Goal: Task Accomplishment & Management: Use online tool/utility

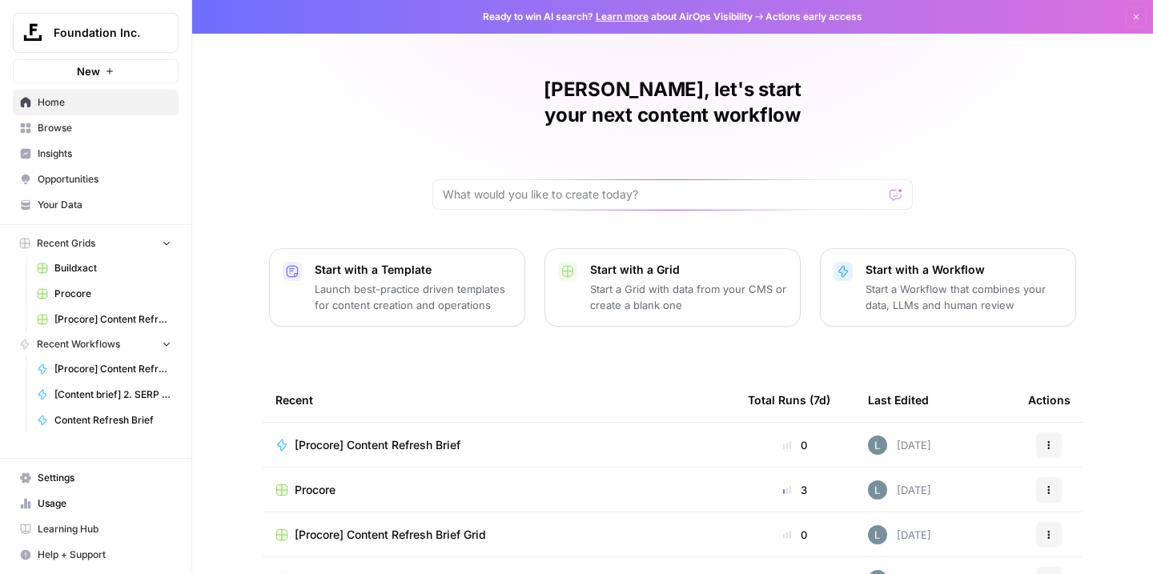
click at [84, 299] on span "Procore" at bounding box center [112, 294] width 117 height 14
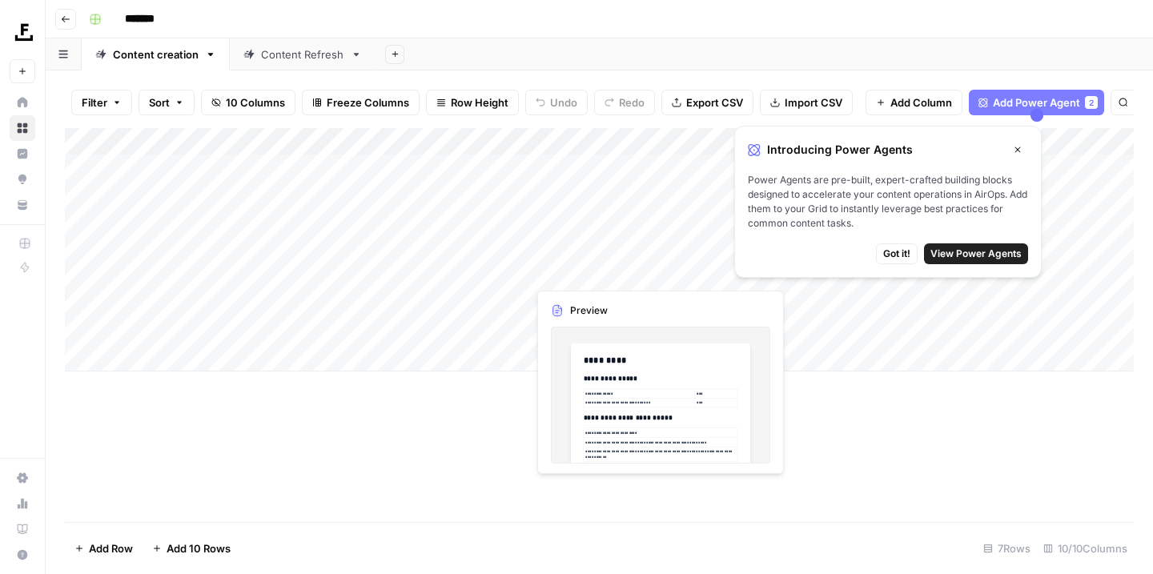
click at [1022, 151] on button "Close" at bounding box center [1017, 149] width 21 height 21
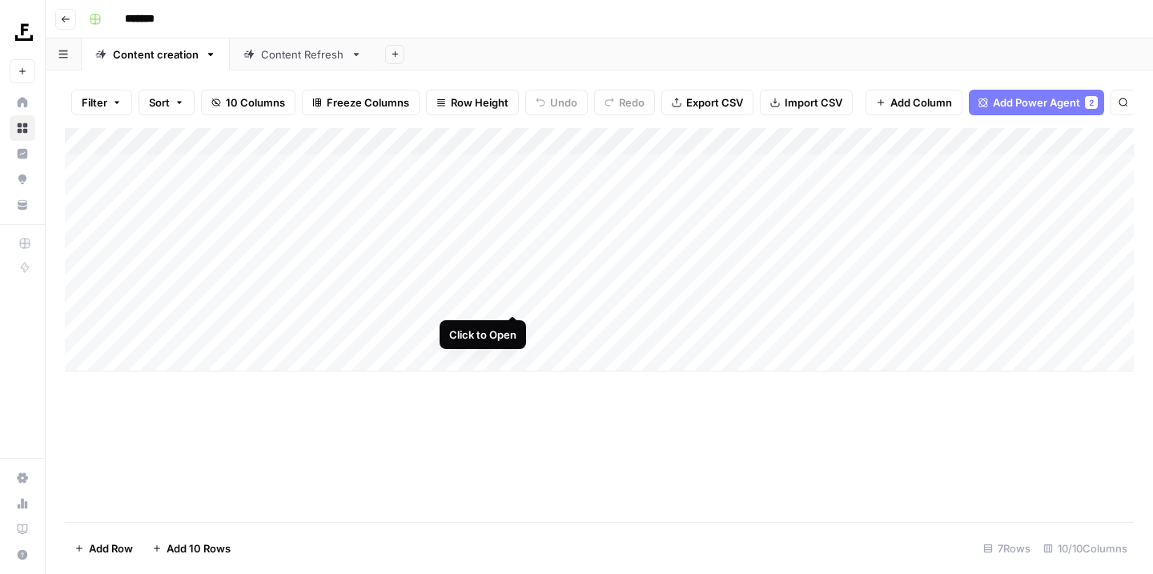
click at [512, 298] on div "Add Column" at bounding box center [599, 249] width 1069 height 243
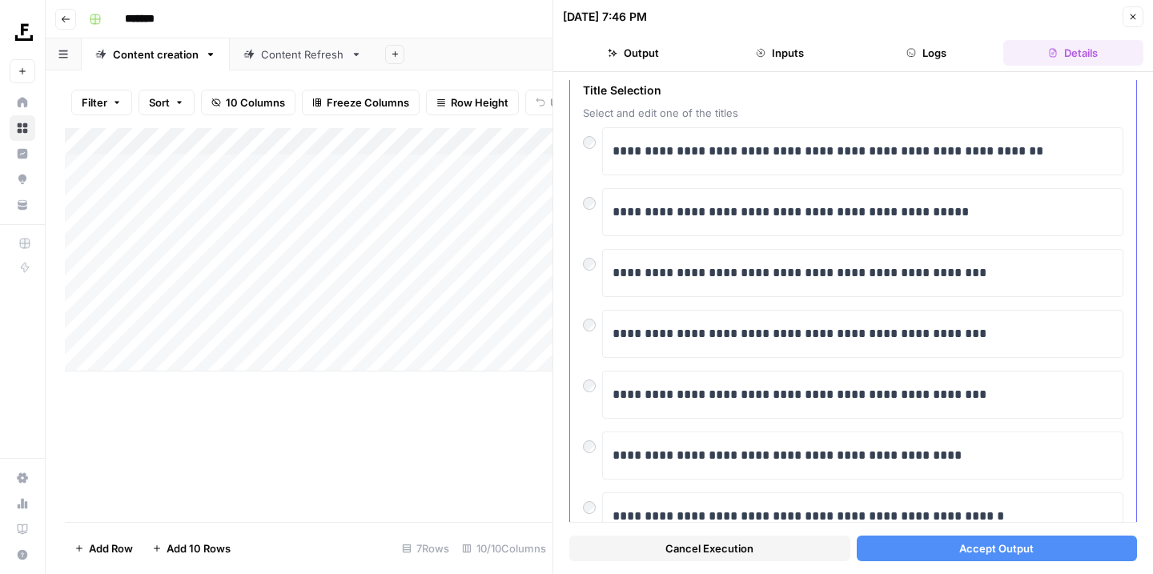
scroll to position [74, 0]
click at [942, 548] on button "Accept Output" at bounding box center [997, 549] width 281 height 26
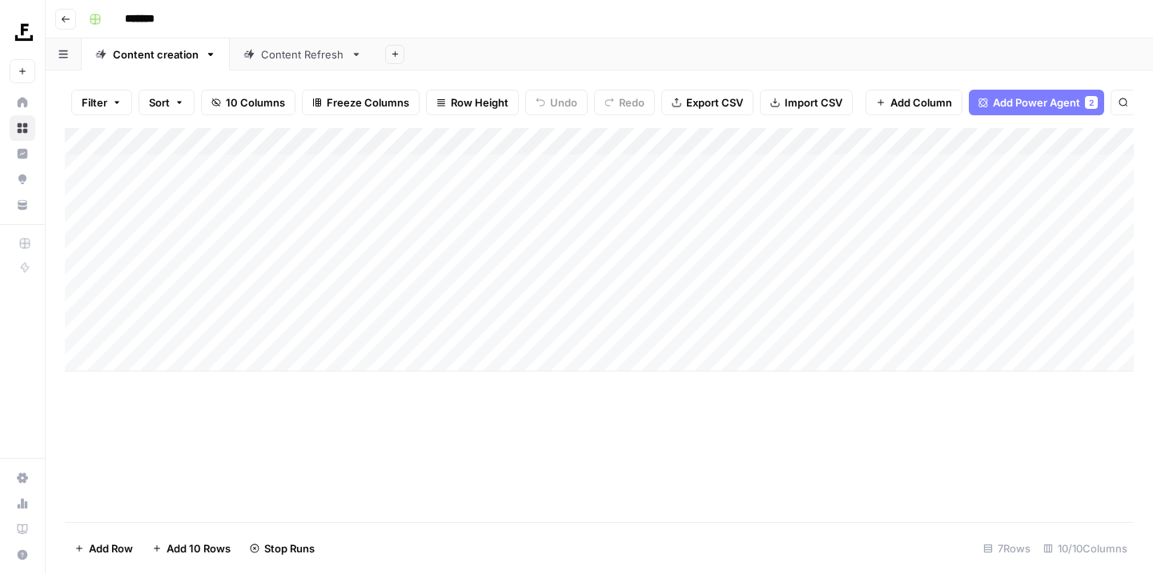
click at [342, 62] on link "Content Refresh" at bounding box center [303, 54] width 146 height 32
click at [985, 134] on div "Add Column" at bounding box center [599, 222] width 1069 height 189
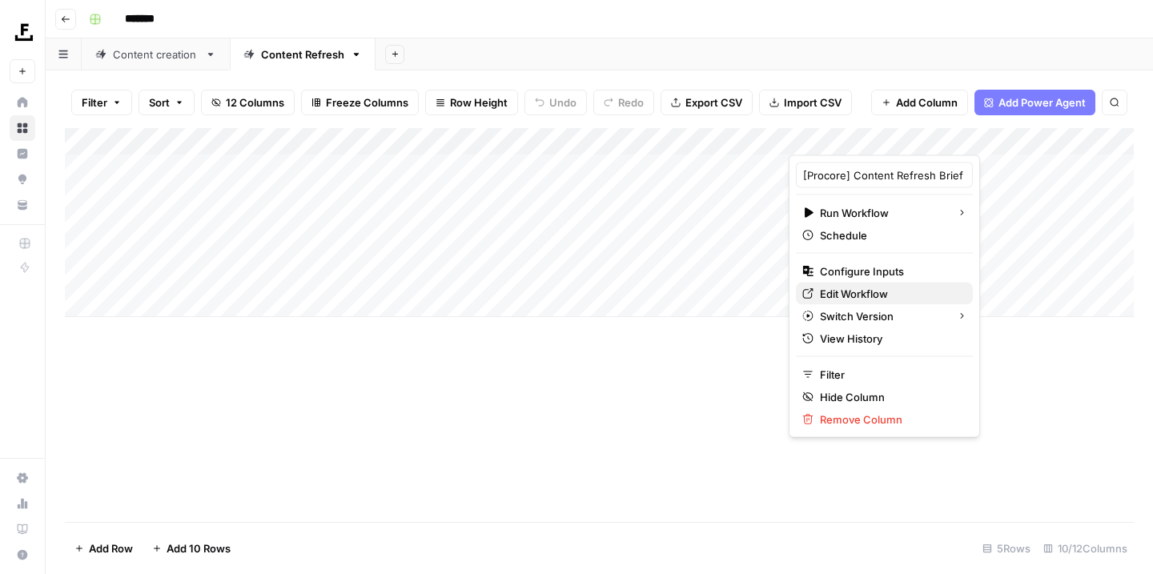
click at [873, 294] on span "Edit Workflow" at bounding box center [890, 294] width 140 height 16
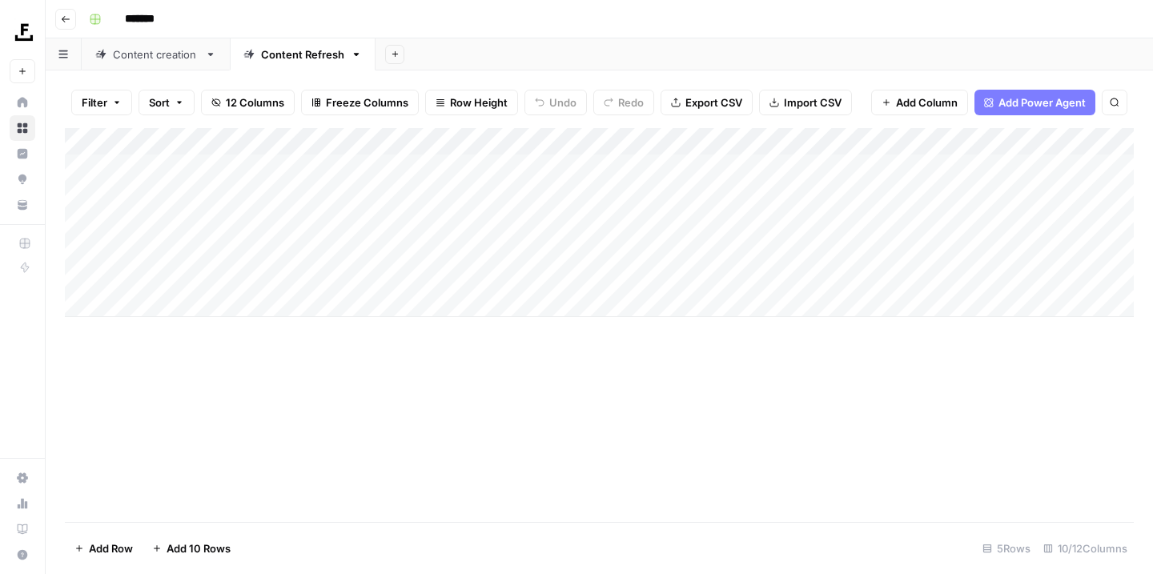
click at [167, 60] on div "Content creation" at bounding box center [156, 54] width 86 height 16
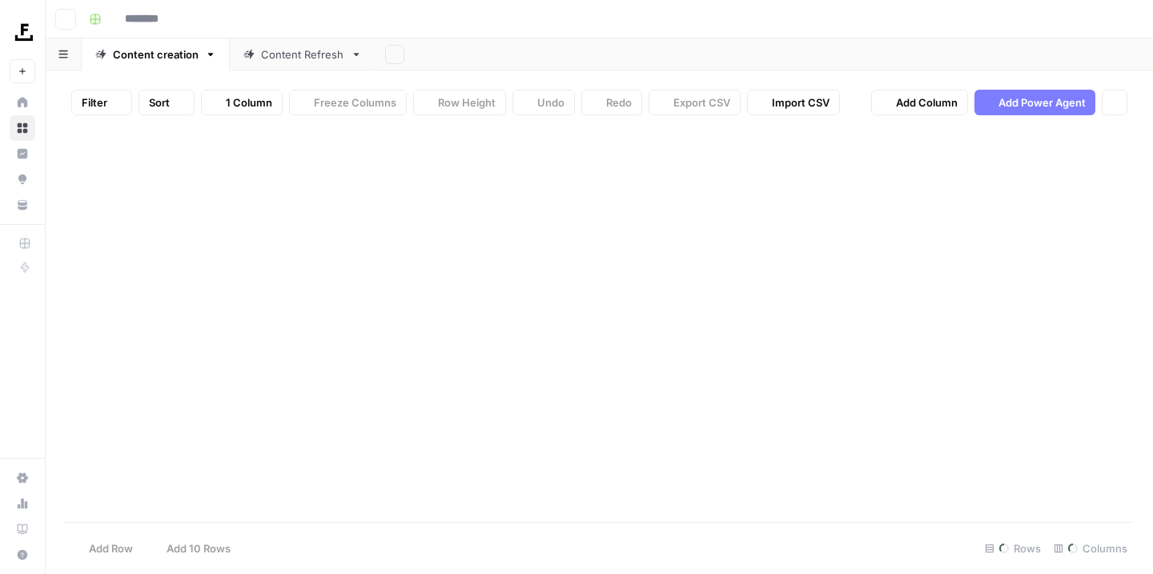
type input "*******"
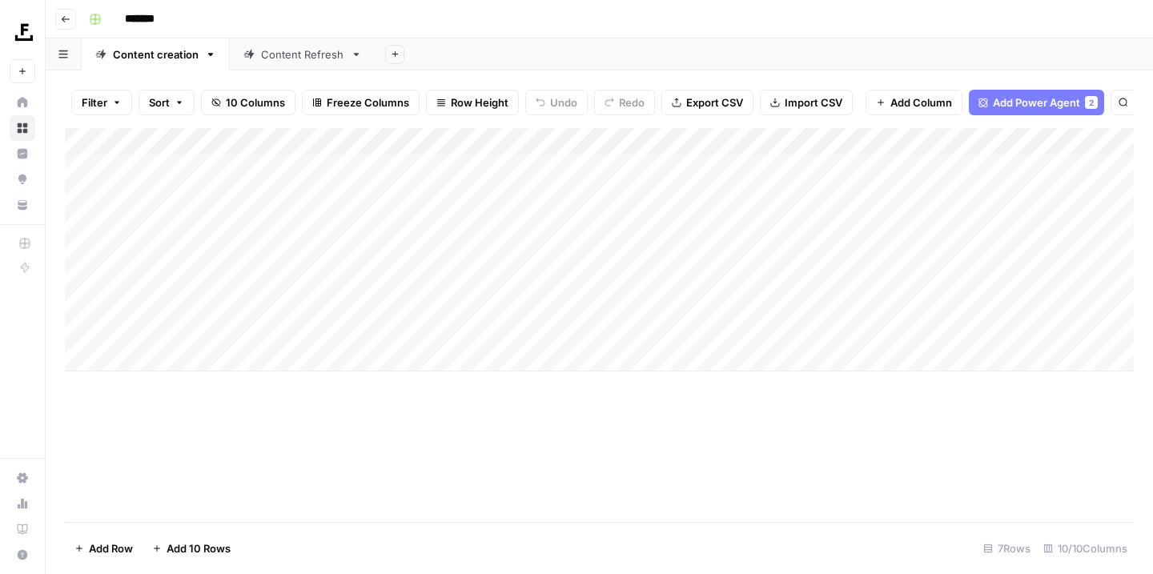
click at [496, 137] on div "Add Column" at bounding box center [599, 249] width 1069 height 243
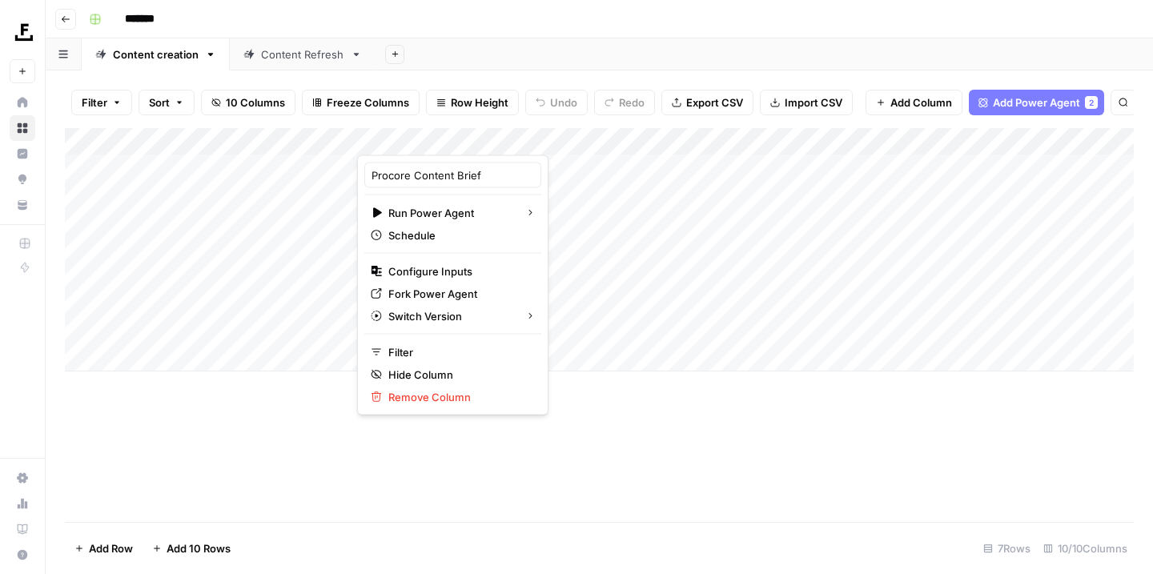
click at [665, 452] on div "Add Column" at bounding box center [599, 325] width 1069 height 394
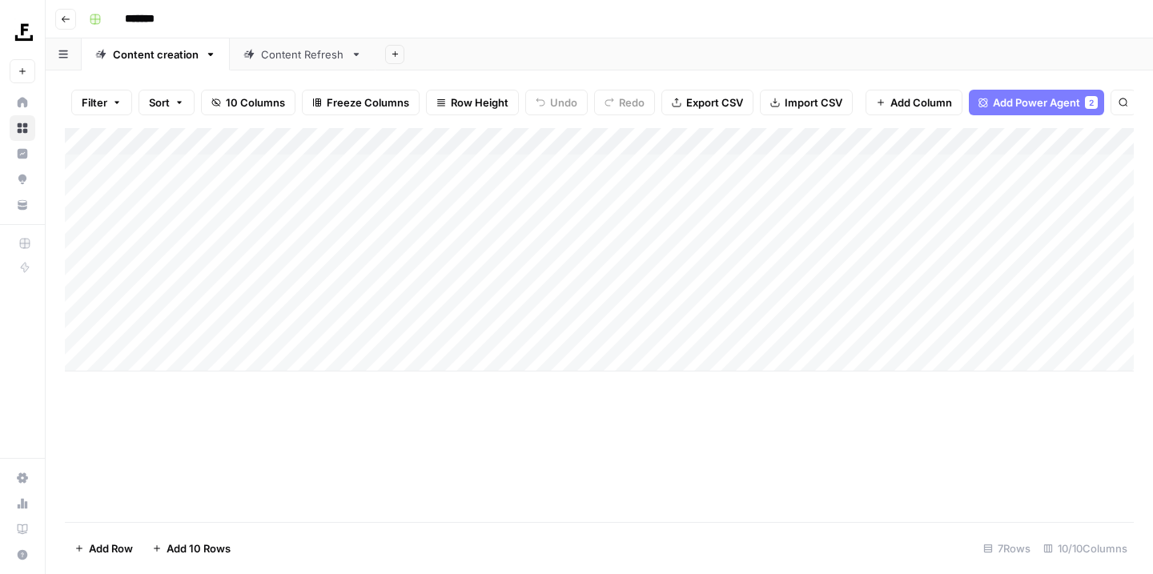
click at [494, 136] on div "Add Column" at bounding box center [599, 249] width 1069 height 243
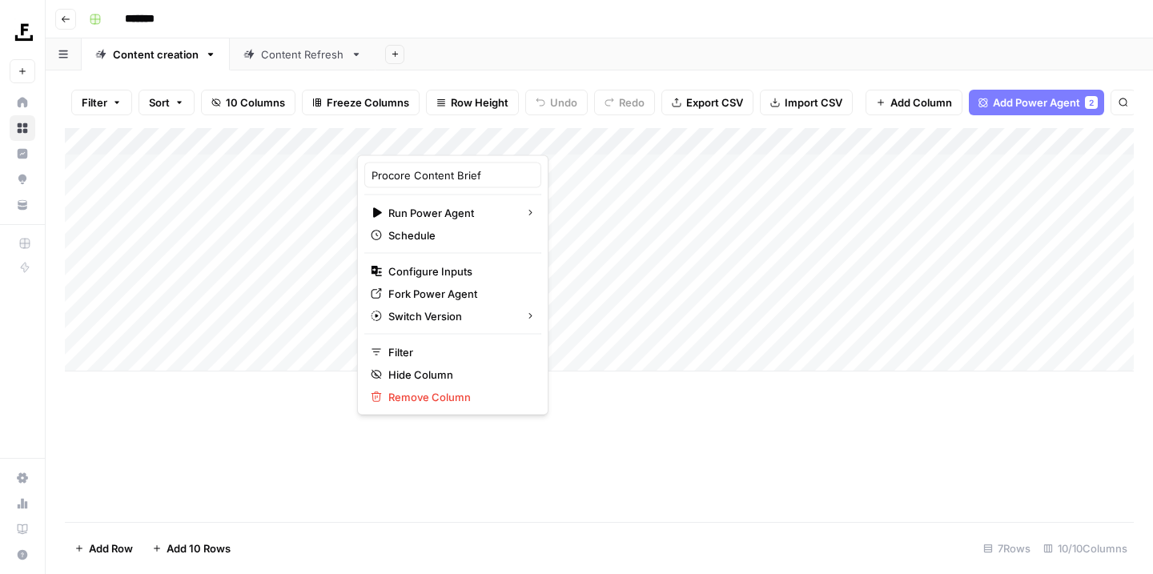
click at [600, 427] on div "Add Column" at bounding box center [599, 325] width 1069 height 394
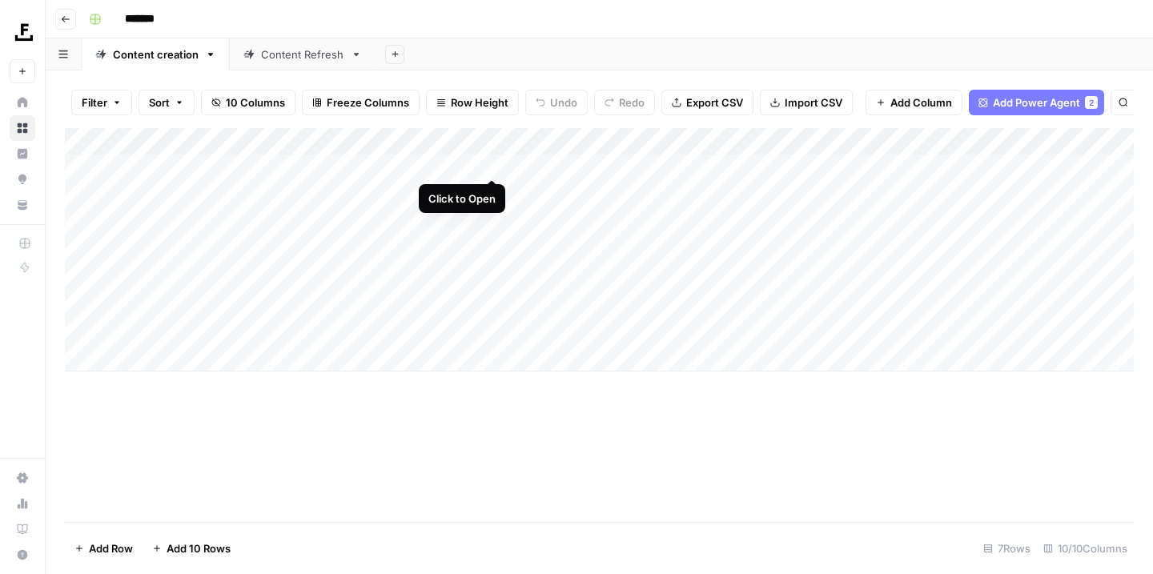
click at [490, 163] on div "Add Column" at bounding box center [599, 249] width 1069 height 243
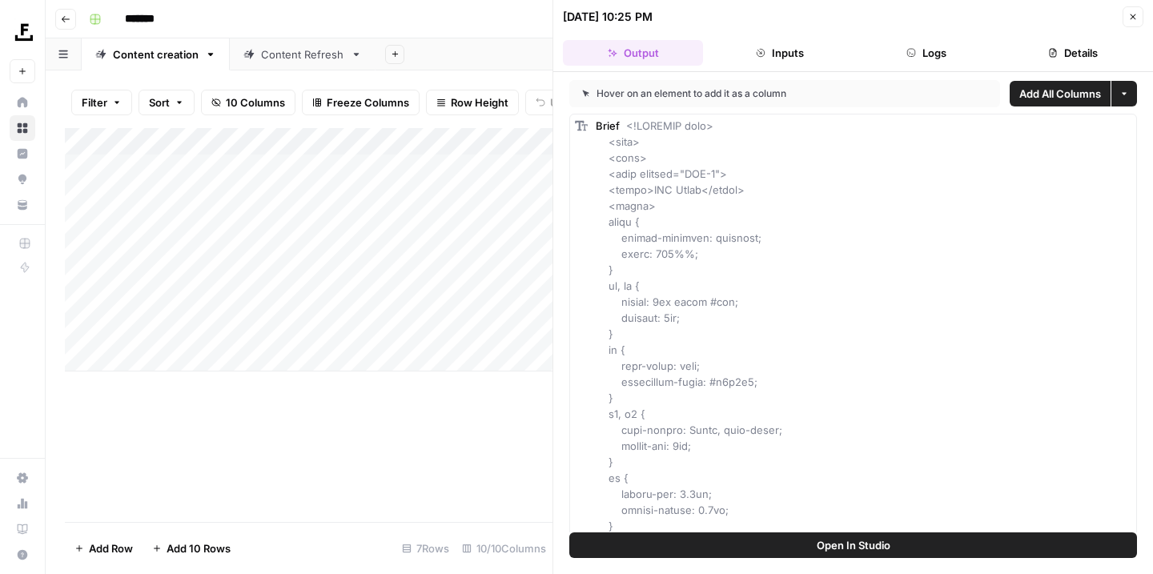
click at [747, 539] on button "Open In Studio" at bounding box center [853, 545] width 568 height 26
click at [764, 546] on button "Open In Studio" at bounding box center [853, 545] width 568 height 26
click at [835, 544] on span "Open In Studio" at bounding box center [853, 545] width 74 height 16
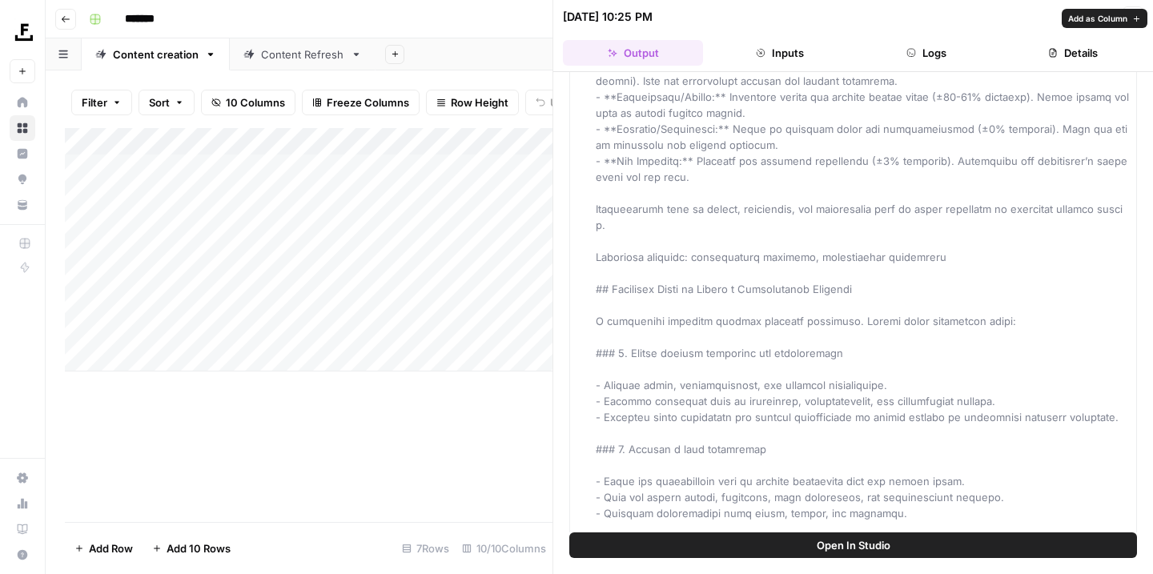
scroll to position [13700, 0]
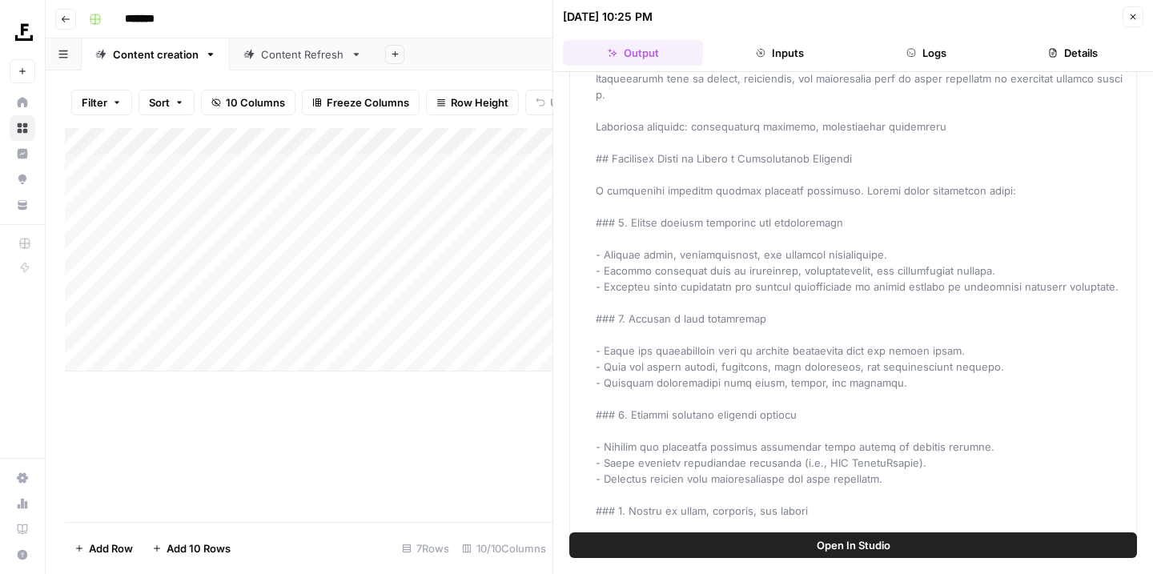
click at [1129, 9] on button "Close" at bounding box center [1132, 16] width 21 height 21
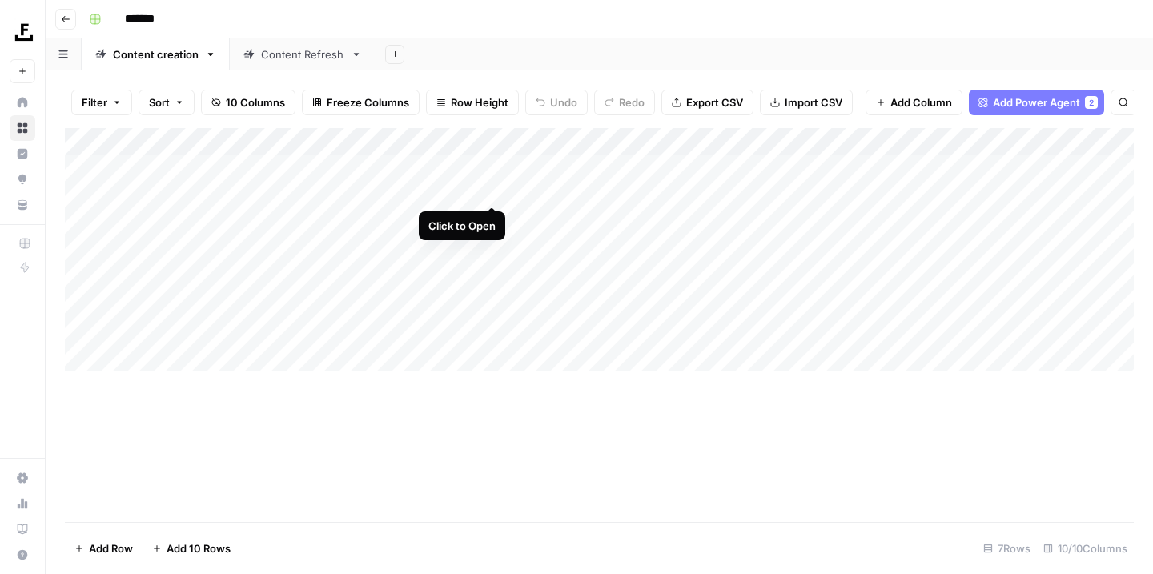
click at [493, 187] on div "Add Column" at bounding box center [599, 249] width 1069 height 243
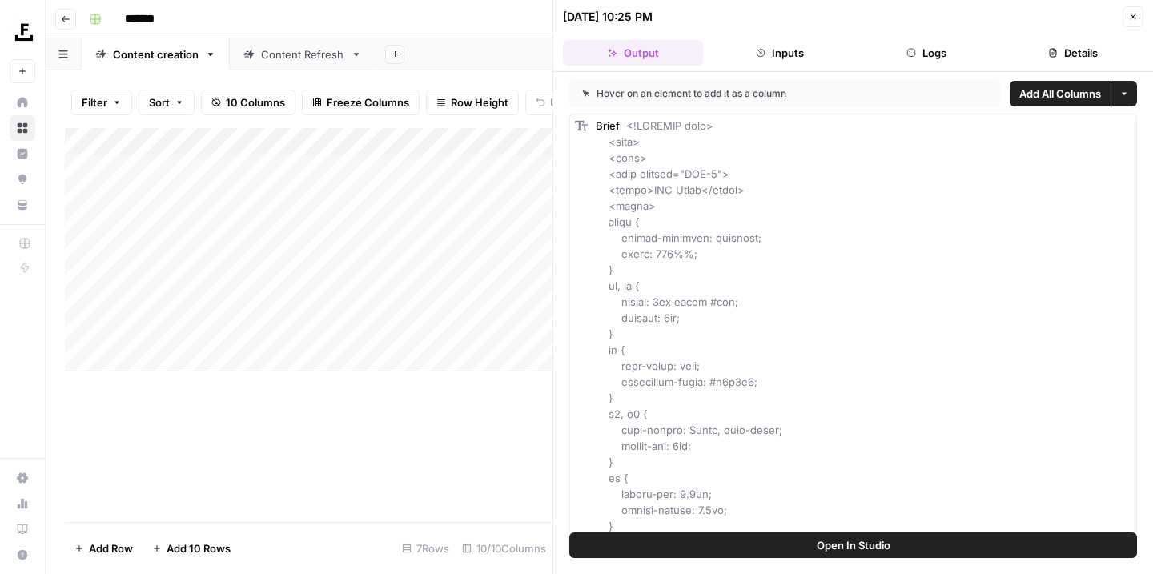
click at [792, 542] on button "Open In Studio" at bounding box center [853, 545] width 568 height 26
click at [304, 395] on div "Add Column" at bounding box center [308, 325] width 487 height 394
click at [1135, 18] on icon "button" at bounding box center [1133, 17] width 10 height 10
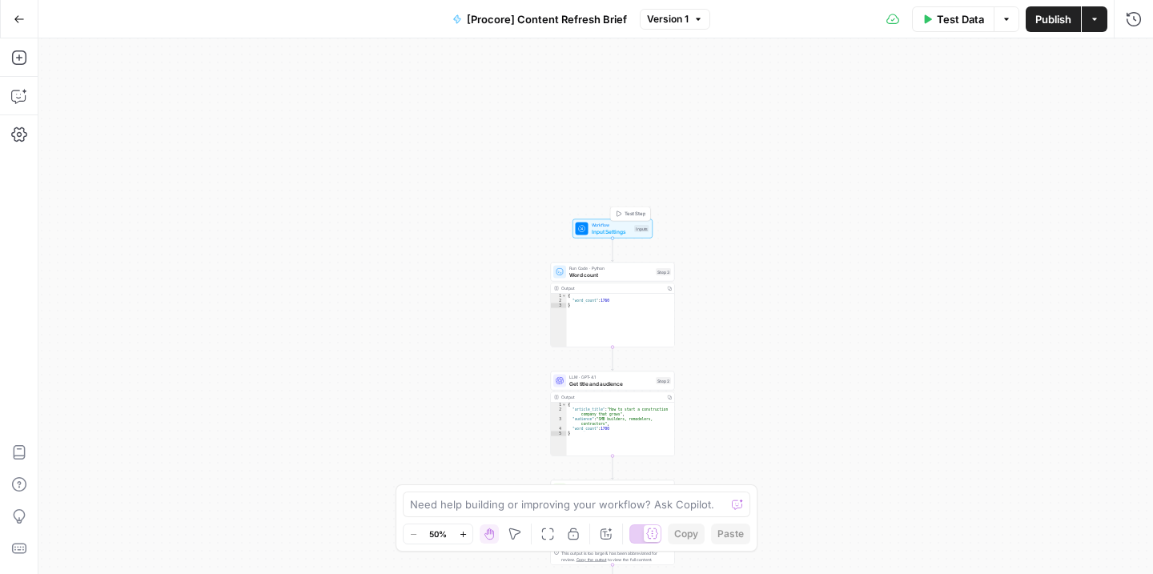
click at [610, 231] on span "Input Settings" at bounding box center [612, 231] width 40 height 8
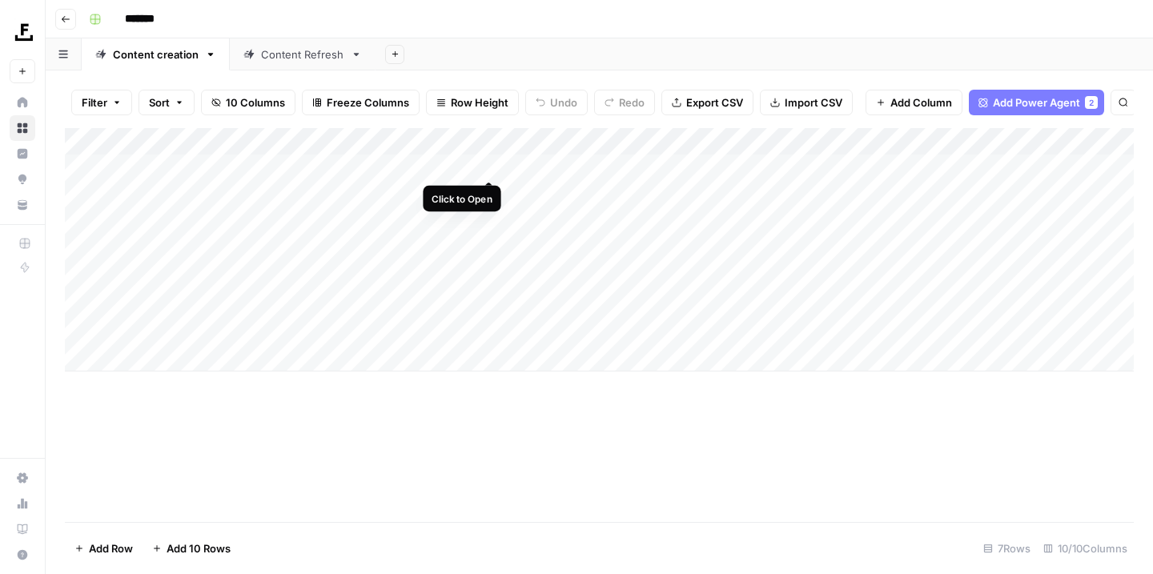
click at [491, 162] on div "Add Column" at bounding box center [599, 249] width 1069 height 243
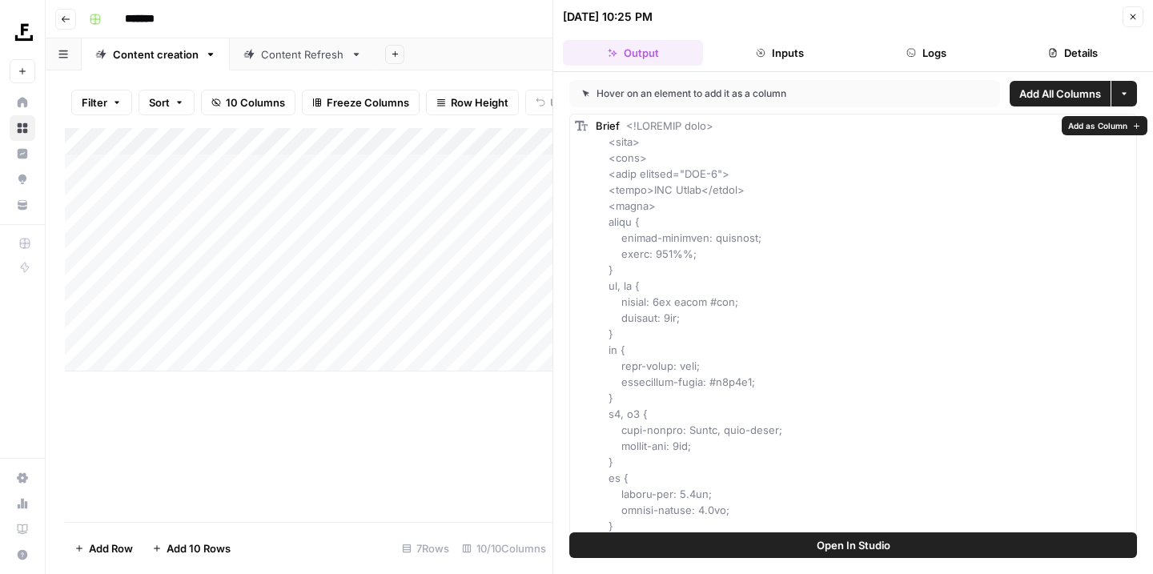
click at [831, 540] on span "Open In Studio" at bounding box center [853, 545] width 74 height 16
click at [824, 537] on span "Open In Studio" at bounding box center [853, 545] width 74 height 16
click at [793, 542] on button "Open In Studio" at bounding box center [853, 545] width 568 height 26
click at [429, 480] on div "Add Column" at bounding box center [308, 325] width 487 height 394
click at [443, 411] on div "Add Column" at bounding box center [308, 325] width 487 height 394
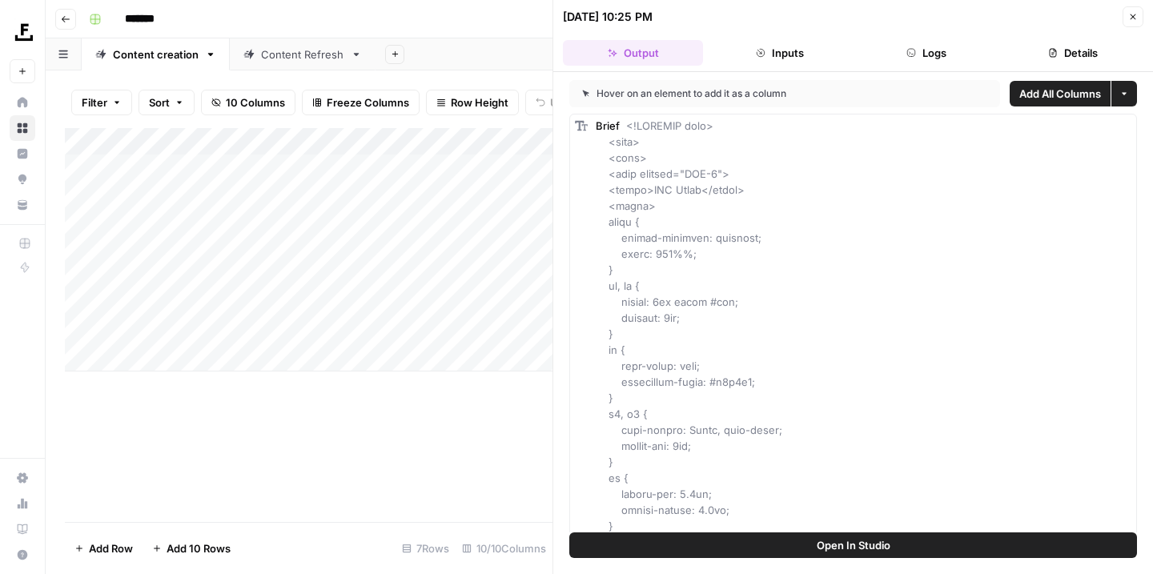
click at [1138, 18] on button "Close" at bounding box center [1132, 16] width 21 height 21
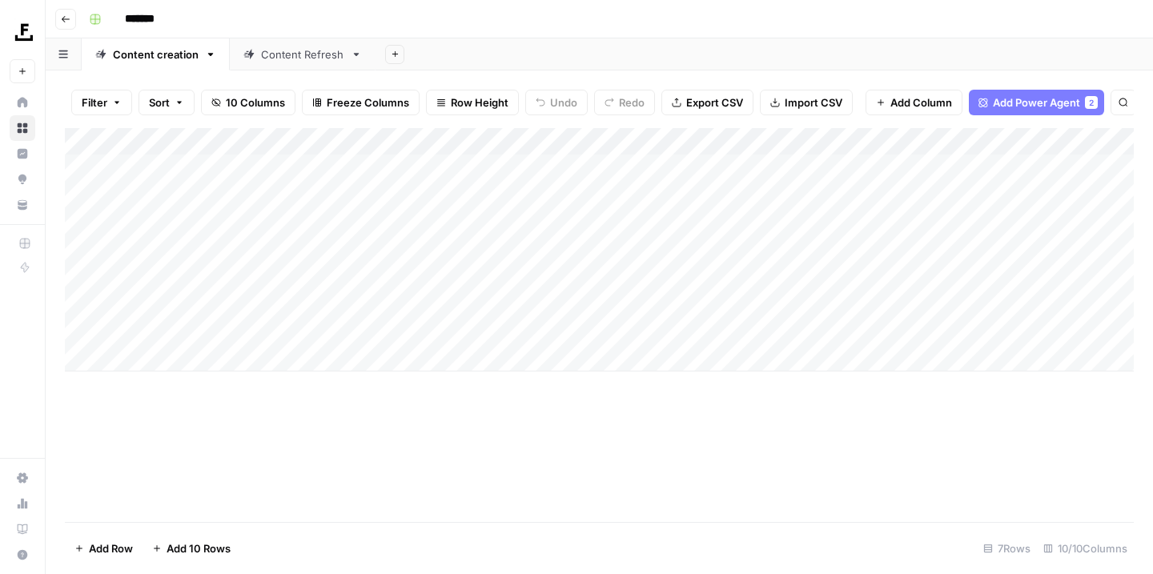
click at [494, 136] on div "Add Column" at bounding box center [599, 249] width 1069 height 243
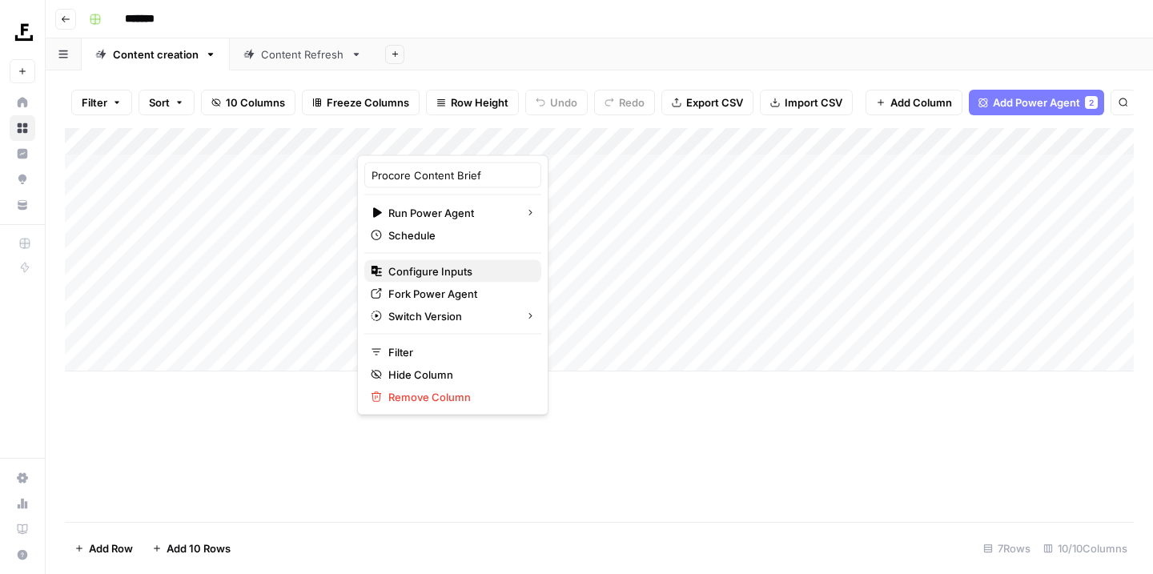
click at [486, 267] on span "Configure Inputs" at bounding box center [458, 271] width 140 height 16
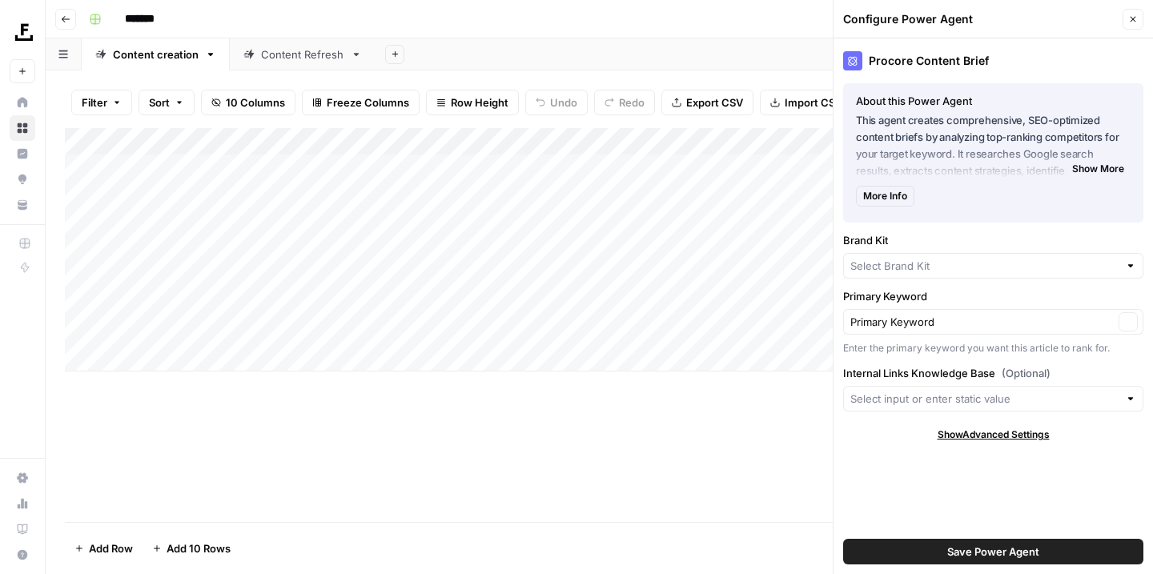
type input "Procore Internal Linking"
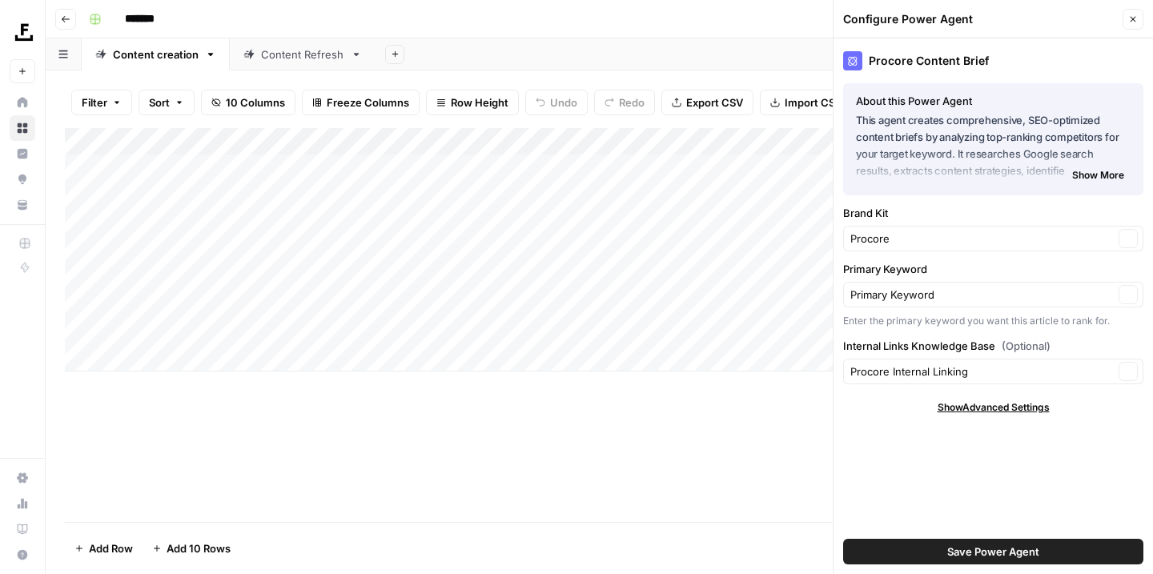
type input "Procore"
click at [509, 429] on div "Add Column" at bounding box center [599, 325] width 1069 height 394
click at [1129, 11] on button "Close" at bounding box center [1132, 19] width 21 height 21
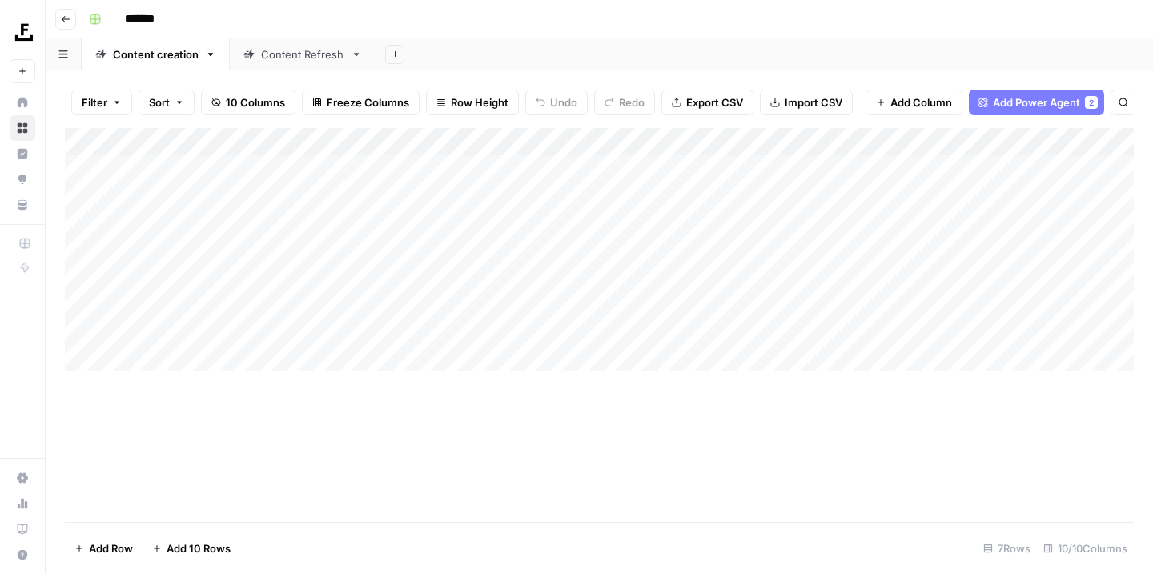
click at [151, 59] on div "Content creation" at bounding box center [156, 54] width 86 height 16
click at [205, 57] on button "button" at bounding box center [210, 54] width 11 height 11
click at [211, 54] on icon "button" at bounding box center [211, 54] width 6 height 3
click at [160, 50] on input "**********" at bounding box center [156, 54] width 86 height 21
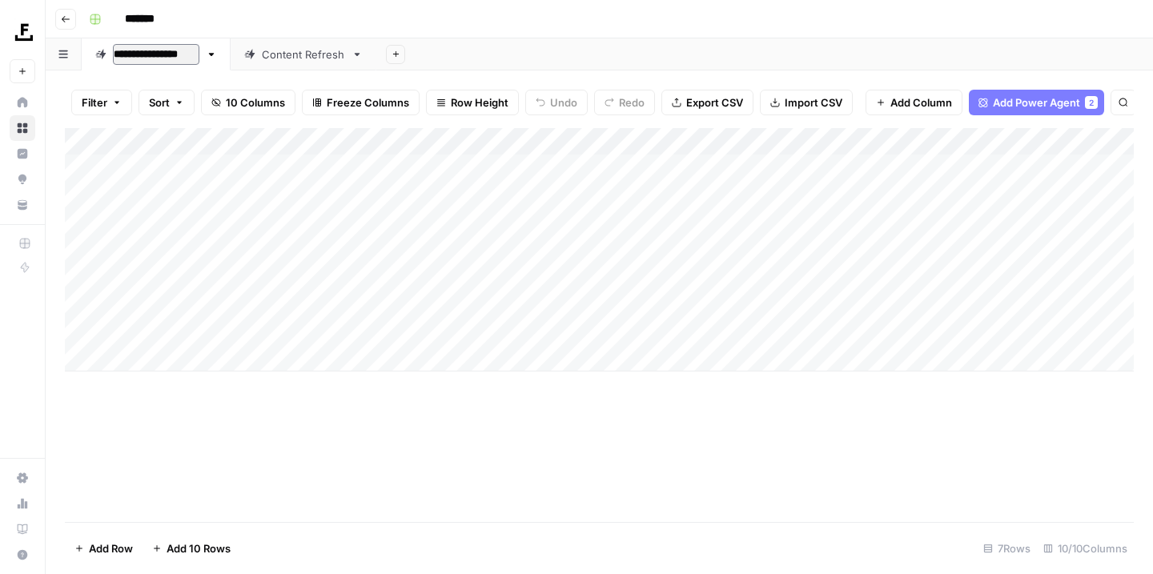
click at [160, 50] on input "**********" at bounding box center [156, 54] width 86 height 21
click at [487, 271] on div "Add Column" at bounding box center [599, 249] width 1069 height 243
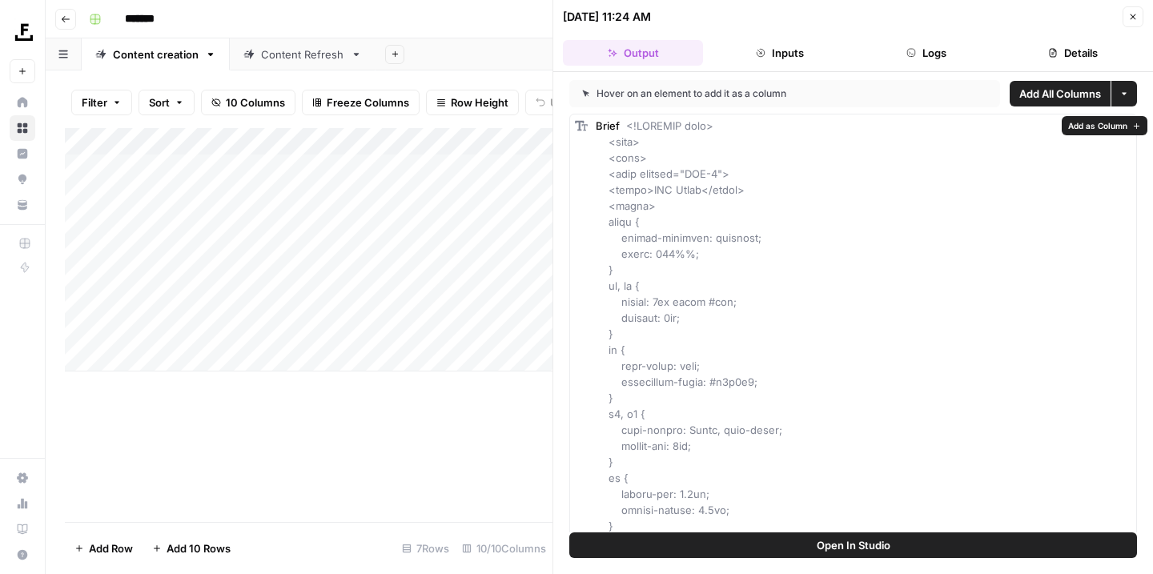
click at [849, 539] on span "Open In Studio" at bounding box center [853, 545] width 74 height 16
click at [416, 419] on div "Add Column" at bounding box center [308, 325] width 487 height 394
click at [1132, 22] on button "Close" at bounding box center [1132, 16] width 21 height 21
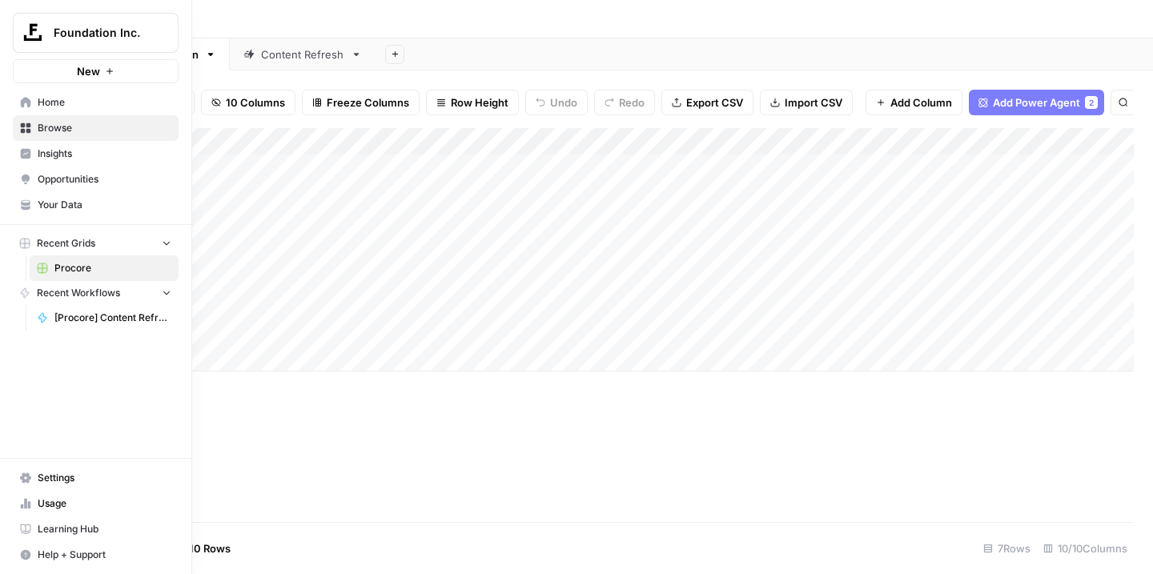
click at [74, 134] on span "Browse" at bounding box center [105, 128] width 134 height 14
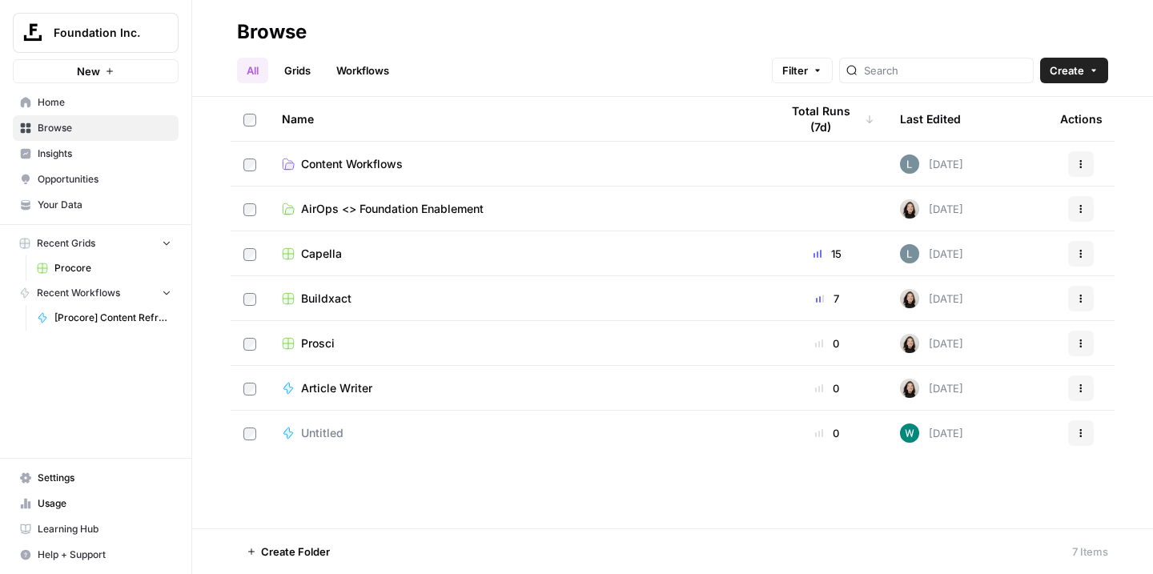
click at [364, 74] on link "Workflows" at bounding box center [363, 71] width 72 height 26
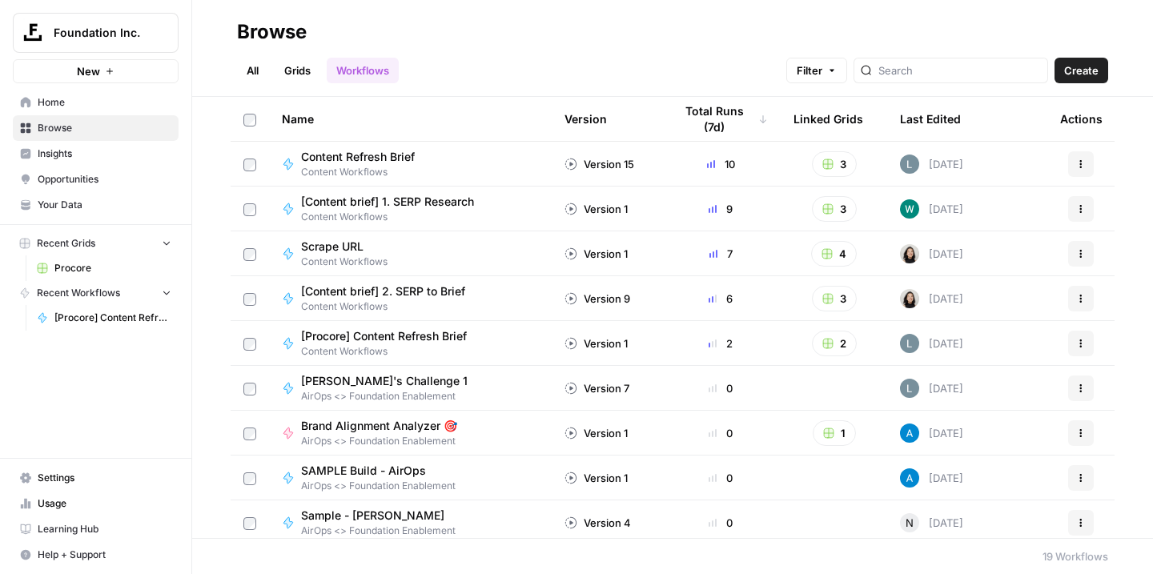
click at [827, 299] on icon "button" at bounding box center [828, 299] width 10 height 10
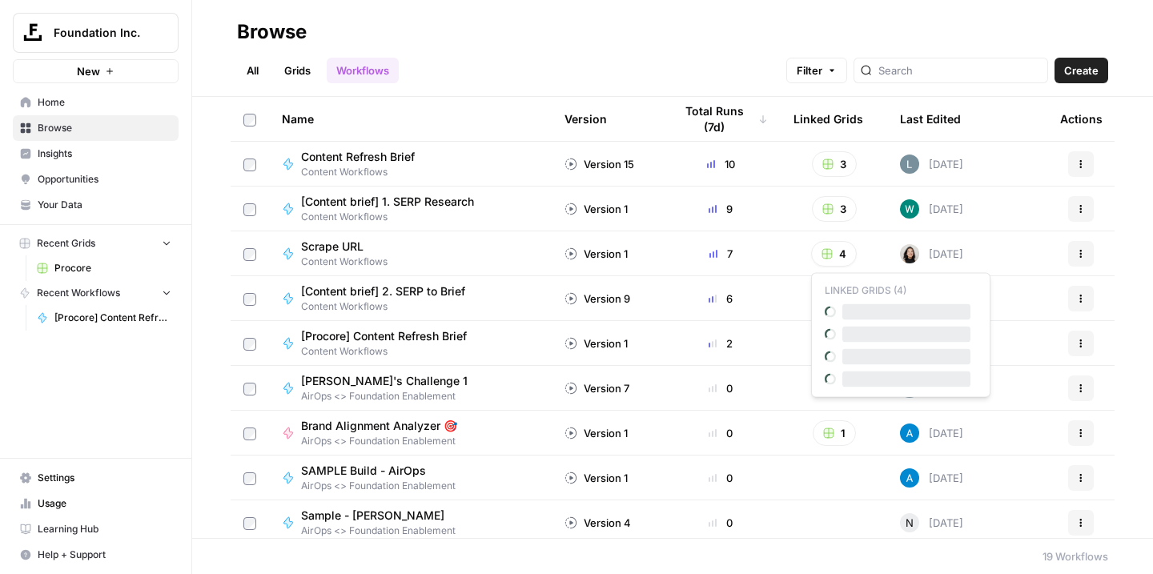
click at [834, 255] on button "4" at bounding box center [834, 254] width 46 height 26
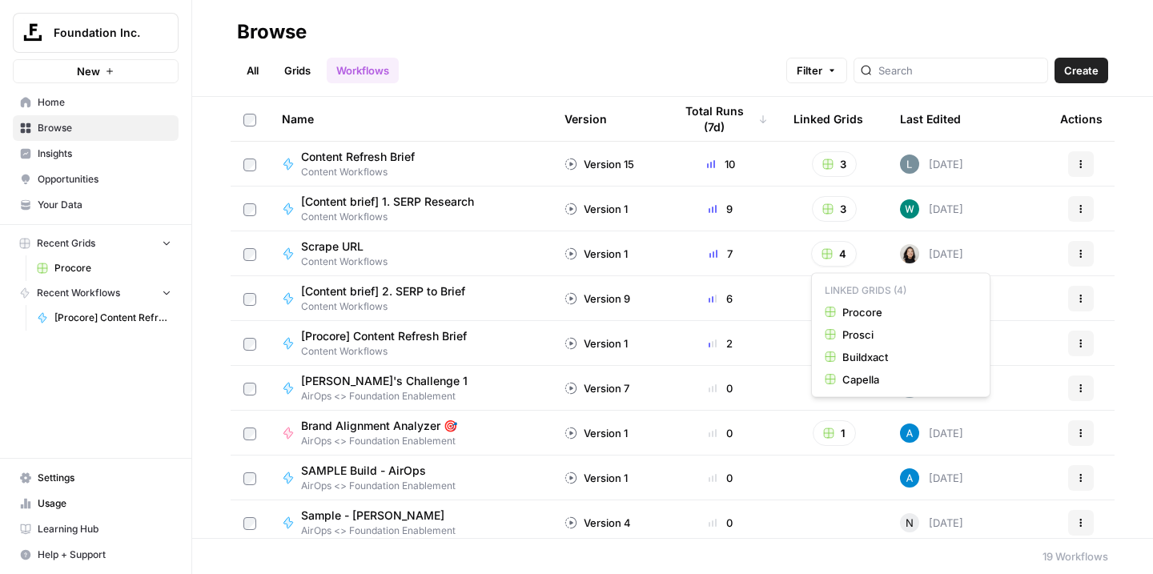
click at [834, 255] on button "4" at bounding box center [834, 254] width 46 height 26
click at [834, 212] on button "3" at bounding box center [834, 209] width 45 height 26
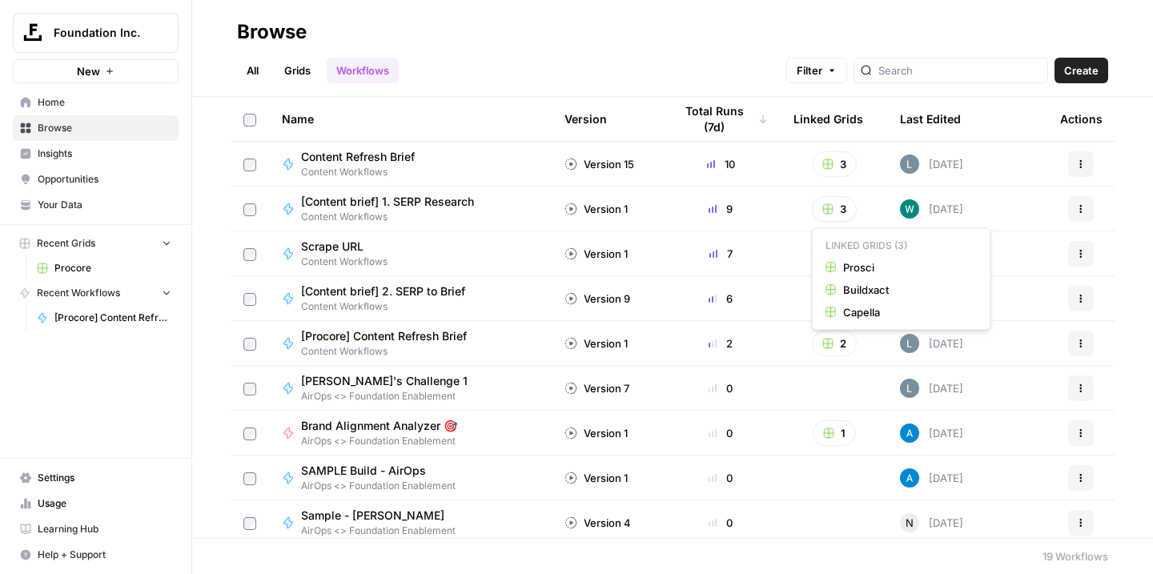
click at [834, 212] on button "3" at bounding box center [834, 209] width 45 height 26
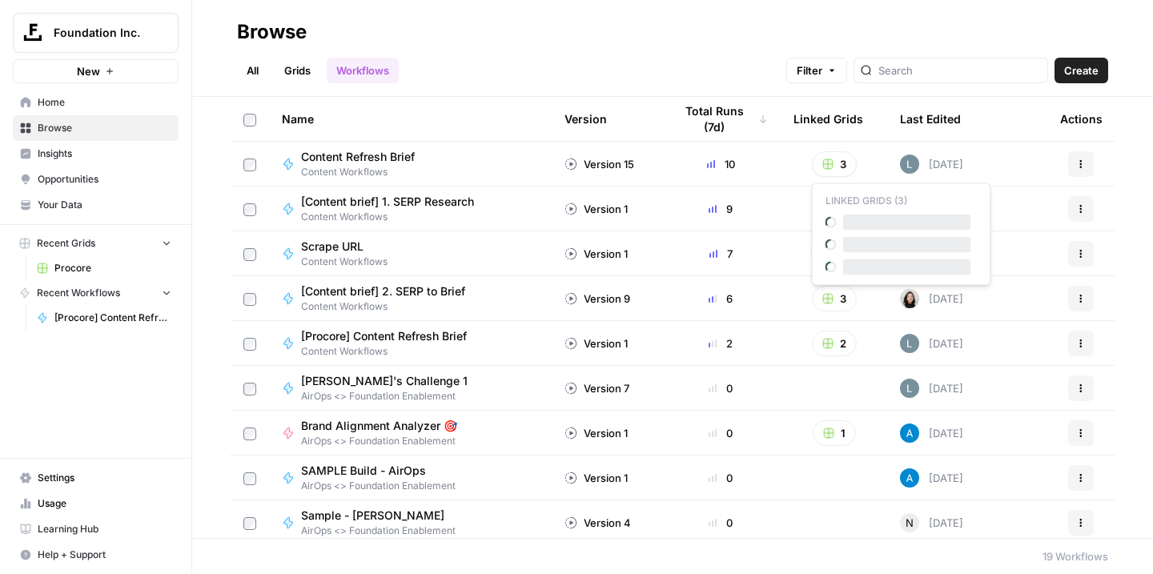
click at [829, 162] on rect "button" at bounding box center [828, 164] width 10 height 10
click at [832, 343] on icon "button" at bounding box center [828, 344] width 10 height 10
click at [793, 339] on div "2" at bounding box center [833, 344] width 81 height 26
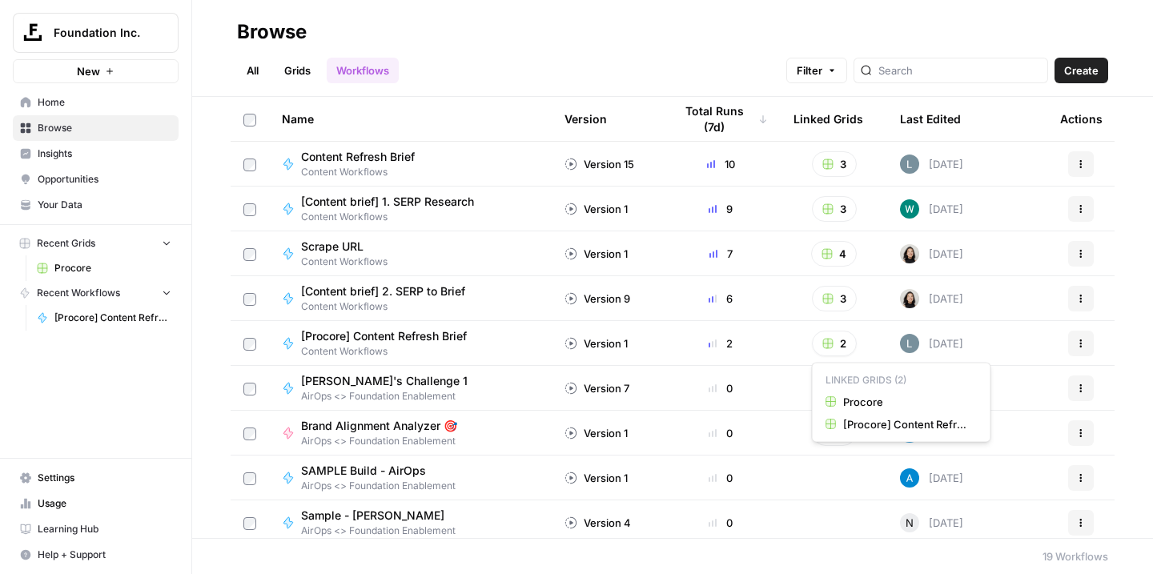
click at [833, 347] on icon "button" at bounding box center [827, 343] width 11 height 11
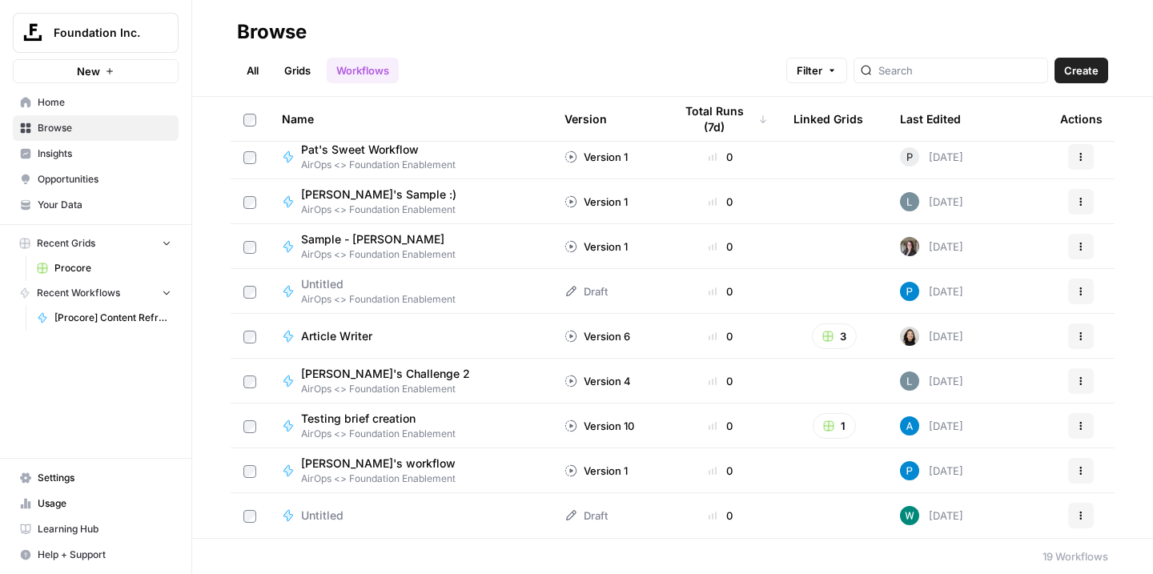
scroll to position [455, 0]
click at [824, 339] on rect "button" at bounding box center [828, 336] width 10 height 10
click at [835, 429] on button "1" at bounding box center [833, 426] width 43 height 26
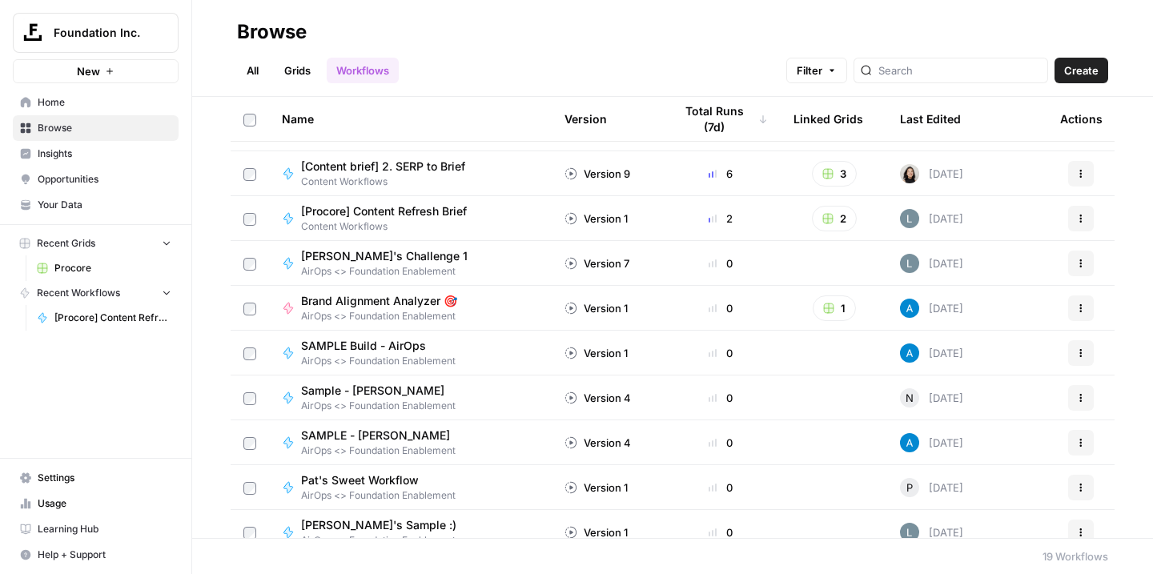
scroll to position [128, 0]
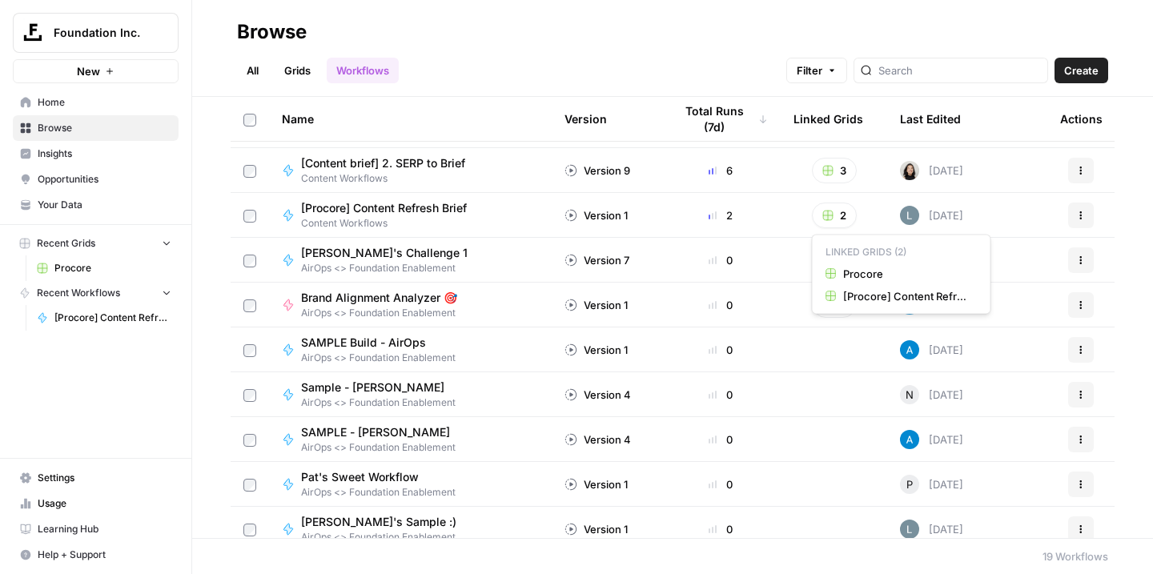
click at [822, 219] on icon "button" at bounding box center [827, 215] width 11 height 11
click at [871, 275] on span "Procore" at bounding box center [907, 274] width 128 height 16
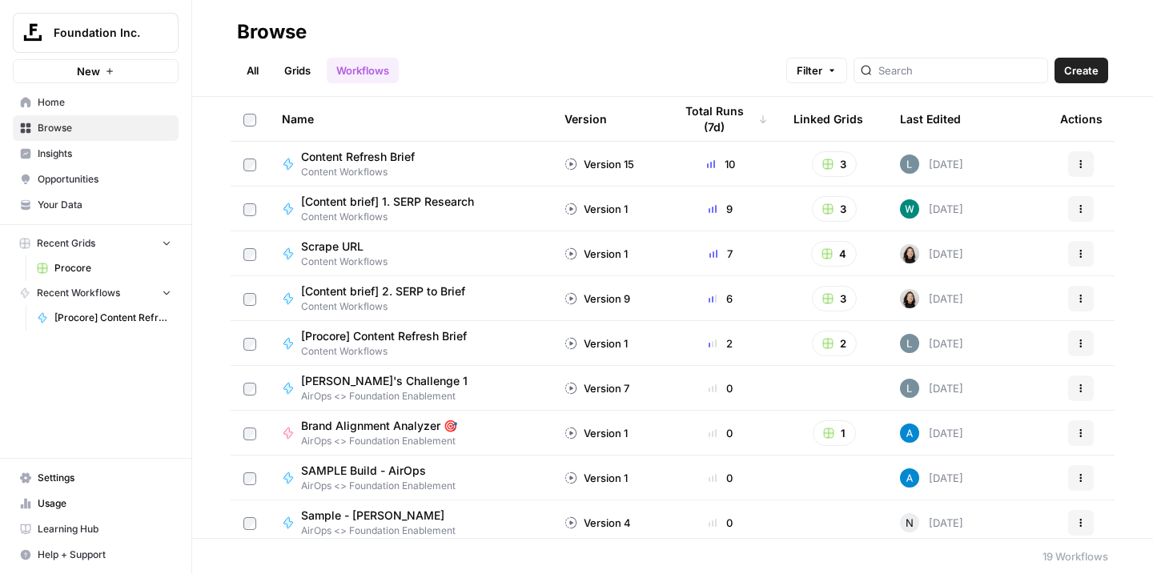
scroll to position [0, 0]
click at [829, 167] on rect "button" at bounding box center [828, 164] width 10 height 10
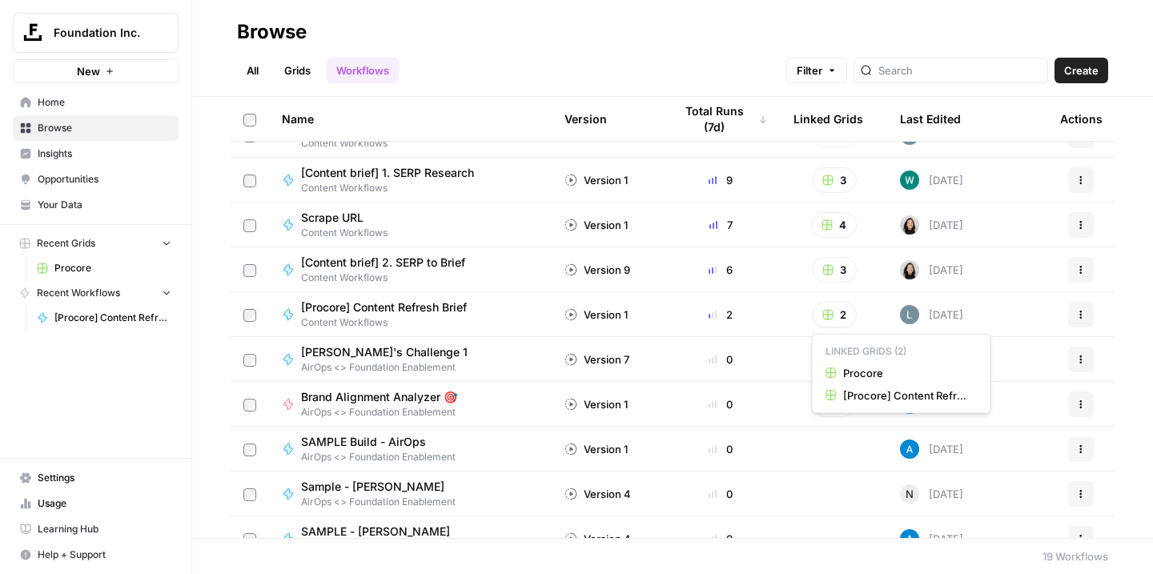
click at [829, 313] on rect "button" at bounding box center [828, 315] width 10 height 10
click at [857, 354] on p "Linked Grids (2)" at bounding box center [901, 351] width 165 height 21
click at [828, 318] on rect "button" at bounding box center [828, 315] width 10 height 10
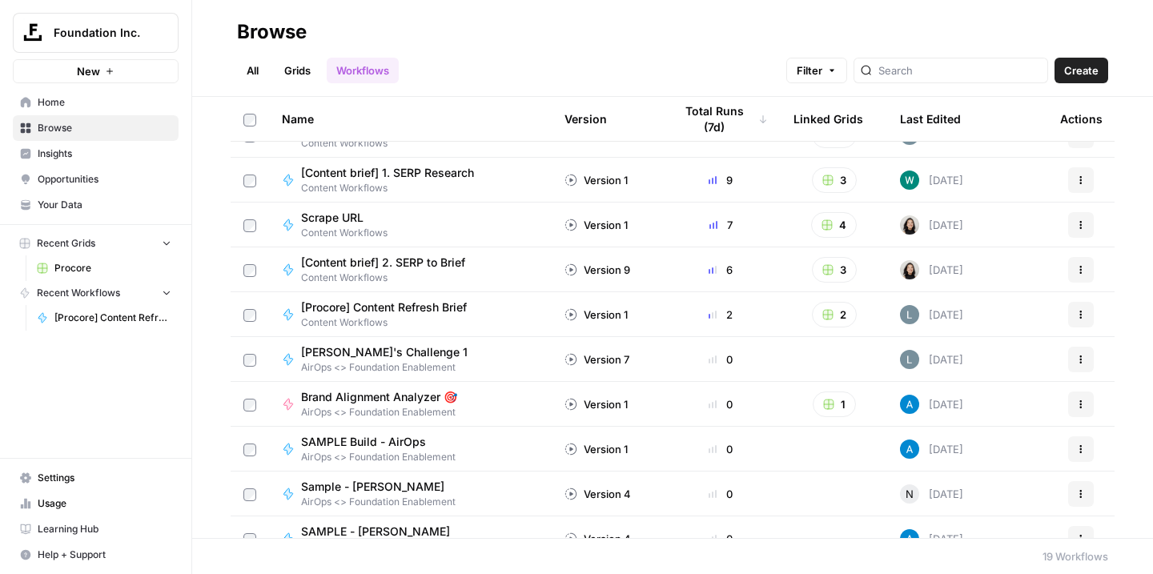
click at [833, 276] on button "3" at bounding box center [834, 270] width 45 height 26
click at [828, 228] on rect "button" at bounding box center [827, 225] width 10 height 10
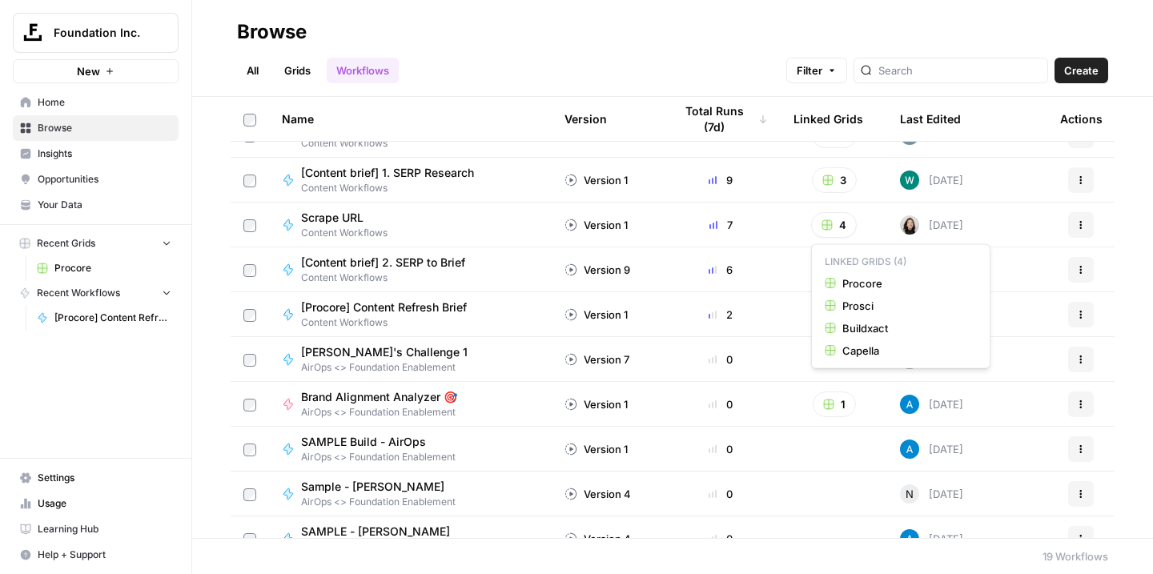
click at [833, 179] on button "3" at bounding box center [834, 180] width 45 height 26
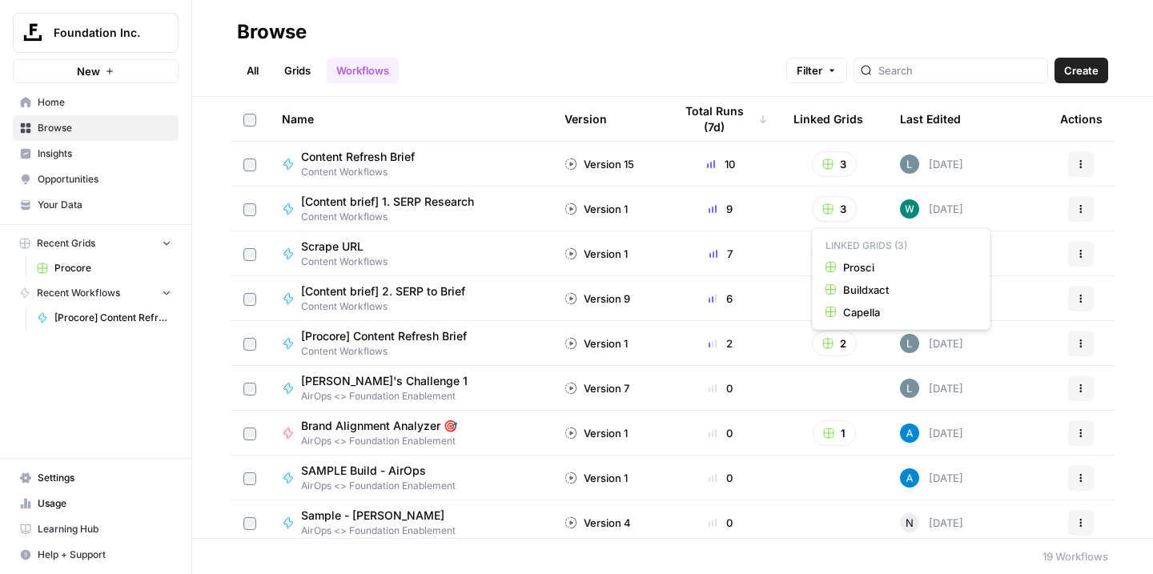
click at [829, 167] on rect "button" at bounding box center [828, 164] width 10 height 10
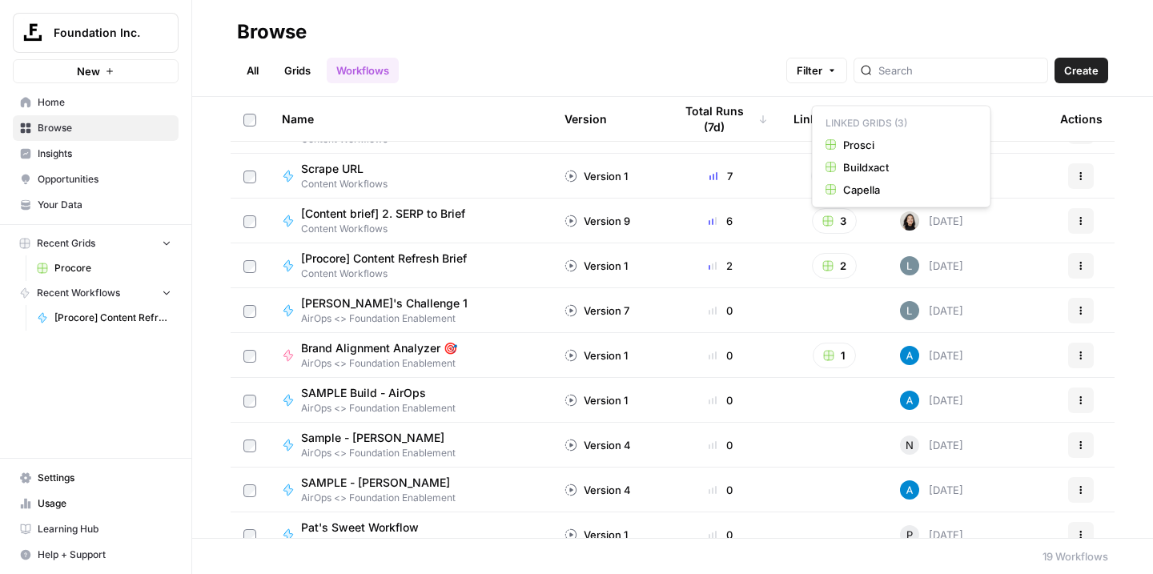
click at [825, 439] on td at bounding box center [833, 445] width 106 height 44
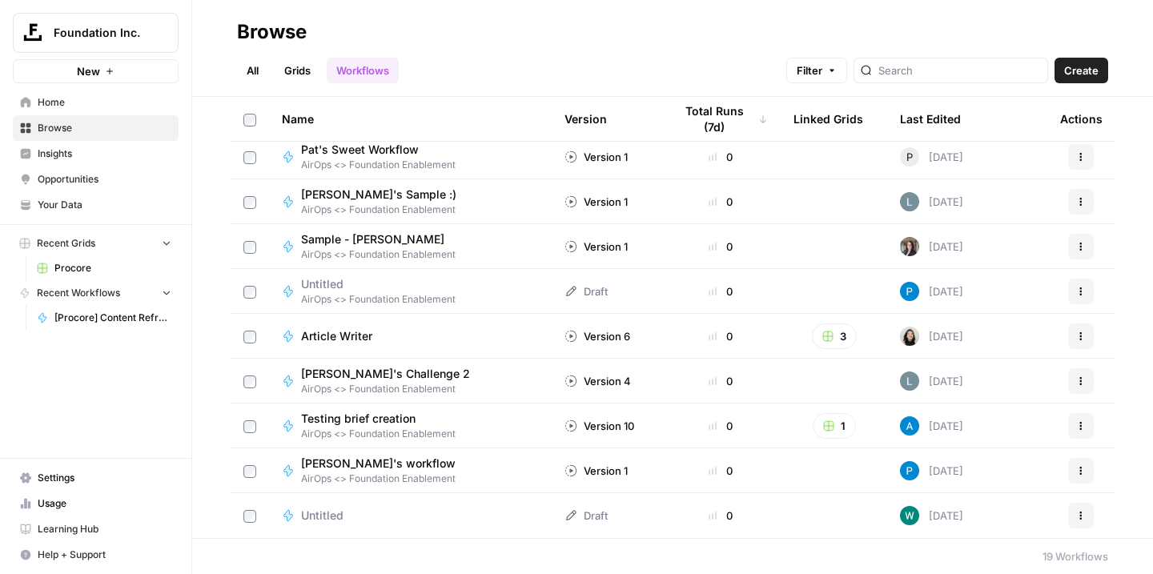
scroll to position [455, 0]
click at [829, 339] on rect "button" at bounding box center [828, 336] width 10 height 10
click at [835, 431] on button "1" at bounding box center [833, 426] width 43 height 26
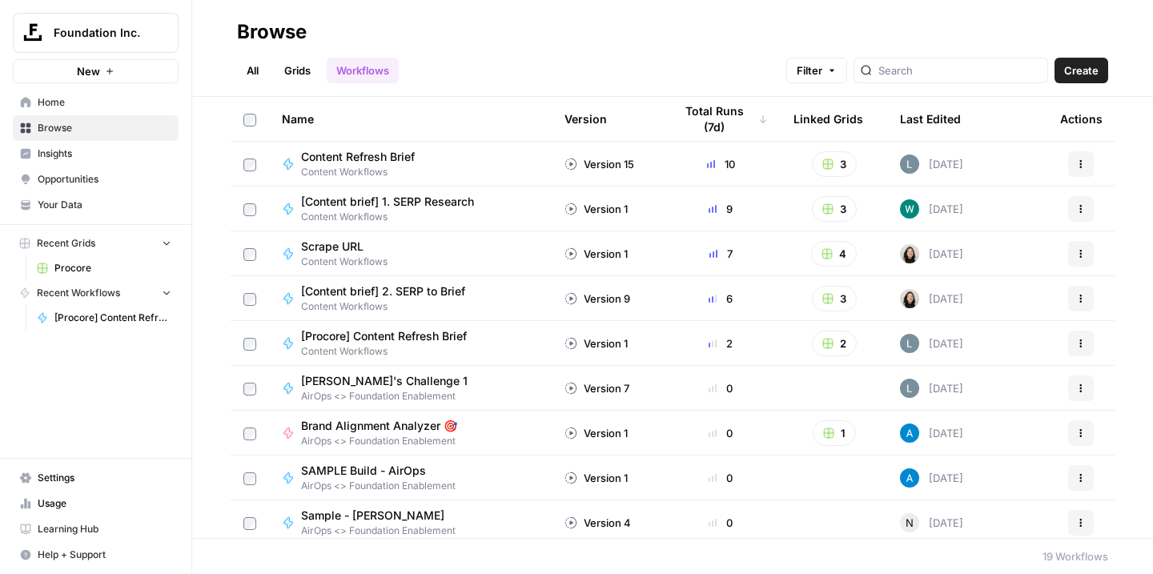
scroll to position [0, 0]
click at [909, 74] on input "search" at bounding box center [959, 70] width 162 height 16
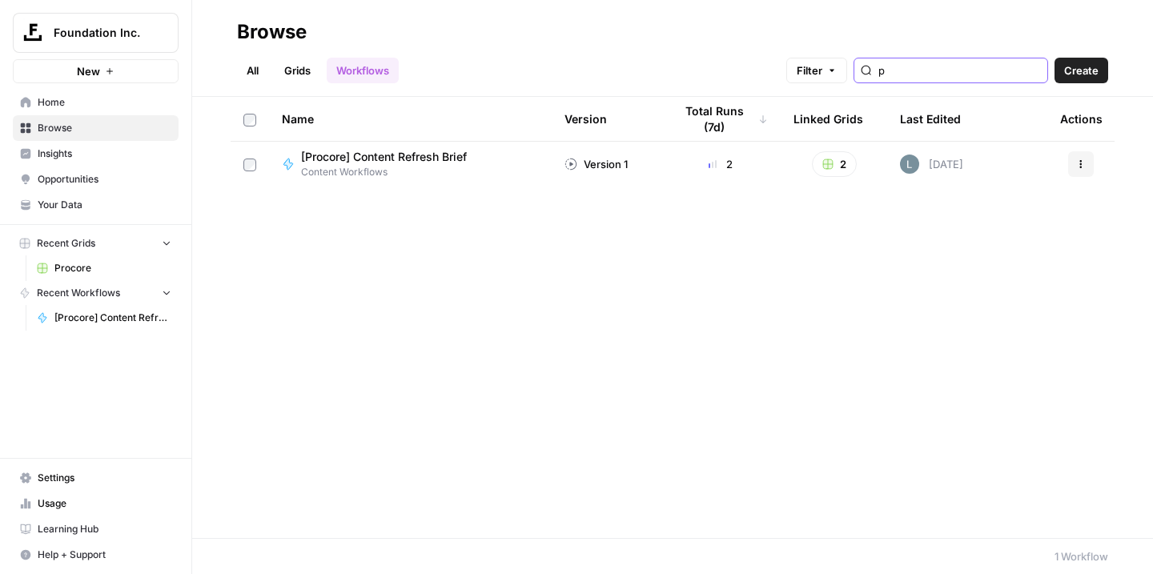
type input "p"
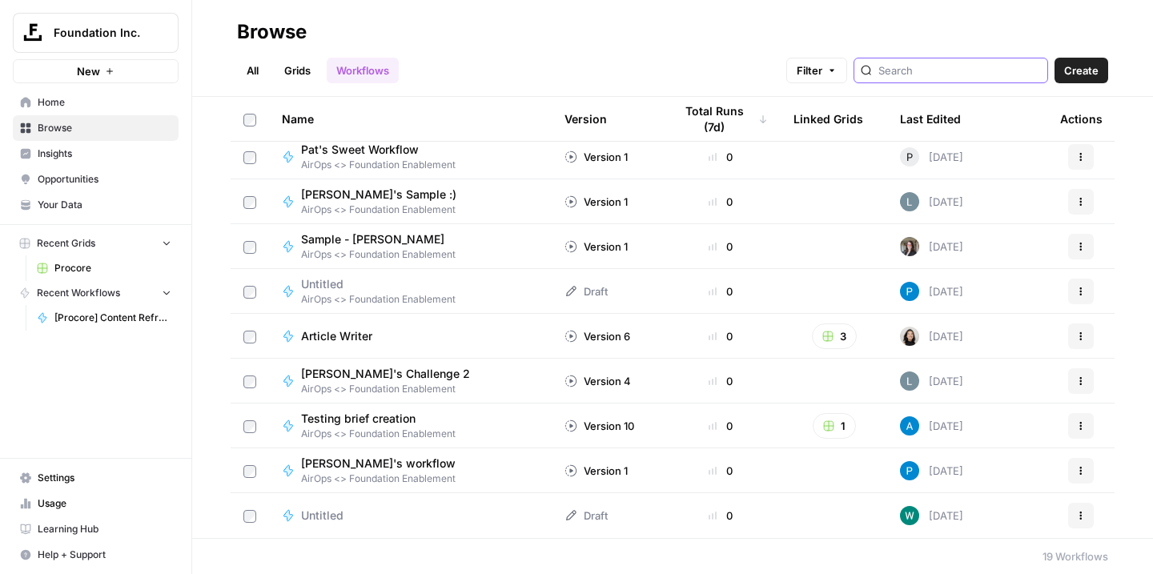
scroll to position [455, 0]
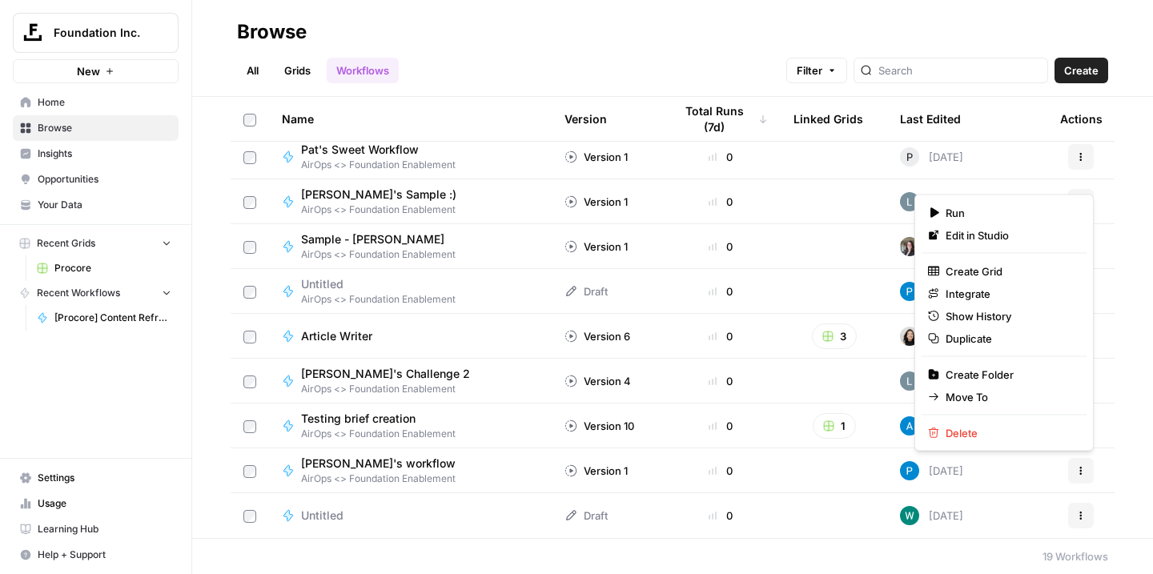
click at [1090, 475] on button "Actions" at bounding box center [1081, 471] width 26 height 26
click at [992, 399] on span "Move To" at bounding box center [1009, 397] width 128 height 16
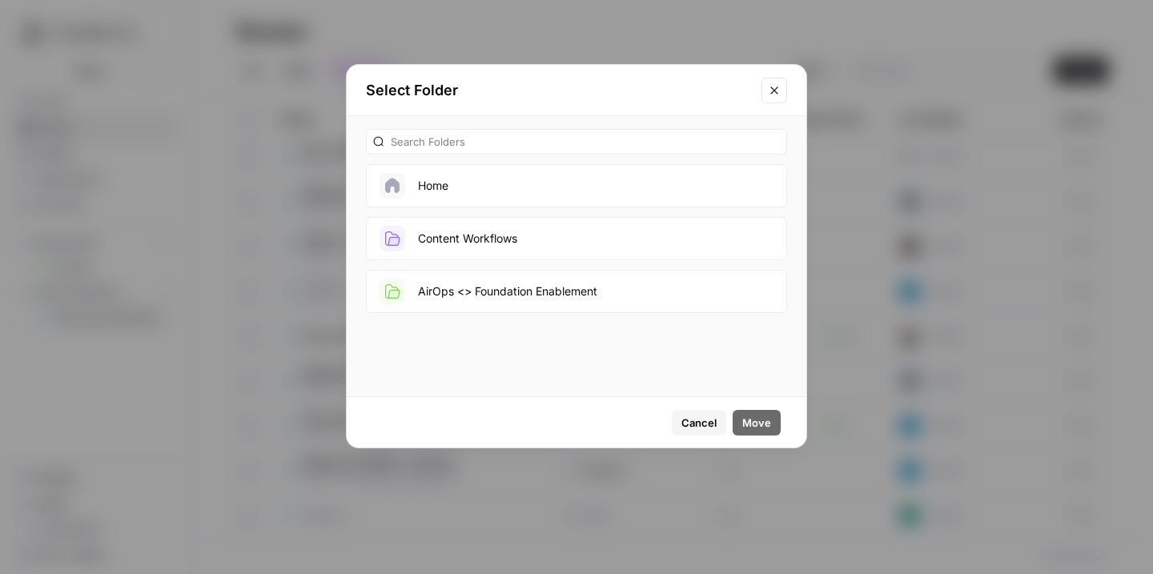
click at [777, 91] on icon "Close modal" at bounding box center [774, 90] width 13 height 13
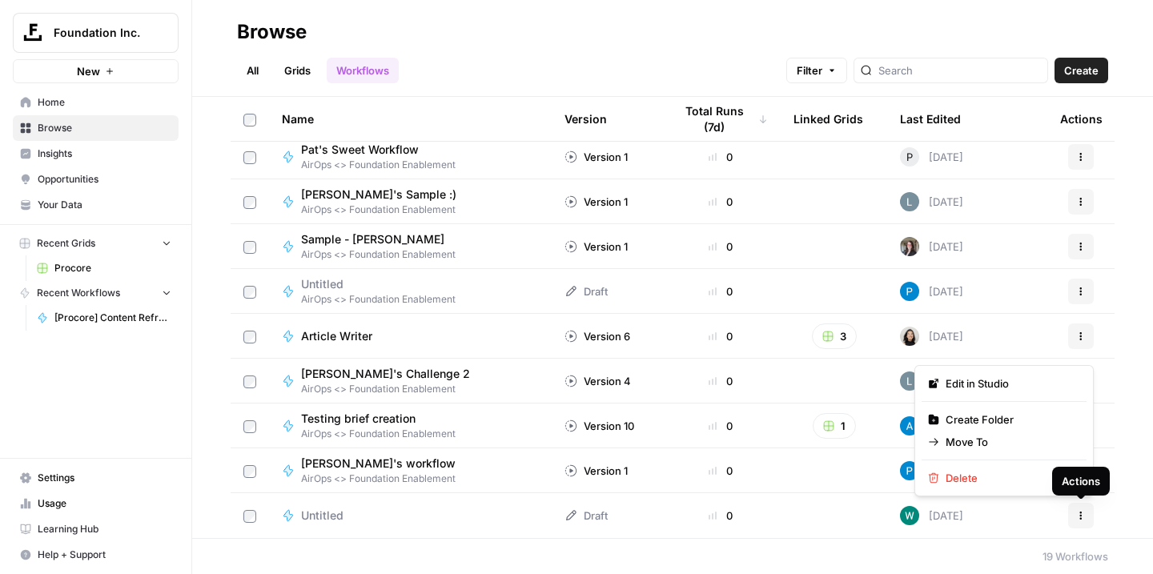
click at [1083, 516] on icon "button" at bounding box center [1081, 516] width 10 height 10
click at [961, 484] on span "Delete" at bounding box center [1009, 478] width 128 height 16
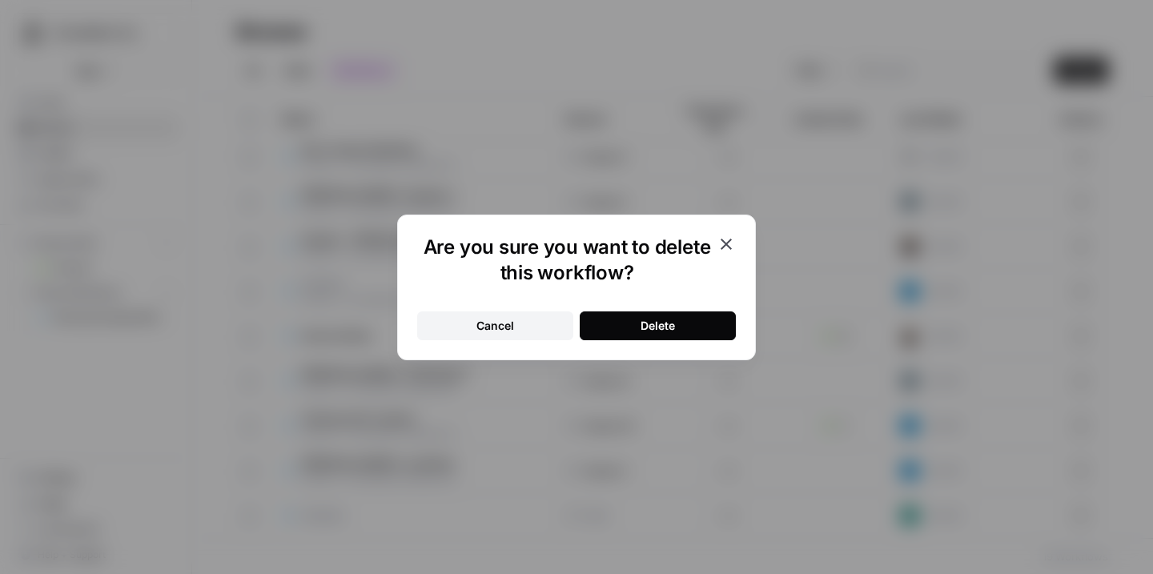
click at [709, 312] on button "Delete" at bounding box center [658, 325] width 156 height 29
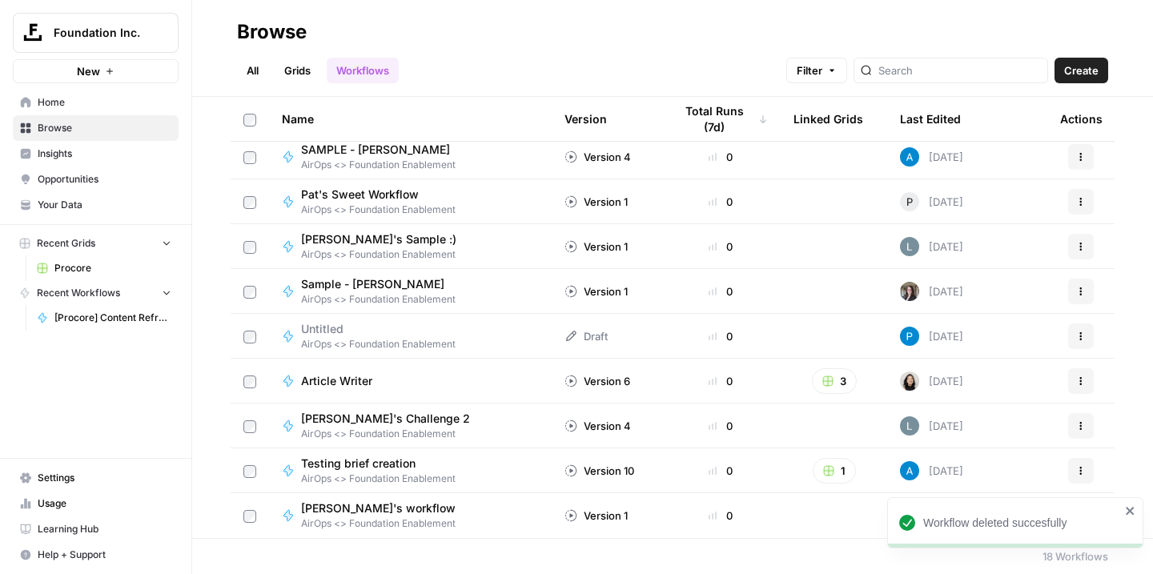
click at [1133, 506] on icon "close" at bounding box center [1130, 510] width 11 height 13
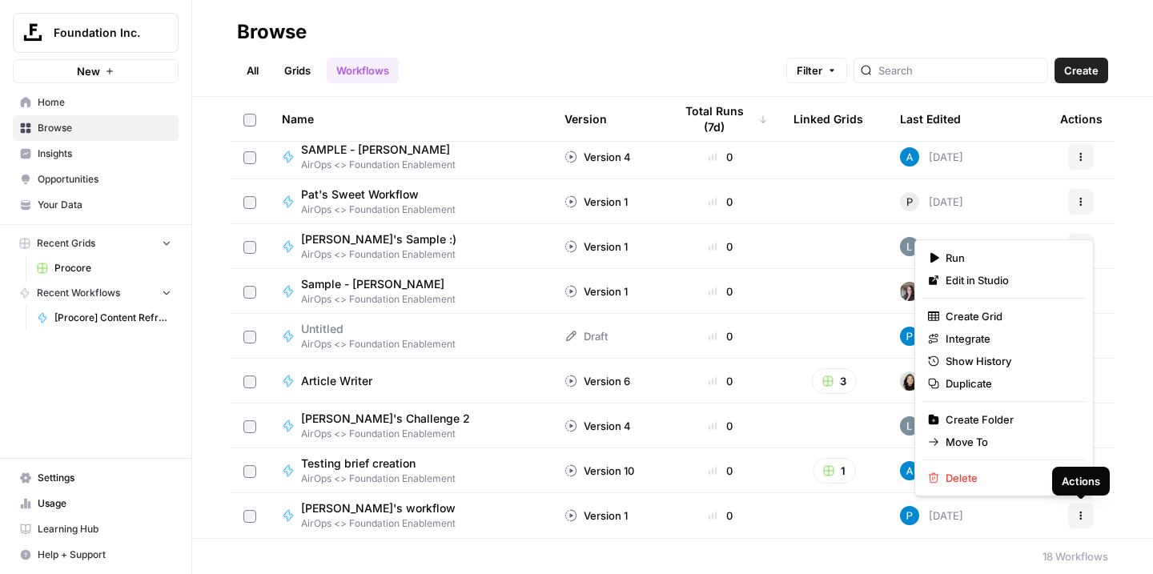
click at [1073, 520] on button "Actions" at bounding box center [1081, 516] width 26 height 26
click at [945, 477] on span "Delete" at bounding box center [1009, 478] width 128 height 16
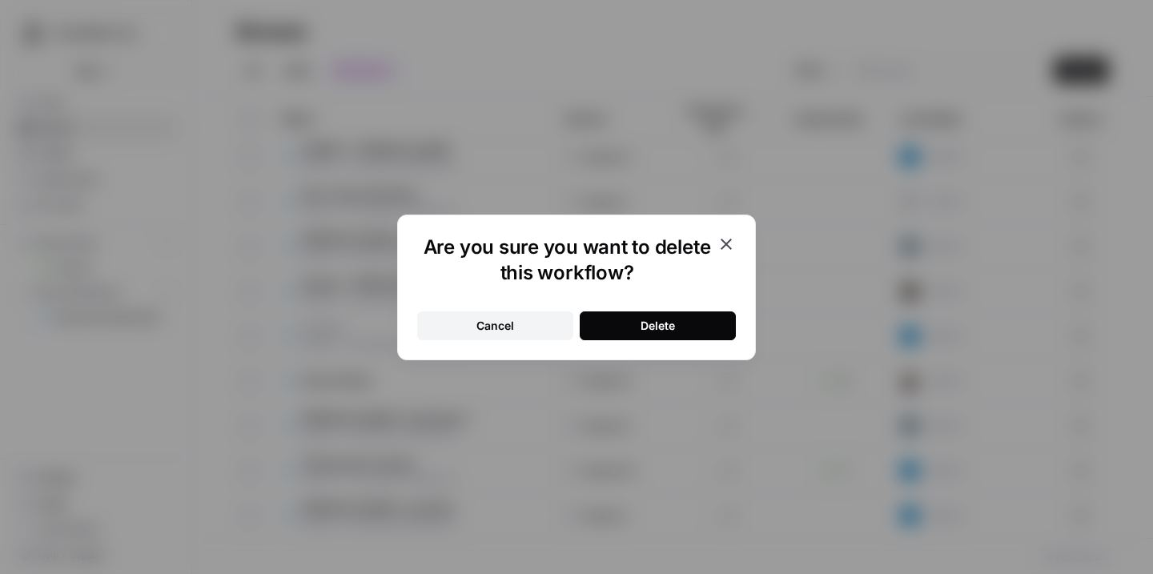
click at [658, 332] on div "Delete" at bounding box center [657, 326] width 34 height 16
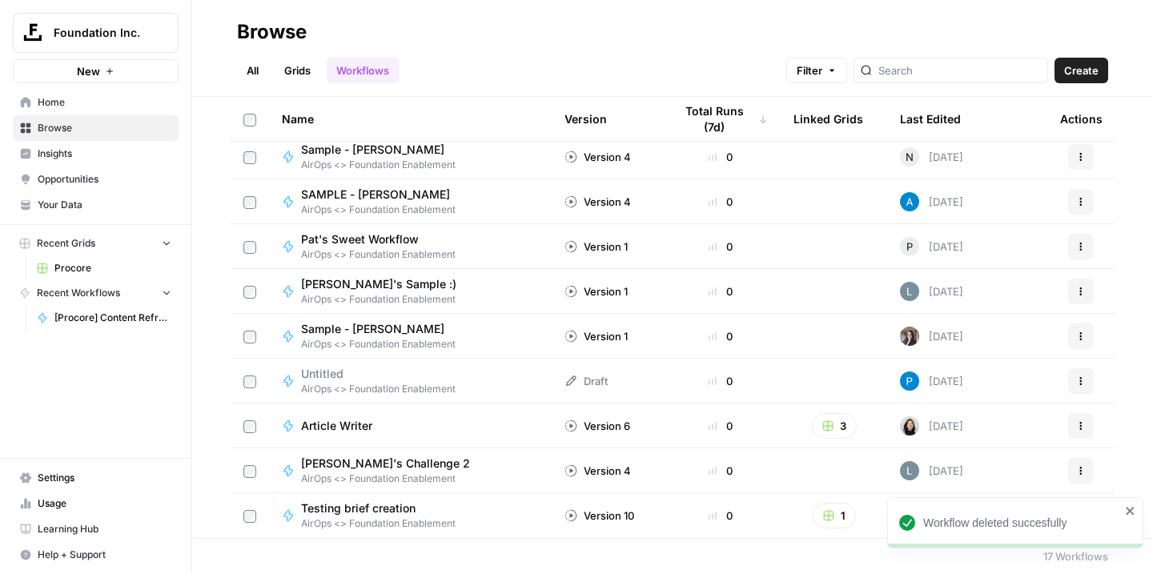
scroll to position [0, 0]
click at [1126, 510] on icon "close" at bounding box center [1130, 510] width 11 height 13
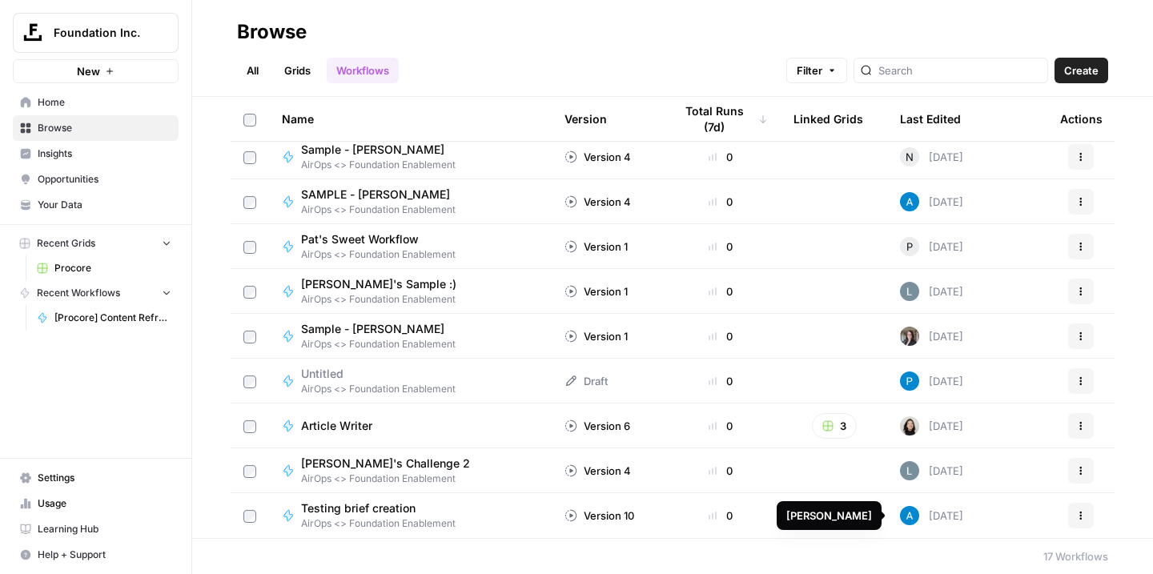
click at [828, 516] on div "Andrea McCormick" at bounding box center [829, 516] width 86 height 16
click at [842, 515] on button "1" at bounding box center [833, 516] width 43 height 26
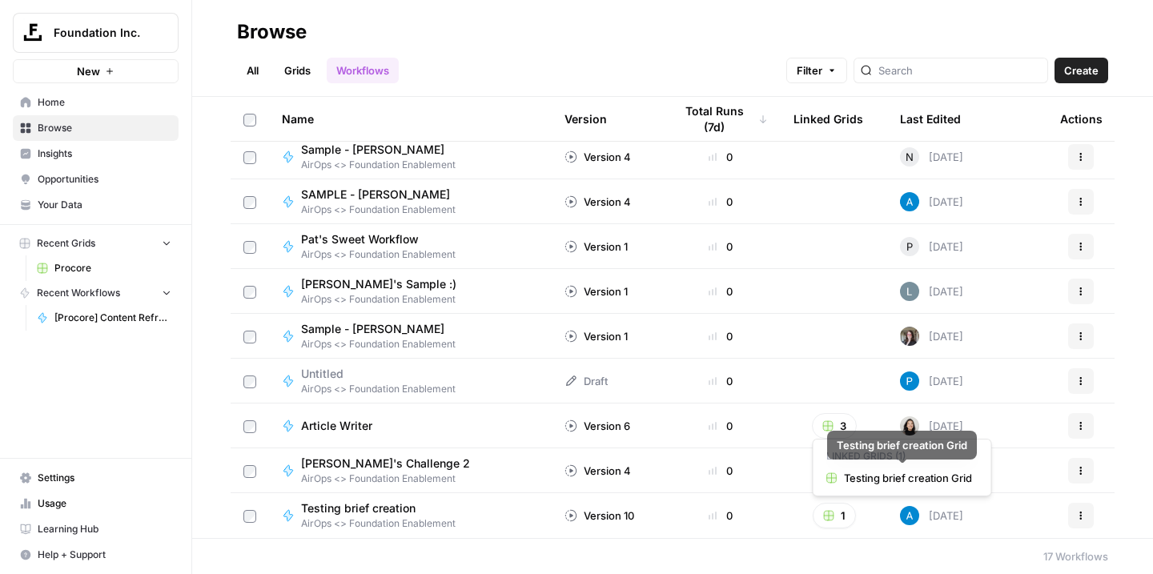
click at [1083, 521] on button "Actions" at bounding box center [1081, 516] width 26 height 26
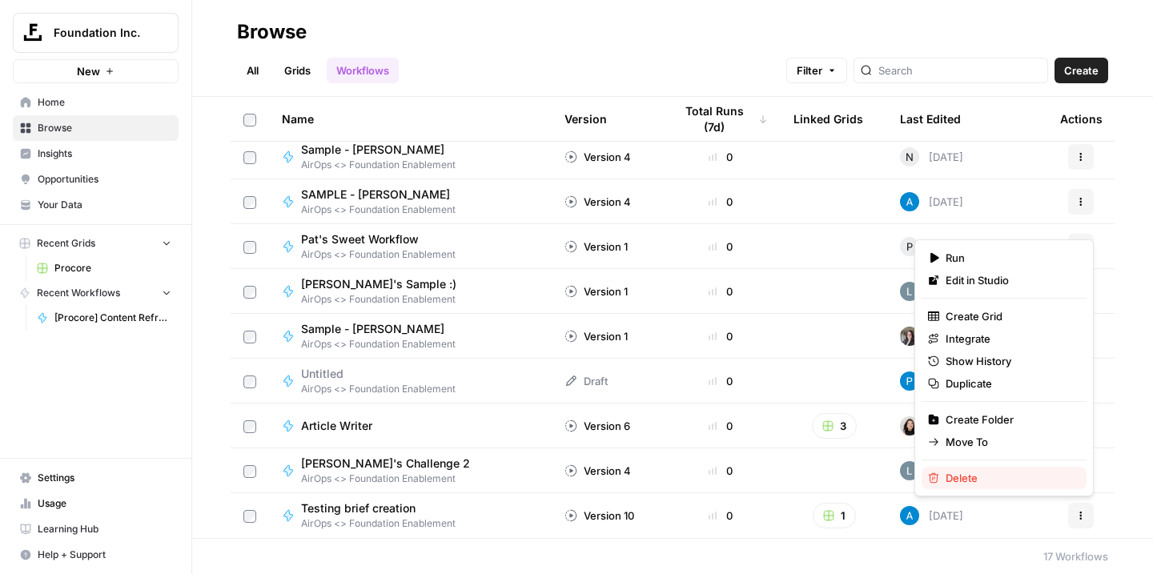
click at [988, 486] on button "Delete" at bounding box center [1003, 478] width 165 height 22
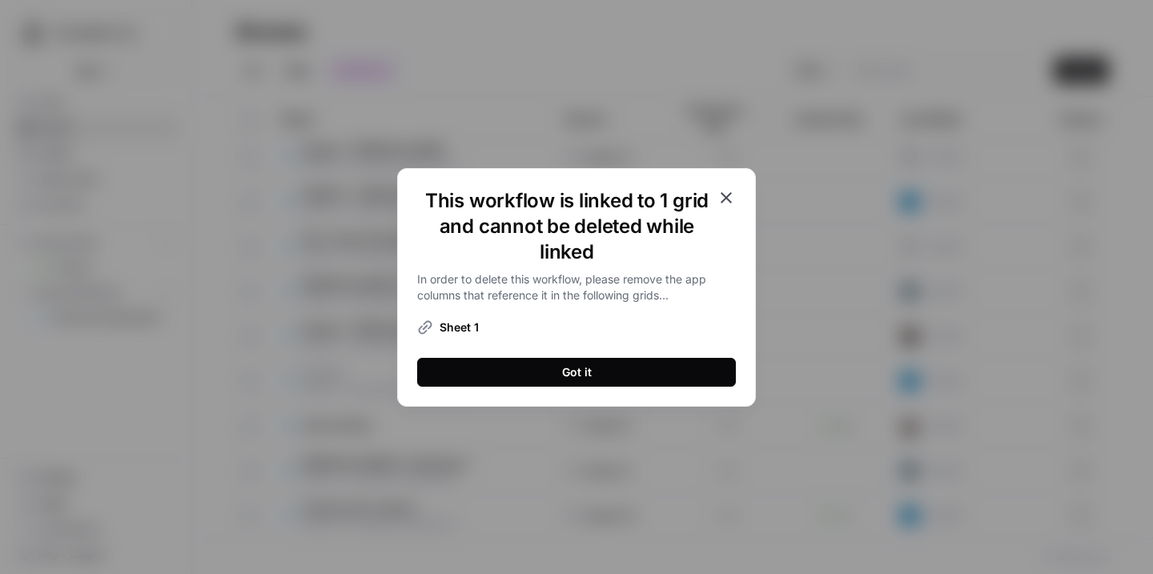
click at [470, 325] on span "Sheet 1" at bounding box center [458, 327] width 39 height 16
click at [729, 190] on icon "button" at bounding box center [725, 197] width 19 height 19
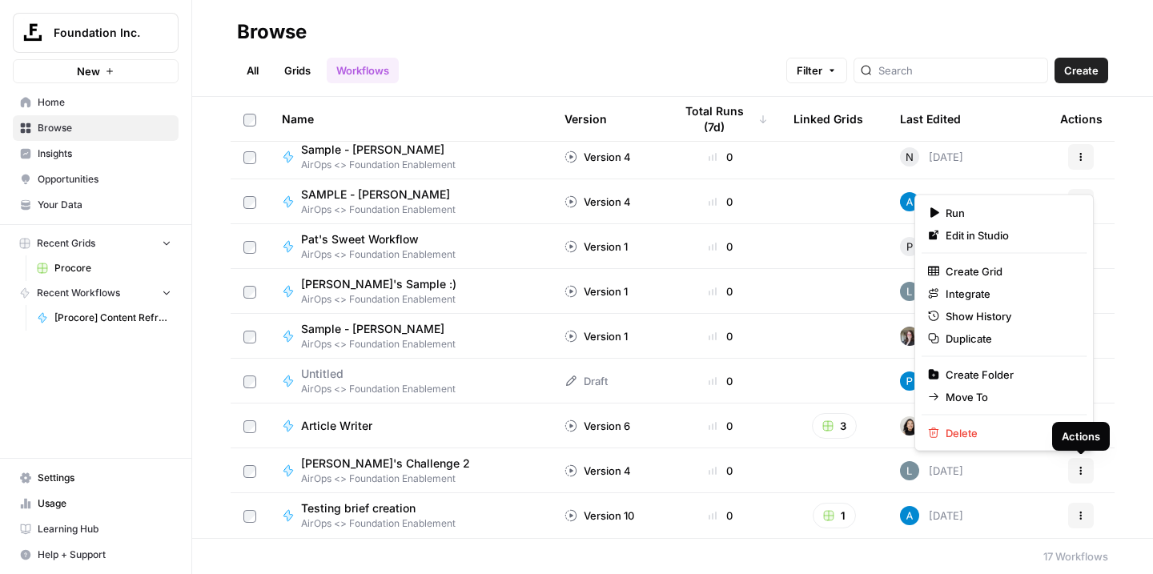
click at [1087, 469] on button "Actions" at bounding box center [1081, 471] width 26 height 26
click at [967, 436] on span "Delete" at bounding box center [1009, 433] width 128 height 16
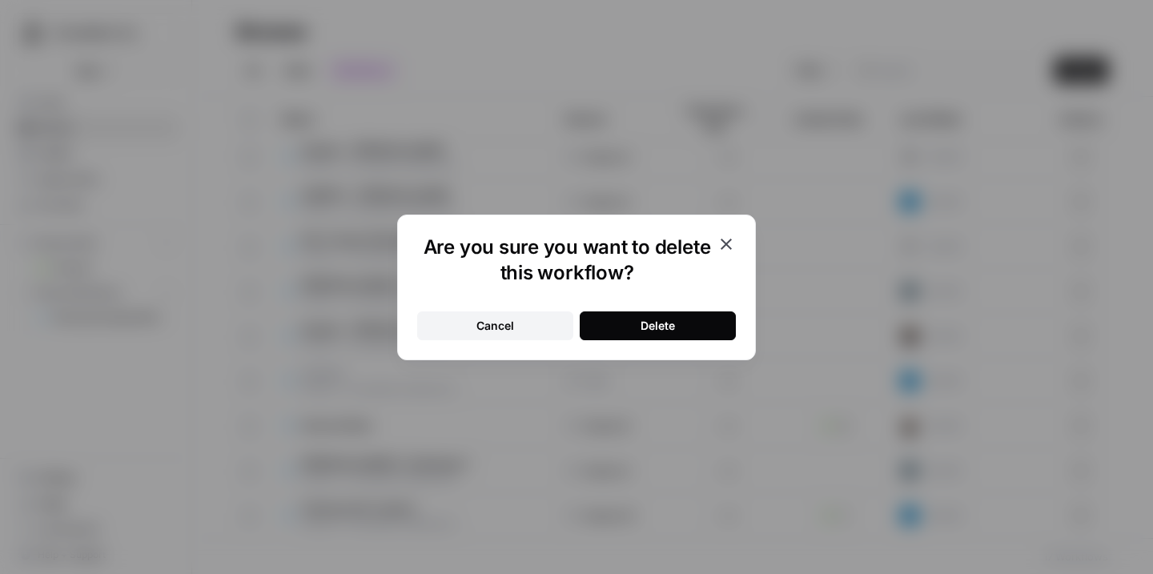
click at [689, 322] on button "Delete" at bounding box center [658, 325] width 156 height 29
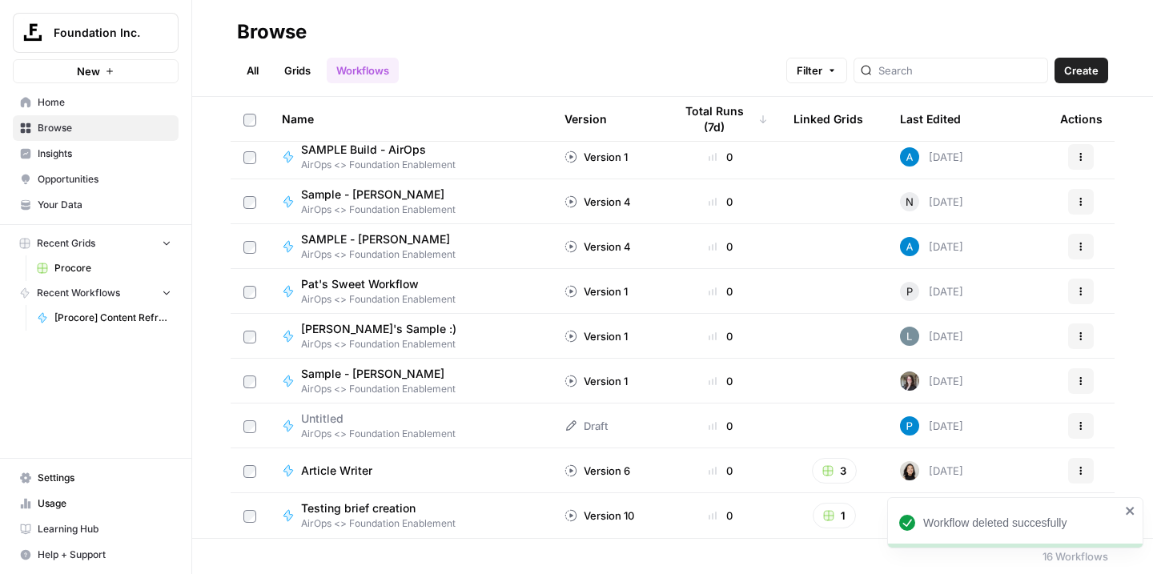
scroll to position [321, 0]
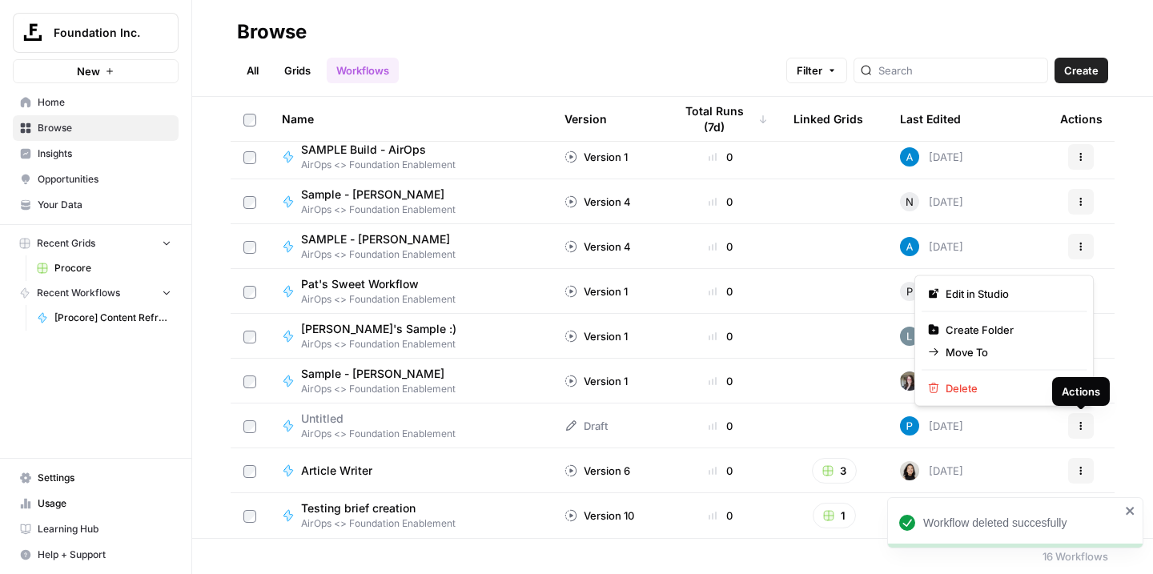
click at [1077, 423] on icon "button" at bounding box center [1081, 426] width 10 height 10
click at [965, 390] on span "Delete" at bounding box center [1009, 388] width 128 height 16
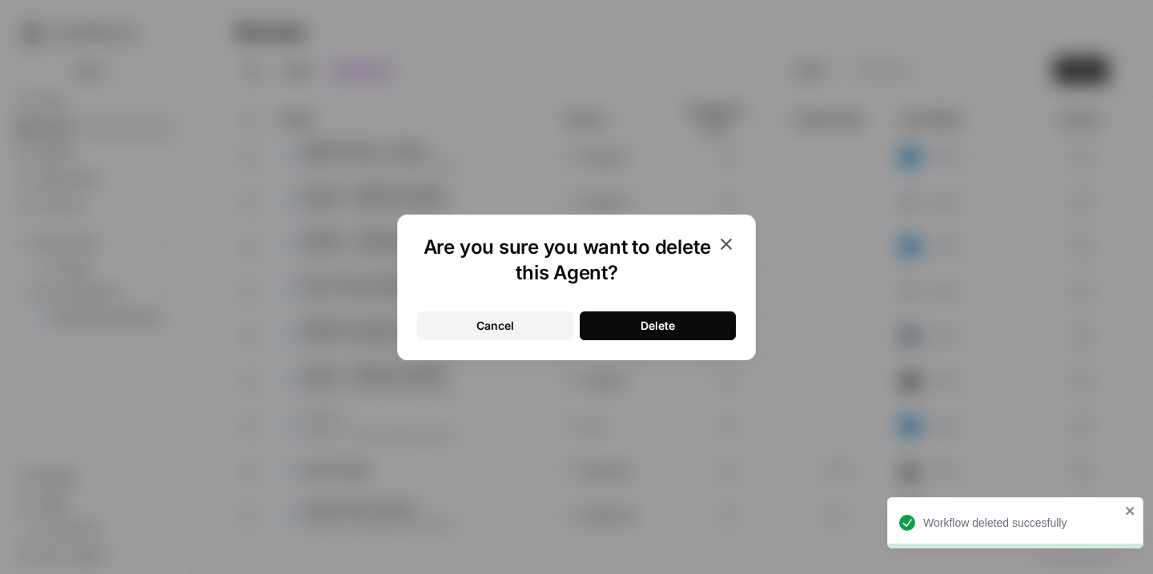
click at [700, 320] on button "Delete" at bounding box center [658, 325] width 156 height 29
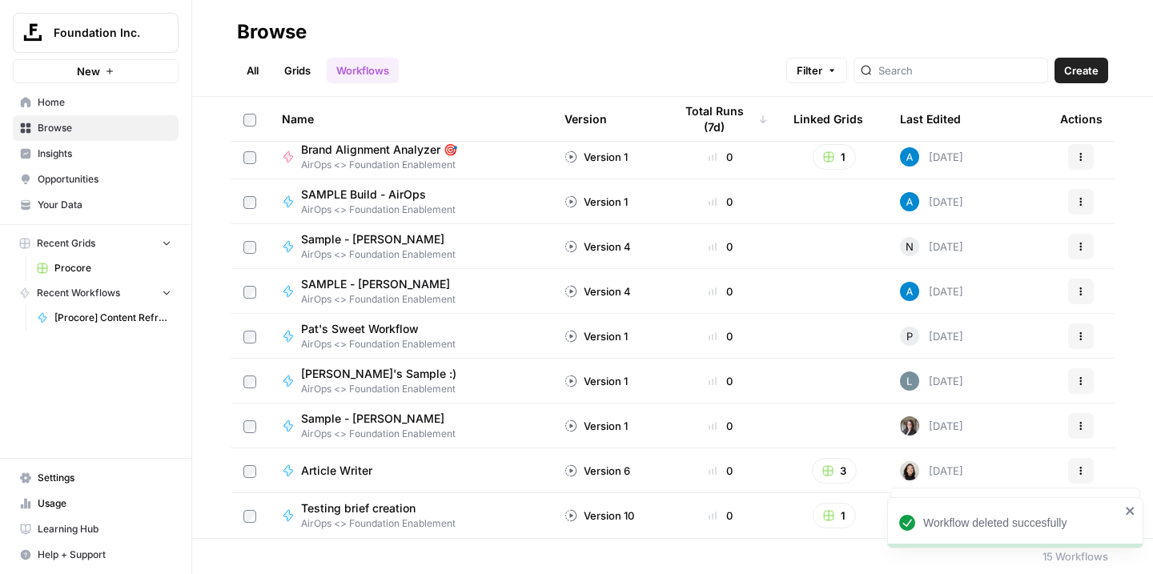
scroll to position [276, 0]
click at [1087, 430] on button "Actions" at bounding box center [1081, 426] width 26 height 26
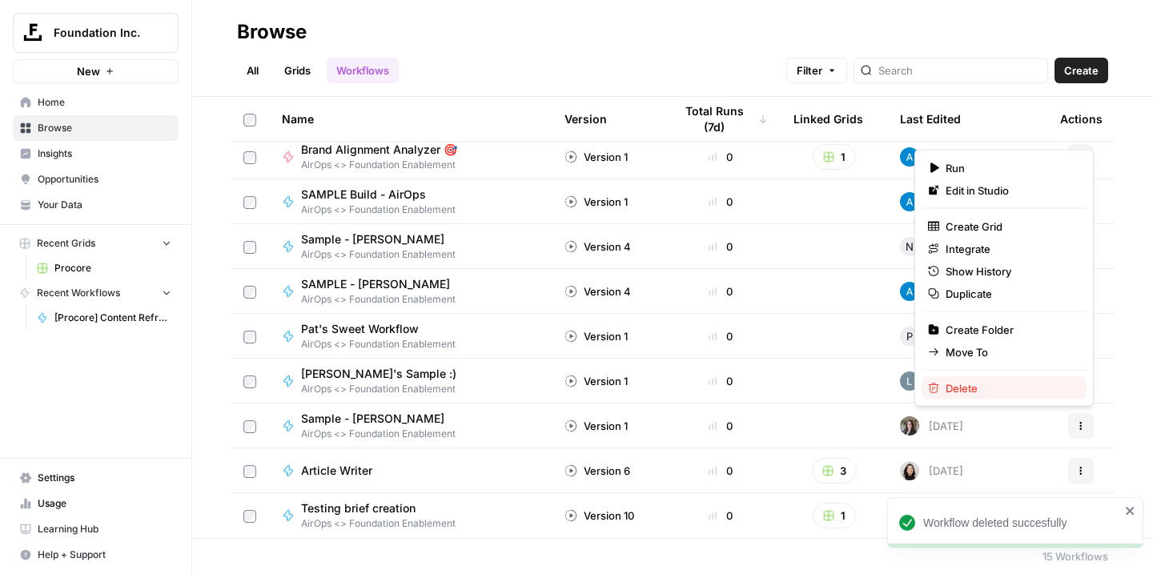
click at [984, 379] on button "Delete" at bounding box center [1003, 388] width 165 height 22
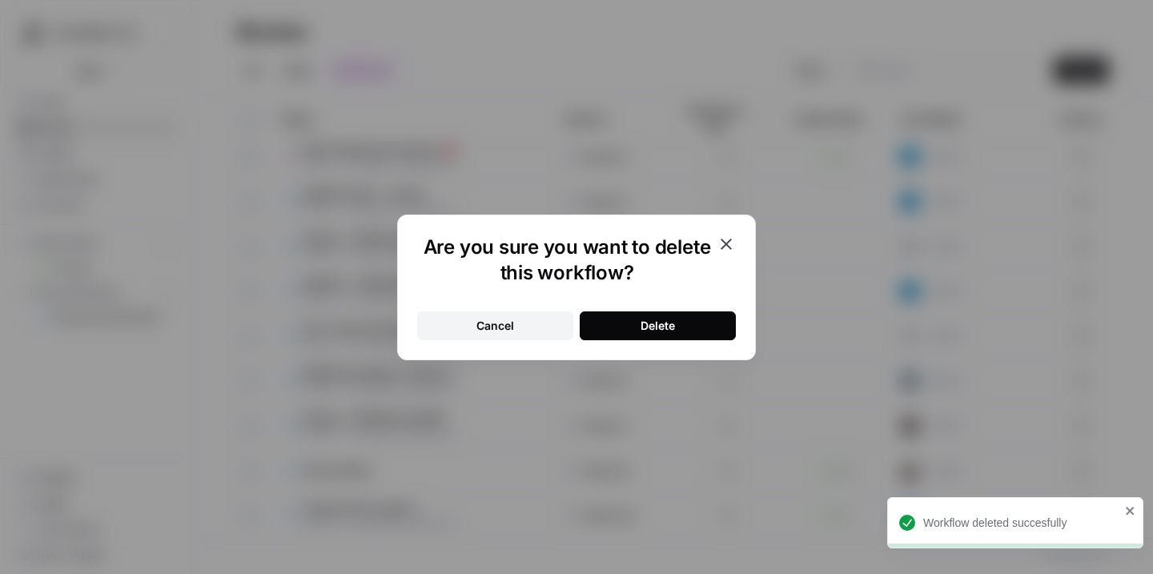
click at [700, 328] on button "Delete" at bounding box center [658, 325] width 156 height 29
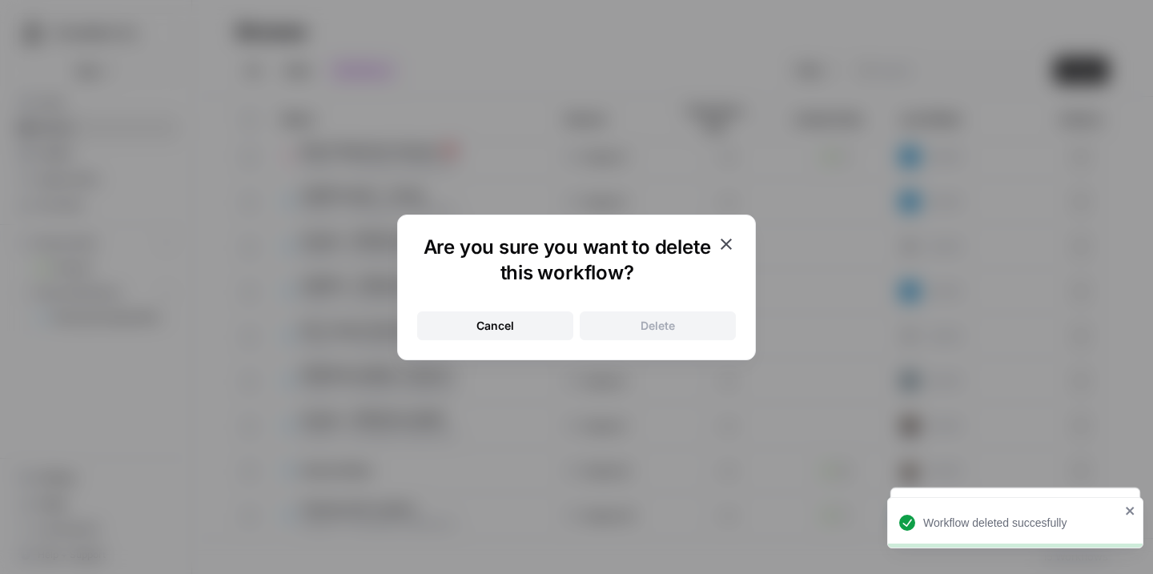
scroll to position [231, 0]
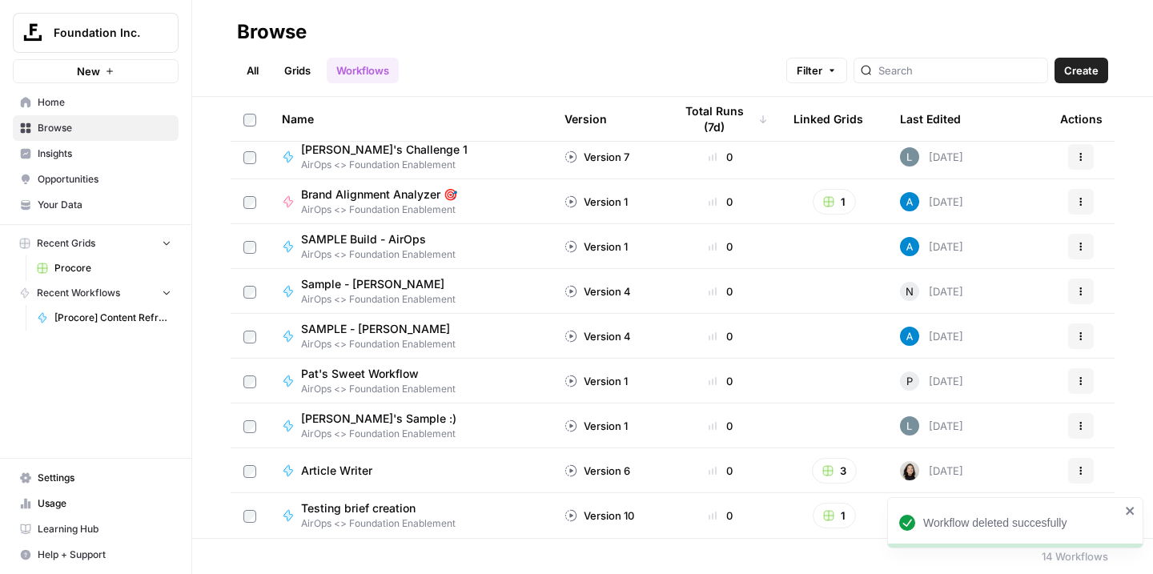
click at [1080, 426] on icon "button" at bounding box center [1081, 425] width 2 height 2
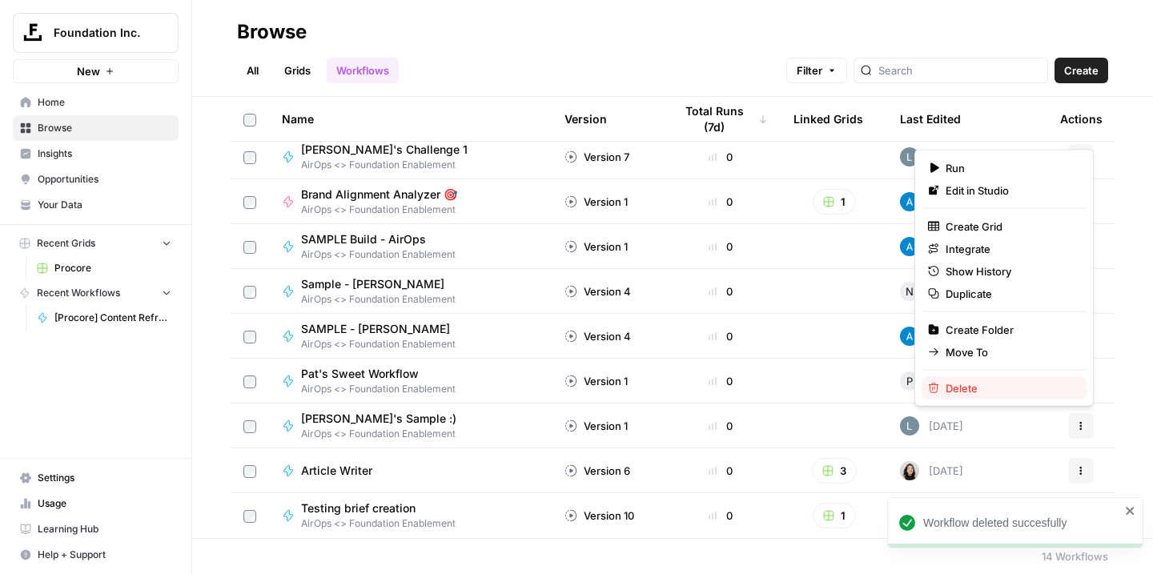
click at [971, 391] on span "Delete" at bounding box center [1009, 388] width 128 height 16
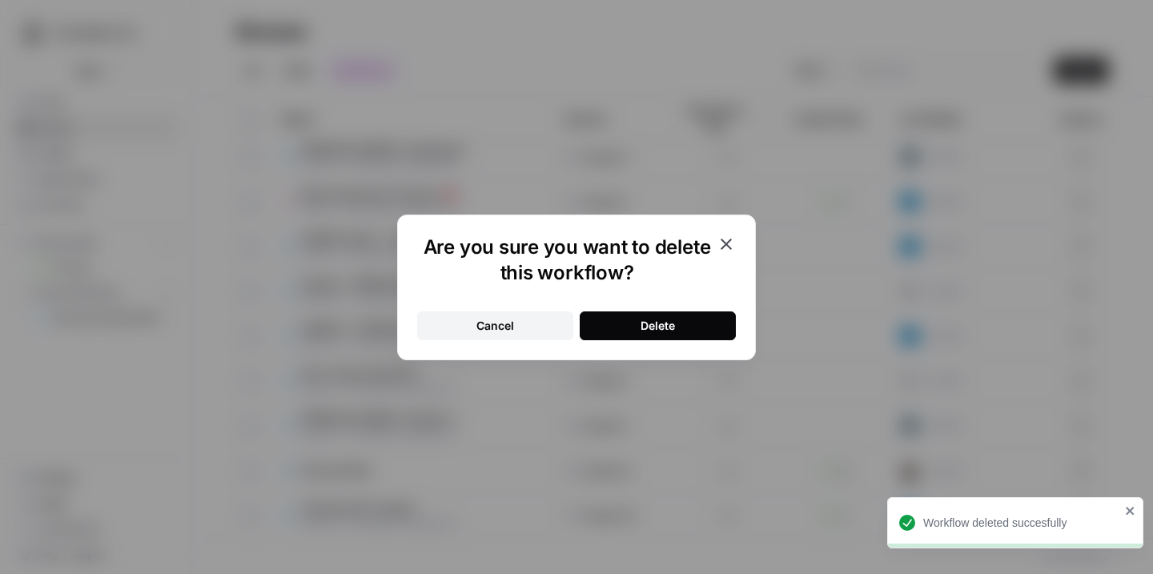
click at [709, 334] on button "Delete" at bounding box center [658, 325] width 156 height 29
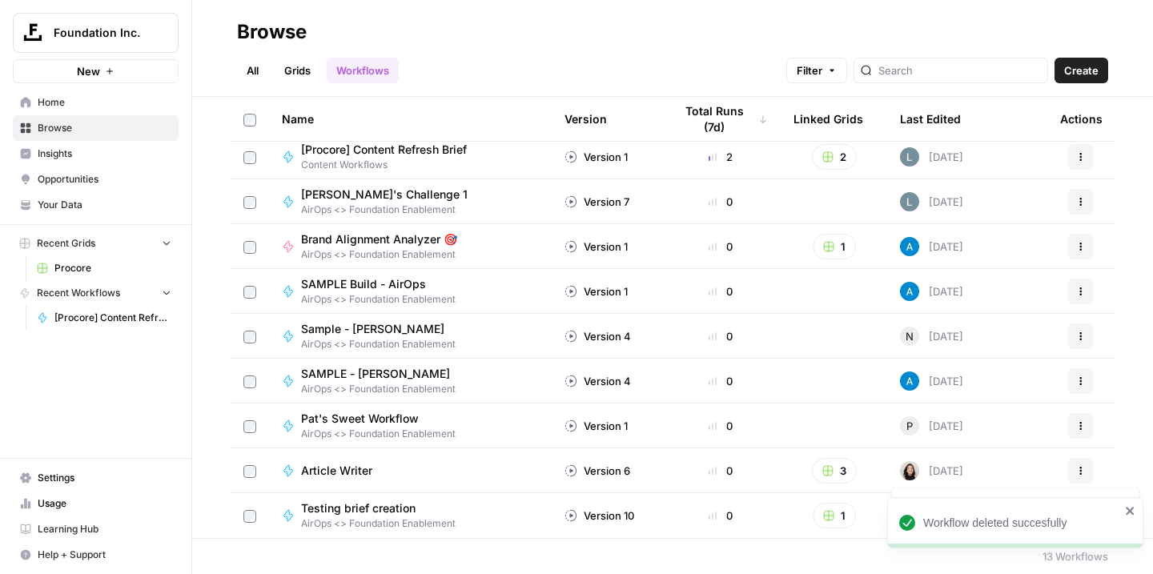
scroll to position [187, 0]
click at [836, 250] on button "1" at bounding box center [833, 247] width 43 height 26
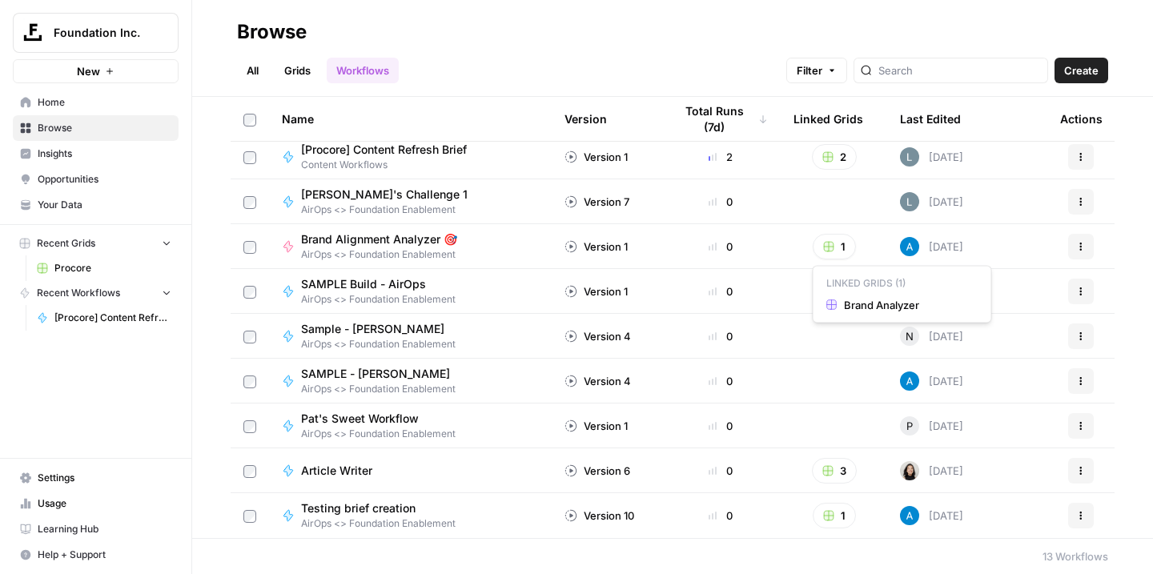
click at [836, 250] on button "1" at bounding box center [833, 247] width 43 height 26
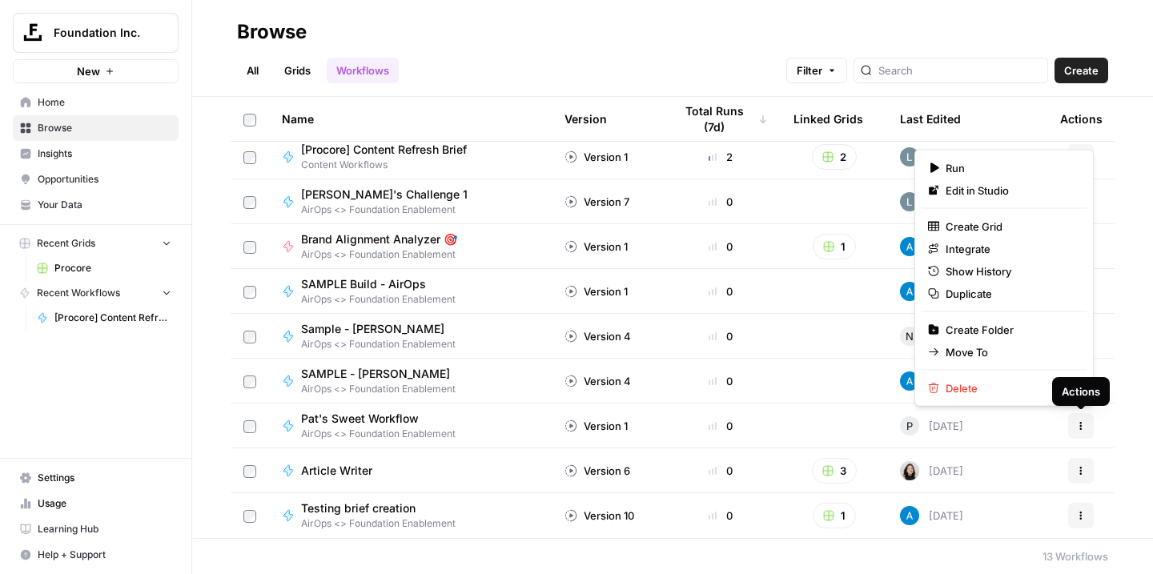
click at [1080, 425] on icon "button" at bounding box center [1081, 425] width 2 height 2
click at [963, 389] on span "Delete" at bounding box center [1009, 388] width 128 height 16
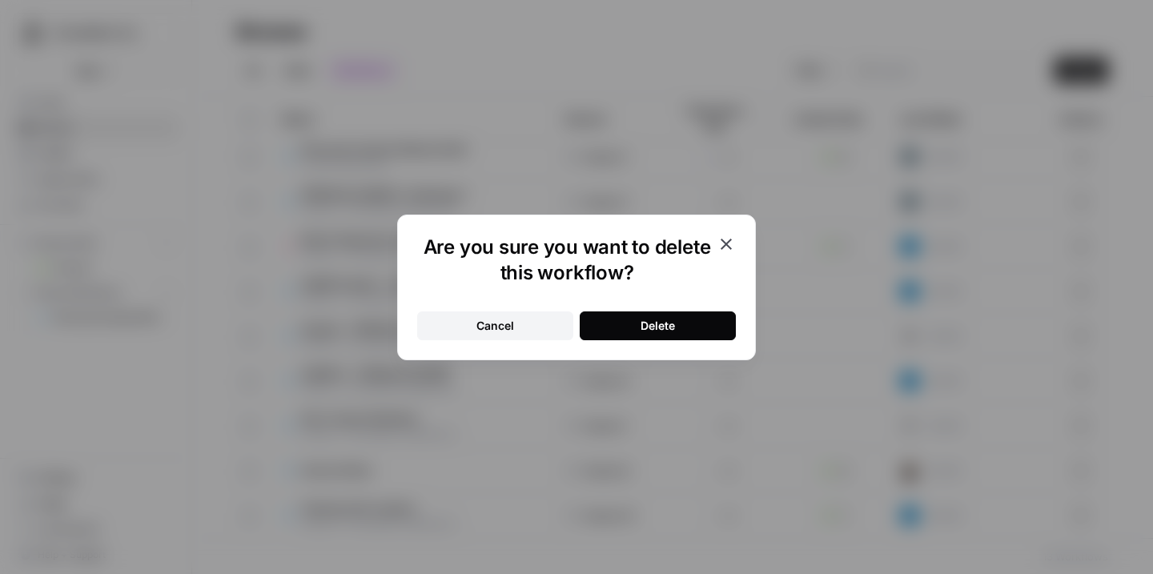
click at [709, 327] on button "Delete" at bounding box center [658, 325] width 156 height 29
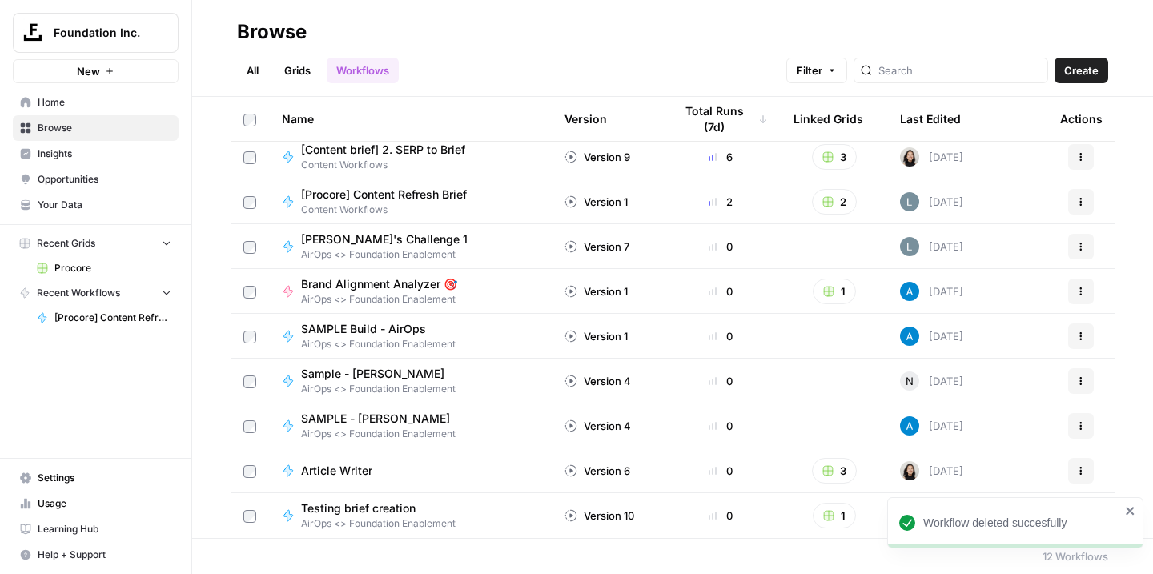
scroll to position [142, 0]
click at [1082, 427] on icon "button" at bounding box center [1081, 426] width 10 height 10
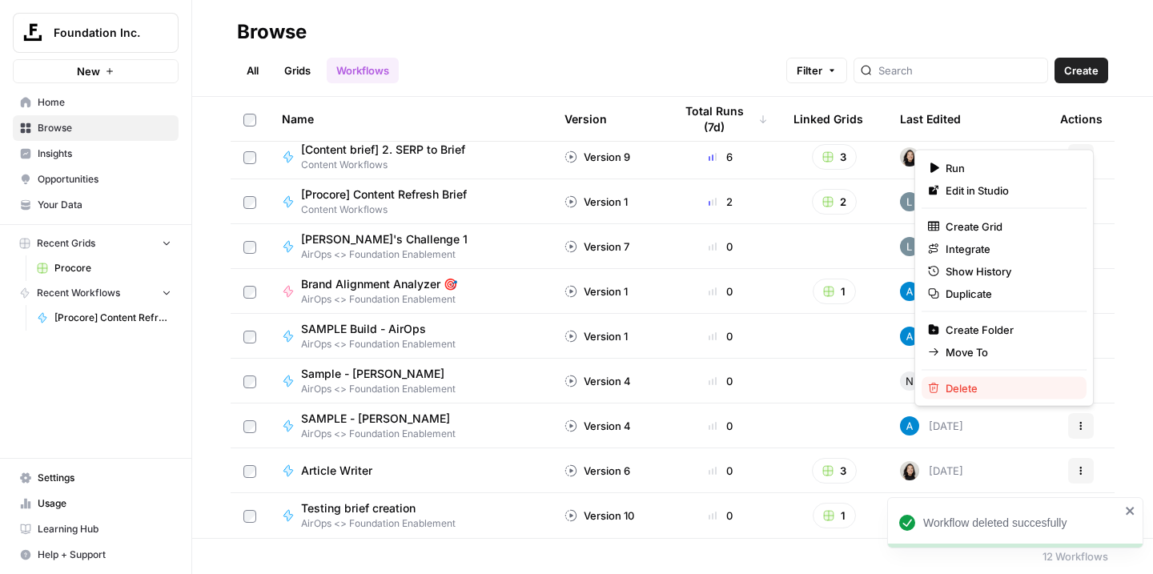
click at [965, 390] on span "Delete" at bounding box center [1009, 388] width 128 height 16
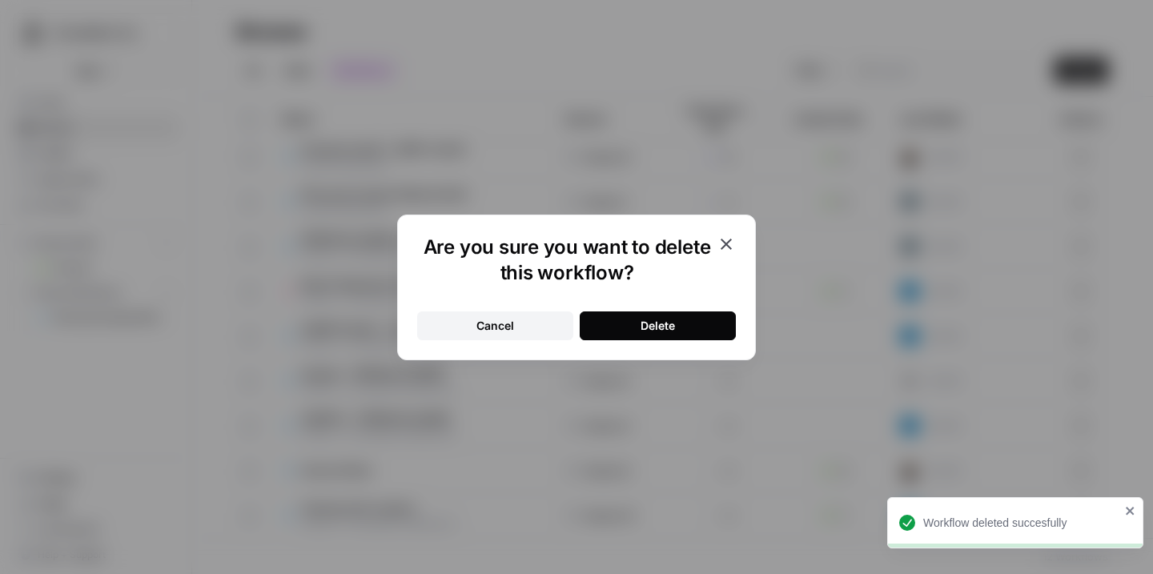
click at [716, 322] on button "Delete" at bounding box center [658, 325] width 156 height 29
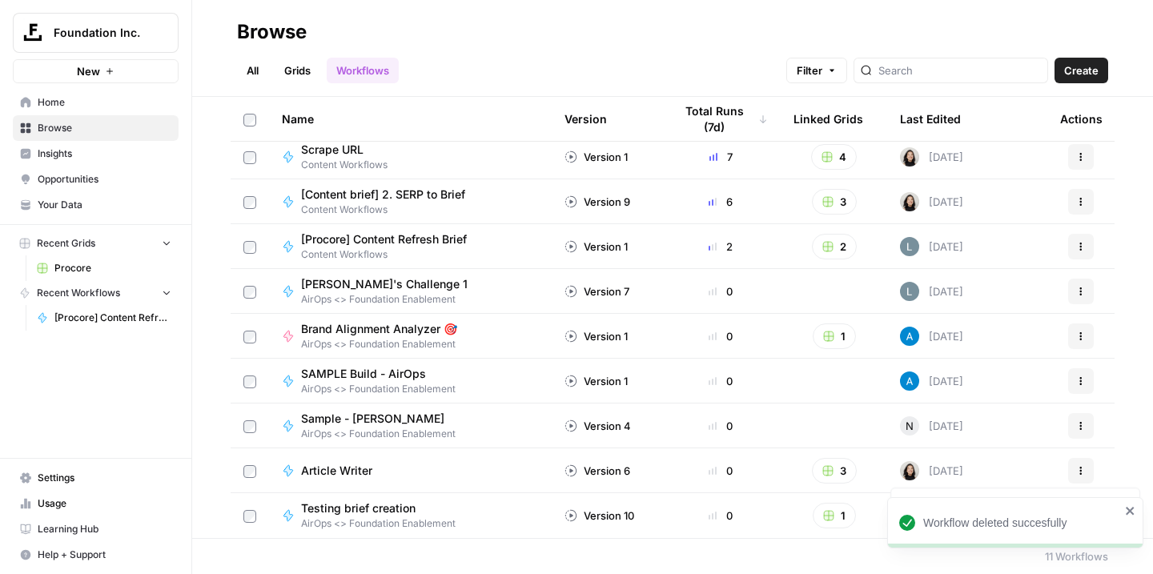
scroll to position [97, 0]
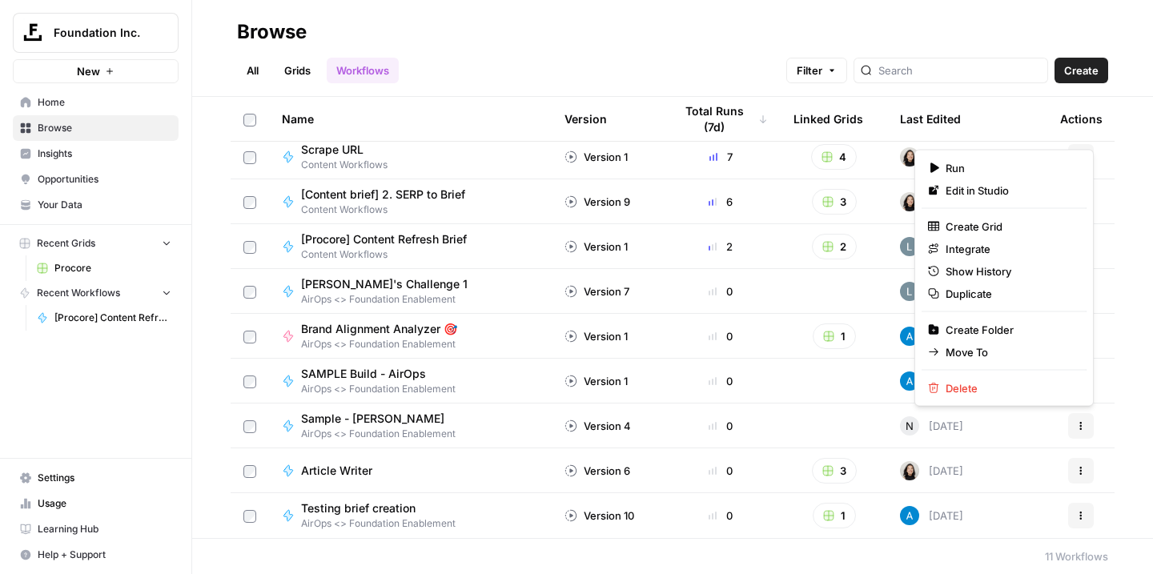
click at [1071, 424] on button "Actions" at bounding box center [1081, 426] width 26 height 26
click at [949, 383] on span "Delete" at bounding box center [1009, 388] width 128 height 16
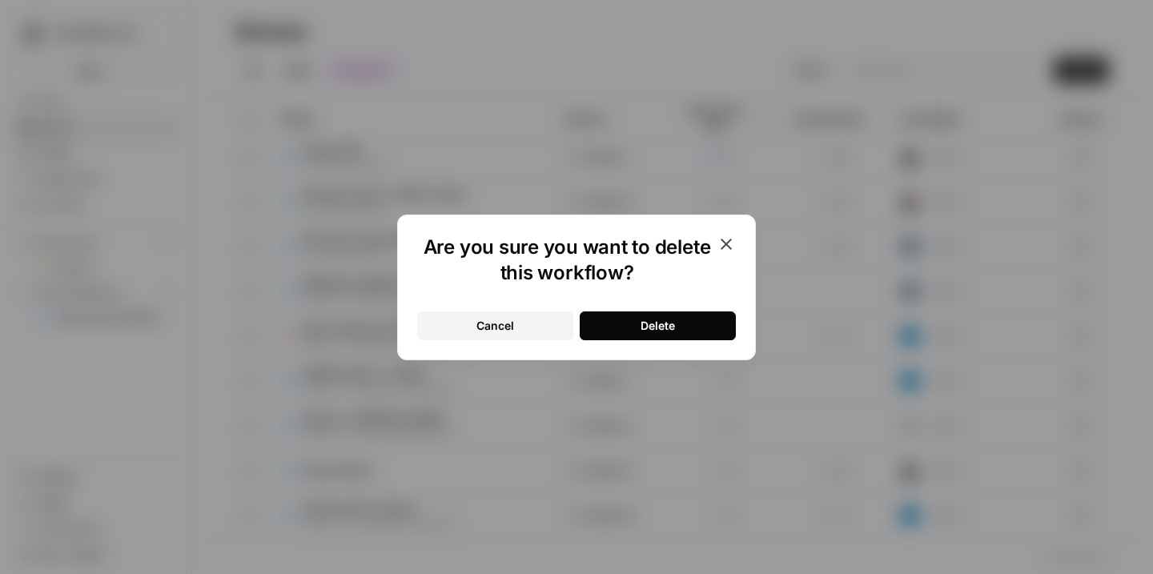
click at [681, 333] on button "Delete" at bounding box center [658, 325] width 156 height 29
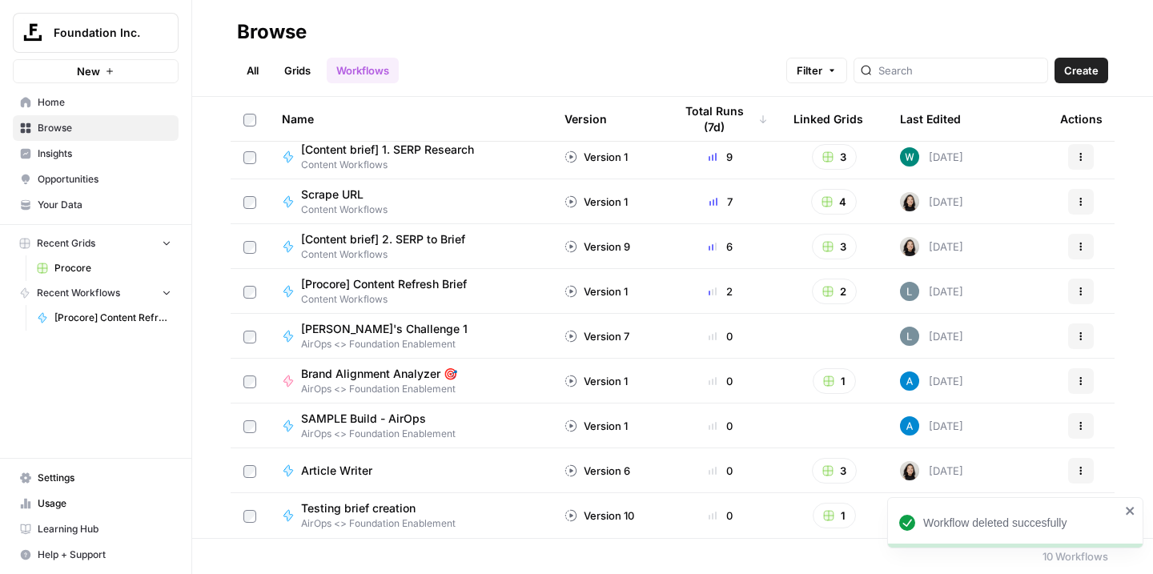
scroll to position [52, 0]
click at [1082, 424] on icon "button" at bounding box center [1081, 426] width 10 height 10
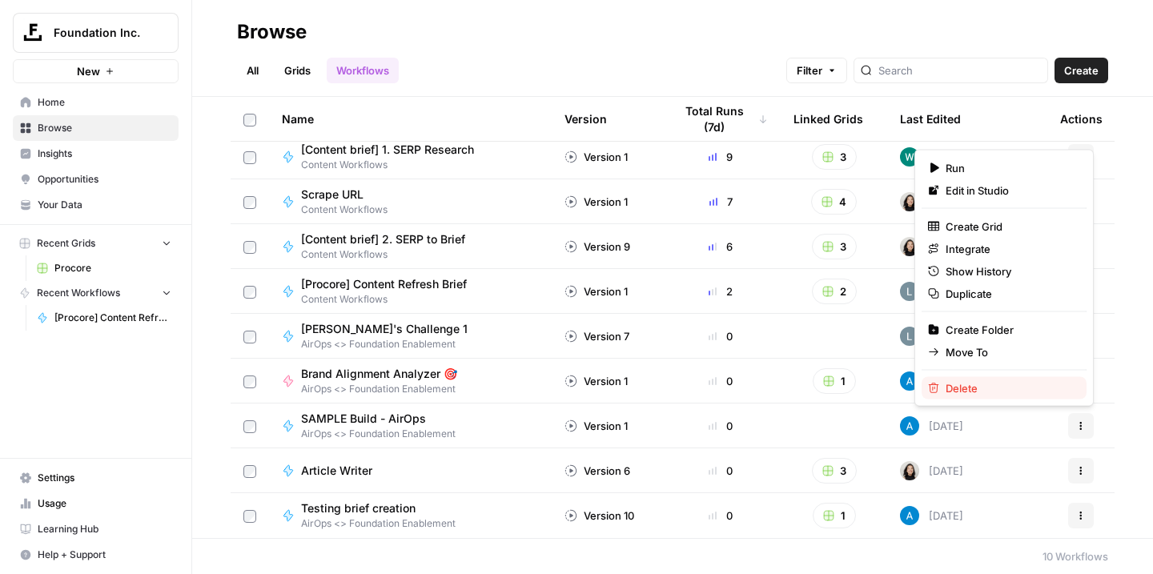
click at [977, 388] on span "Delete" at bounding box center [1009, 388] width 128 height 16
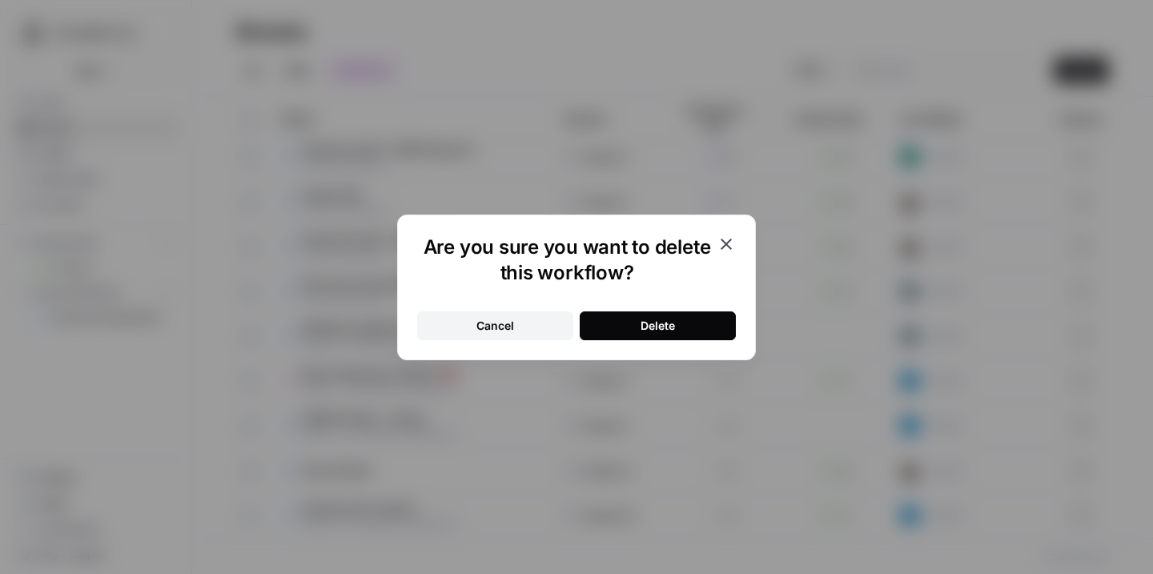
click at [668, 335] on button "Delete" at bounding box center [658, 325] width 156 height 29
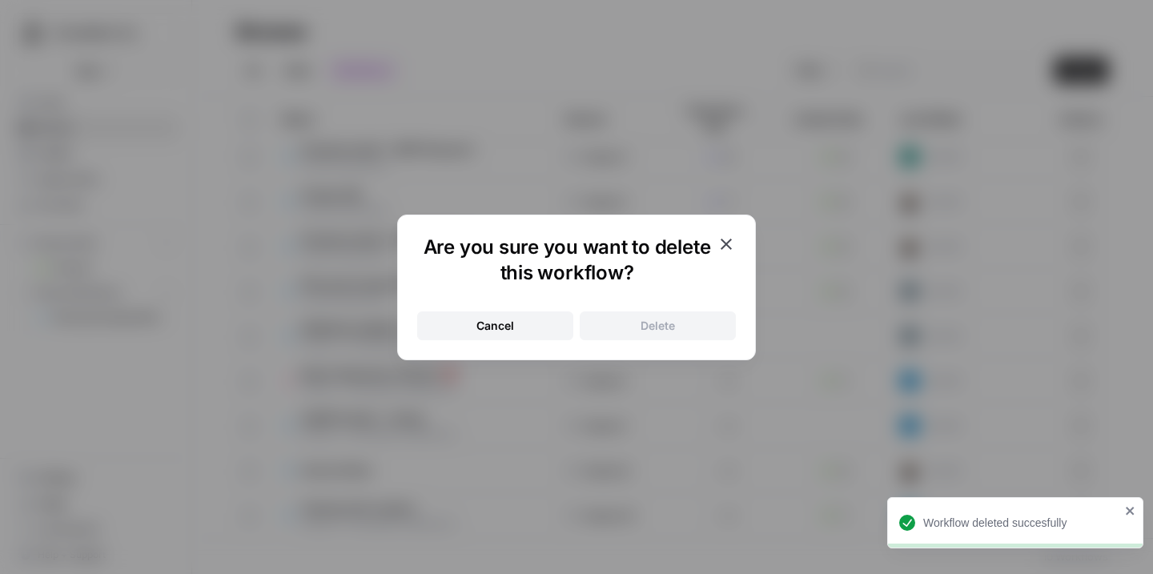
scroll to position [7, 0]
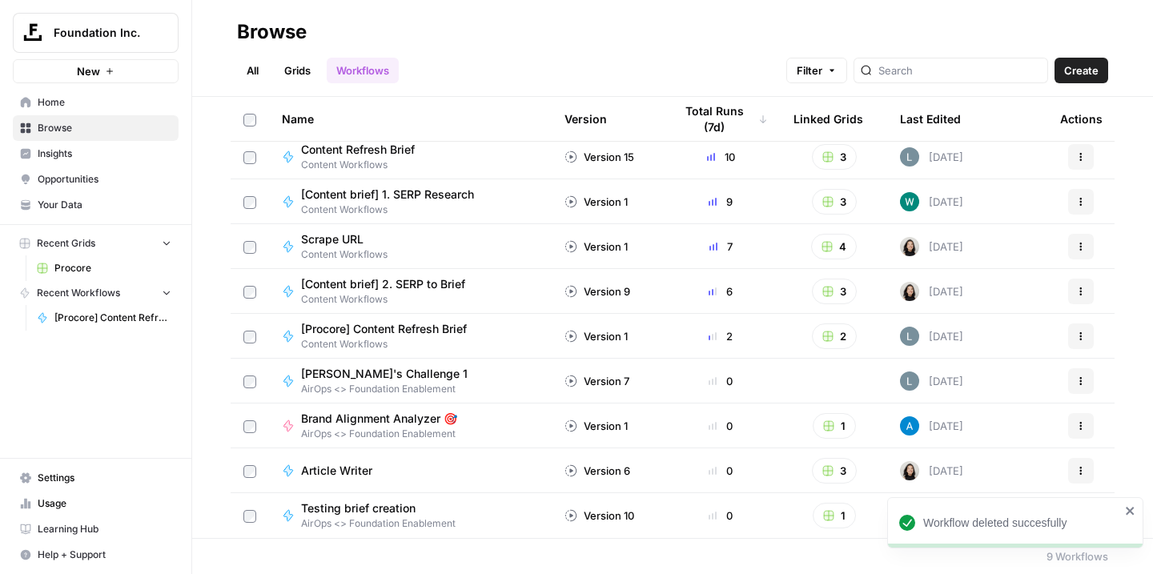
click at [1085, 382] on button "Actions" at bounding box center [1081, 381] width 26 height 26
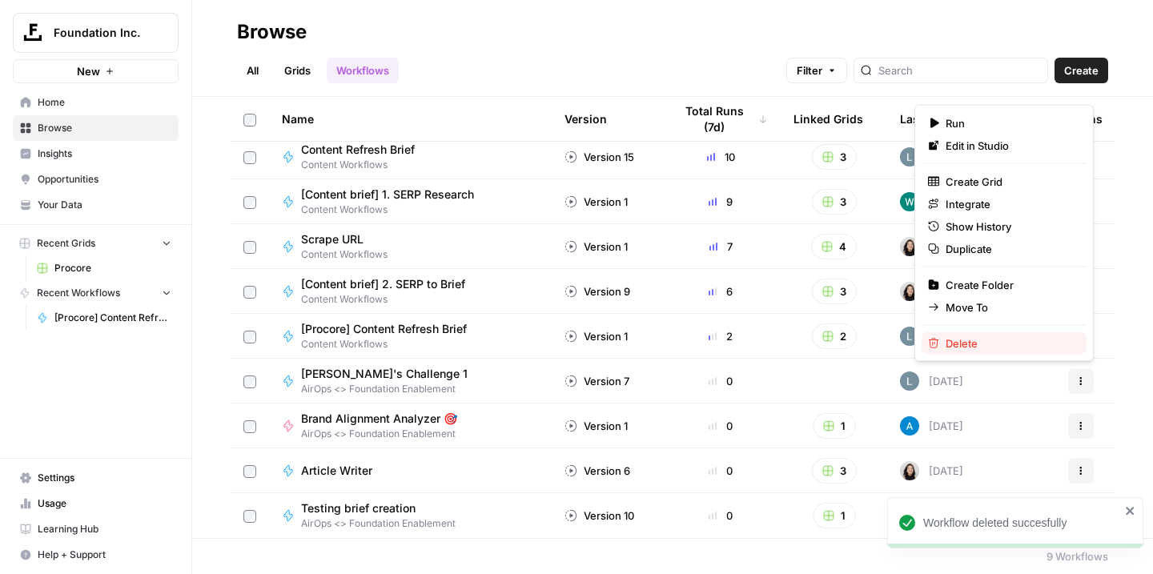
click at [993, 347] on span "Delete" at bounding box center [1009, 343] width 128 height 16
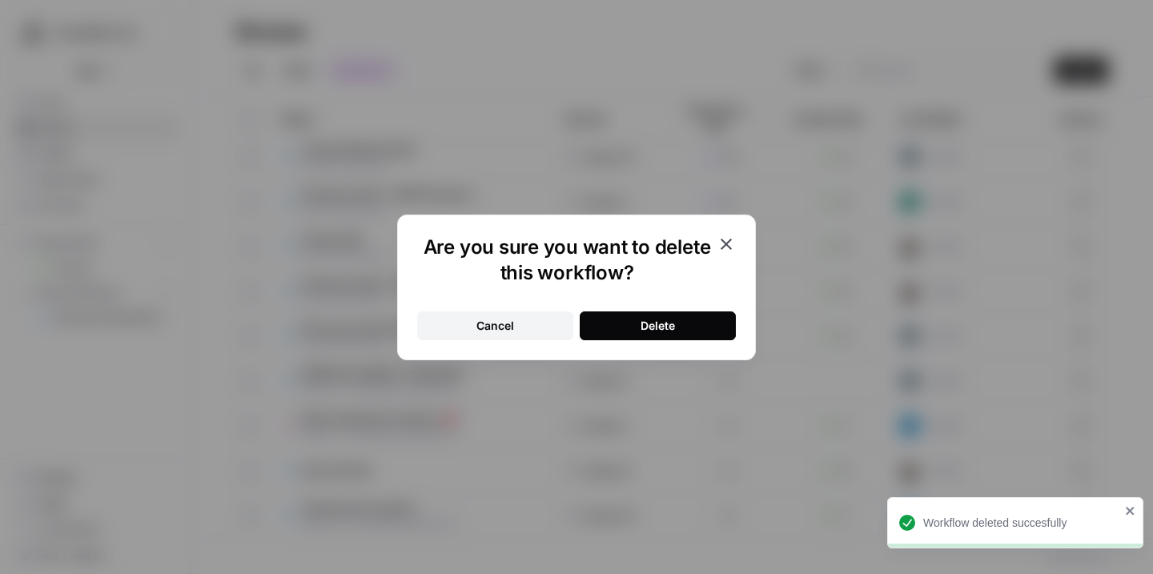
click at [680, 320] on button "Delete" at bounding box center [658, 325] width 156 height 29
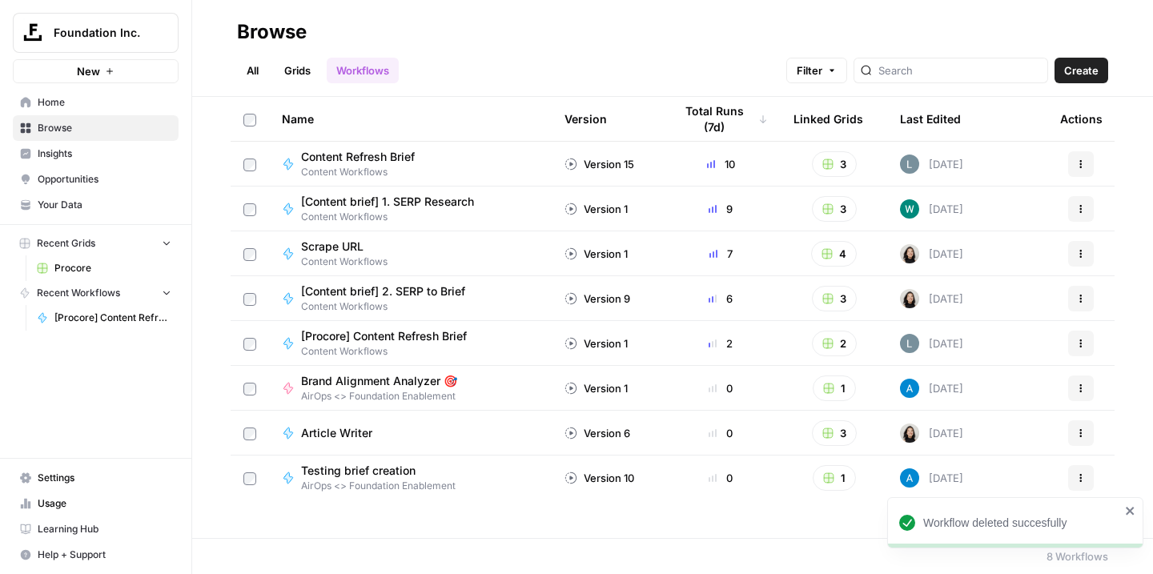
scroll to position [0, 0]
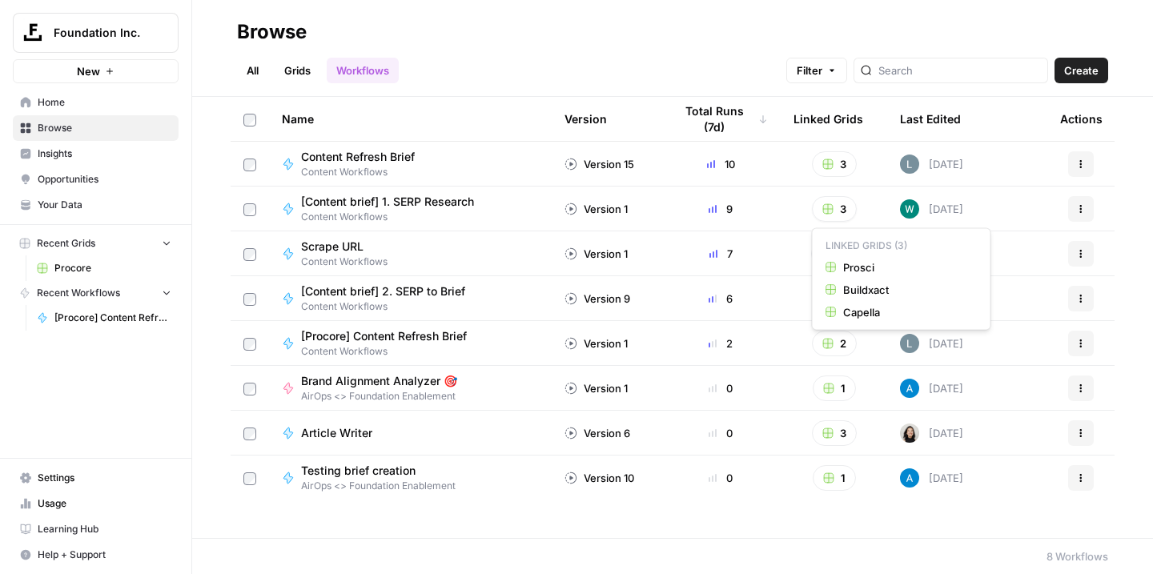
click at [831, 206] on rect "button" at bounding box center [828, 209] width 10 height 10
click at [834, 167] on button "3" at bounding box center [834, 164] width 45 height 26
click at [840, 305] on button "3" at bounding box center [834, 299] width 45 height 26
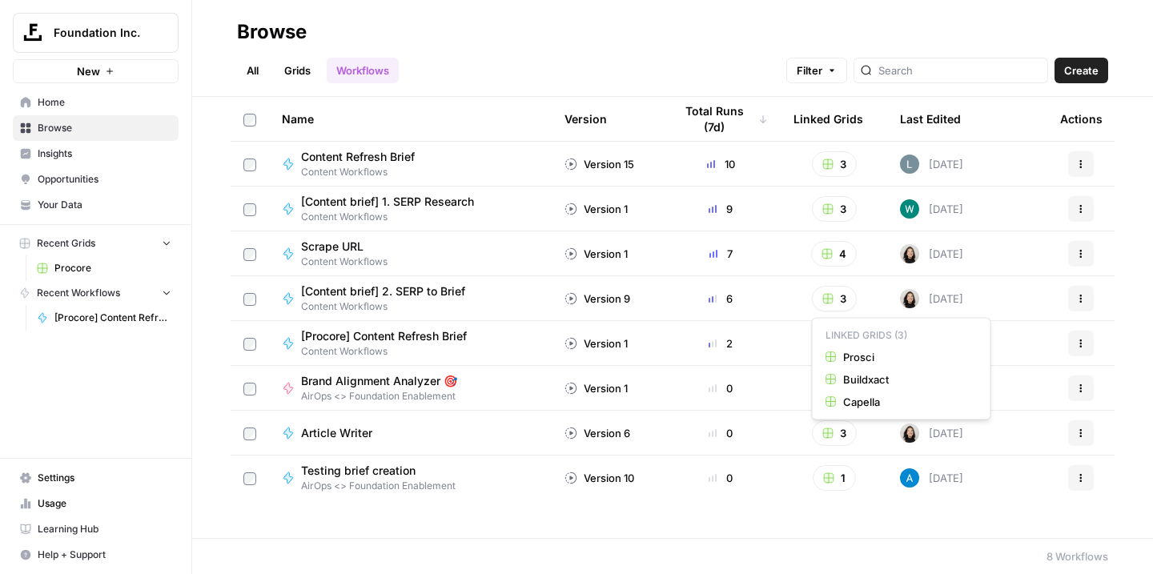
click at [777, 356] on td "2" at bounding box center [720, 343] width 120 height 44
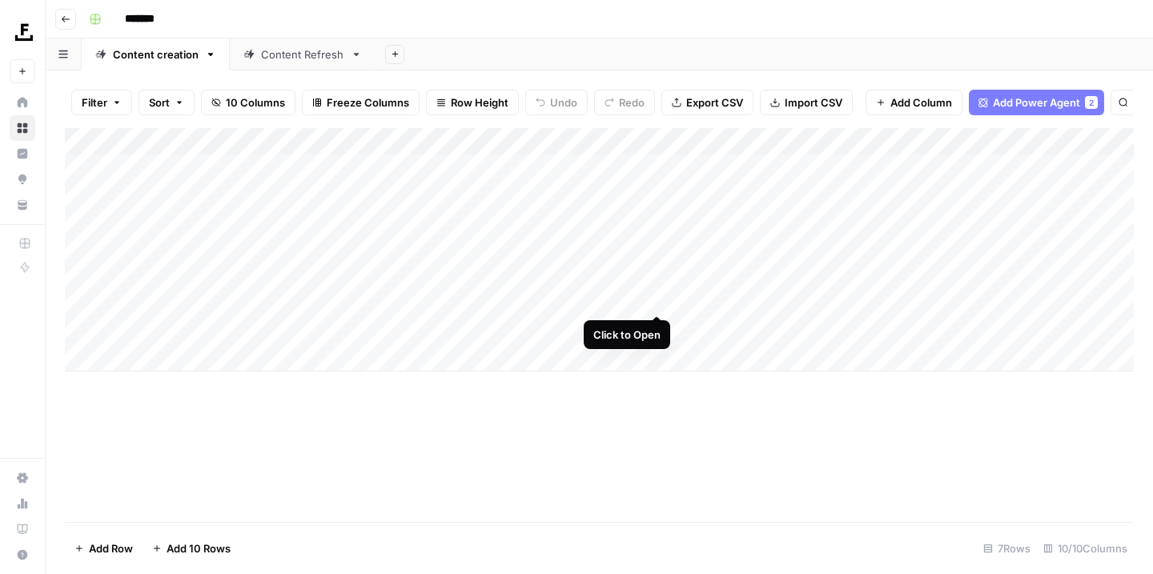
click at [657, 298] on div "Add Column" at bounding box center [599, 249] width 1069 height 243
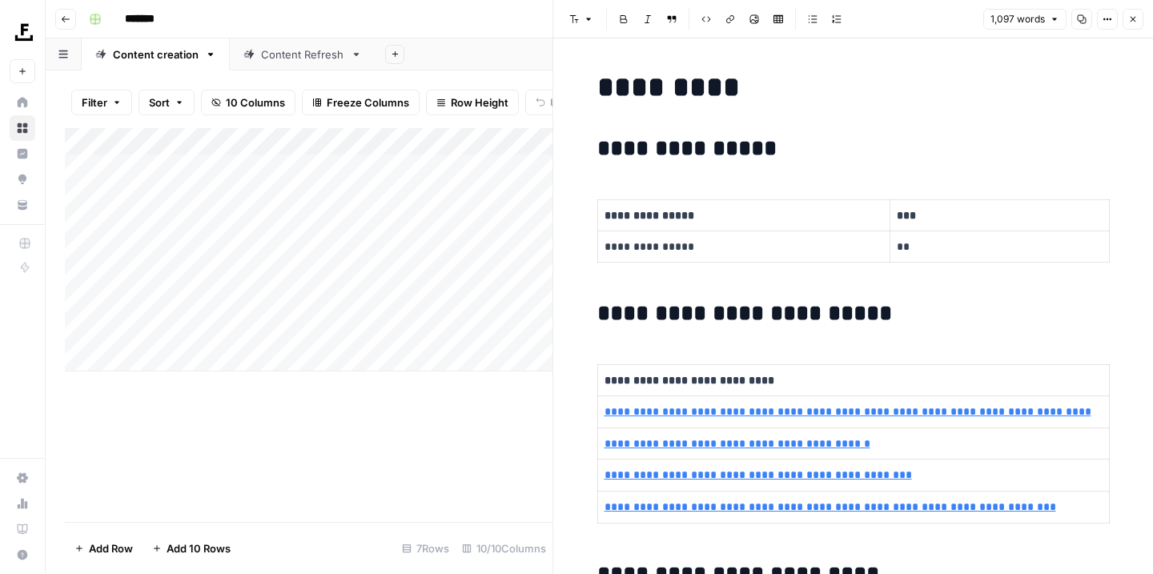
click at [420, 412] on div "Add Column" at bounding box center [308, 325] width 487 height 394
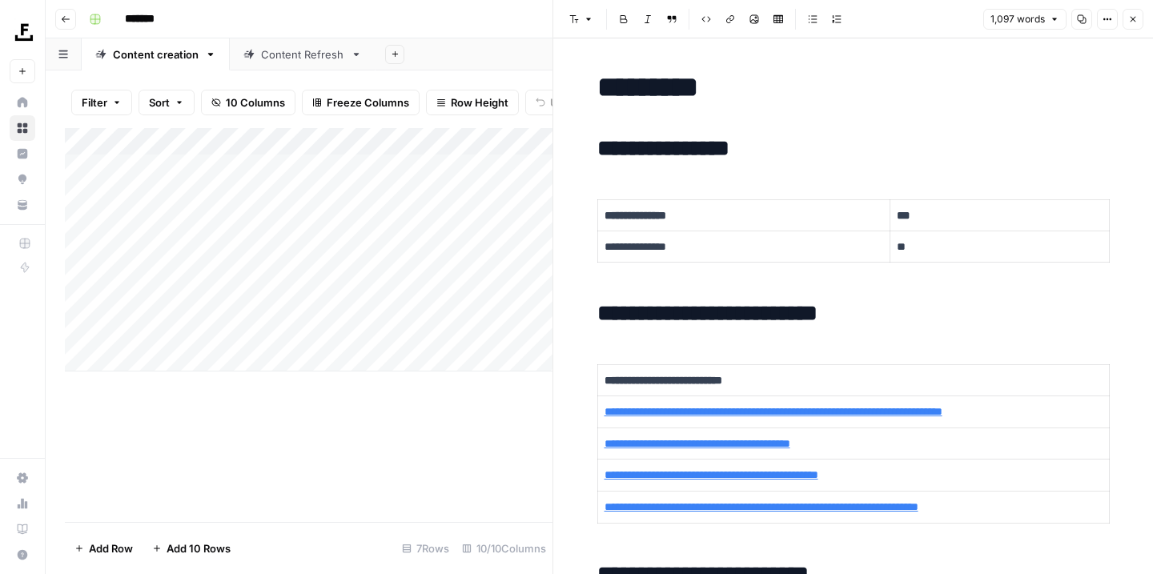
click at [1138, 25] on button "Close" at bounding box center [1132, 19] width 21 height 21
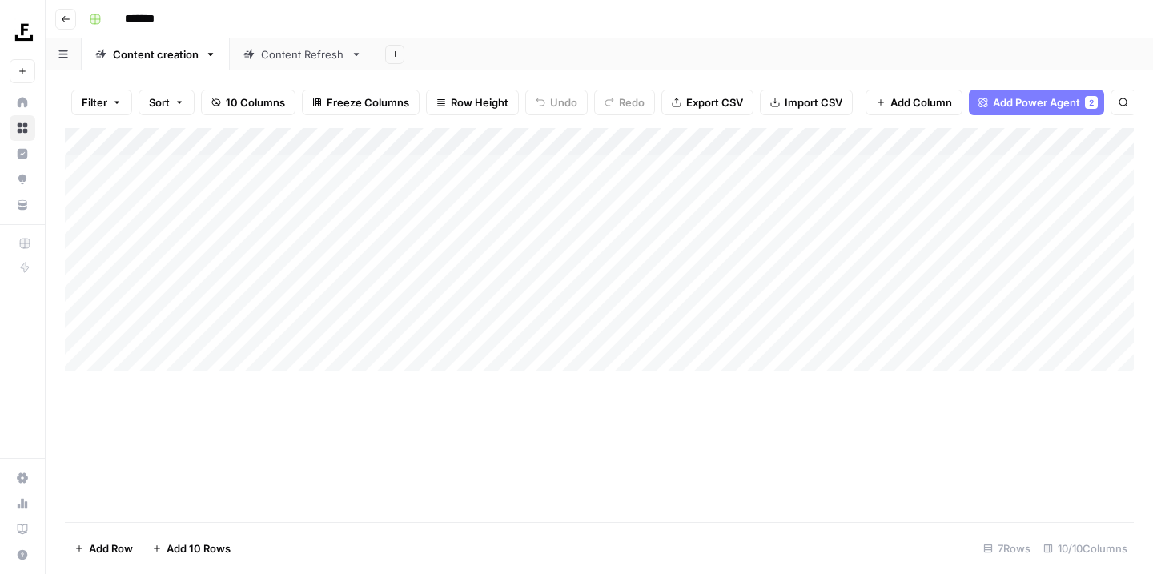
click at [496, 137] on div "Add Column" at bounding box center [599, 249] width 1069 height 243
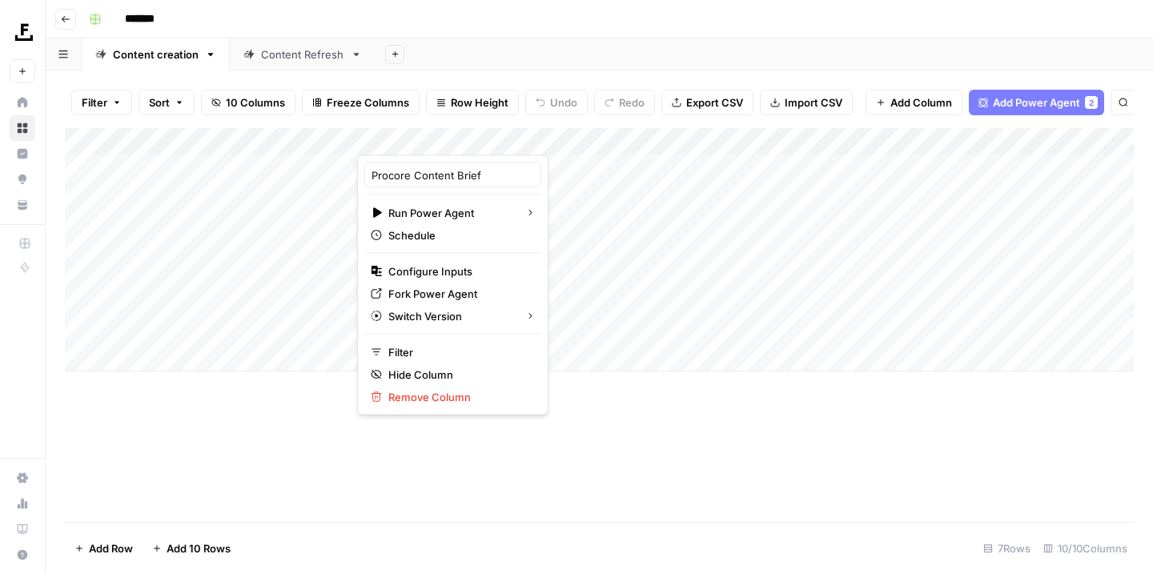
click at [207, 468] on div "Add Column" at bounding box center [599, 325] width 1069 height 394
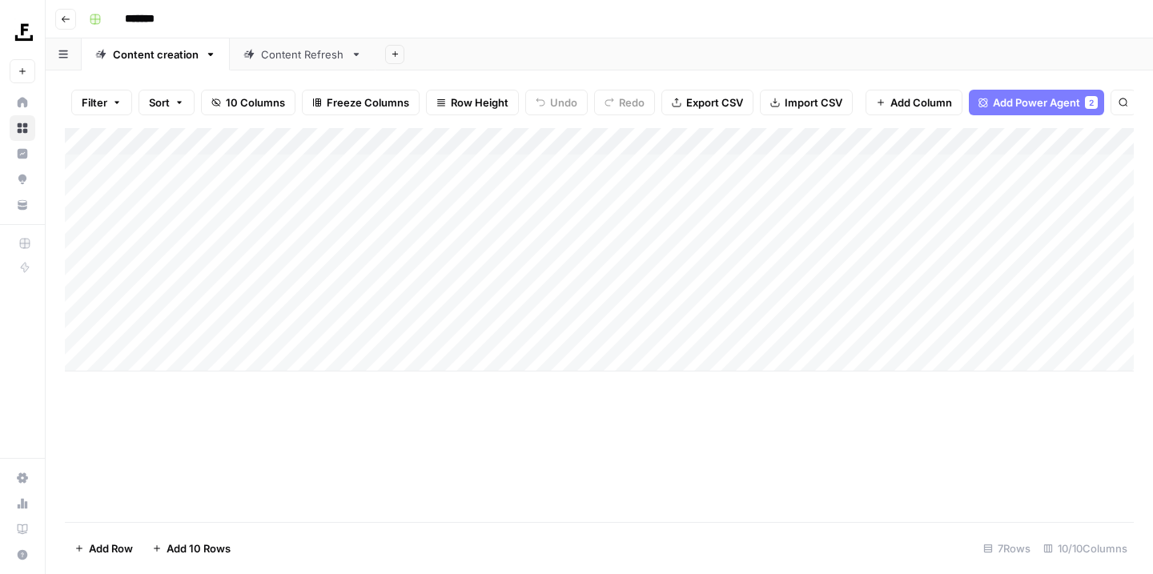
click at [345, 136] on div "Add Column" at bounding box center [599, 249] width 1069 height 243
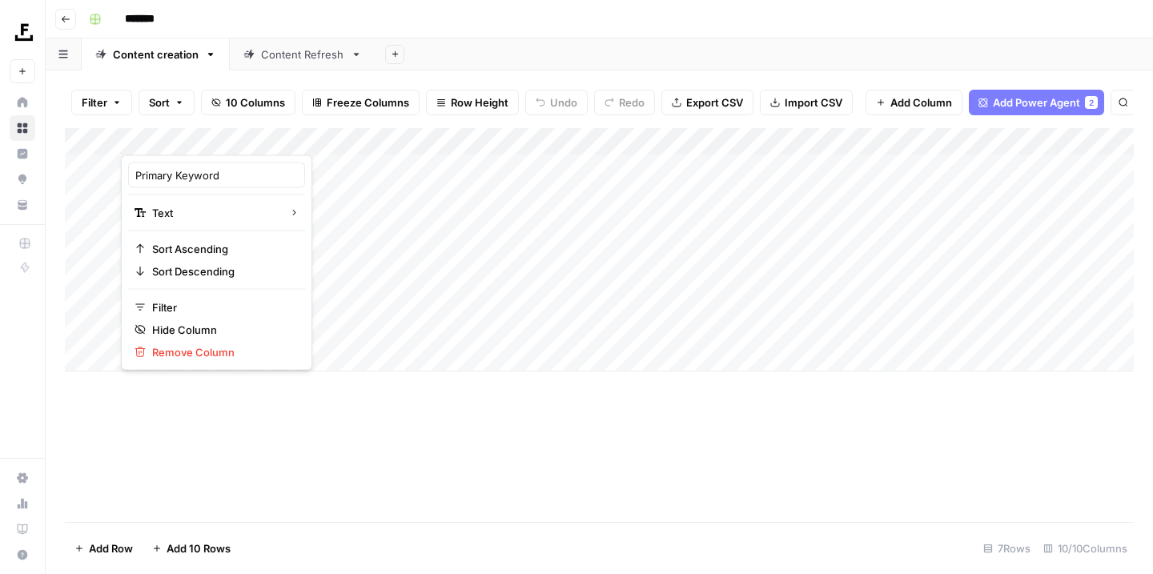
click at [345, 136] on div at bounding box center [239, 139] width 237 height 32
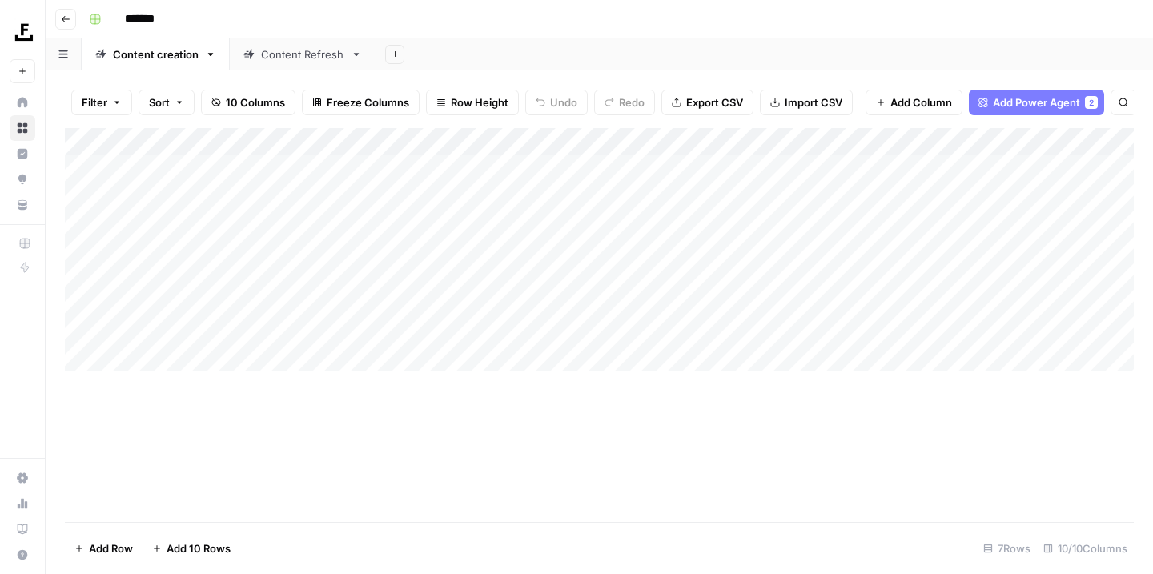
click at [423, 137] on div "Add Column" at bounding box center [599, 249] width 1069 height 243
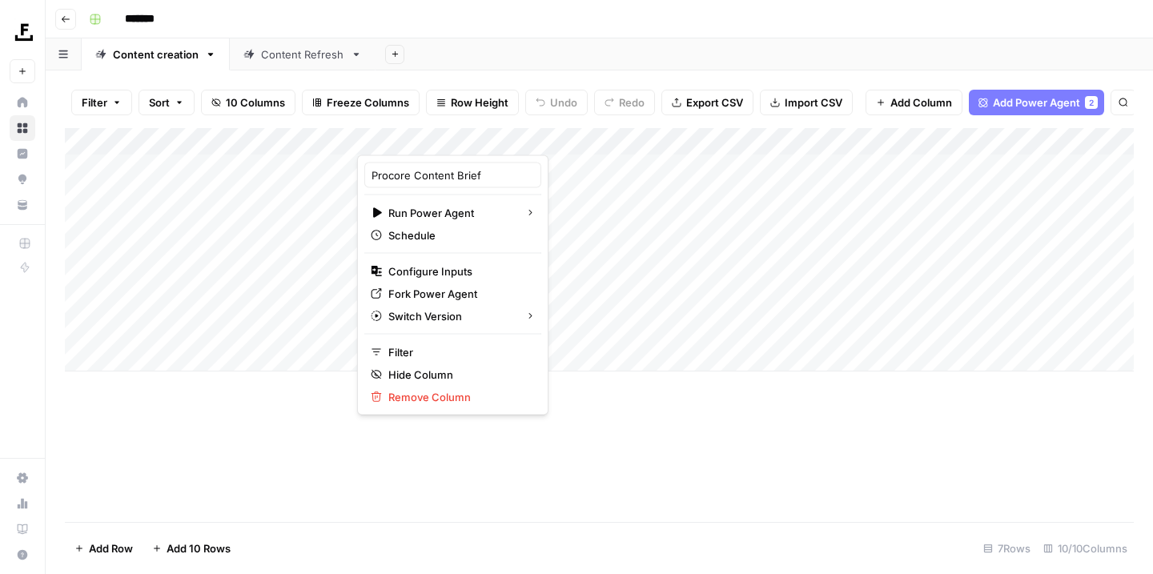
click at [423, 137] on div at bounding box center [442, 139] width 171 height 32
click at [423, 136] on div at bounding box center [442, 139] width 171 height 32
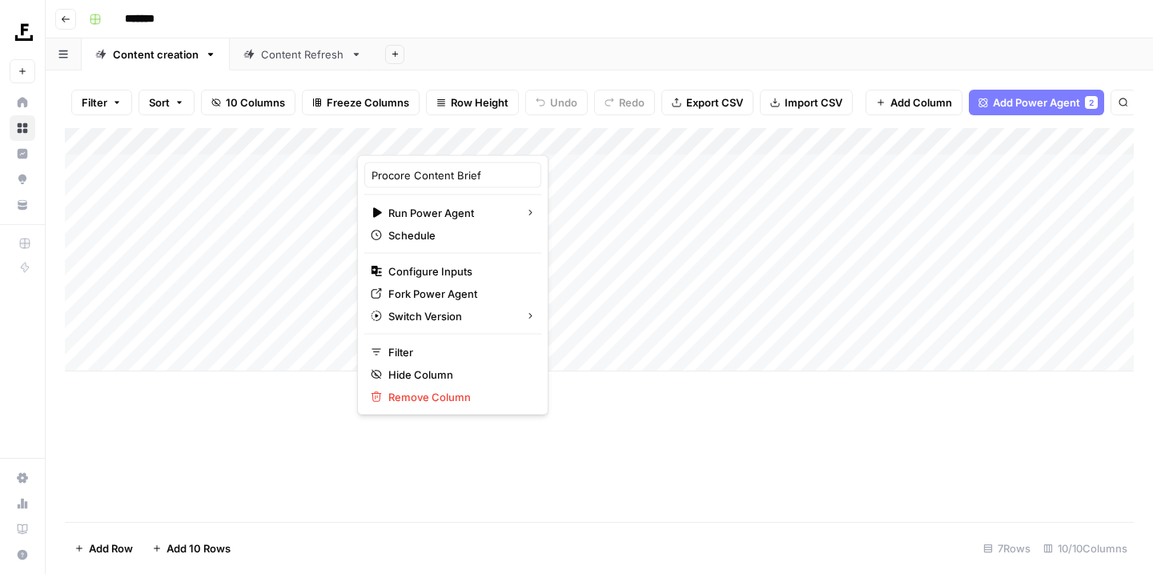
click at [691, 445] on div "Add Column" at bounding box center [599, 325] width 1069 height 394
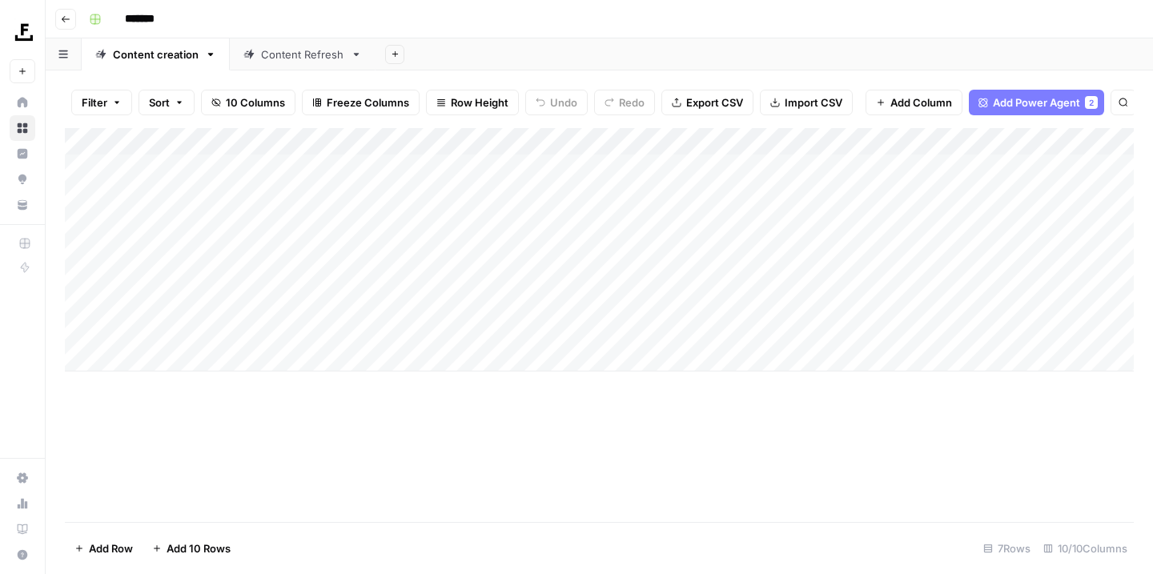
click at [800, 137] on div "Add Column" at bounding box center [599, 249] width 1069 height 243
click at [656, 131] on div "Add Column" at bounding box center [599, 249] width 1069 height 243
click at [802, 468] on div "Add Column" at bounding box center [599, 325] width 1069 height 394
drag, startPoint x: 754, startPoint y: 415, endPoint x: 603, endPoint y: 414, distance: 151.3
click at [603, 414] on div "Add Column" at bounding box center [599, 325] width 1069 height 394
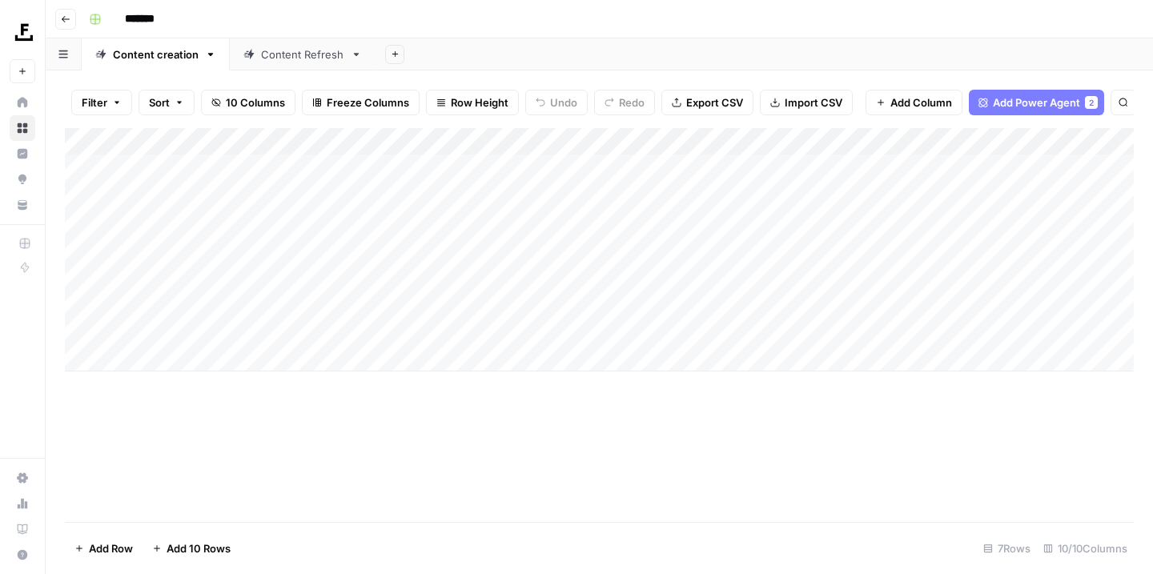
click at [800, 133] on div "Add Column" at bounding box center [599, 249] width 1069 height 243
click at [800, 133] on div at bounding box center [744, 139] width 145 height 32
click at [1037, 102] on span "Add Power Agent" at bounding box center [1036, 102] width 87 height 16
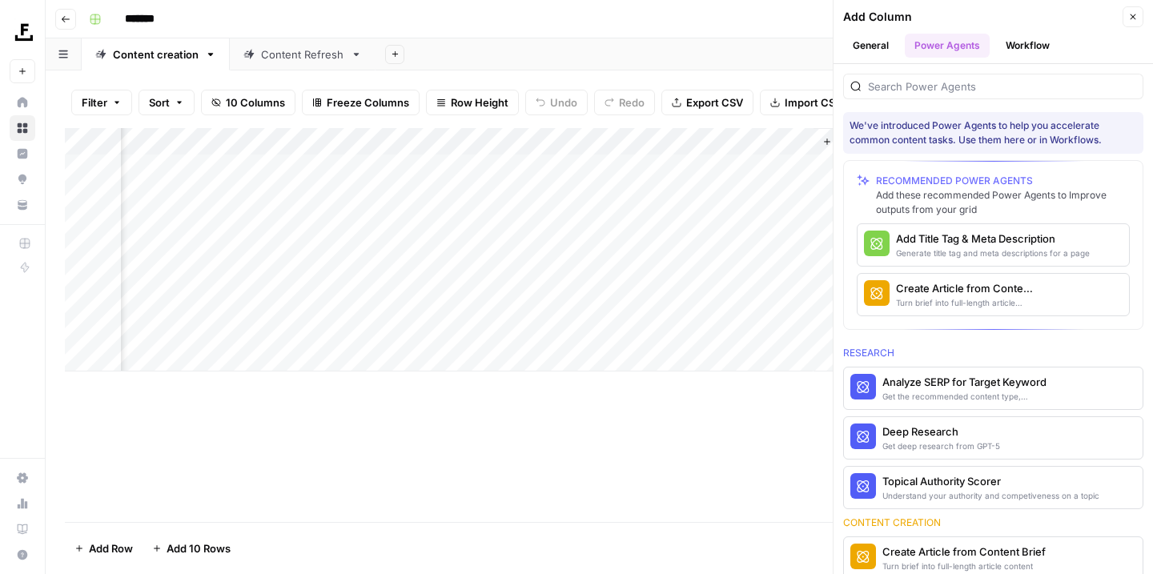
scroll to position [0, 868]
click at [734, 452] on div "Add Column" at bounding box center [599, 325] width 1069 height 394
click at [1131, 18] on icon "button" at bounding box center [1133, 17] width 10 height 10
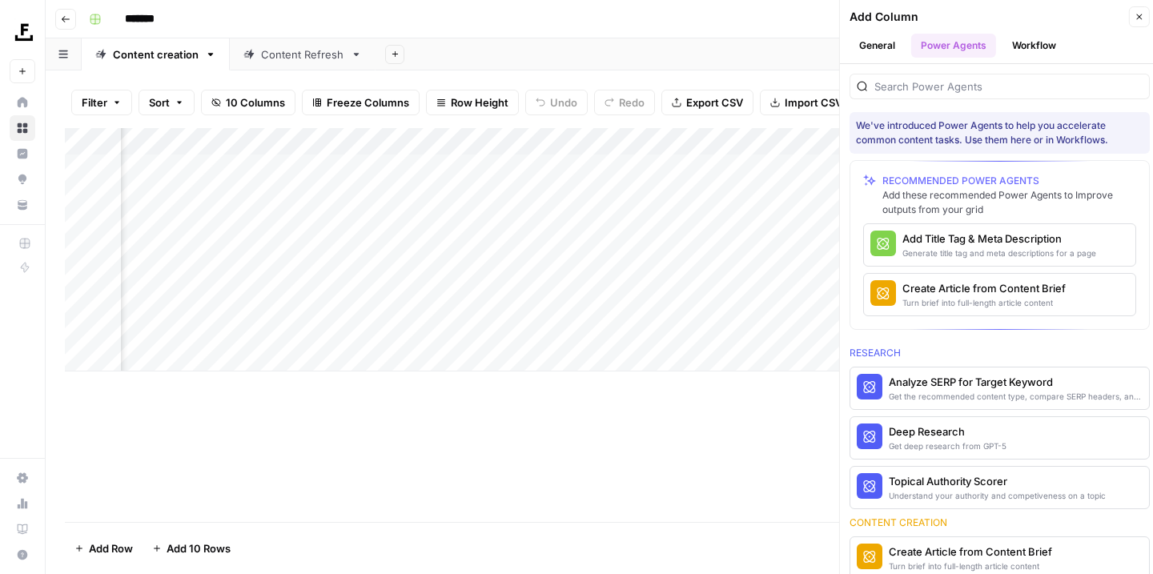
scroll to position [0, 636]
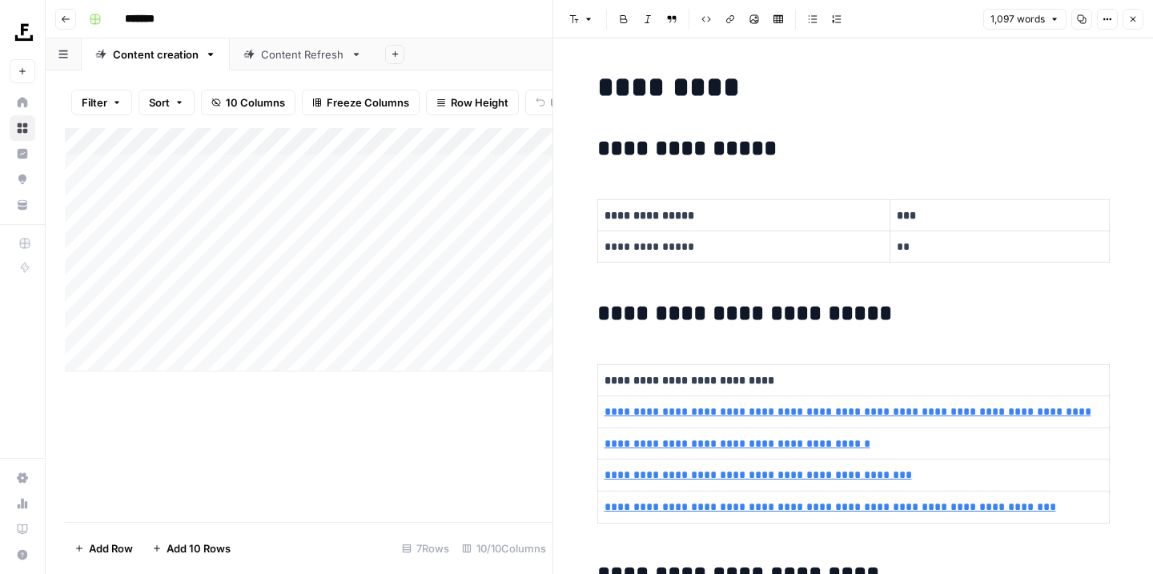
click at [1130, 18] on icon "button" at bounding box center [1133, 19] width 10 height 10
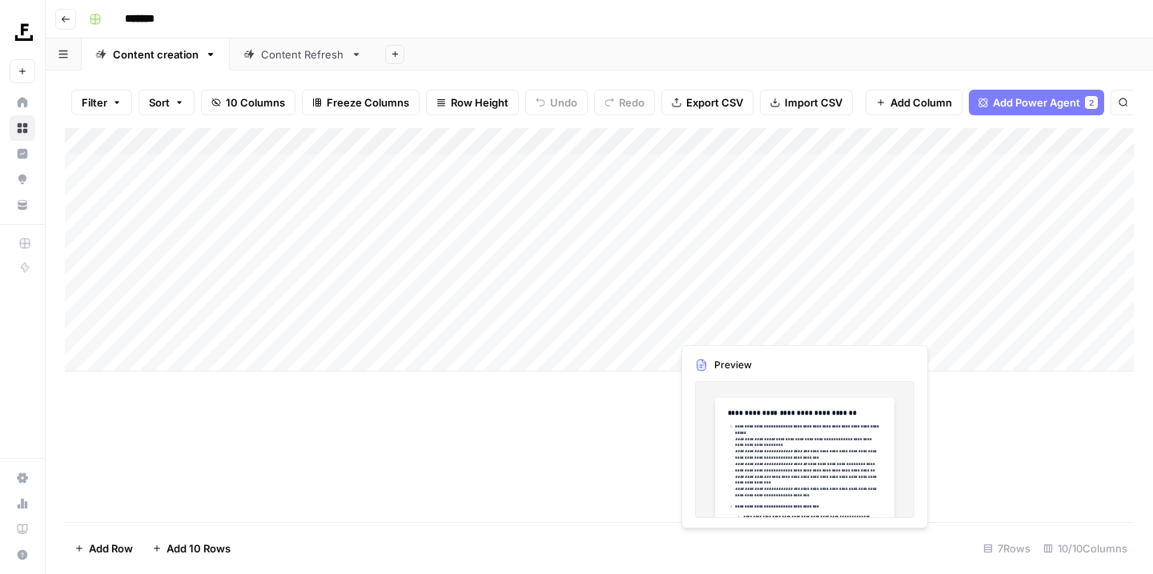
click at [592, 444] on div "Add Column" at bounding box center [599, 325] width 1069 height 394
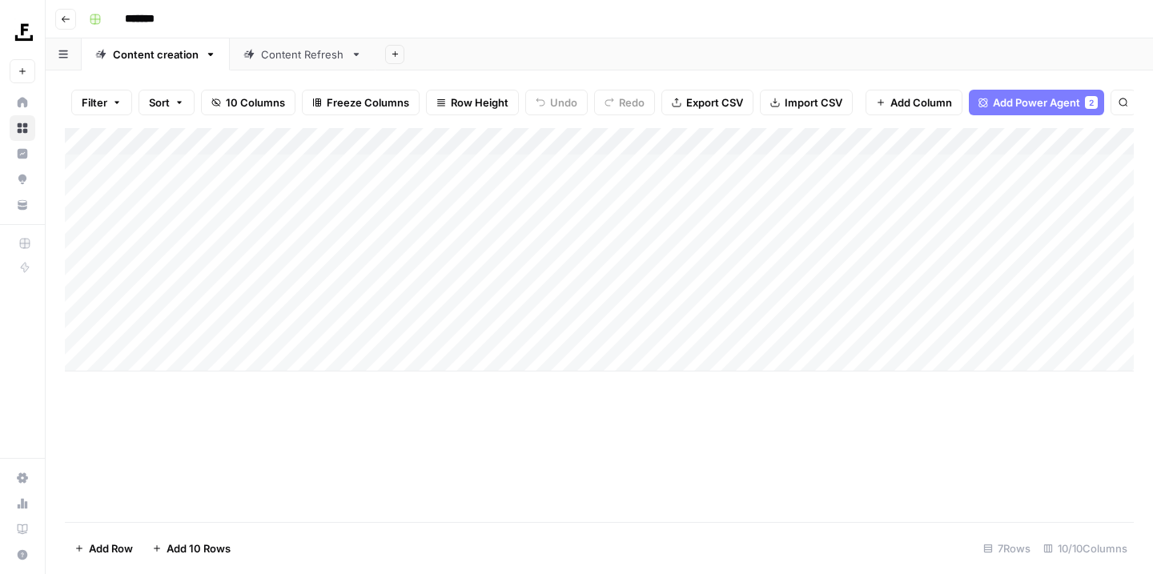
click at [215, 357] on div "Add Column" at bounding box center [599, 249] width 1069 height 243
type textarea "**********"
click at [378, 479] on div "Add Column" at bounding box center [599, 325] width 1069 height 394
click at [403, 352] on div "Add Column" at bounding box center [599, 263] width 1069 height 271
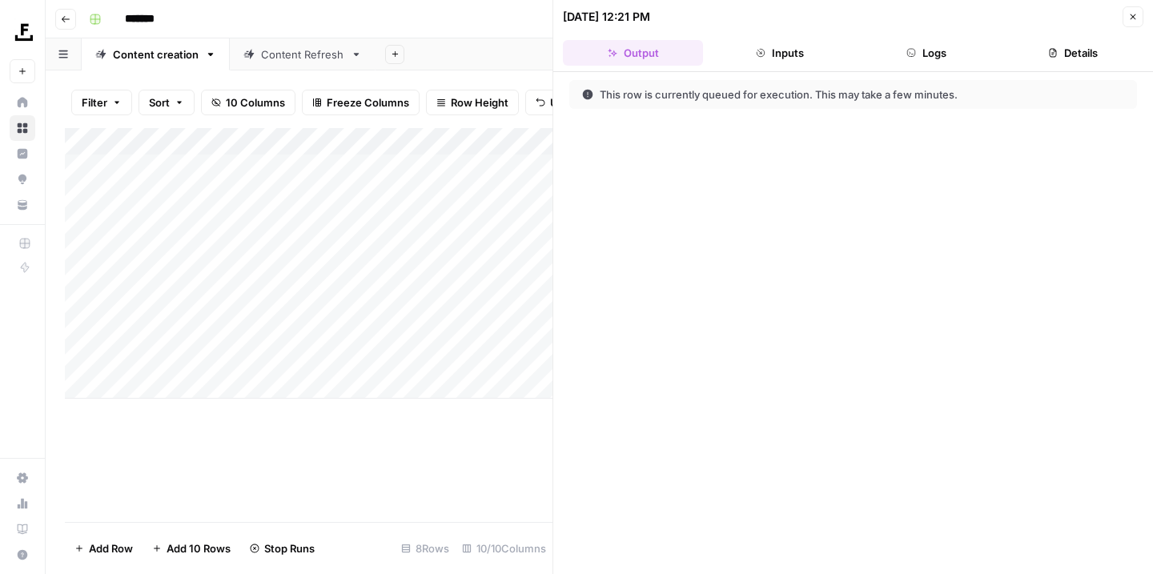
click at [1132, 18] on icon "button" at bounding box center [1133, 17] width 6 height 6
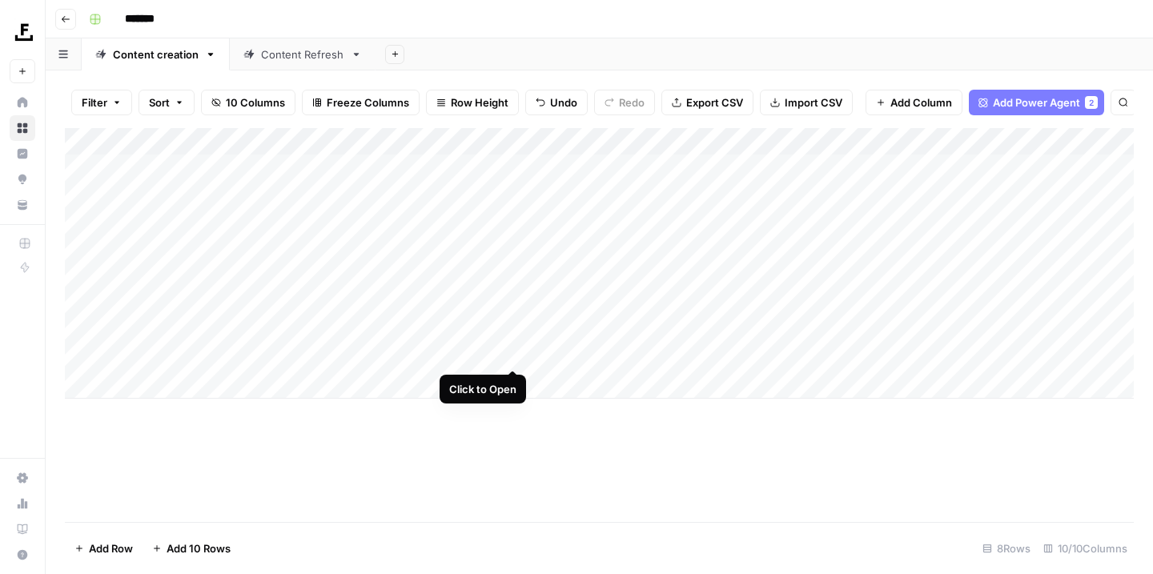
click at [512, 354] on div "Add Column" at bounding box center [599, 263] width 1069 height 271
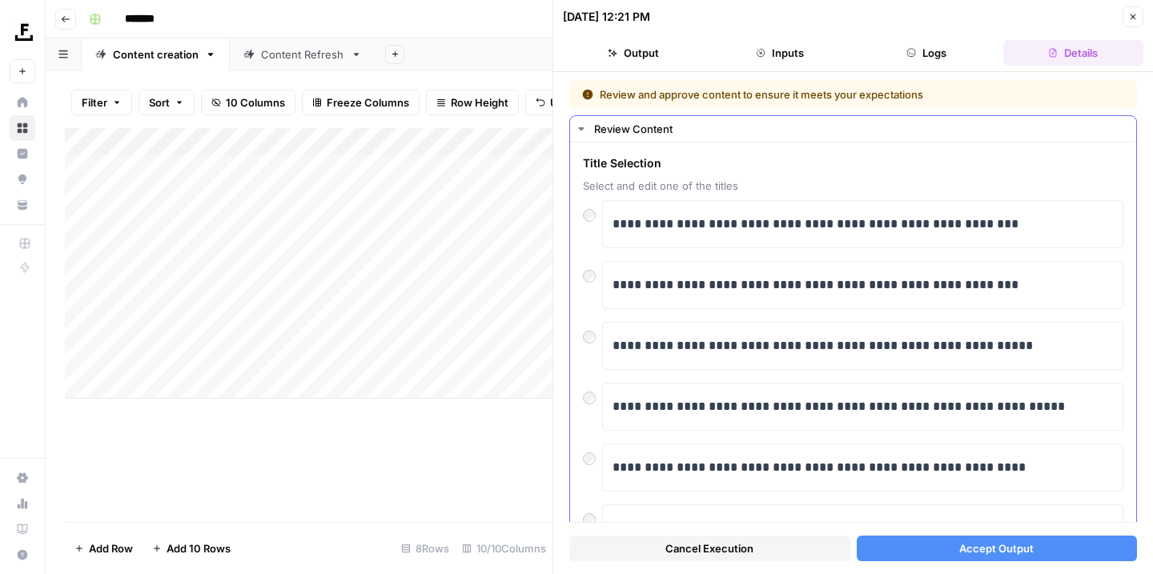
scroll to position [58, 0]
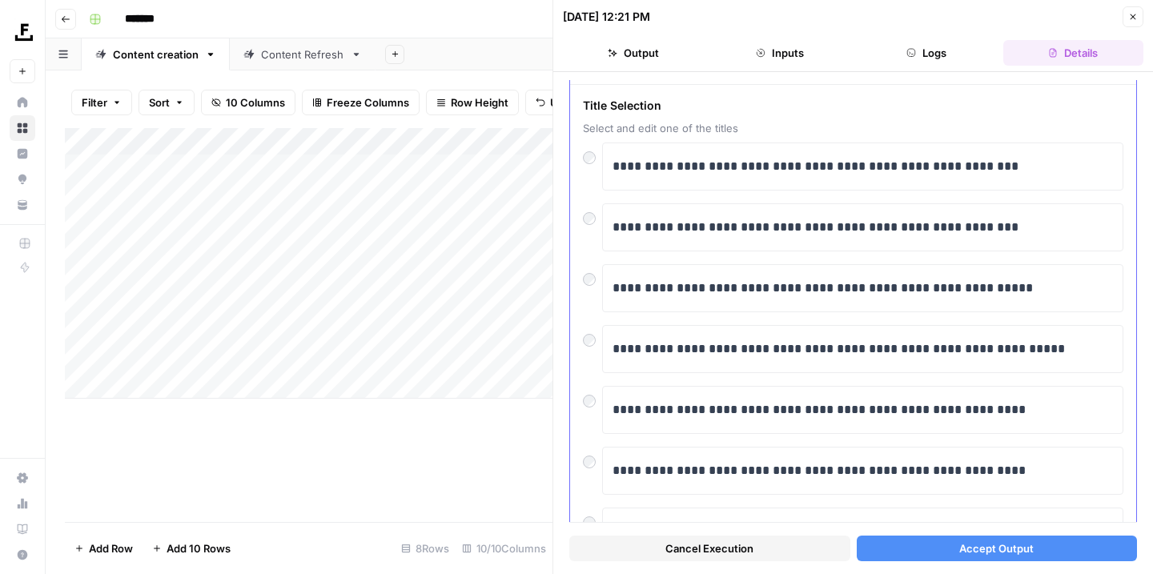
click at [596, 218] on div at bounding box center [592, 214] width 19 height 22
click at [1016, 548] on span "Accept Output" at bounding box center [996, 548] width 74 height 16
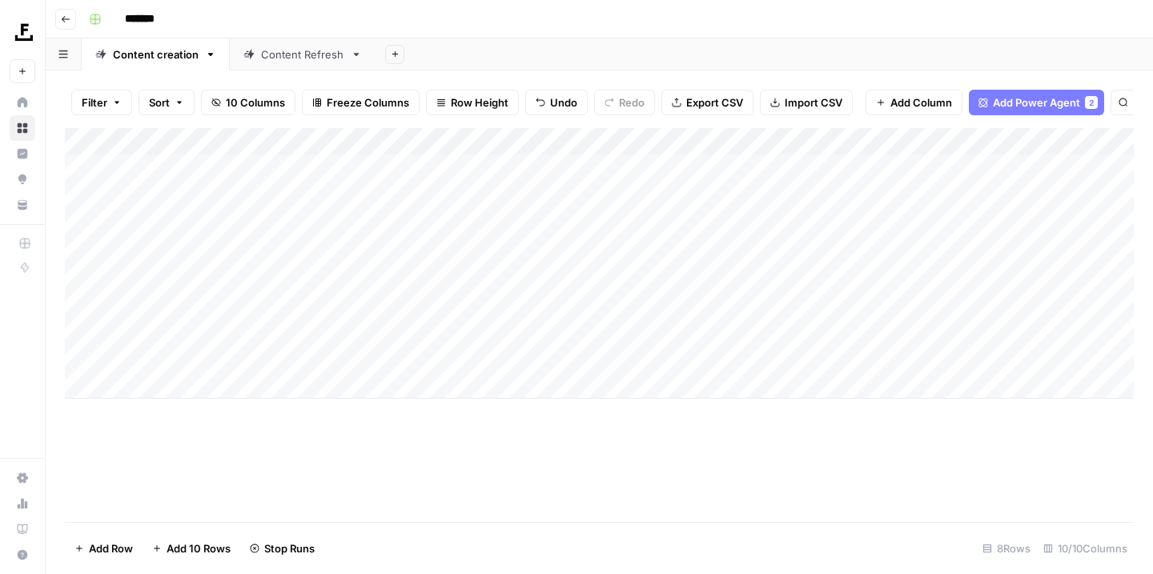
click at [368, 136] on div "Add Column" at bounding box center [599, 263] width 1069 height 271
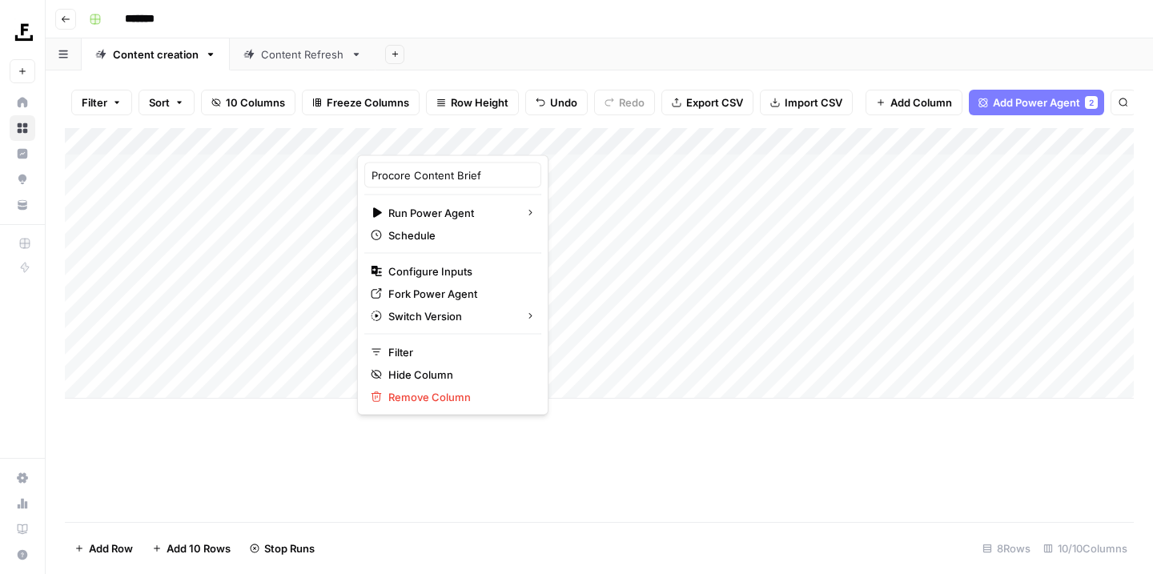
click at [600, 501] on div "Add Column" at bounding box center [599, 325] width 1069 height 394
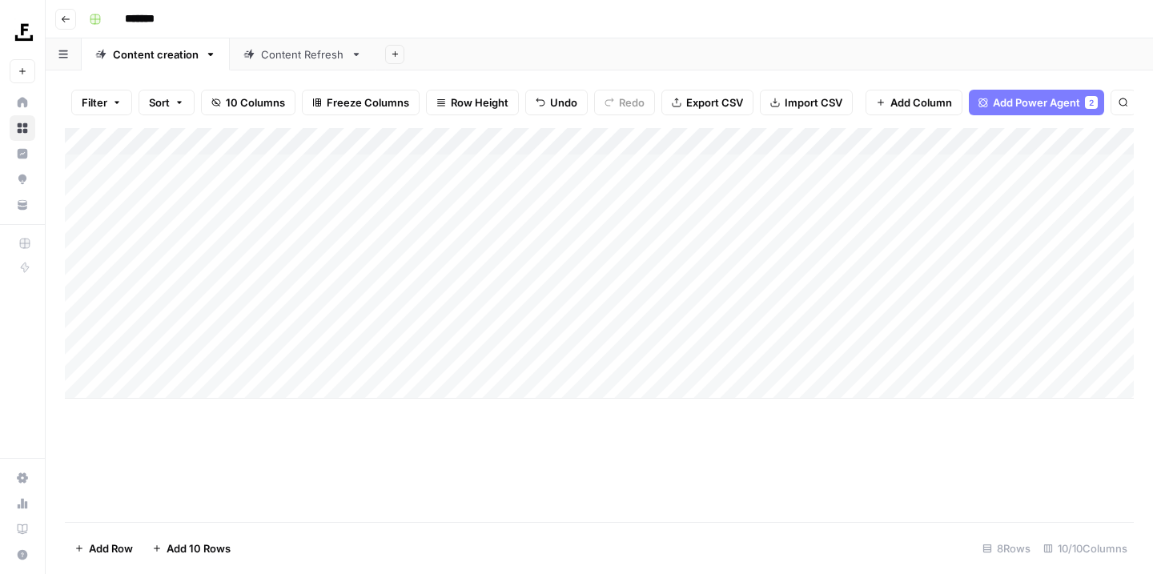
click at [653, 352] on div "Add Column" at bounding box center [599, 263] width 1069 height 271
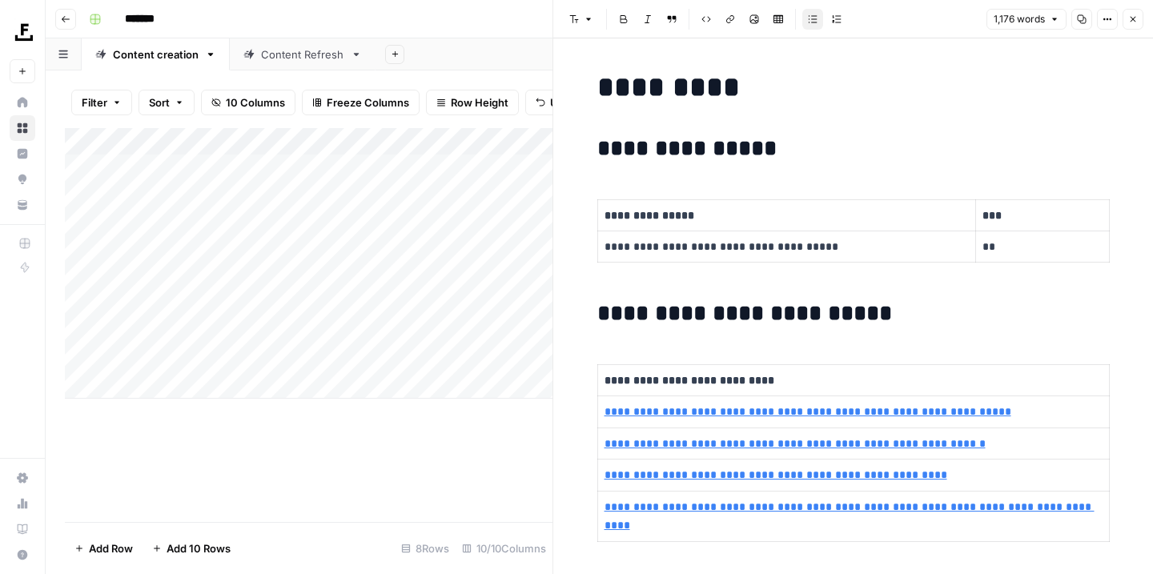
click at [1133, 26] on button "Close" at bounding box center [1132, 19] width 21 height 21
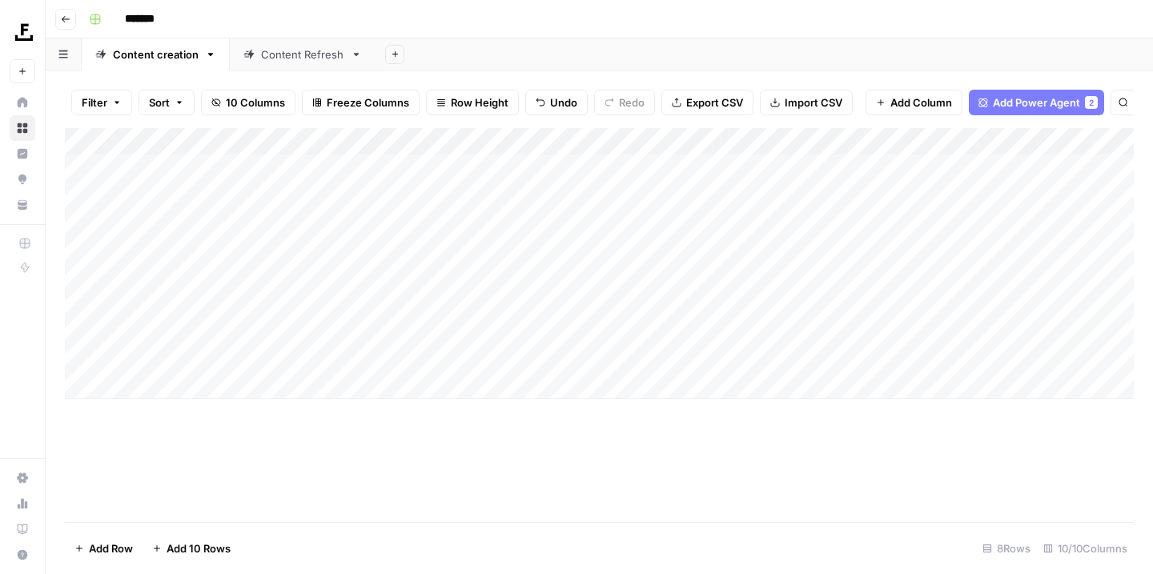
click at [331, 67] on link "Content Refresh" at bounding box center [303, 54] width 146 height 32
click at [520, 161] on div "Add Column" at bounding box center [599, 222] width 1069 height 189
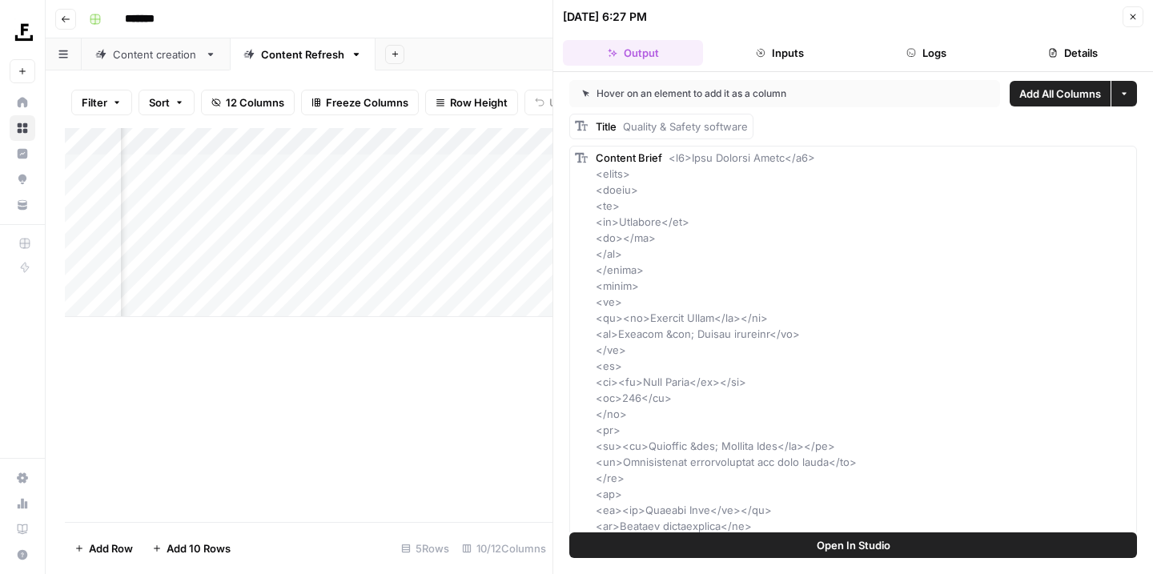
click at [421, 379] on div "Add Column" at bounding box center [308, 325] width 487 height 394
click at [1137, 18] on button "Close" at bounding box center [1132, 16] width 21 height 21
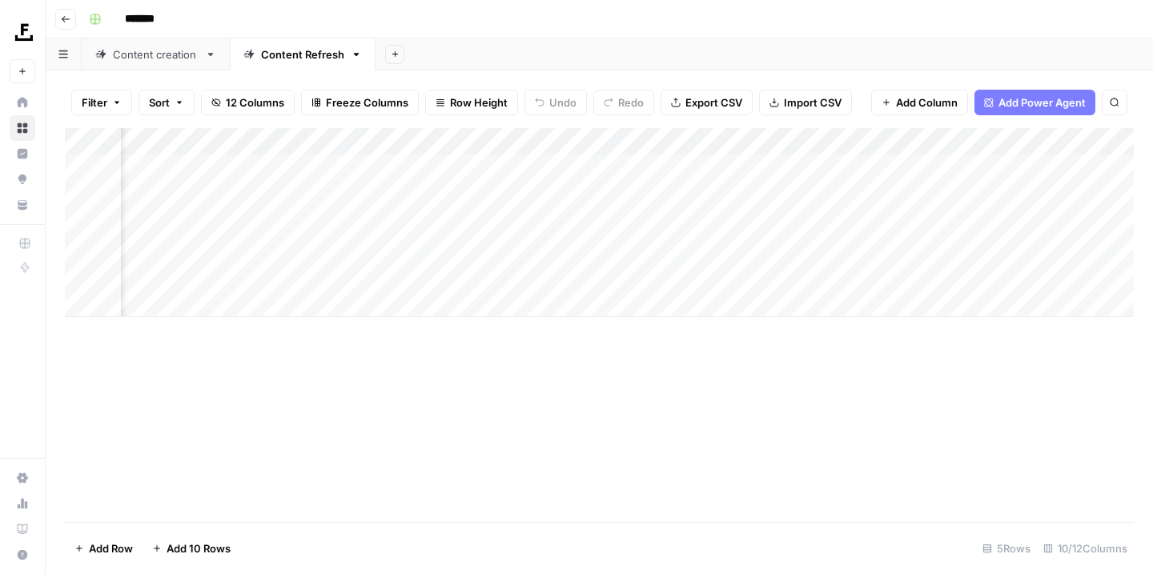
click at [810, 162] on div "Add Column" at bounding box center [599, 222] width 1069 height 189
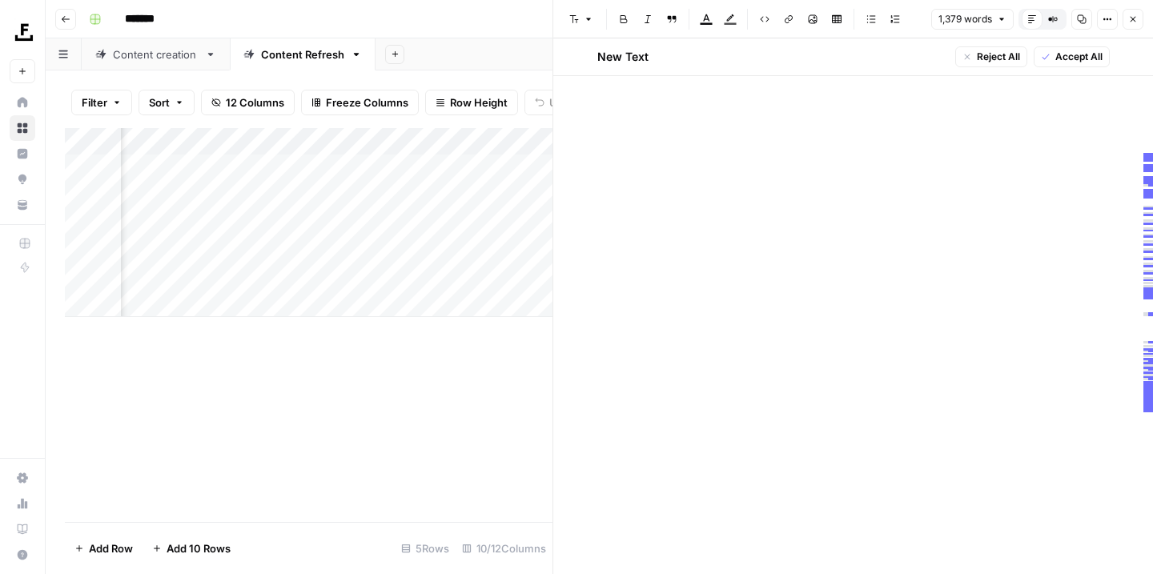
scroll to position [14674, 0]
click at [456, 447] on div "Add Column" at bounding box center [308, 325] width 487 height 394
click at [1138, 15] on button "Close" at bounding box center [1132, 19] width 21 height 21
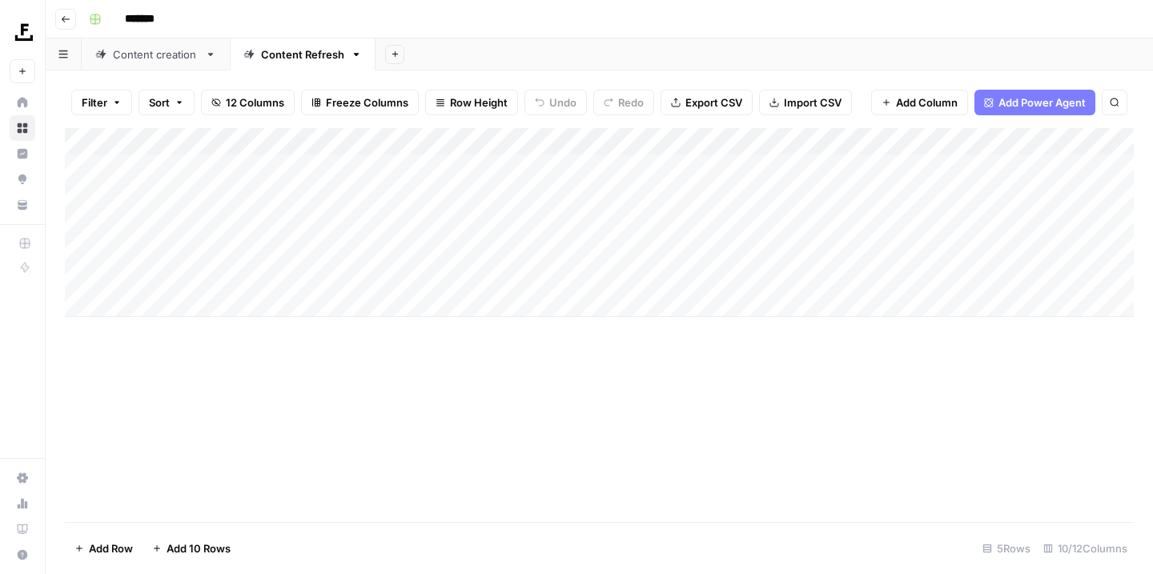
click at [178, 58] on div "Content creation" at bounding box center [156, 54] width 86 height 16
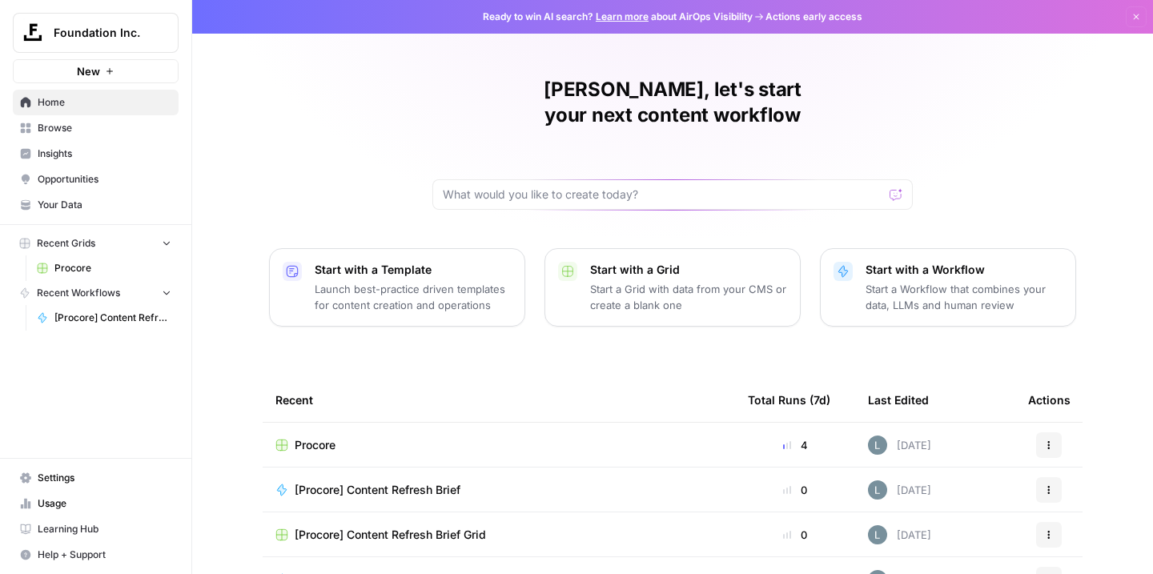
click at [147, 243] on button "Recent Grids" at bounding box center [96, 243] width 166 height 24
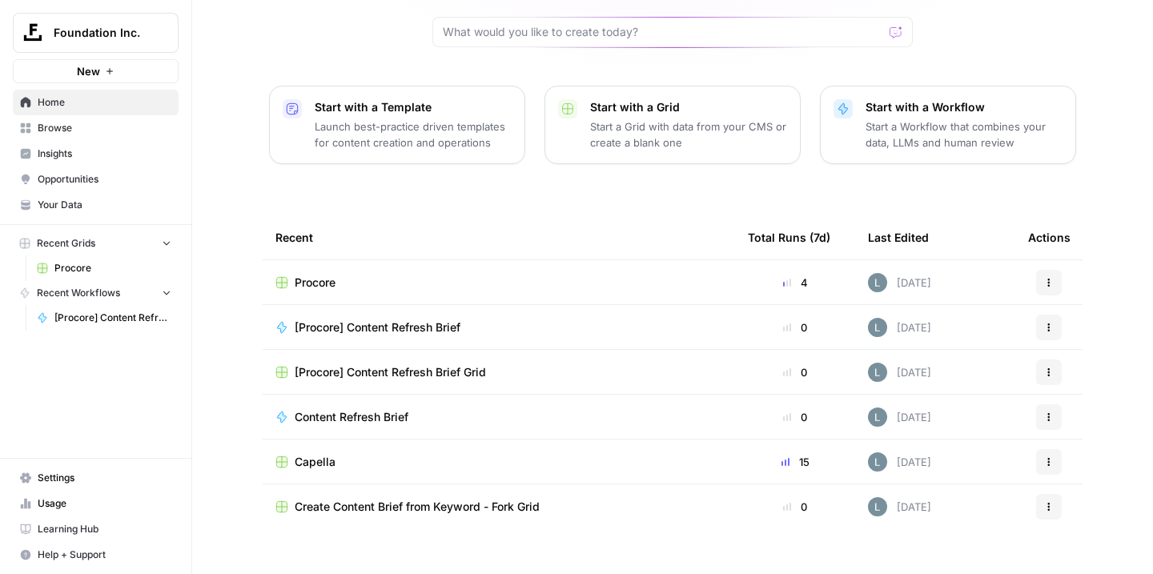
click at [333, 454] on span "Capella" at bounding box center [315, 462] width 41 height 16
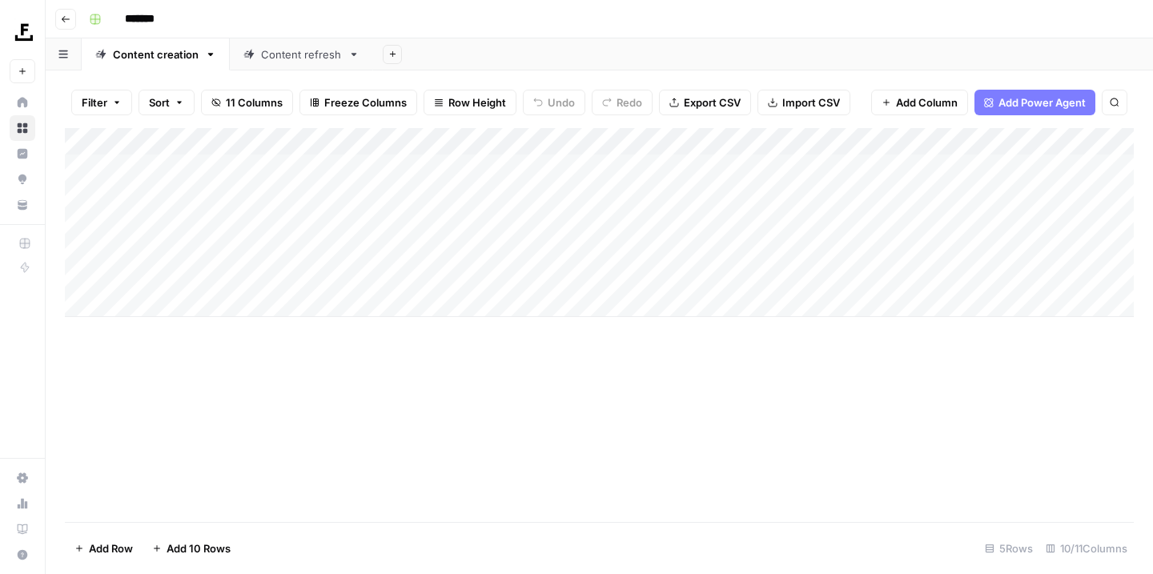
click at [624, 163] on div "Add Column" at bounding box center [599, 222] width 1069 height 189
click at [687, 189] on div "Add Column" at bounding box center [599, 222] width 1069 height 189
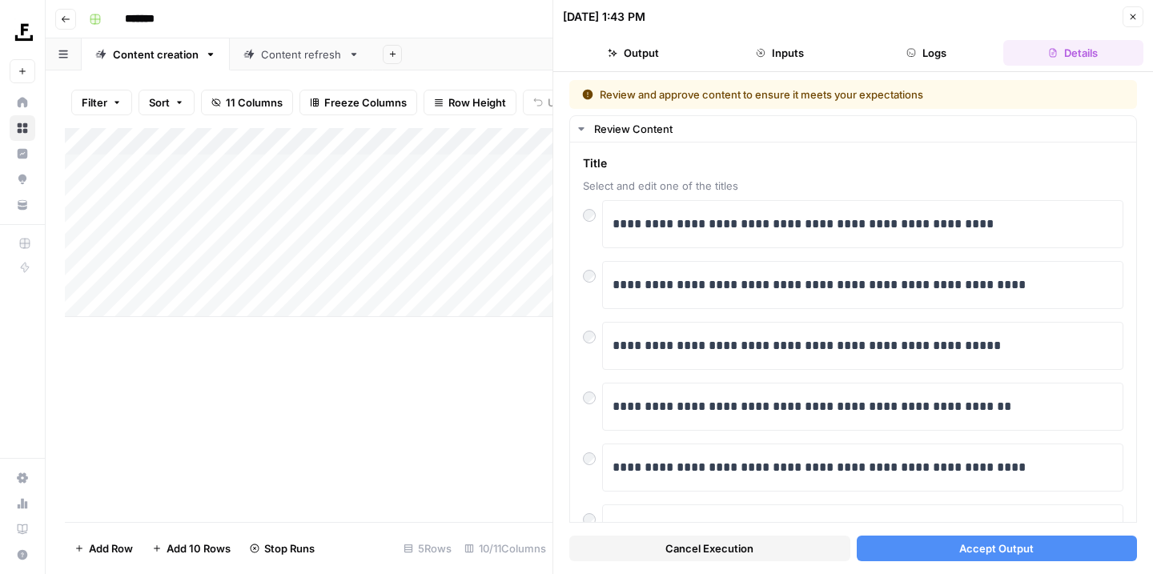
click at [1133, 22] on button "Close" at bounding box center [1132, 16] width 21 height 21
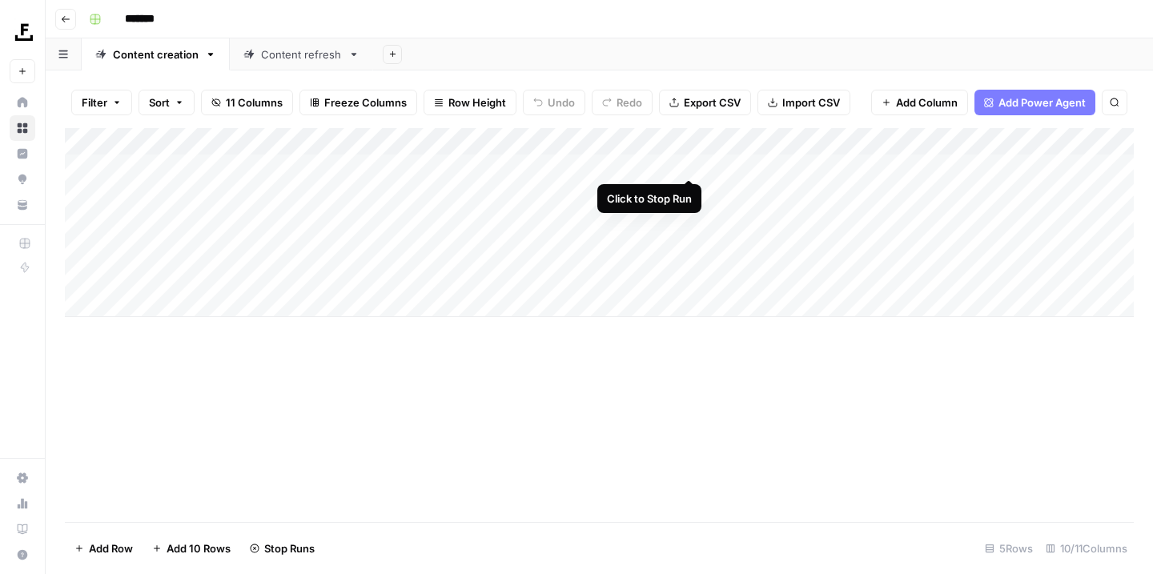
click at [690, 162] on div "Add Column" at bounding box center [599, 222] width 1069 height 189
click at [383, 137] on div "Add Column" at bounding box center [599, 222] width 1069 height 189
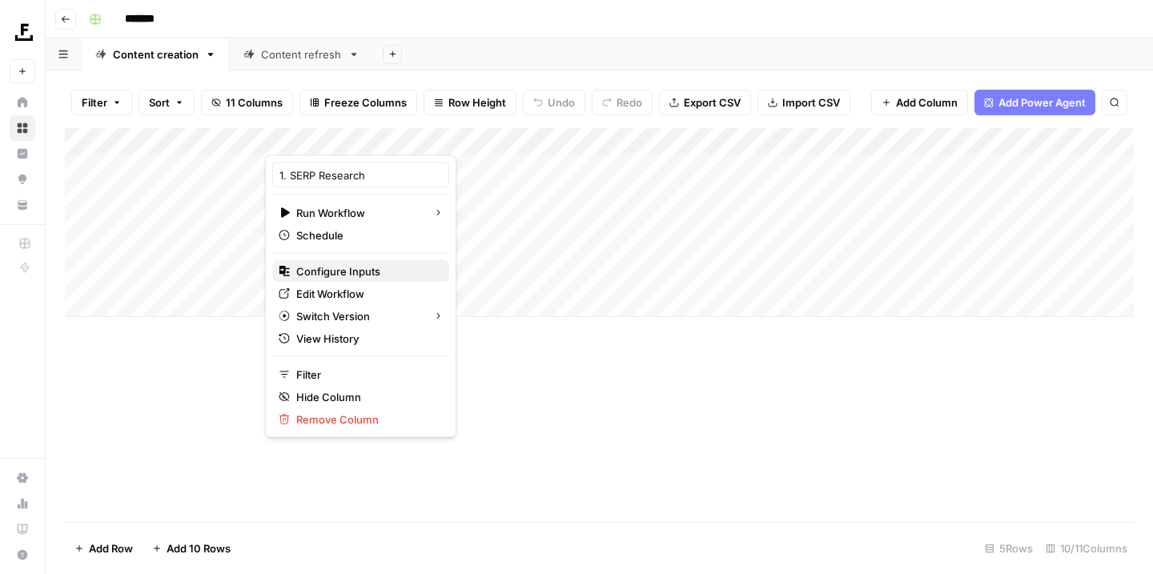
click at [372, 274] on span "Configure Inputs" at bounding box center [366, 271] width 140 height 16
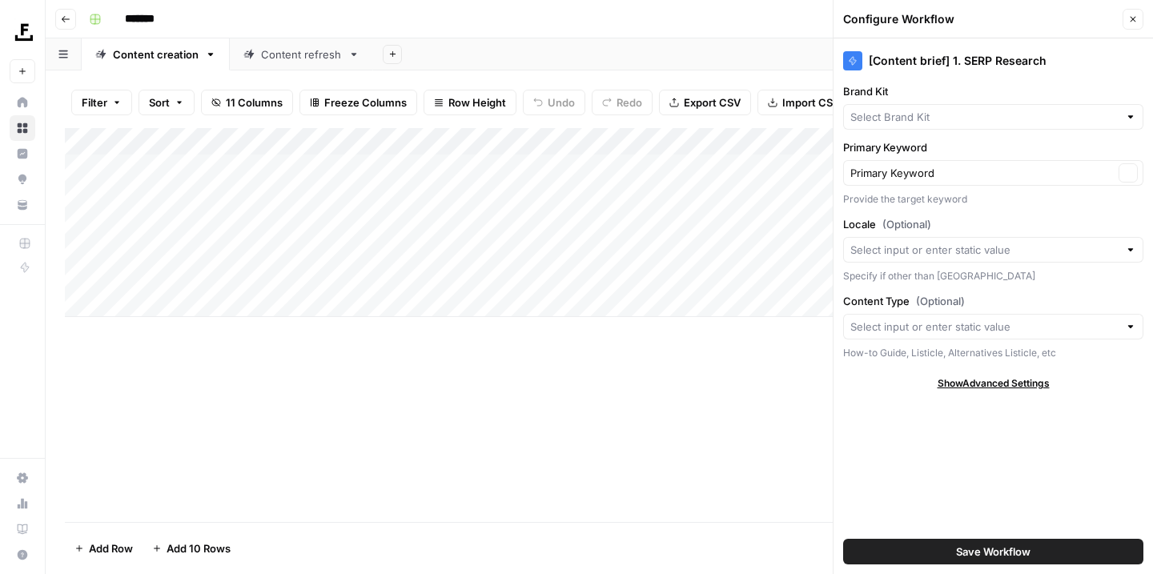
type input "Capella"
click at [1137, 19] on button "Close" at bounding box center [1132, 19] width 21 height 21
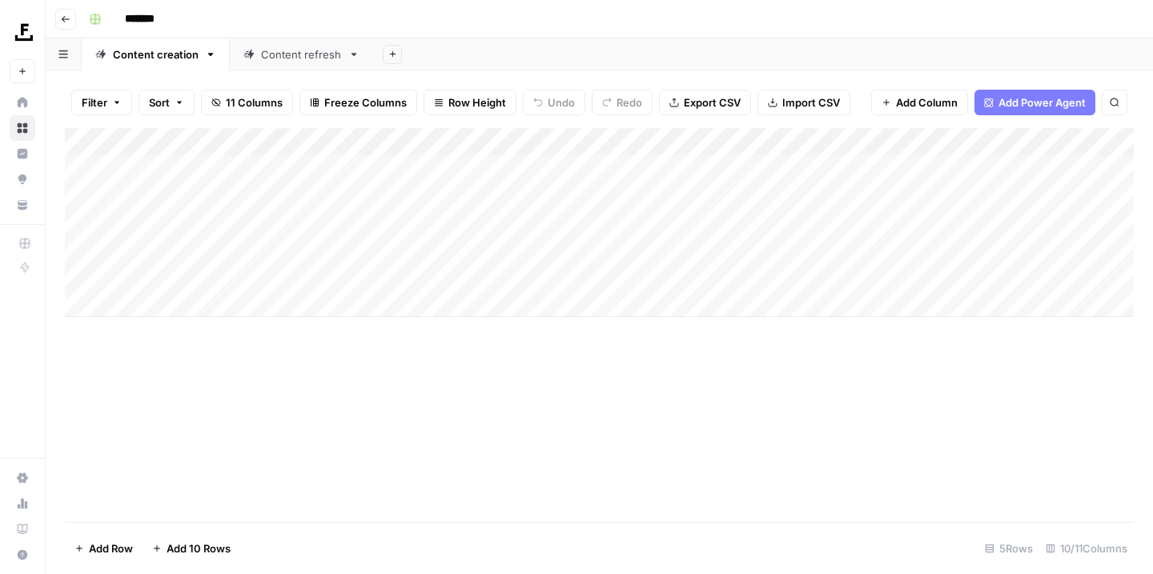
click at [669, 140] on div "Add Column" at bounding box center [599, 222] width 1069 height 189
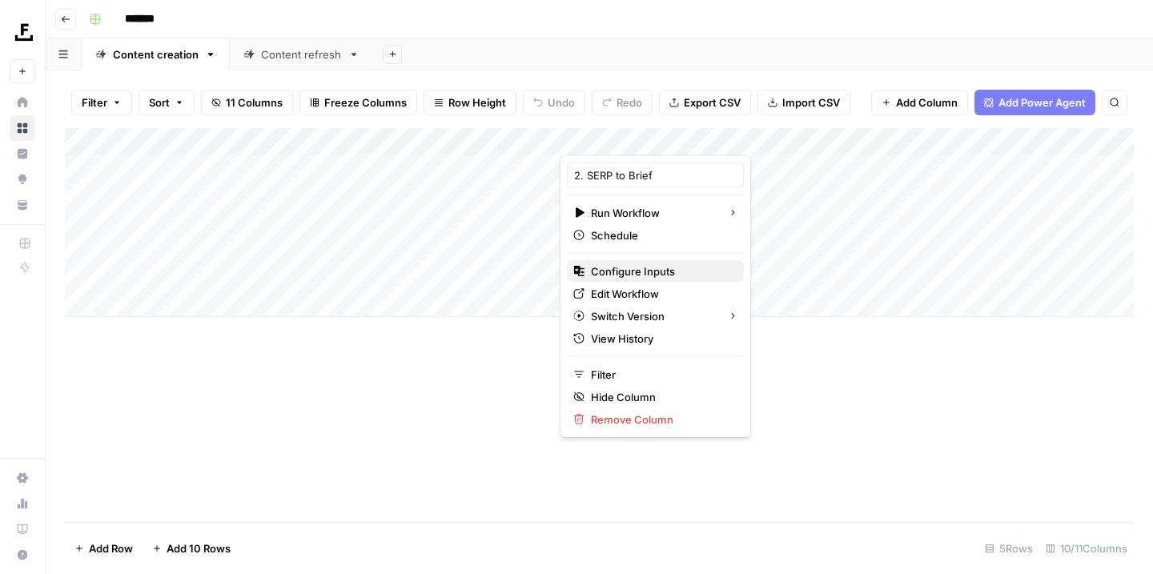
click at [656, 268] on span "Configure Inputs" at bounding box center [661, 271] width 140 height 16
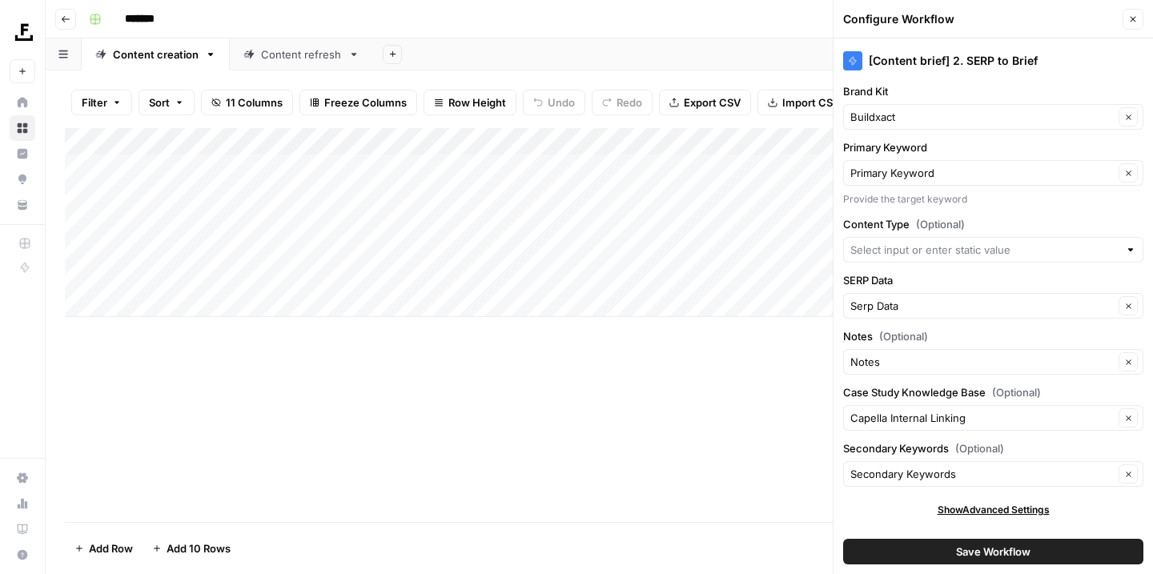
click at [981, 127] on div "Buildxact Clear" at bounding box center [993, 117] width 300 height 26
click at [898, 223] on span "Capella" at bounding box center [990, 222] width 267 height 16
type input "Capella"
click at [905, 308] on input "SERP Data" at bounding box center [981, 306] width 263 height 16
type input "Serp Data"
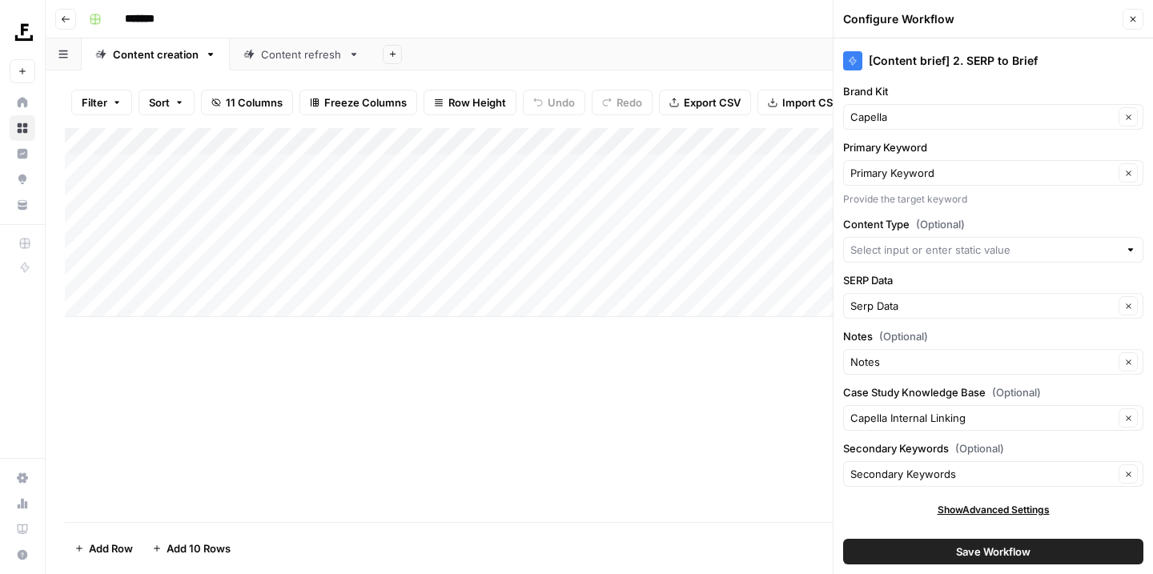
click at [925, 280] on label "SERP Data" at bounding box center [993, 280] width 300 height 16
click at [925, 298] on input "Serp Data" at bounding box center [981, 306] width 263 height 16
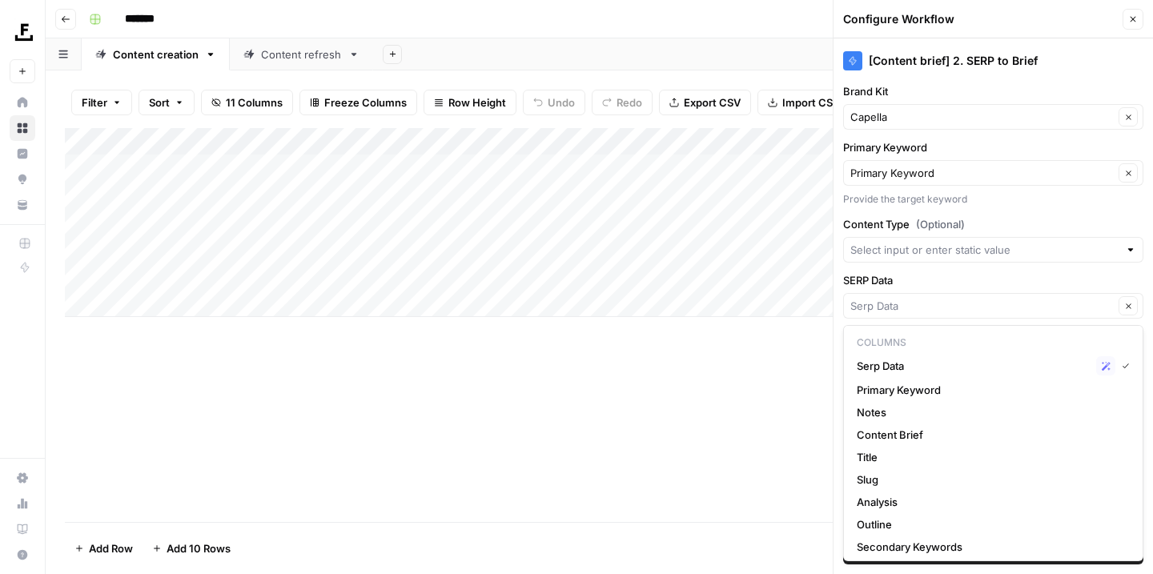
click at [937, 278] on label "SERP Data" at bounding box center [993, 280] width 300 height 16
click at [937, 298] on input "SERP Data" at bounding box center [981, 306] width 263 height 16
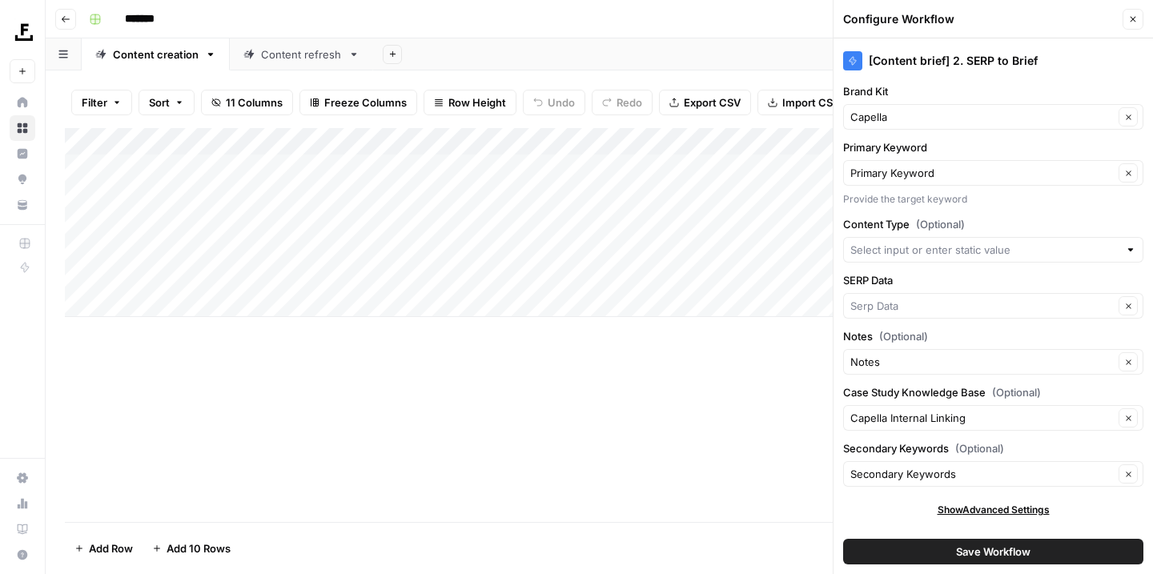
click at [748, 429] on div "Add Column" at bounding box center [599, 325] width 1069 height 394
click at [937, 544] on button "Save Workflow" at bounding box center [993, 552] width 300 height 26
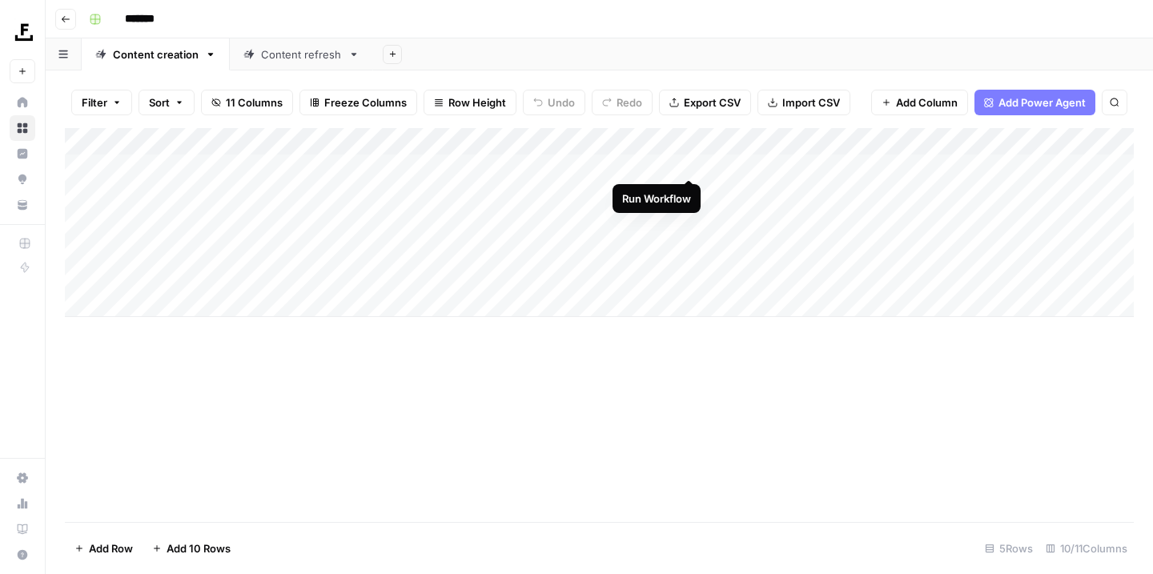
click at [692, 163] on div "Add Column" at bounding box center [599, 222] width 1069 height 189
click at [684, 193] on div "Add Column" at bounding box center [599, 222] width 1069 height 189
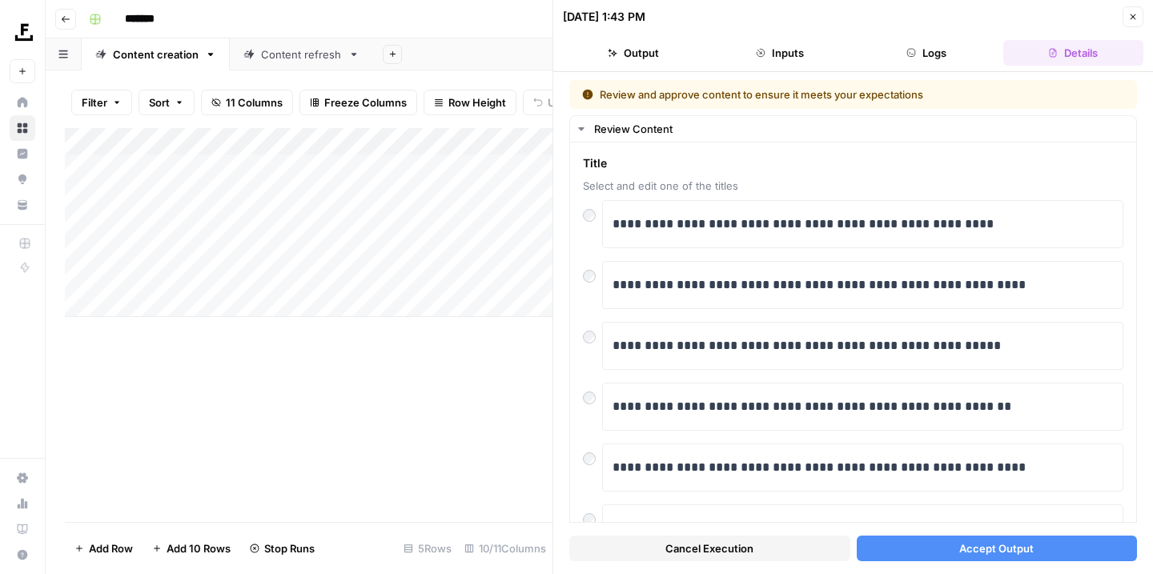
click at [700, 548] on span "Cancel Execution" at bounding box center [709, 548] width 88 height 16
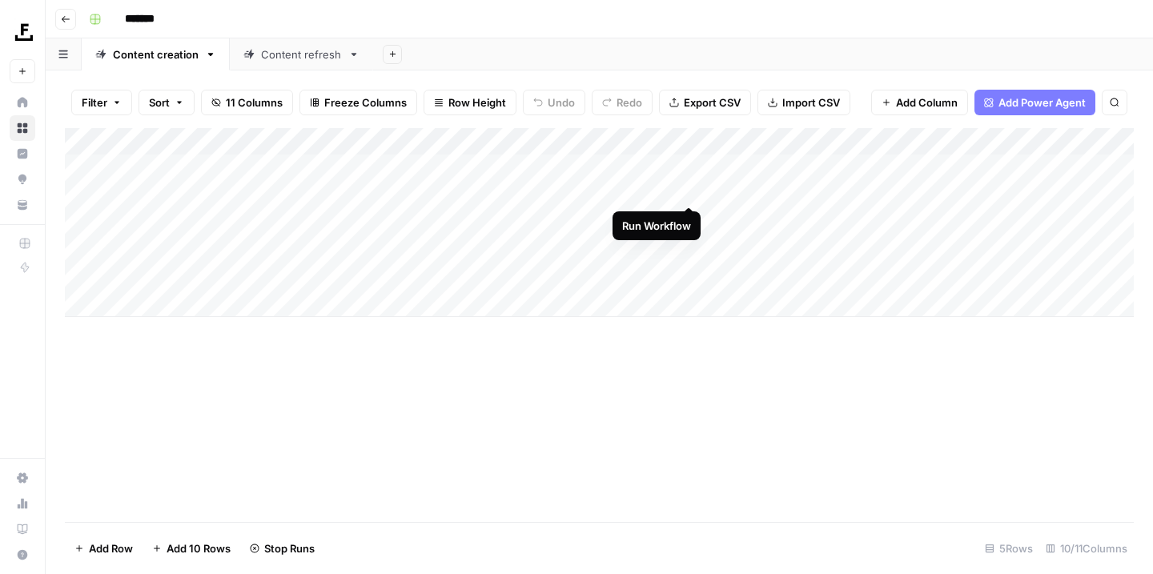
click at [690, 190] on div "Add Column" at bounding box center [599, 222] width 1069 height 189
click at [684, 217] on div "Add Column" at bounding box center [599, 222] width 1069 height 189
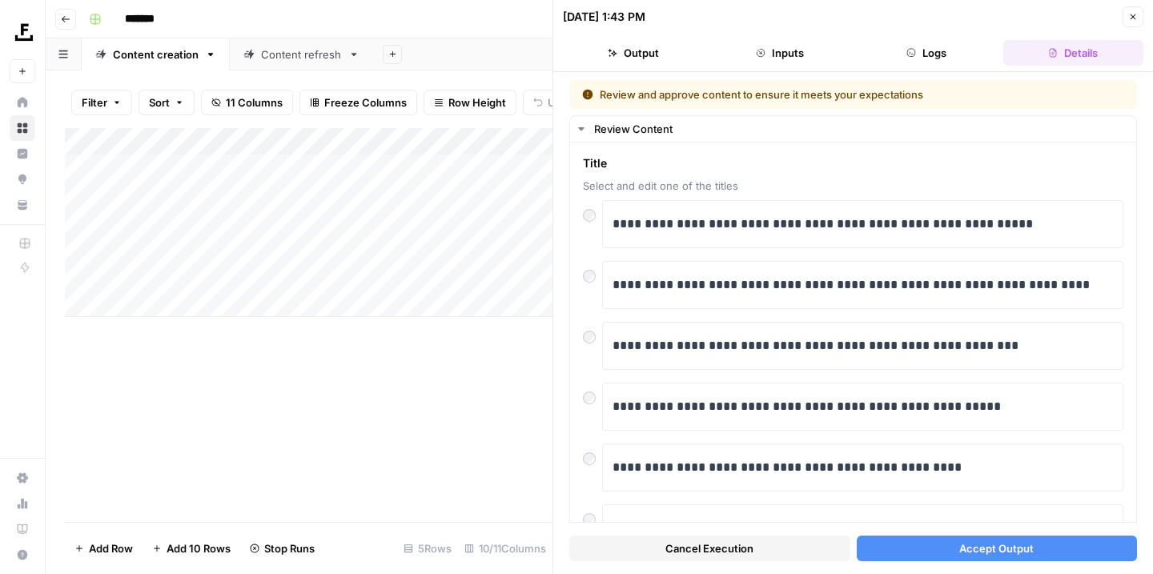
click at [756, 547] on button "Cancel Execution" at bounding box center [709, 549] width 281 height 26
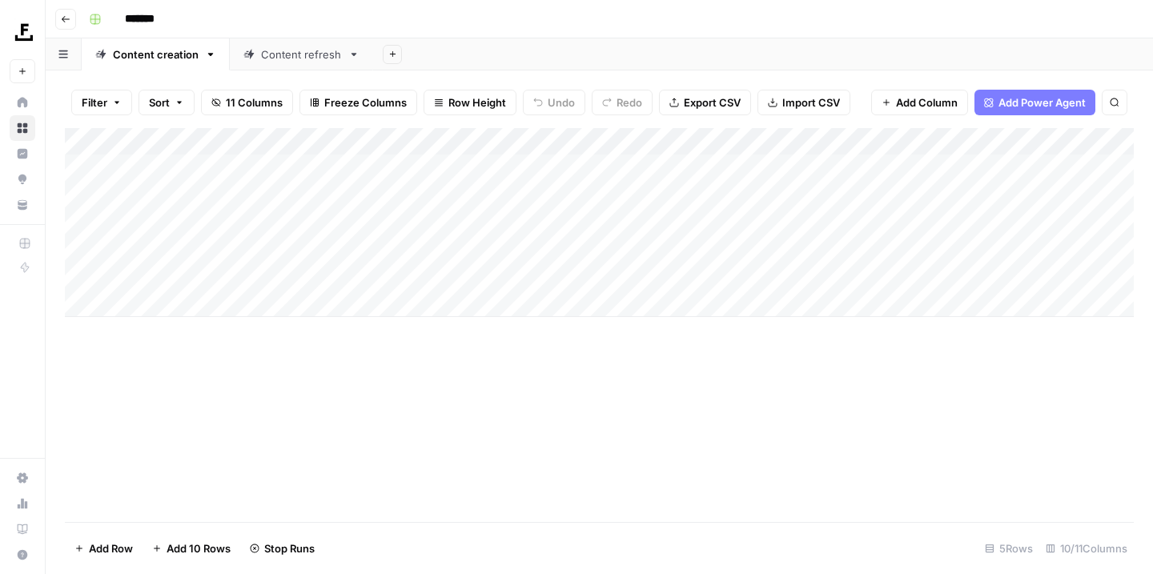
click at [689, 212] on div "Add Column" at bounding box center [599, 222] width 1069 height 189
click at [683, 246] on div "Add Column" at bounding box center [599, 222] width 1069 height 189
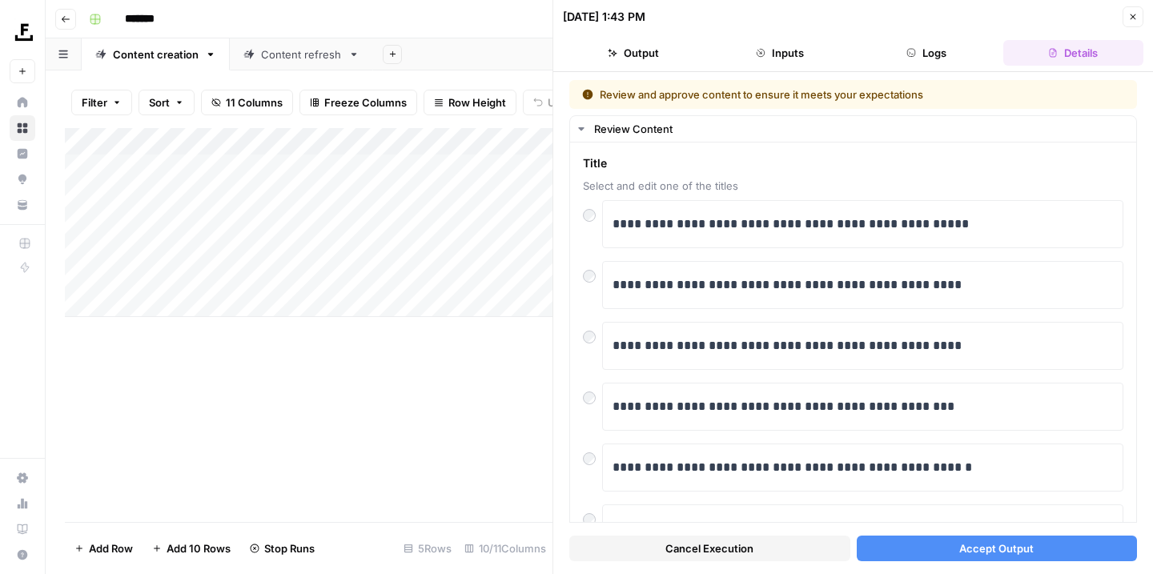
click at [754, 553] on button "Cancel Execution" at bounding box center [709, 549] width 281 height 26
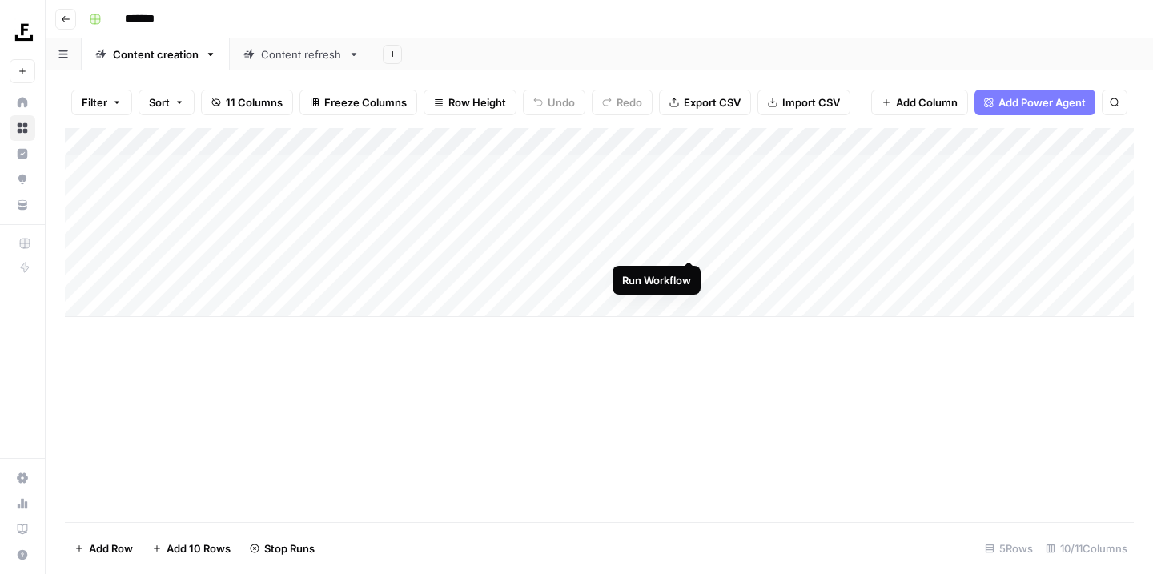
click at [689, 243] on div "Add Column" at bounding box center [599, 222] width 1069 height 189
click at [329, 58] on div "Content refresh" at bounding box center [301, 54] width 81 height 16
click at [903, 138] on div "Add Column" at bounding box center [599, 209] width 1069 height 162
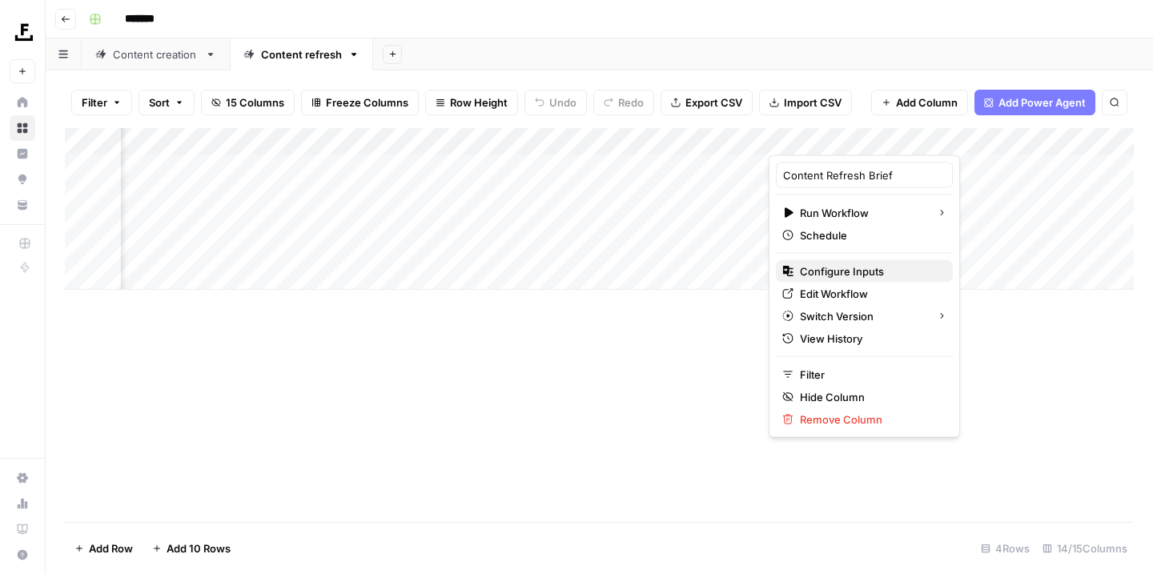
click at [853, 277] on span "Configure Inputs" at bounding box center [870, 271] width 140 height 16
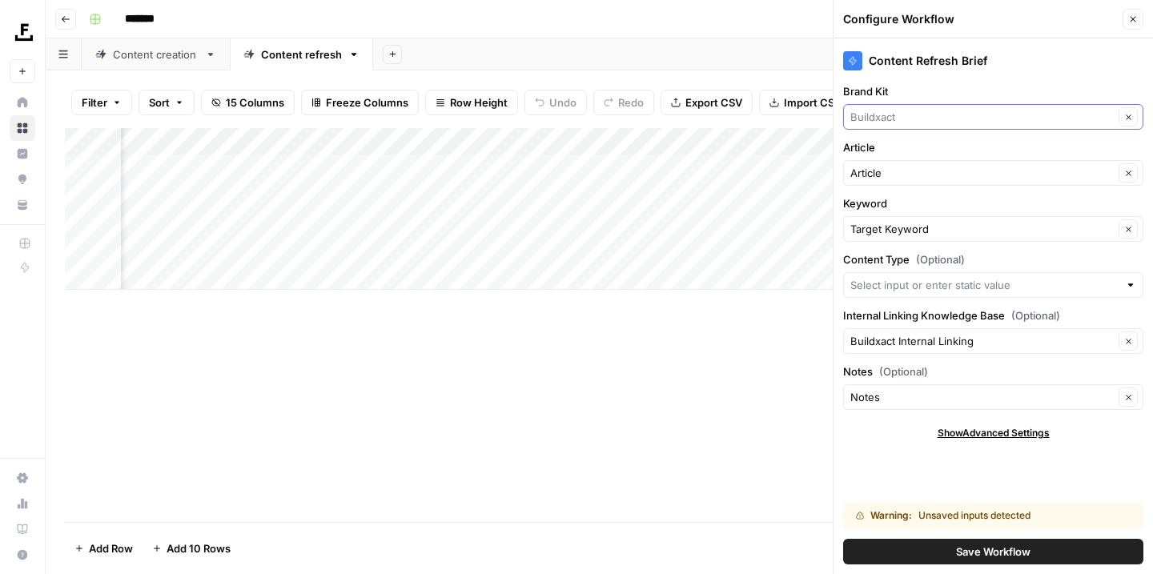
click at [908, 117] on input "Brand Kit" at bounding box center [981, 117] width 263 height 16
click at [886, 231] on button "Capella" at bounding box center [993, 222] width 286 height 22
type input "Capella"
click at [928, 346] on input "Internal Linking Knowledge Base (Optional)" at bounding box center [981, 341] width 263 height 16
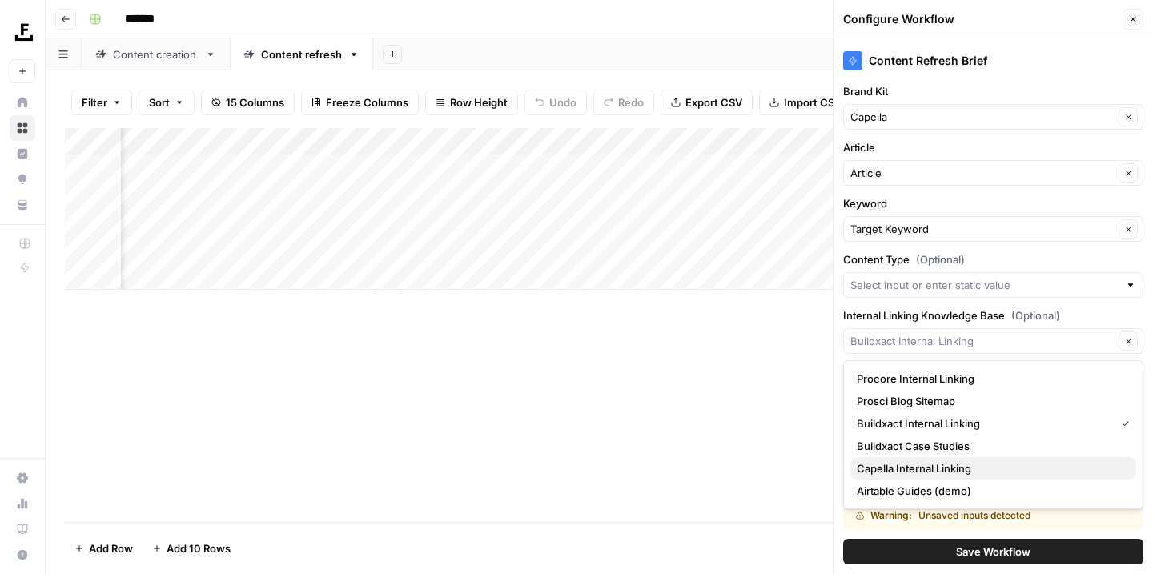
click at [905, 465] on span "Capella Internal Linking" at bounding box center [990, 468] width 267 height 16
type input "Capella Internal Linking"
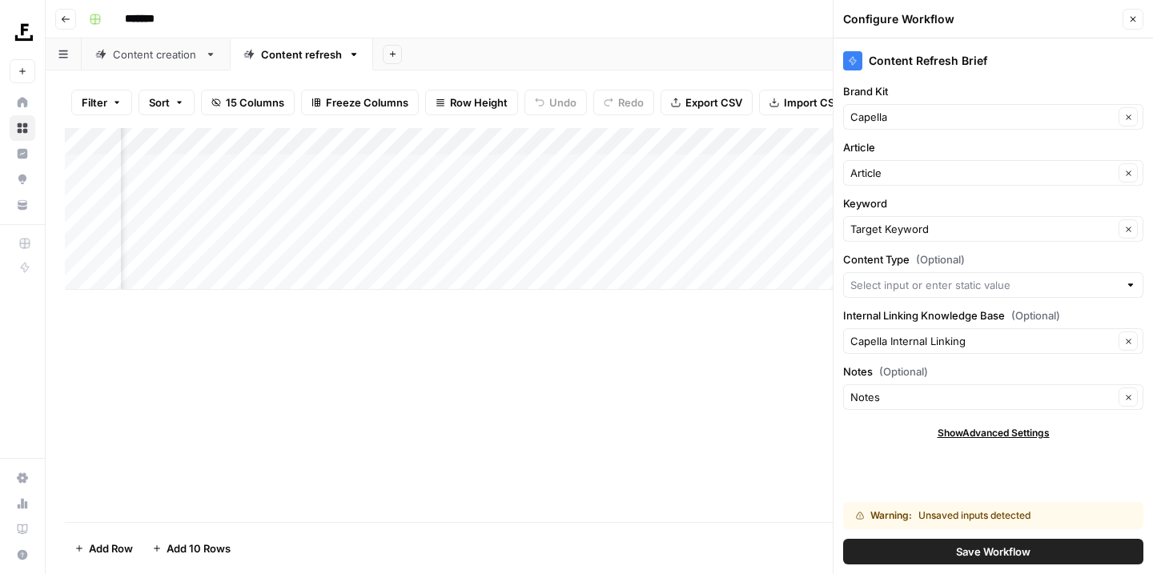
click at [891, 546] on button "Save Workflow" at bounding box center [993, 552] width 300 height 26
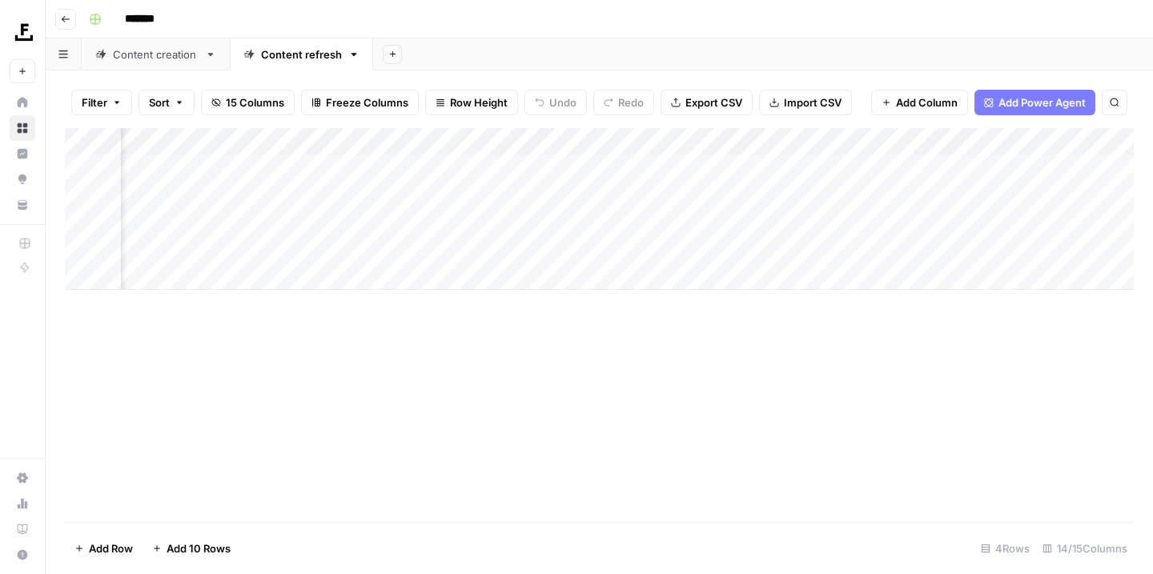
click at [599, 139] on div "Add Column" at bounding box center [599, 209] width 1069 height 162
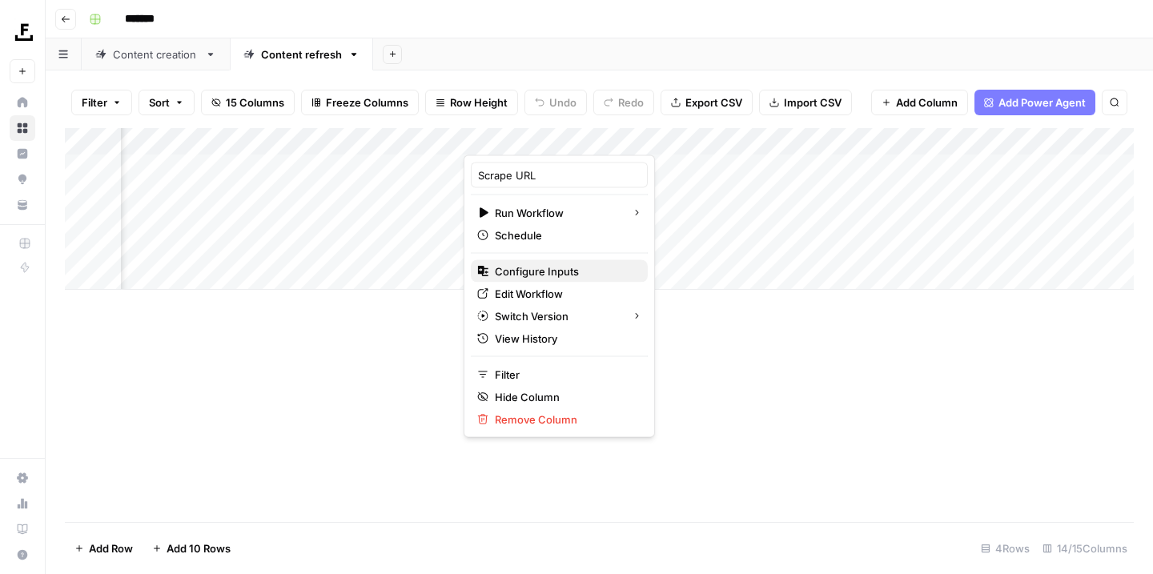
click at [584, 279] on span "Configure Inputs" at bounding box center [565, 271] width 140 height 16
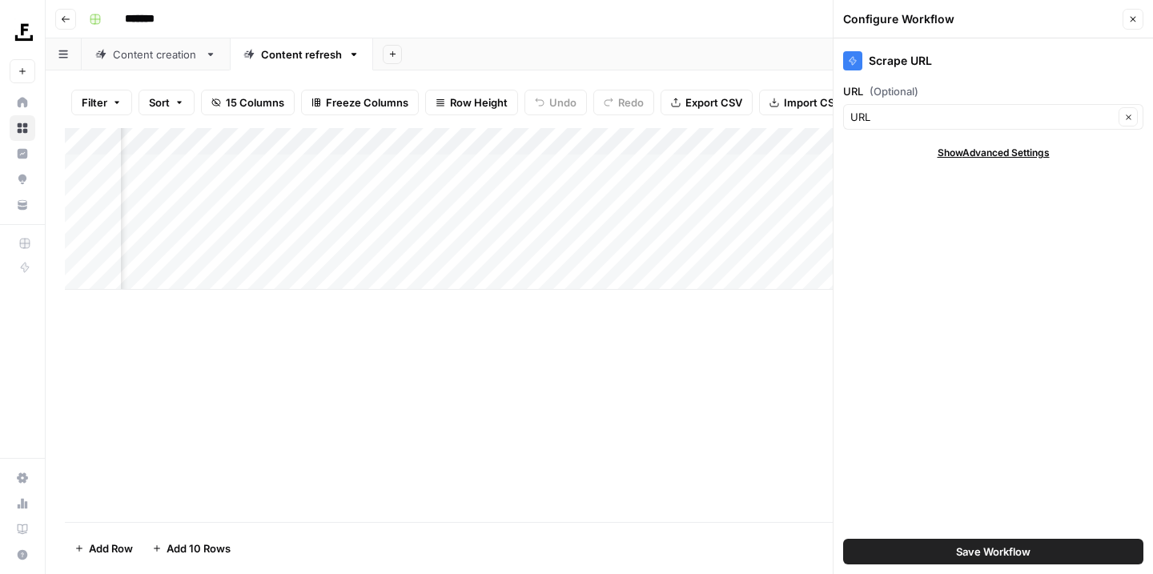
click at [1140, 15] on button "Close" at bounding box center [1132, 19] width 21 height 21
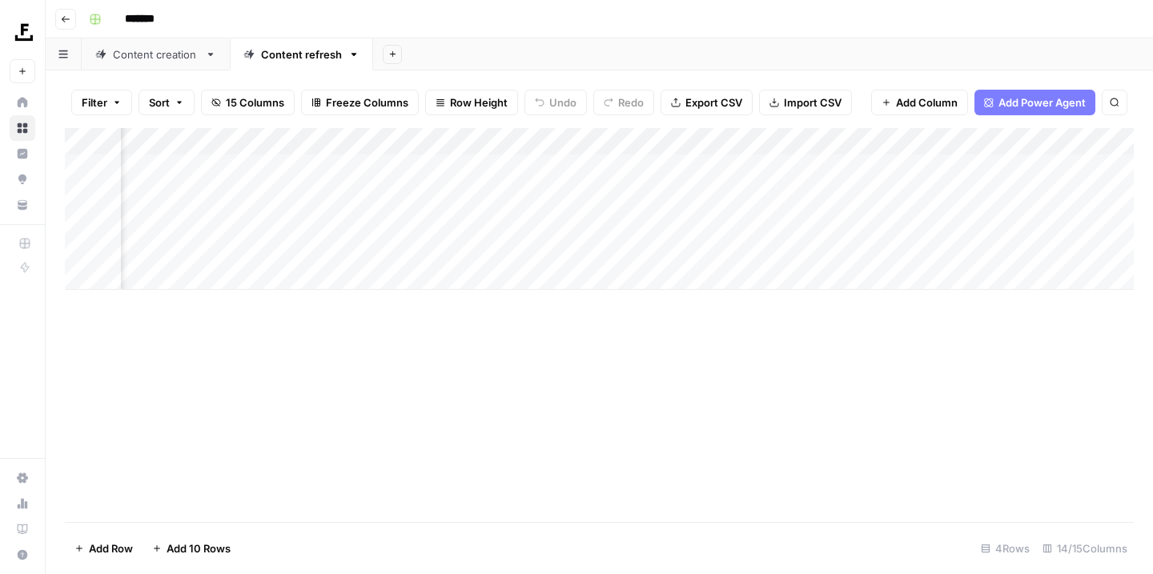
scroll to position [0, 288]
click at [991, 164] on div "Add Column" at bounding box center [599, 209] width 1069 height 162
click at [995, 192] on div "Add Column" at bounding box center [599, 209] width 1069 height 162
click at [997, 217] on div "Add Column" at bounding box center [599, 209] width 1069 height 162
click at [993, 240] on div "Add Column" at bounding box center [599, 209] width 1069 height 162
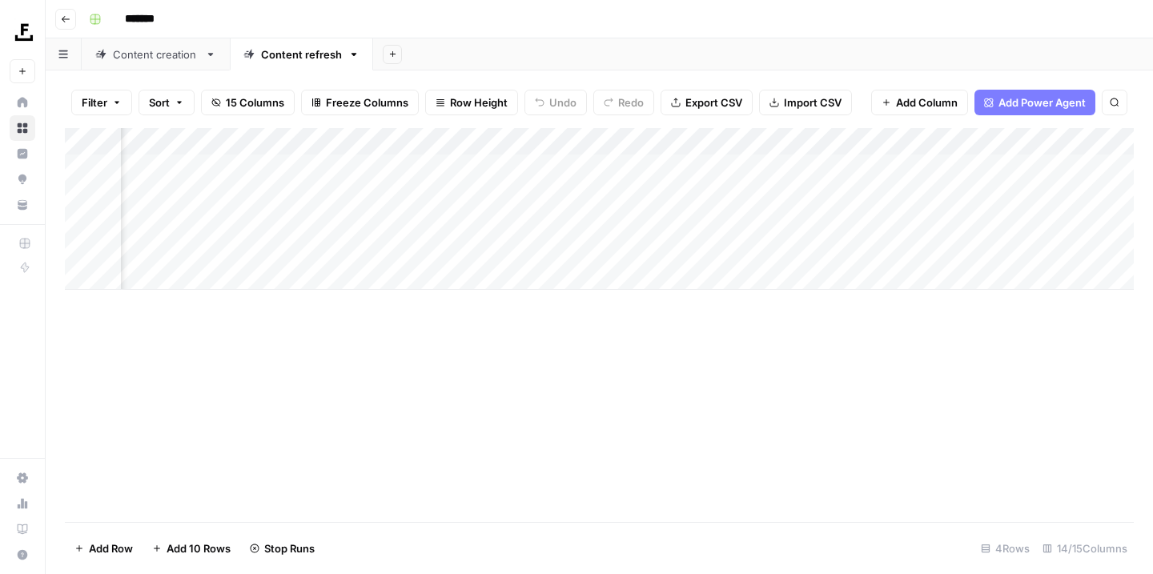
click at [157, 54] on div "Content creation" at bounding box center [156, 54] width 86 height 16
click at [687, 161] on div "Add Column" at bounding box center [599, 222] width 1069 height 189
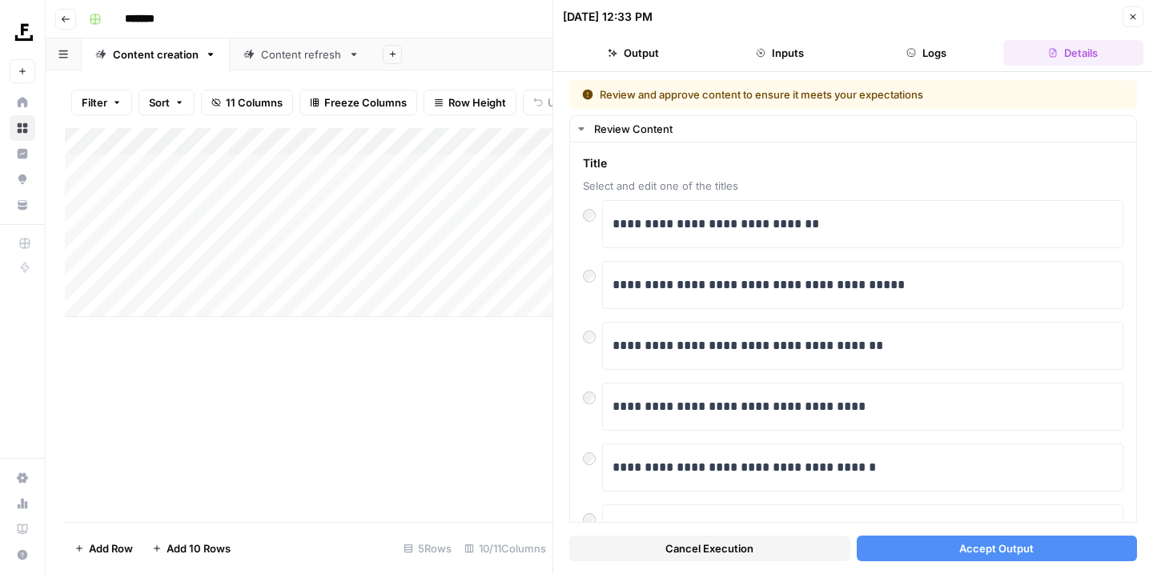
click at [968, 552] on span "Accept Output" at bounding box center [996, 548] width 74 height 16
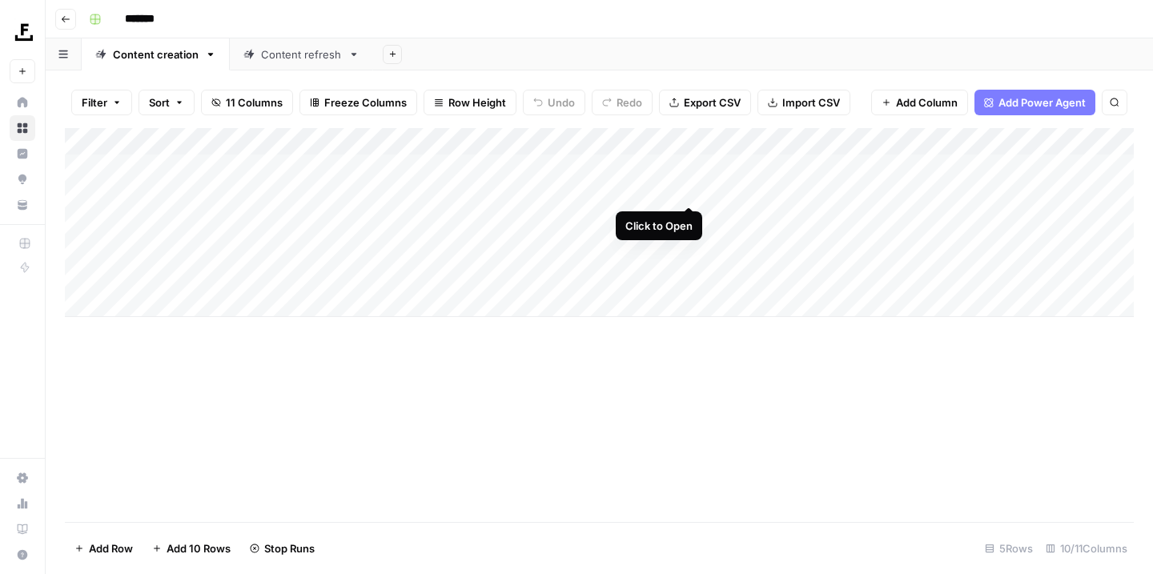
click at [684, 191] on div "Add Column" at bounding box center [599, 222] width 1069 height 189
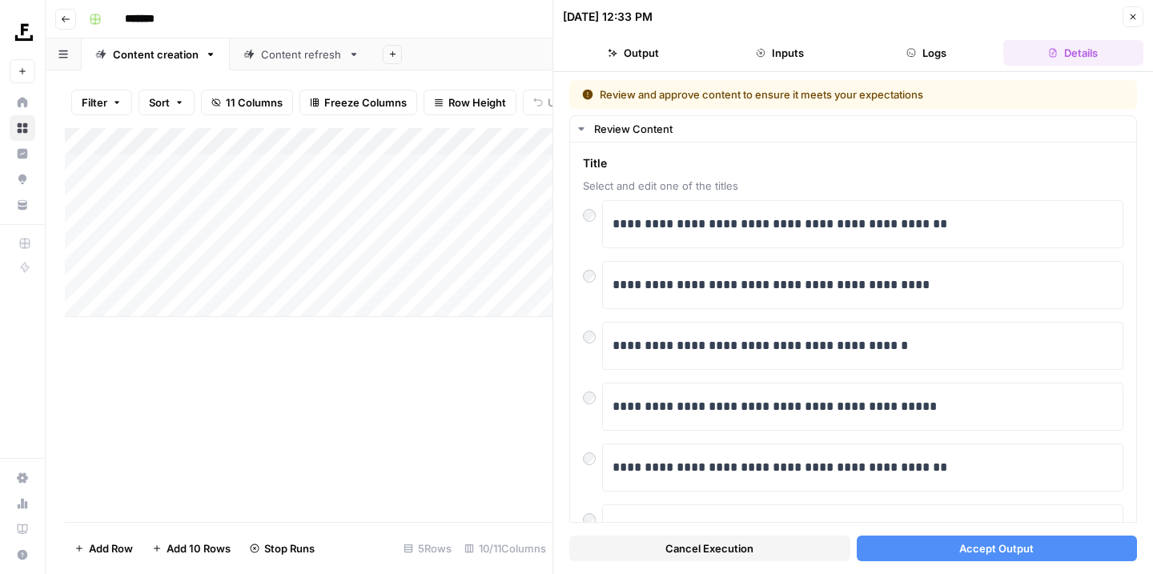
click at [969, 543] on span "Accept Output" at bounding box center [996, 548] width 74 height 16
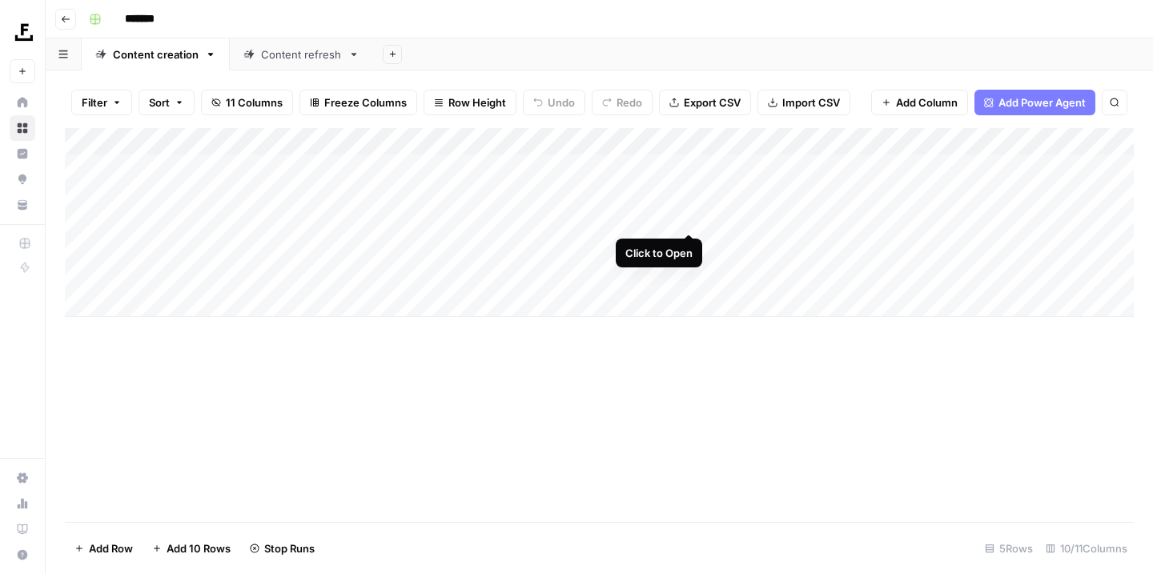
click at [684, 215] on div "Add Column" at bounding box center [599, 222] width 1069 height 189
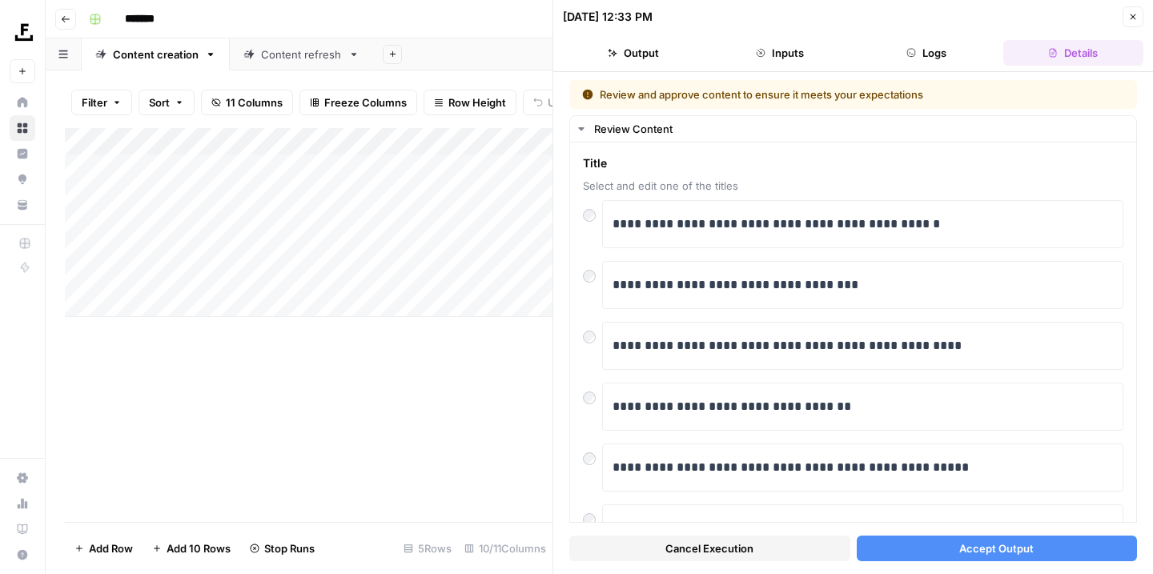
click at [171, 219] on div "Add Column" at bounding box center [308, 222] width 487 height 189
click at [946, 545] on button "Accept Output" at bounding box center [997, 549] width 281 height 26
click at [483, 403] on div "Add Column" at bounding box center [308, 325] width 487 height 394
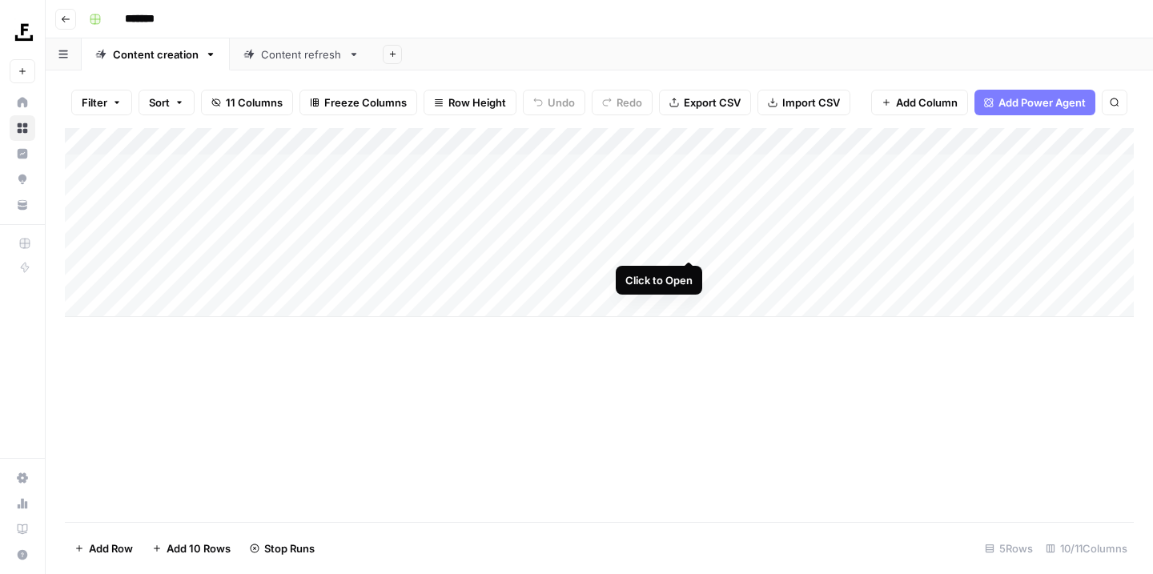
click at [688, 243] on div "Add Column" at bounding box center [599, 222] width 1069 height 189
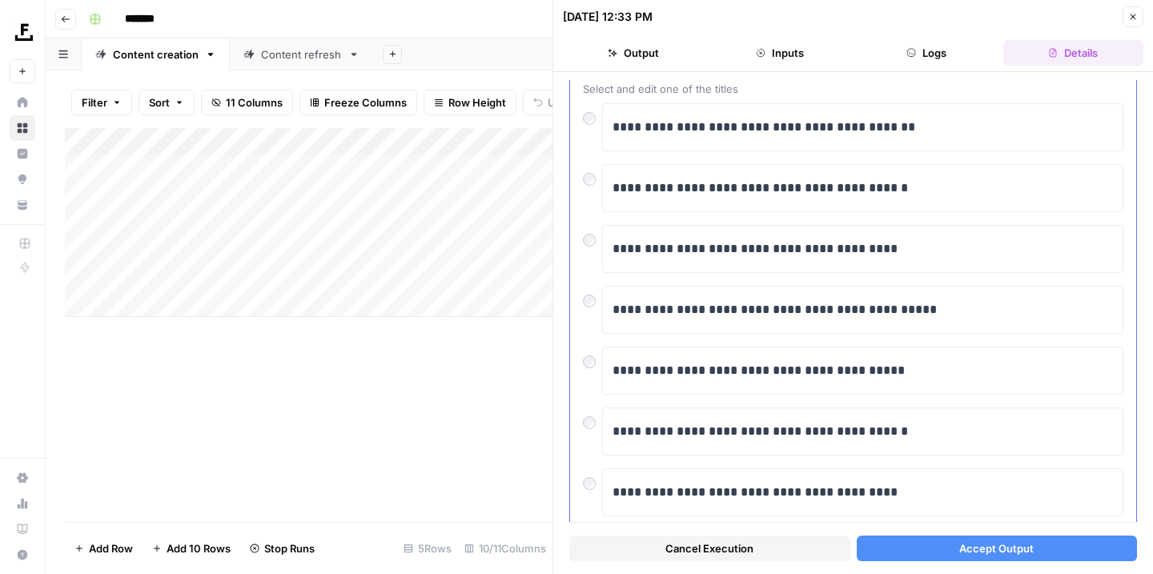
scroll to position [99, 0]
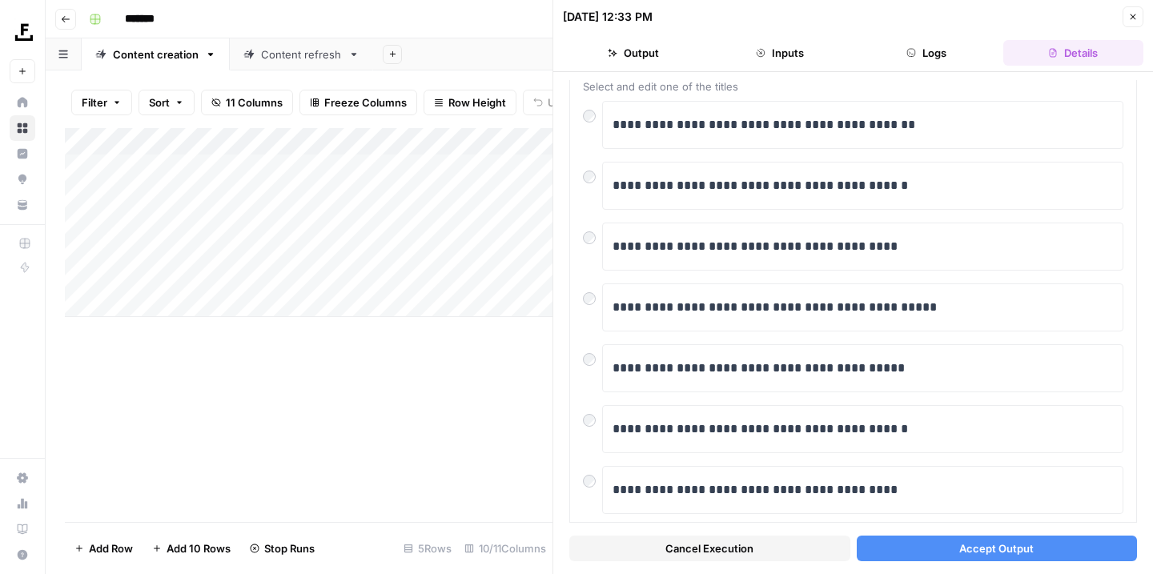
click at [925, 547] on button "Accept Output" at bounding box center [997, 549] width 281 height 26
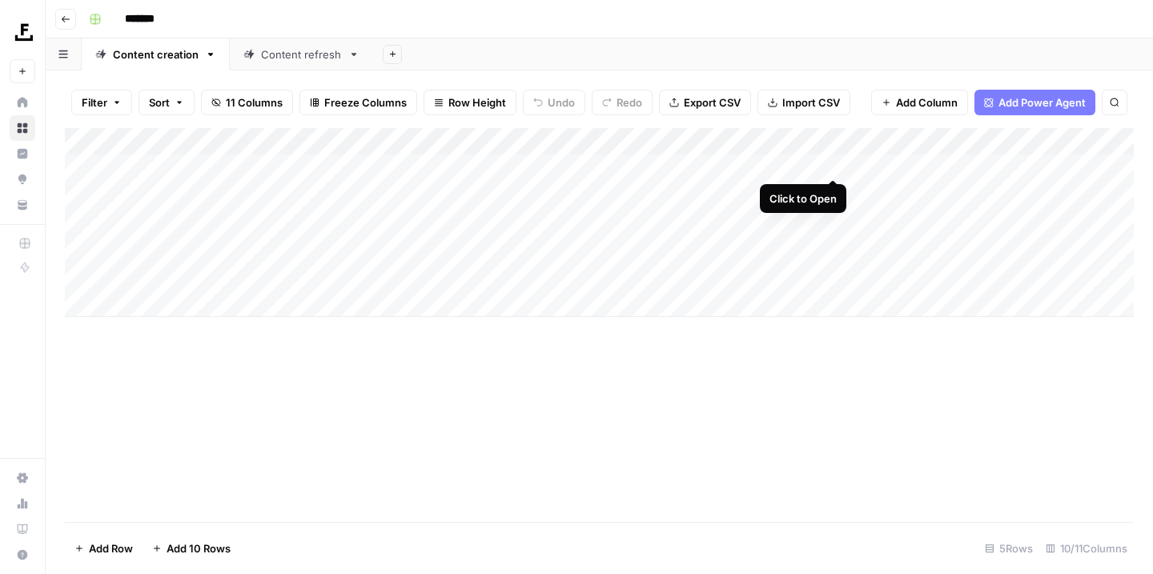
click at [832, 162] on div "Add Column" at bounding box center [599, 222] width 1069 height 189
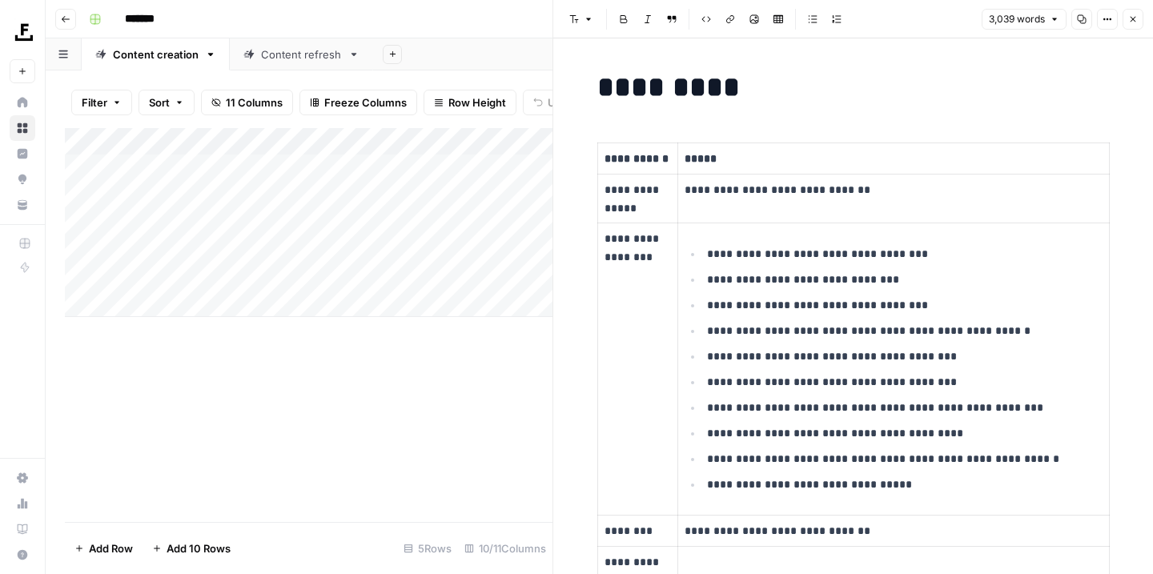
click at [1074, 20] on button "Copy" at bounding box center [1081, 19] width 21 height 21
click at [364, 383] on div "Add Column" at bounding box center [308, 325] width 487 height 394
click at [1128, 27] on button "Close" at bounding box center [1132, 19] width 21 height 21
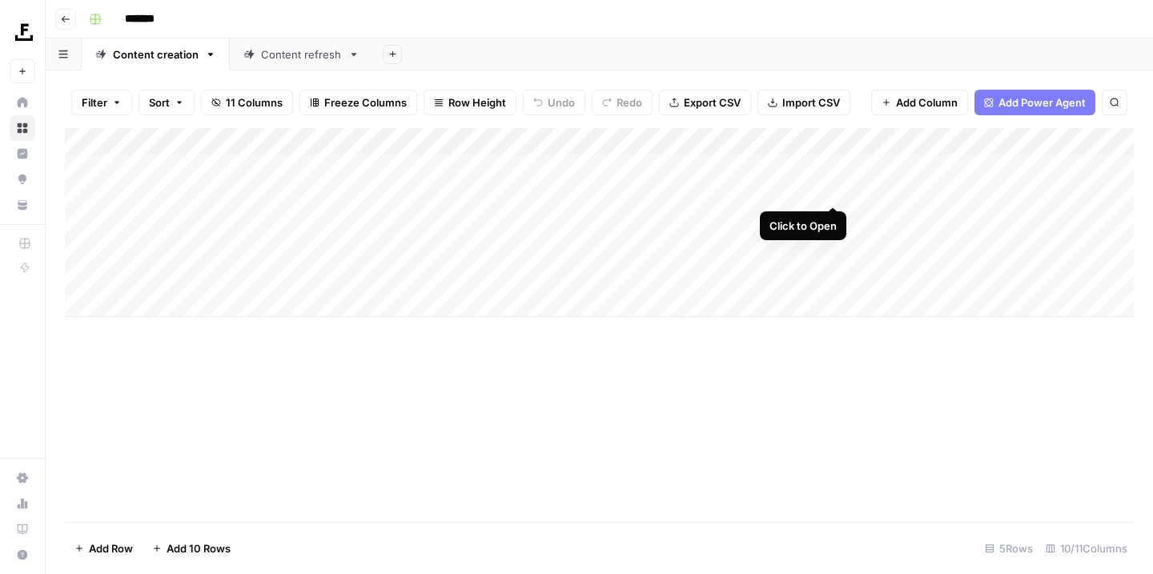
click at [834, 191] on div "Add Column" at bounding box center [599, 222] width 1069 height 189
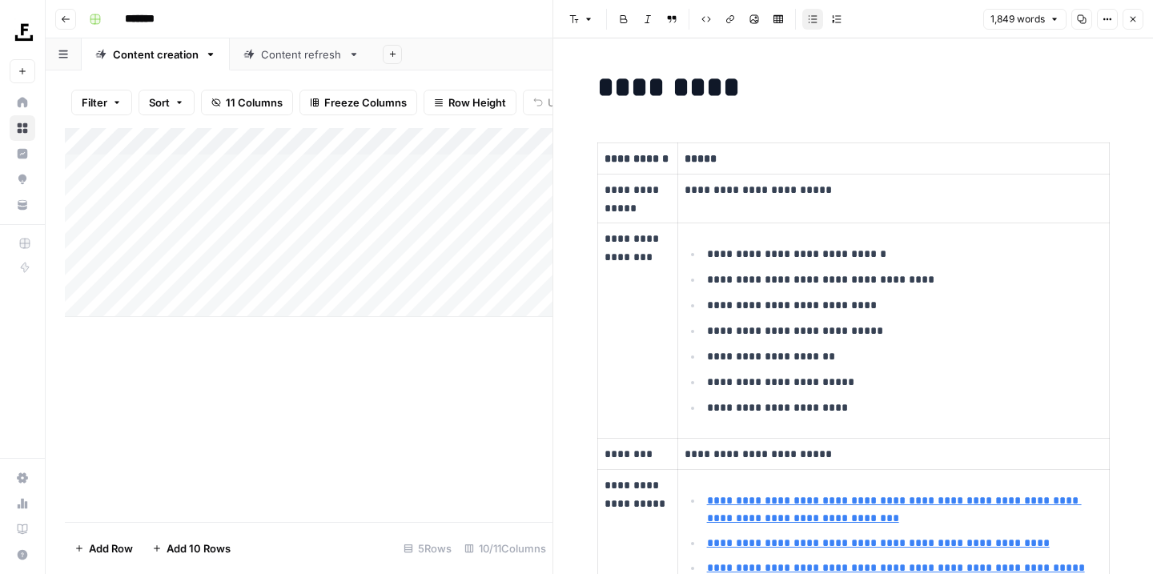
click at [465, 365] on div "Add Column" at bounding box center [308, 325] width 487 height 394
click at [1138, 26] on button "Close" at bounding box center [1132, 19] width 21 height 21
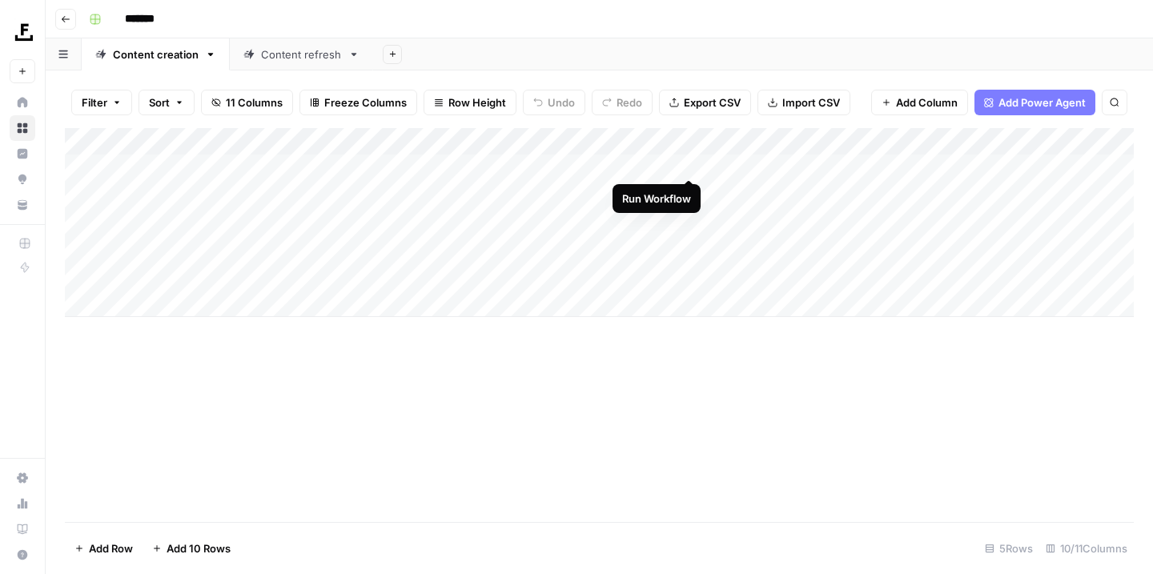
click at [688, 162] on div "Add Column" at bounding box center [599, 222] width 1069 height 189
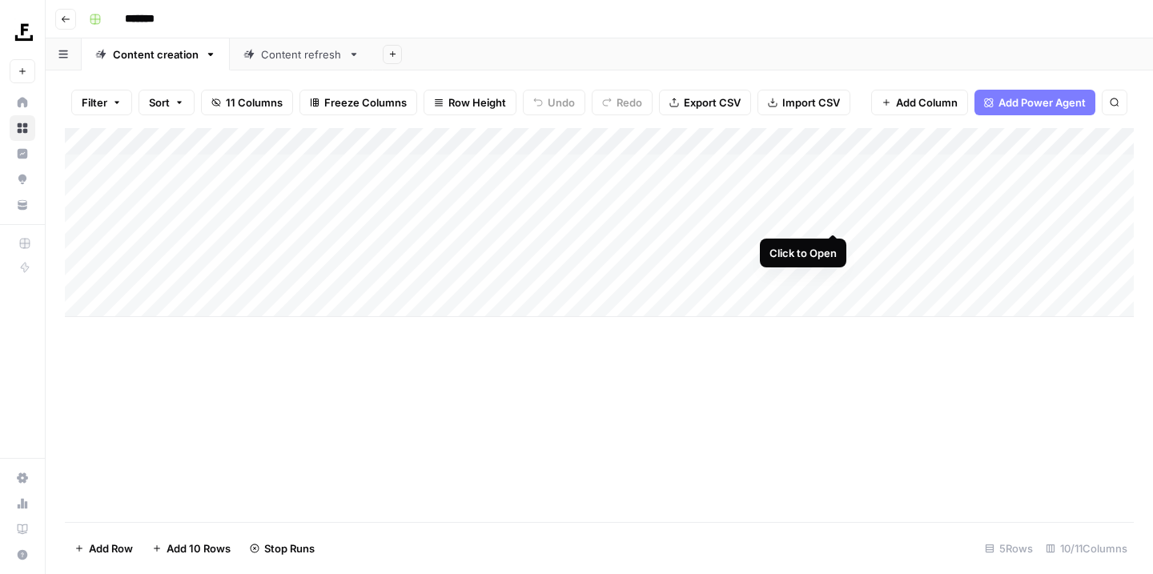
click at [834, 215] on div "Add Column" at bounding box center [599, 222] width 1069 height 189
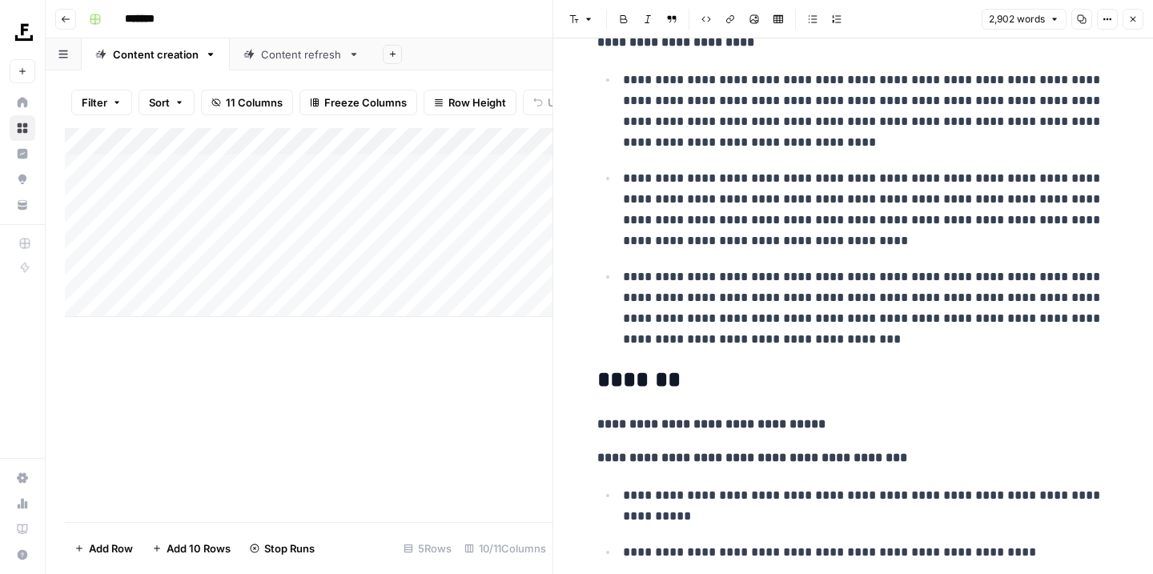
scroll to position [3265, 0]
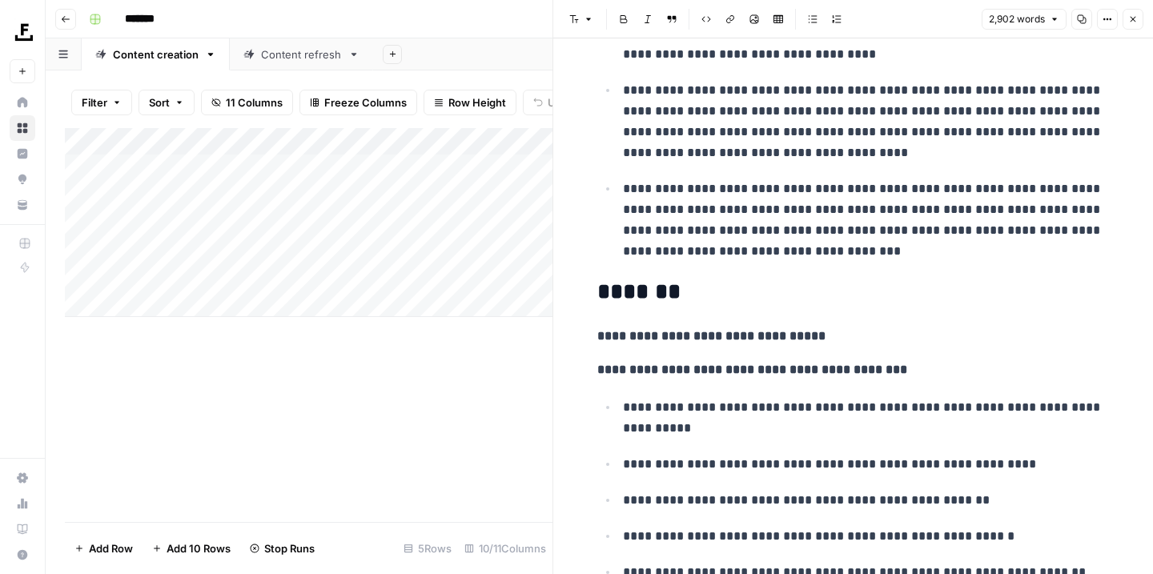
click at [428, 425] on div "Add Column" at bounding box center [308, 325] width 487 height 394
click at [1129, 17] on icon "button" at bounding box center [1133, 19] width 10 height 10
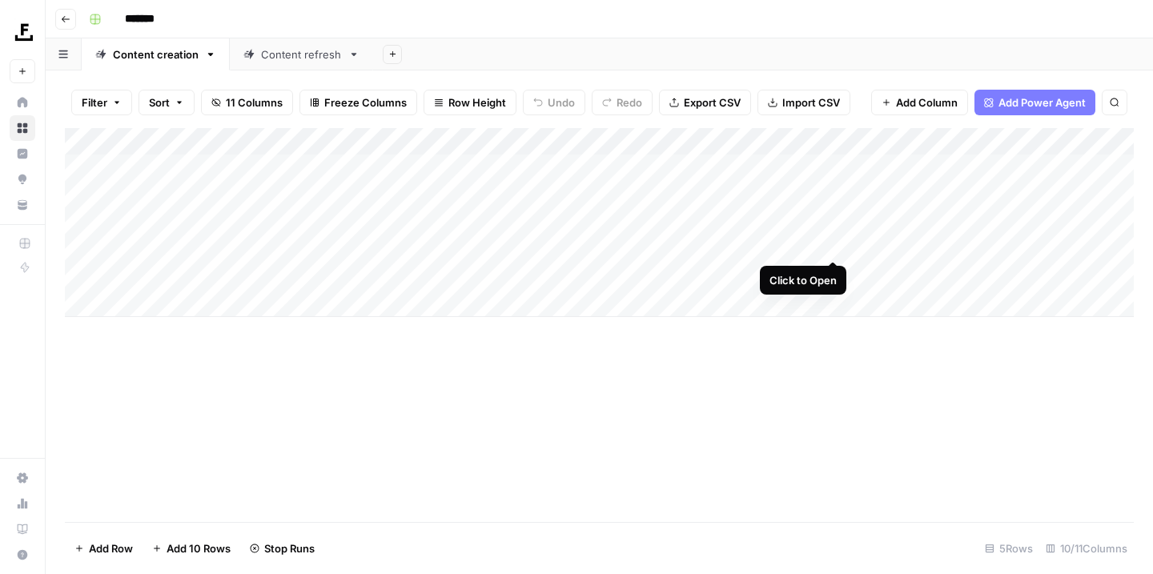
click at [834, 241] on div "Add Column" at bounding box center [599, 222] width 1069 height 189
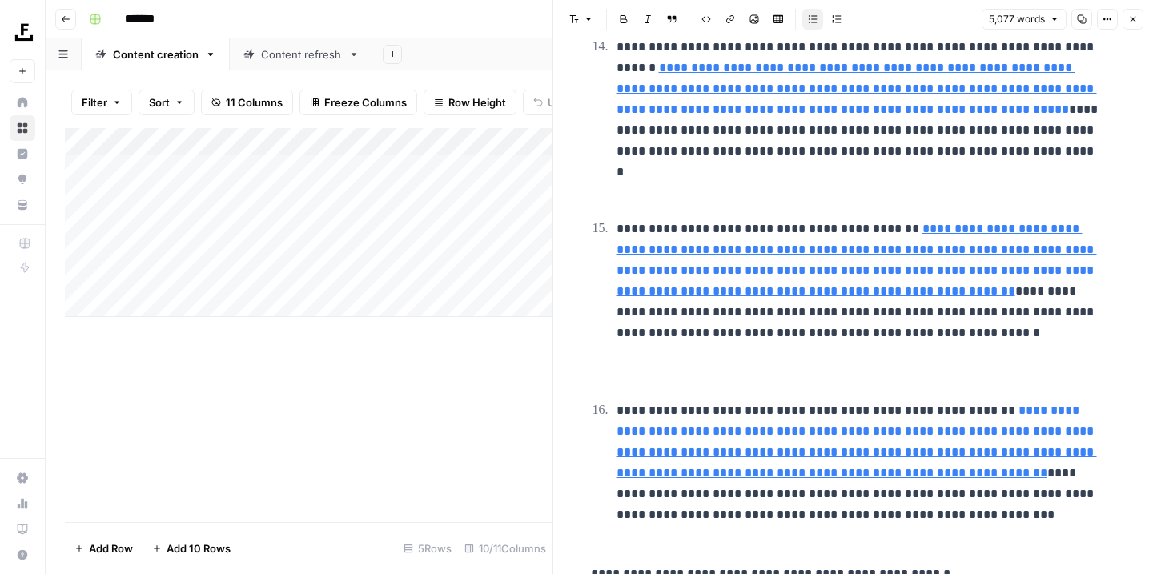
scroll to position [4353, 0]
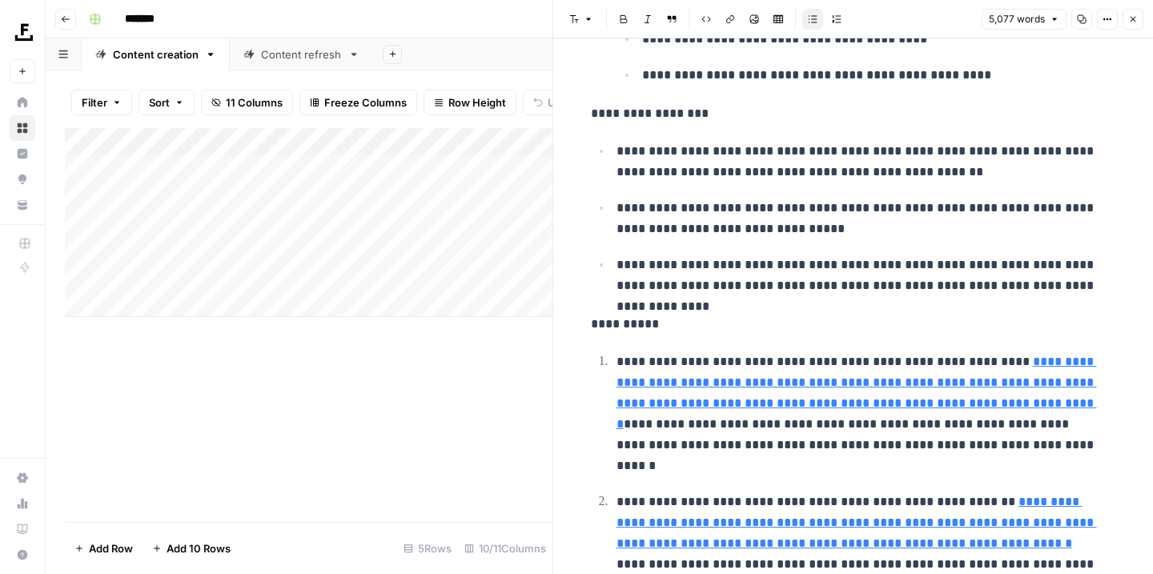
type input "https://www.coursera.org/articles/what-does-a-data-analyst-do-a-career-guide#:~…"
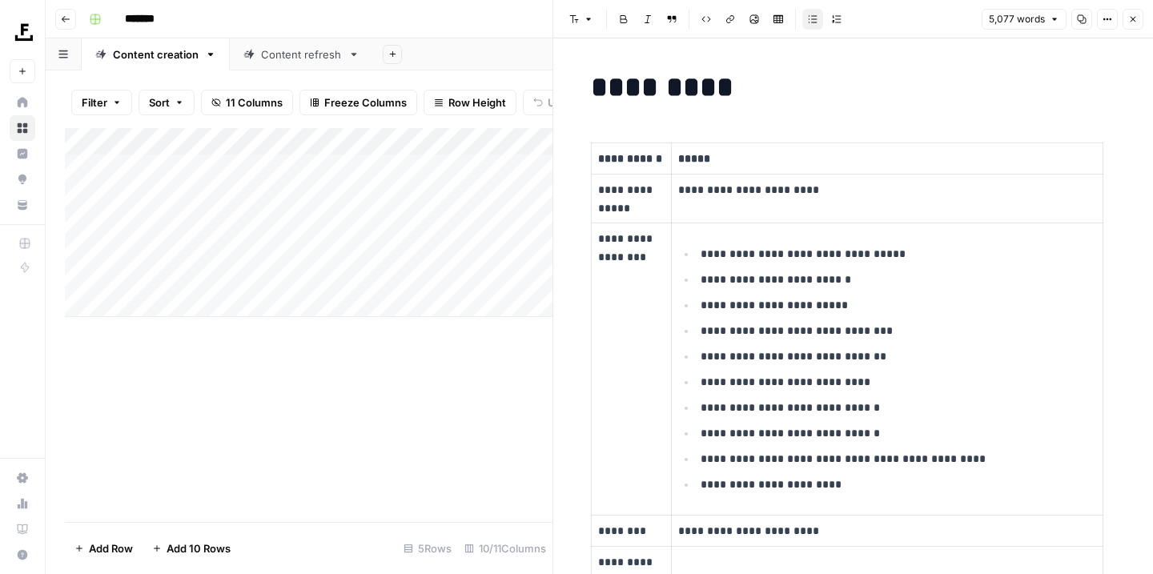
scroll to position [0, 0]
click at [1133, 18] on icon "button" at bounding box center [1133, 19] width 10 height 10
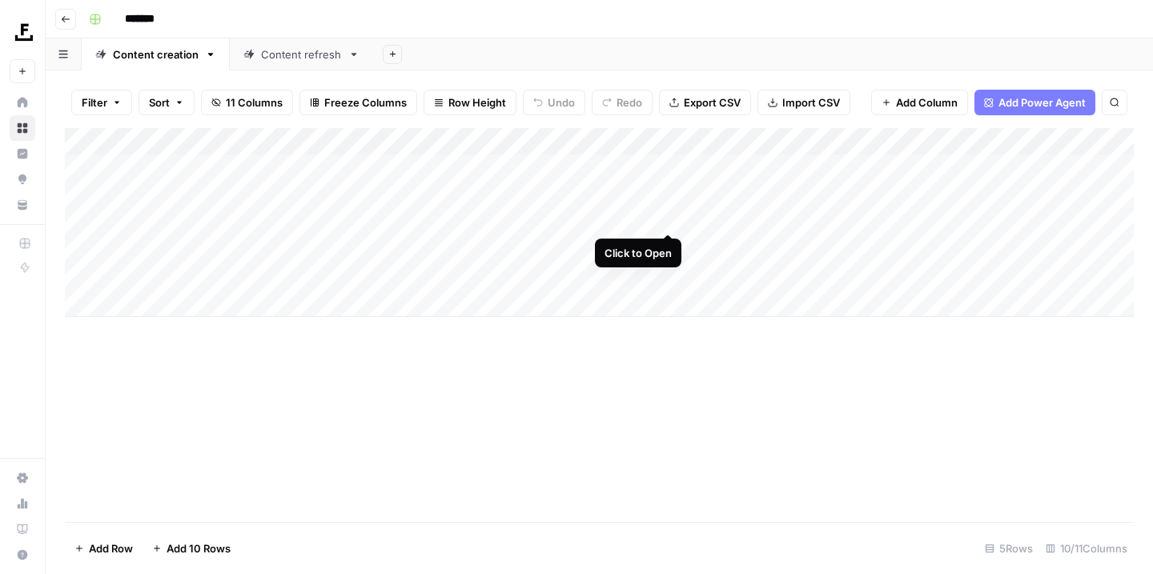
click at [671, 216] on div "Add Column" at bounding box center [599, 222] width 1069 height 189
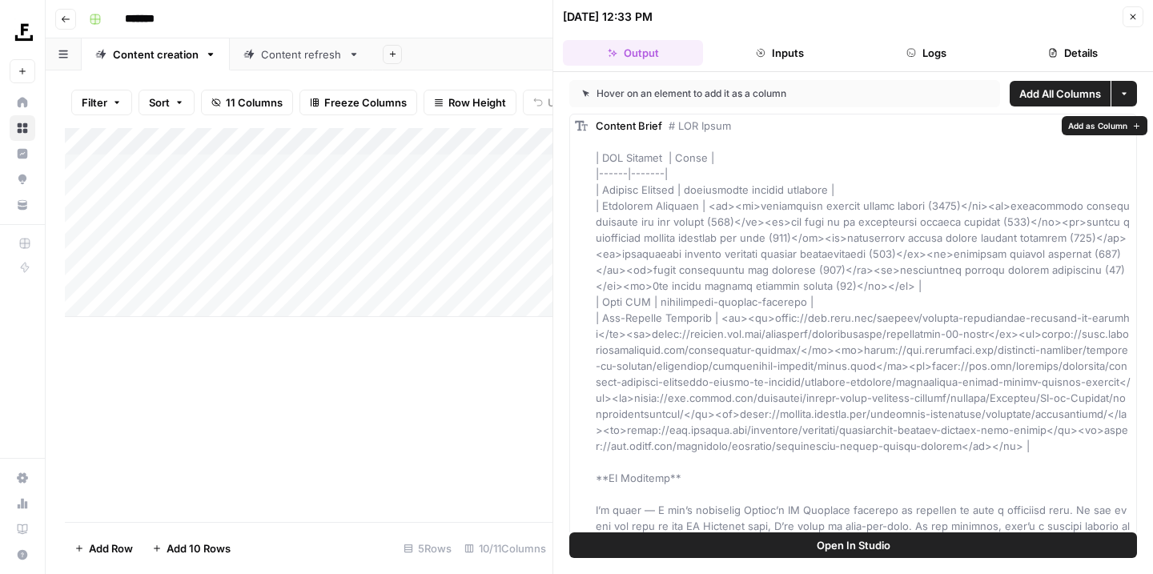
click at [979, 544] on button "Open In Studio" at bounding box center [853, 545] width 568 height 26
click at [311, 63] on link "Content refresh" at bounding box center [301, 54] width 143 height 32
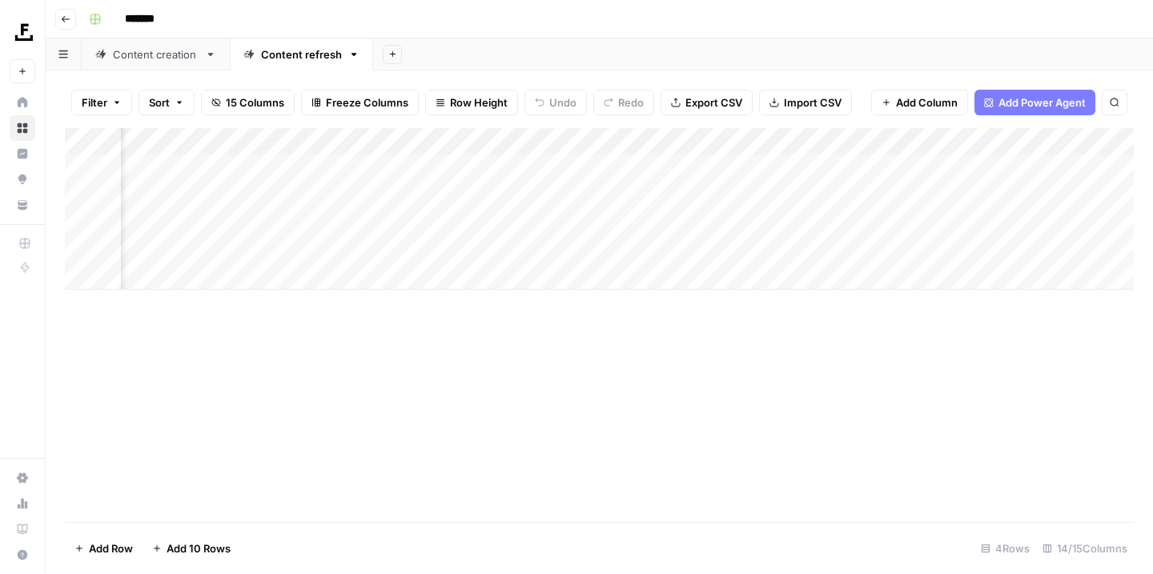
scroll to position [0, 576]
click at [689, 138] on div "Add Column" at bounding box center [599, 209] width 1069 height 162
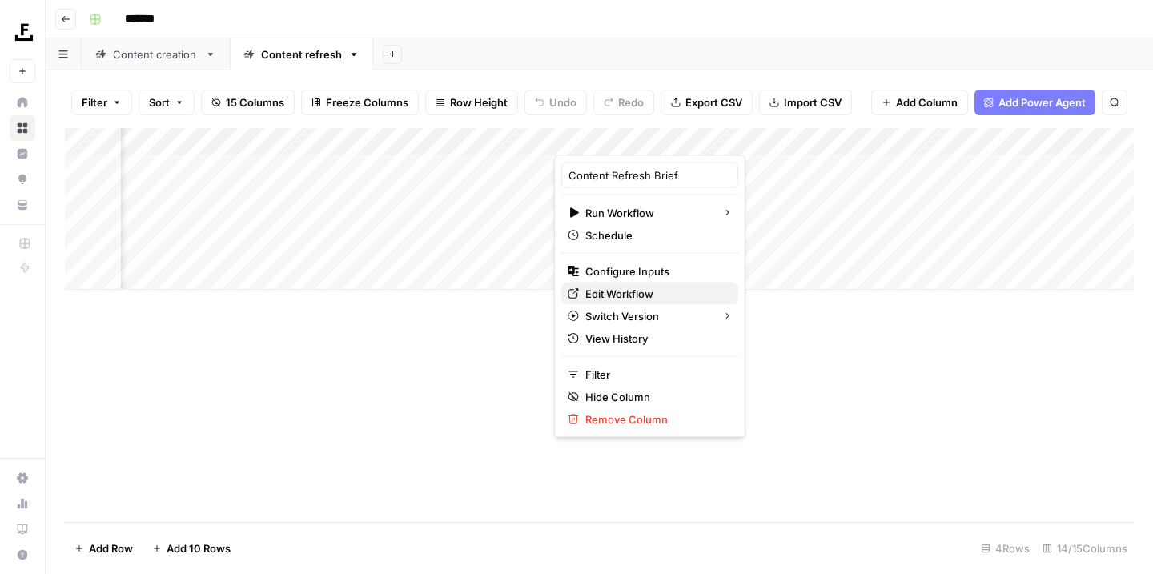
click at [672, 290] on span "Edit Workflow" at bounding box center [655, 294] width 140 height 16
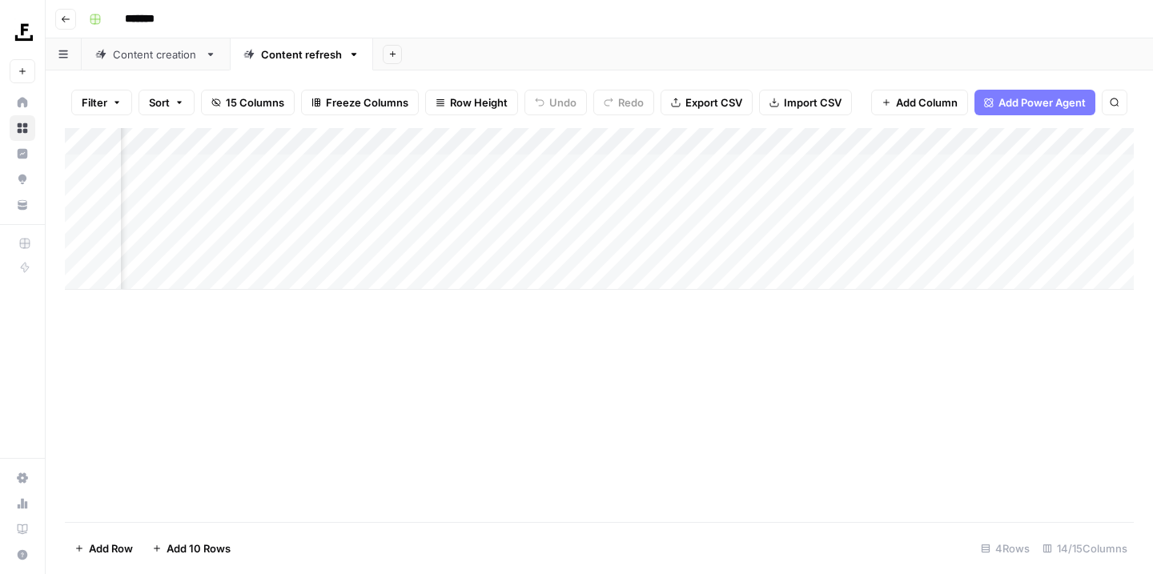
drag, startPoint x: 560, startPoint y: 373, endPoint x: 642, endPoint y: 374, distance: 81.7
click at [642, 374] on div "Add Column" at bounding box center [599, 325] width 1069 height 394
click at [154, 58] on div "Content creation" at bounding box center [156, 54] width 86 height 16
click at [689, 218] on div "Add Column" at bounding box center [599, 222] width 1069 height 189
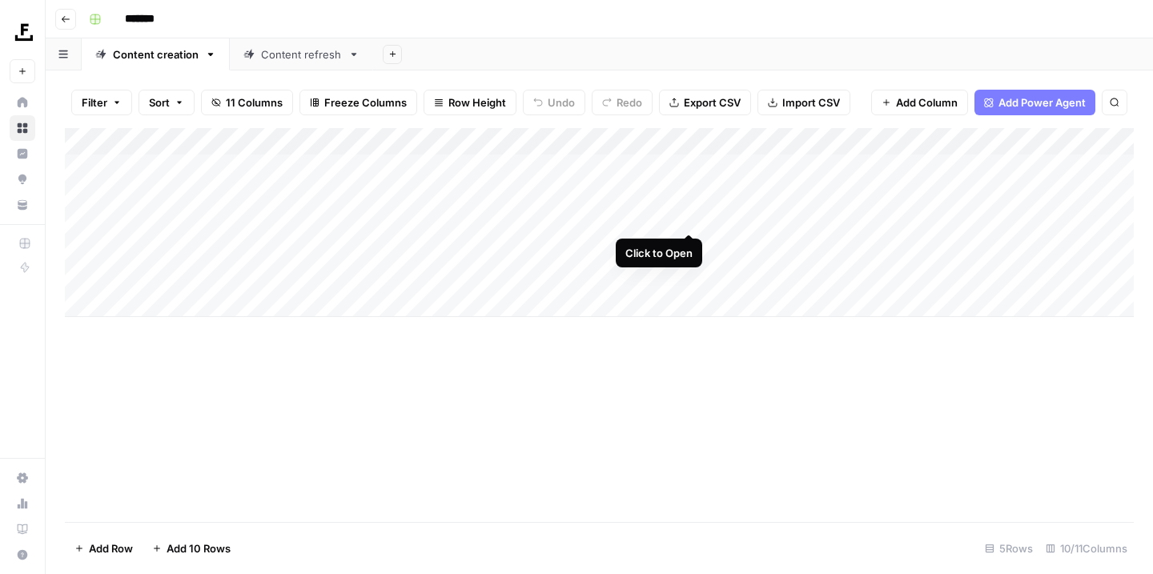
click at [692, 215] on div "Add Column" at bounding box center [599, 222] width 1069 height 189
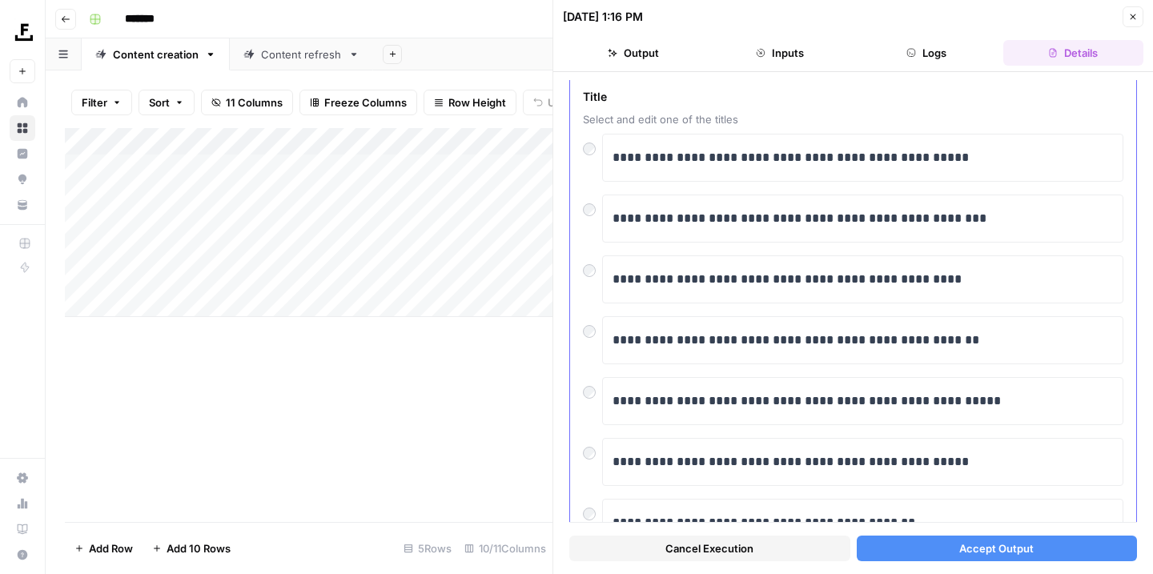
scroll to position [68, 0]
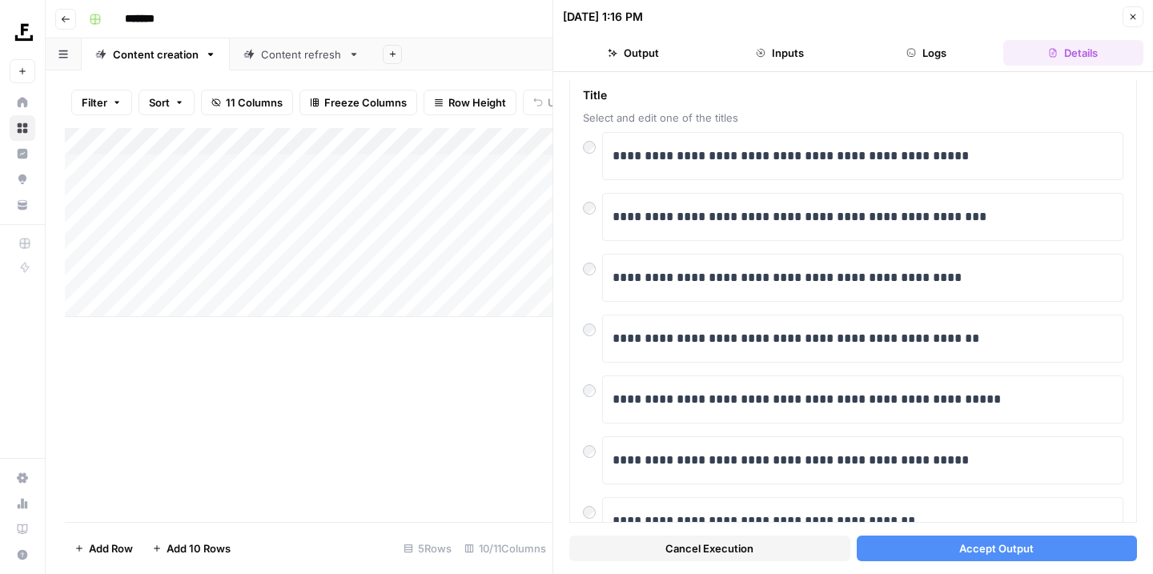
click at [940, 548] on button "Accept Output" at bounding box center [997, 549] width 281 height 26
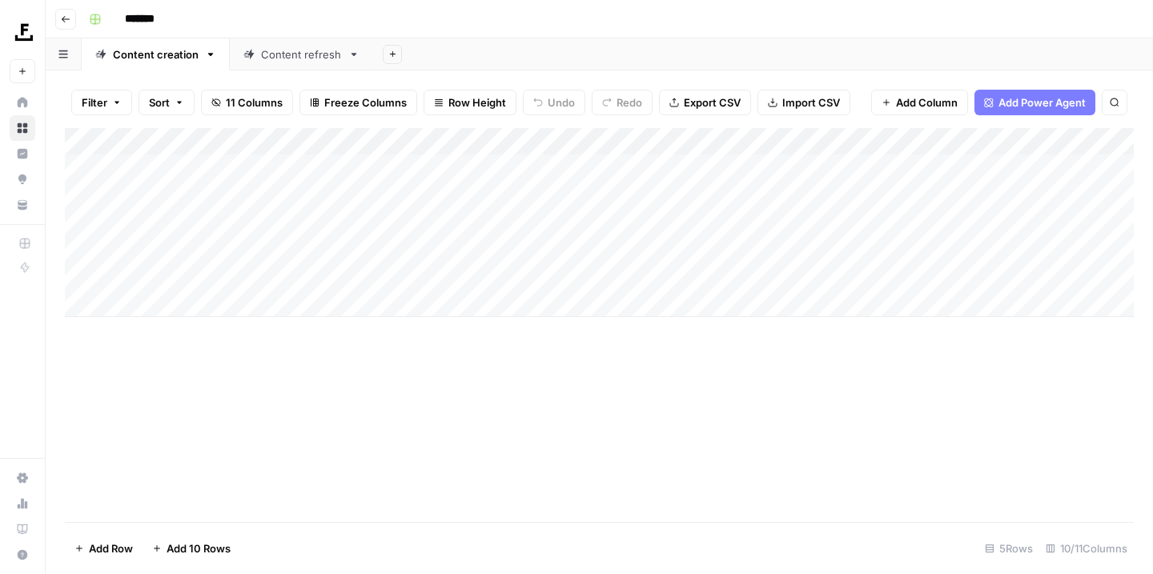
click at [686, 164] on div "Add Column" at bounding box center [599, 222] width 1069 height 189
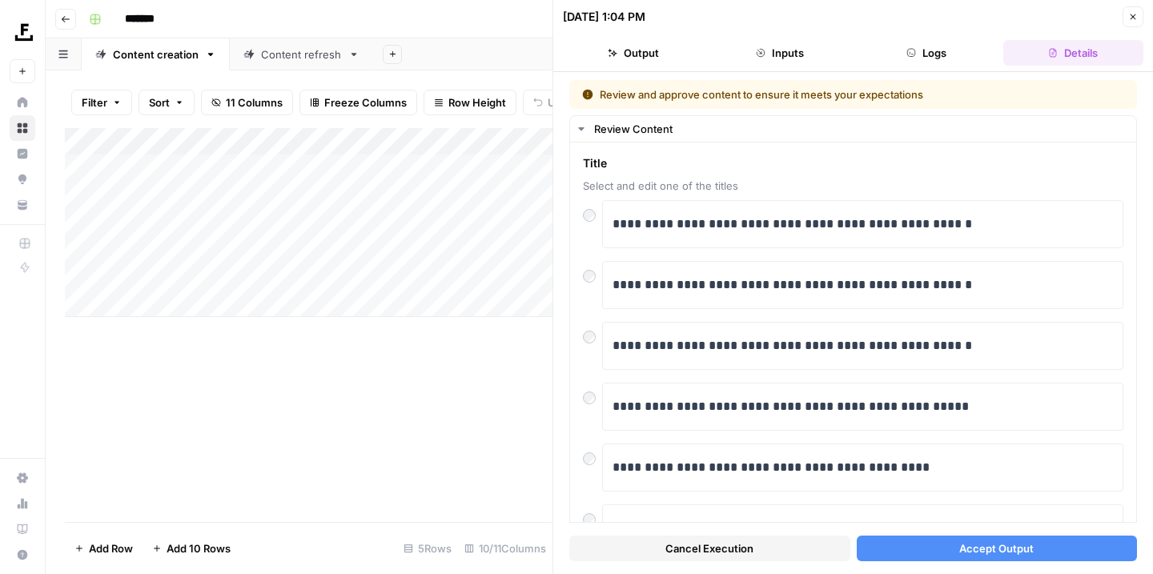
click at [977, 554] on span "Accept Output" at bounding box center [996, 548] width 74 height 16
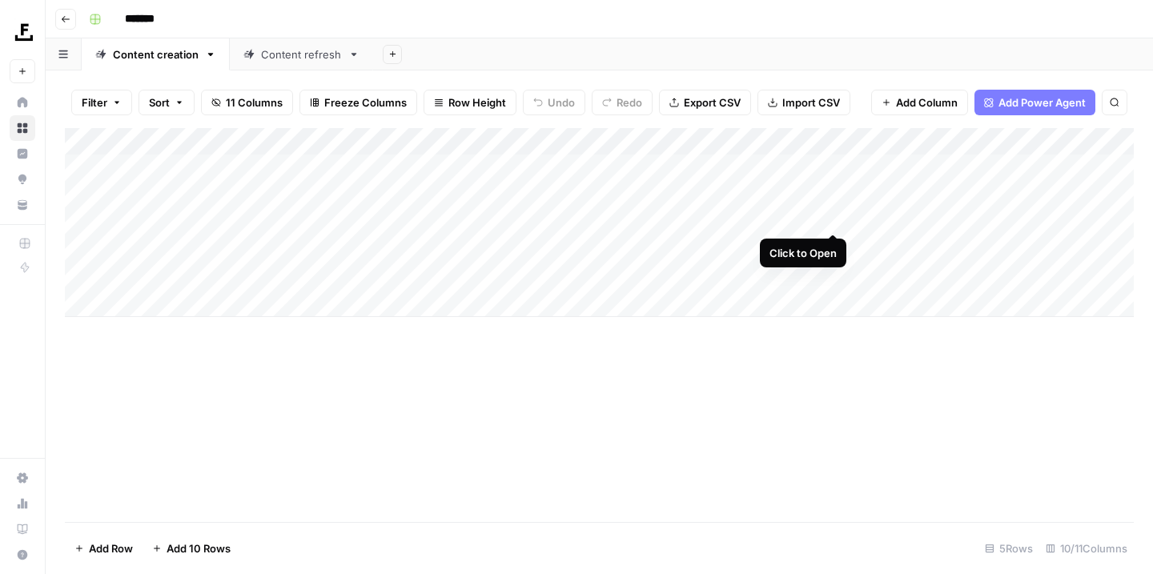
click at [836, 218] on div "Add Column" at bounding box center [599, 222] width 1069 height 189
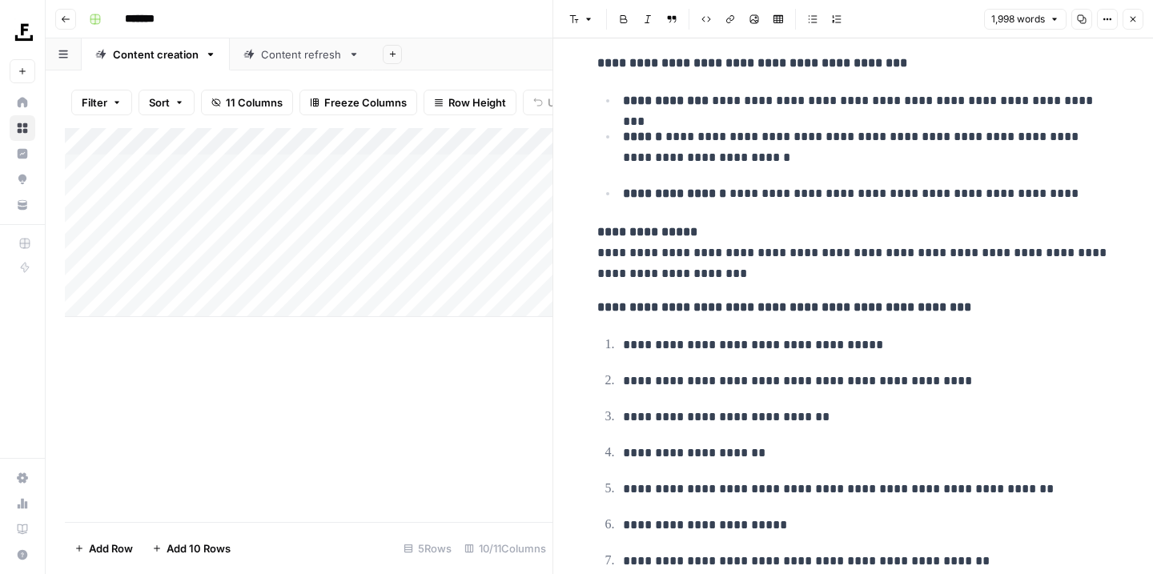
scroll to position [816, 0]
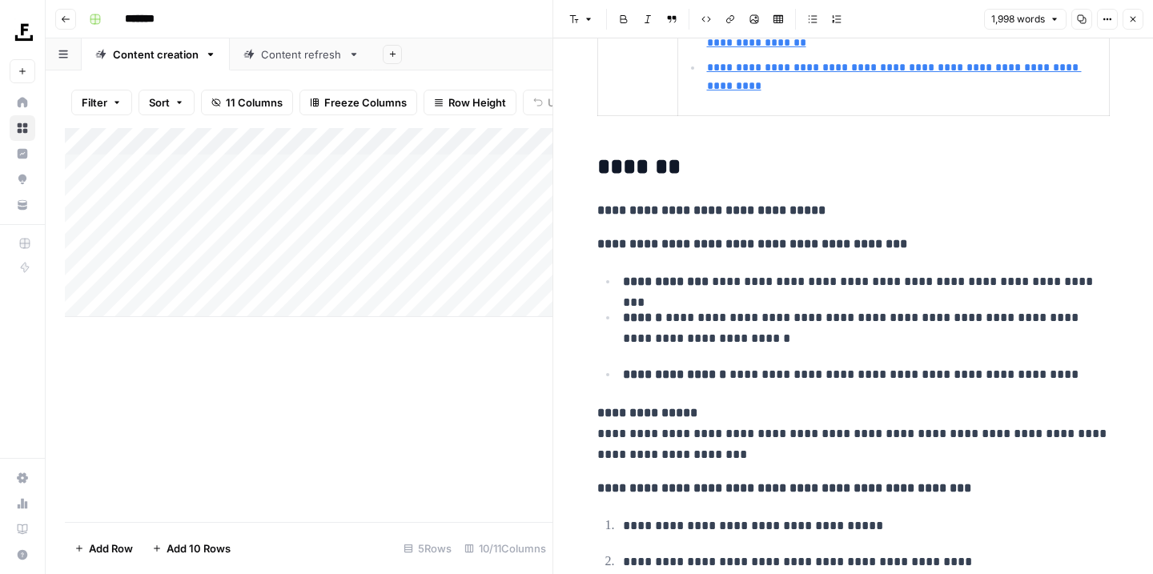
click at [379, 352] on div "Add Column" at bounding box center [308, 325] width 487 height 394
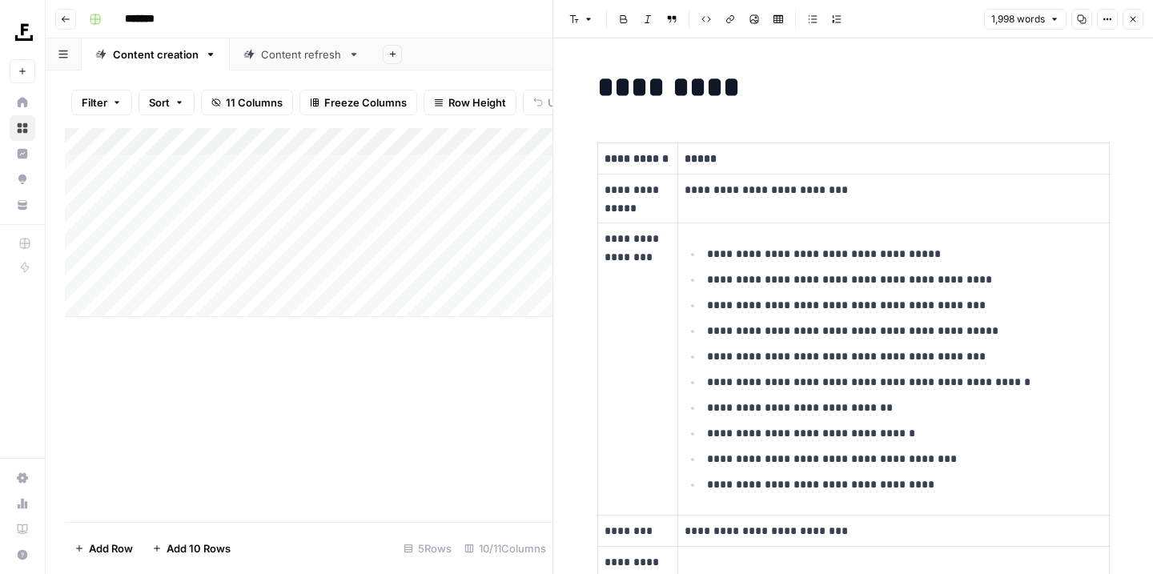
scroll to position [0, 0]
click at [1131, 18] on icon "button" at bounding box center [1133, 19] width 10 height 10
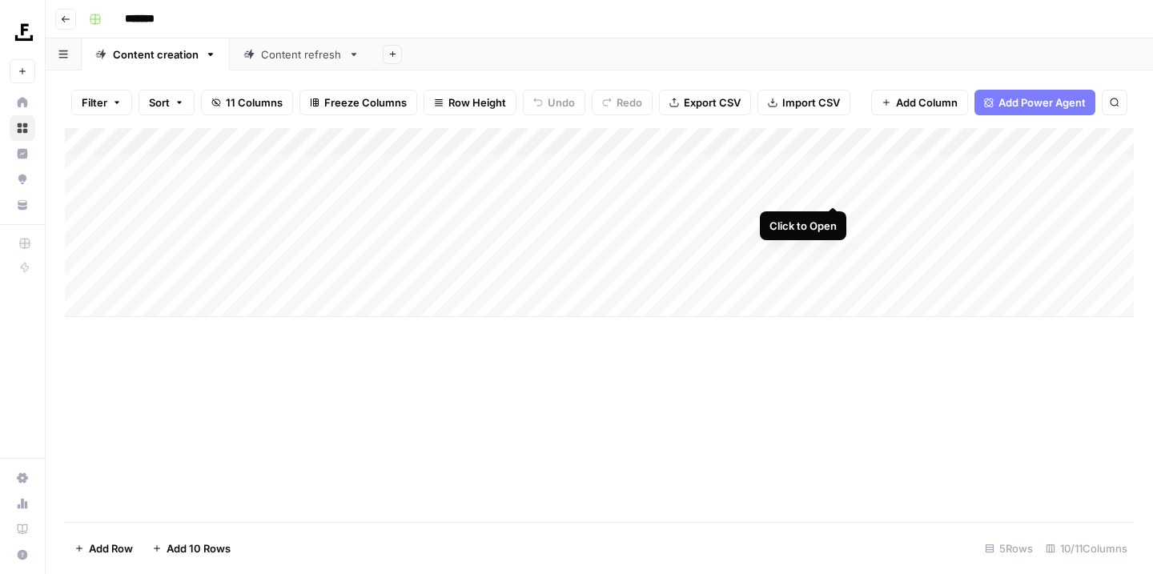
click at [833, 187] on div "Add Column" at bounding box center [599, 222] width 1069 height 189
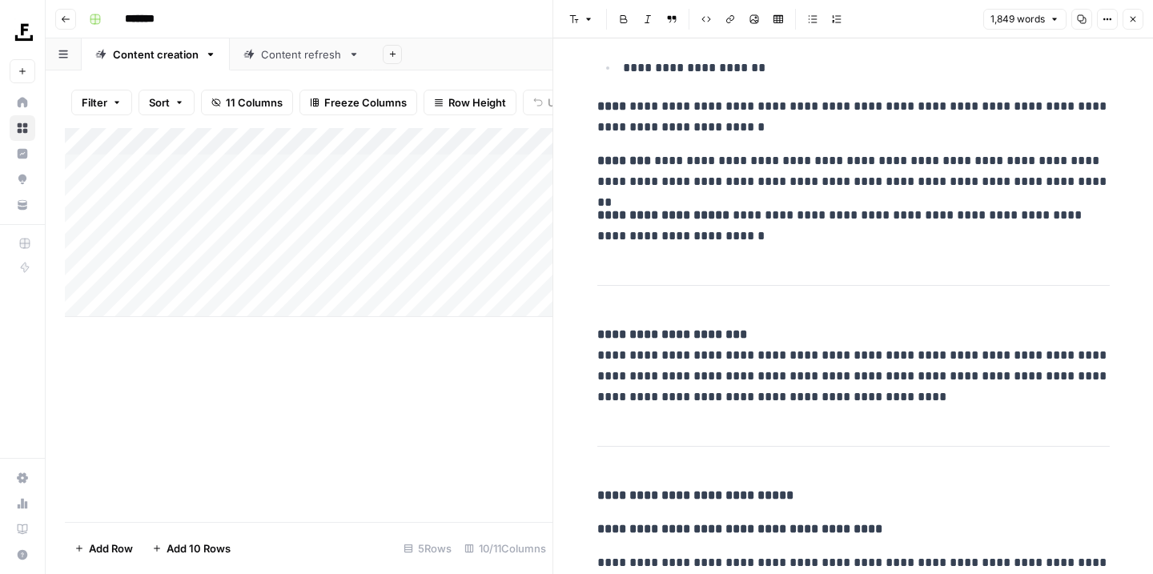
scroll to position [5785, 0]
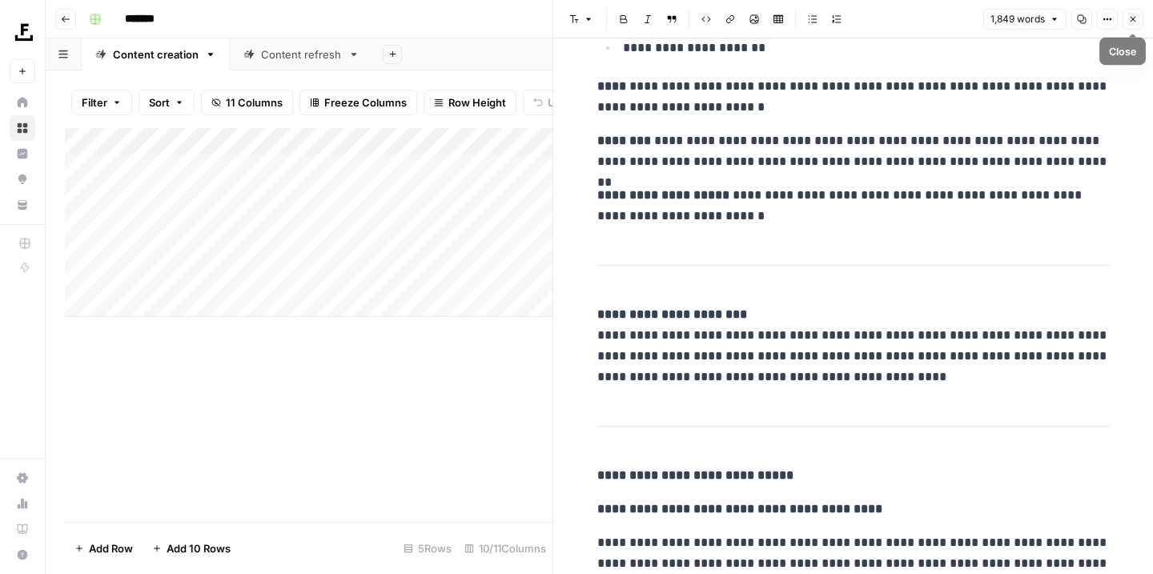
click at [1134, 21] on icon "button" at bounding box center [1133, 20] width 6 height 6
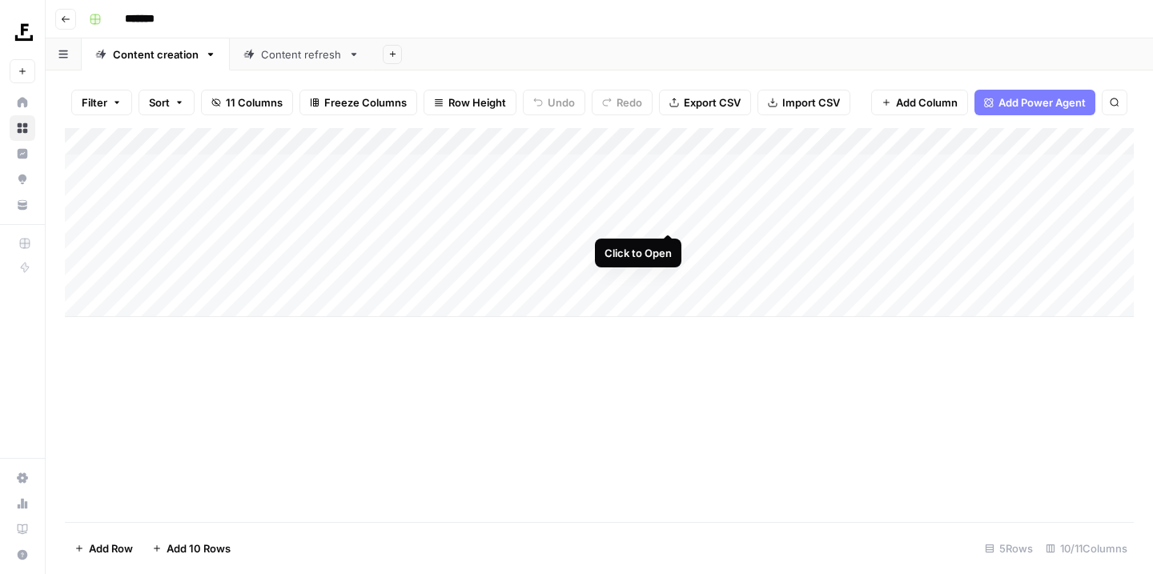
click at [667, 218] on div "Add Column" at bounding box center [599, 222] width 1069 height 189
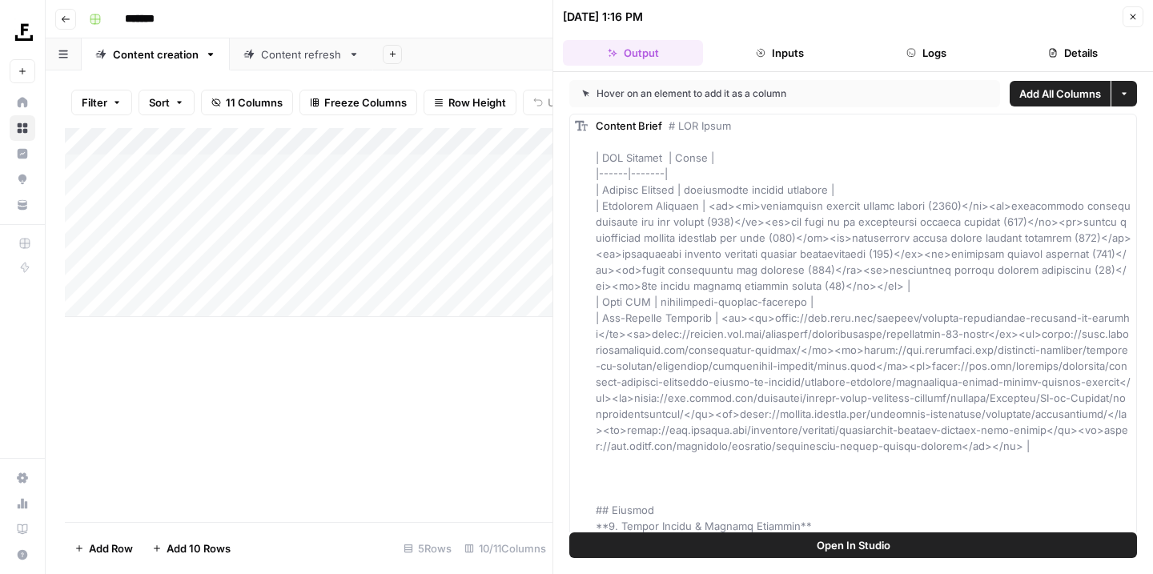
click at [758, 552] on button "Open In Studio" at bounding box center [853, 545] width 568 height 26
click at [289, 55] on div "Content refresh" at bounding box center [301, 54] width 81 height 16
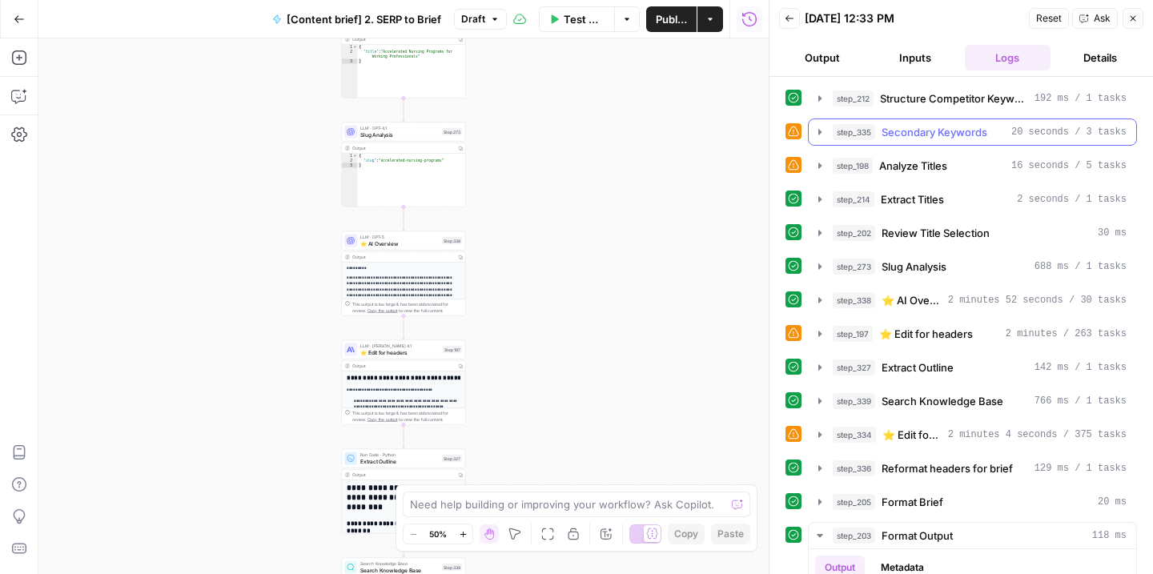
click at [816, 135] on icon "button" at bounding box center [819, 132] width 13 height 13
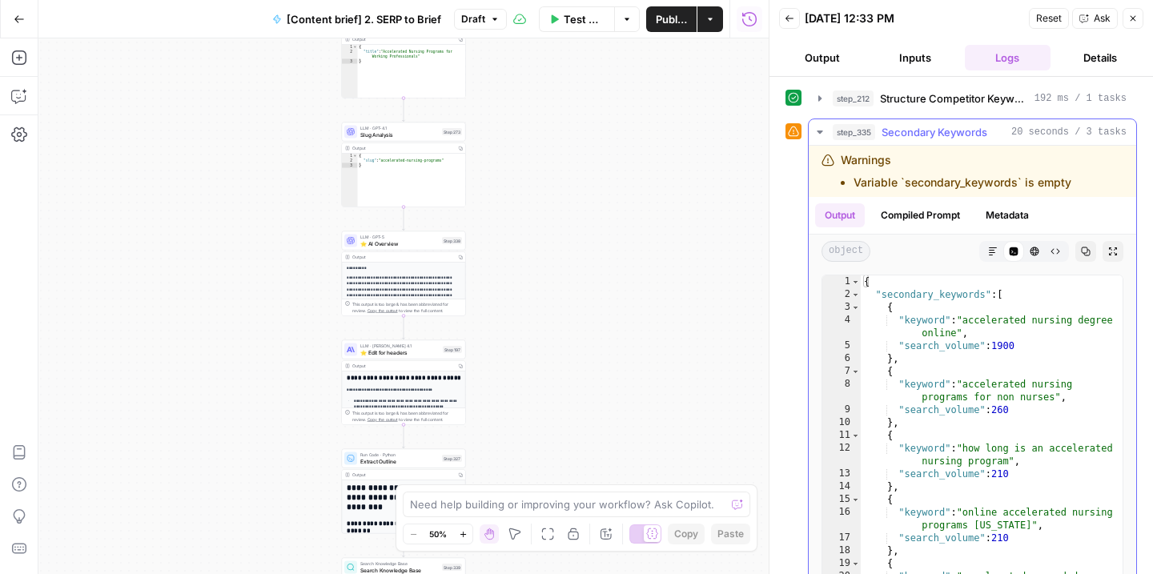
click at [816, 135] on icon "button" at bounding box center [819, 132] width 13 height 13
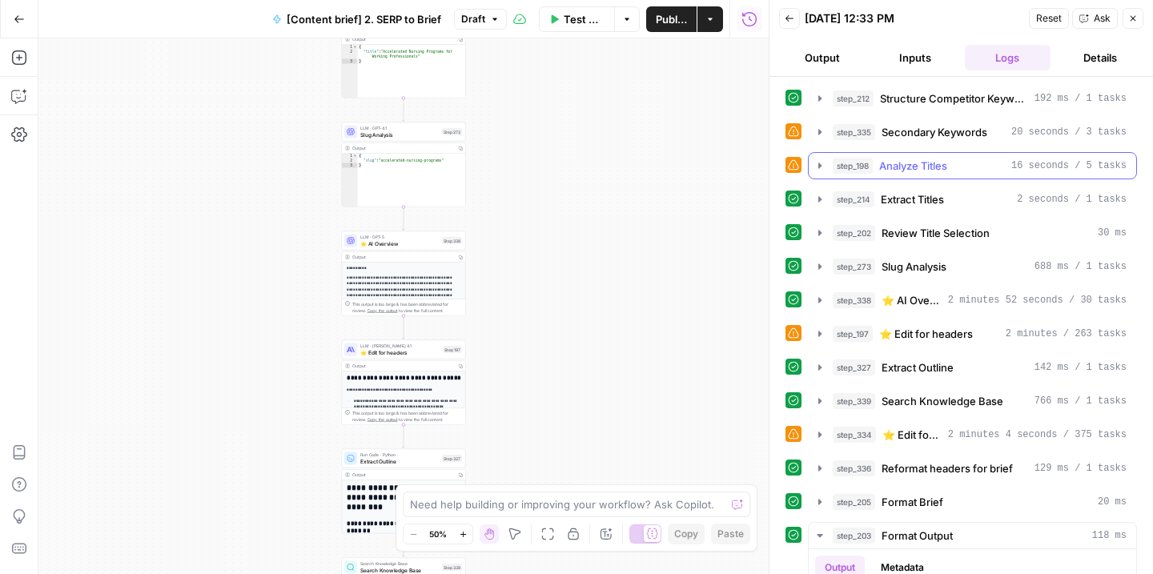
click at [819, 163] on icon "button" at bounding box center [819, 165] width 3 height 6
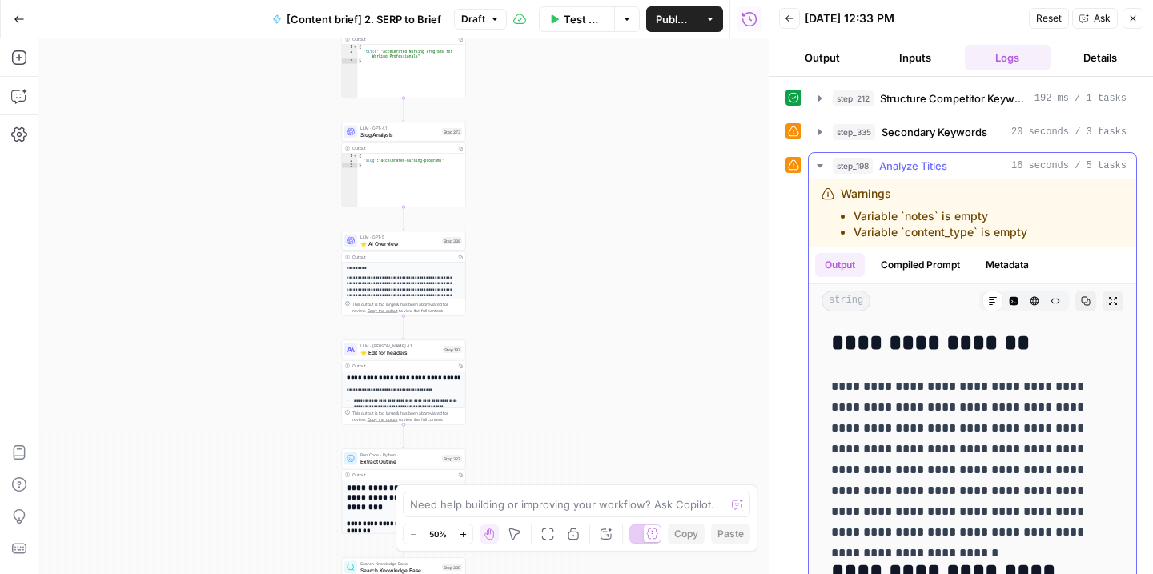
click at [819, 163] on icon "button" at bounding box center [819, 165] width 13 height 13
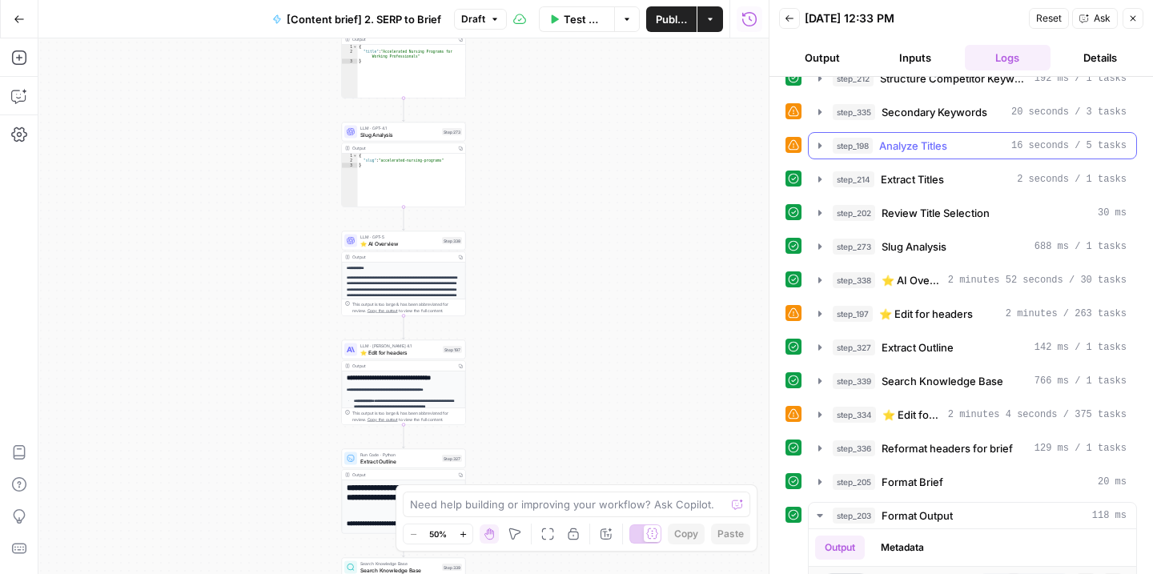
scroll to position [19, 0]
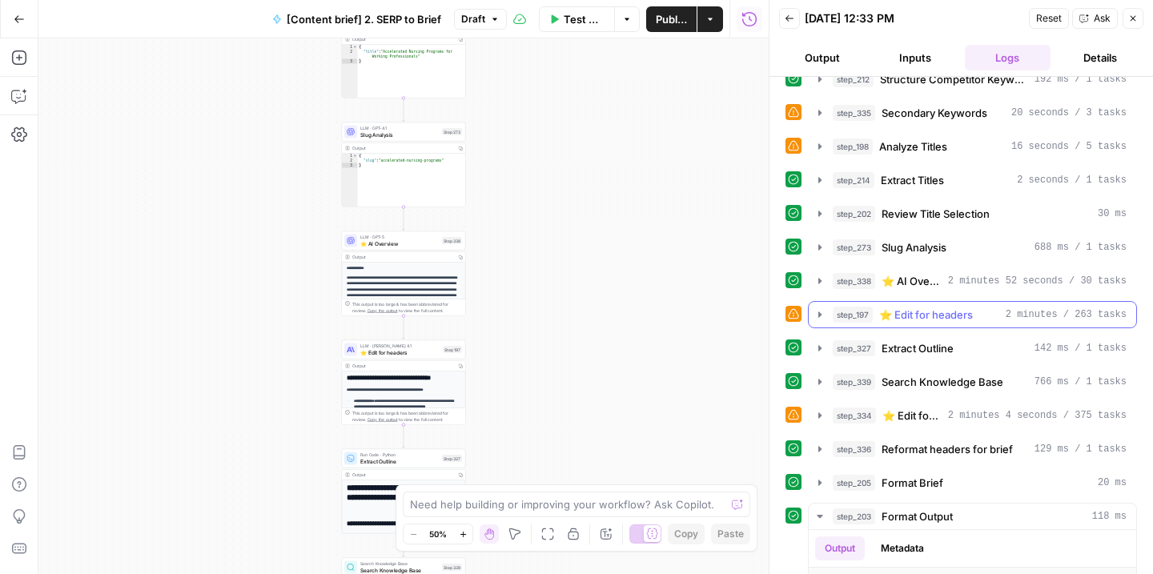
click at [816, 315] on icon "button" at bounding box center [819, 314] width 13 height 13
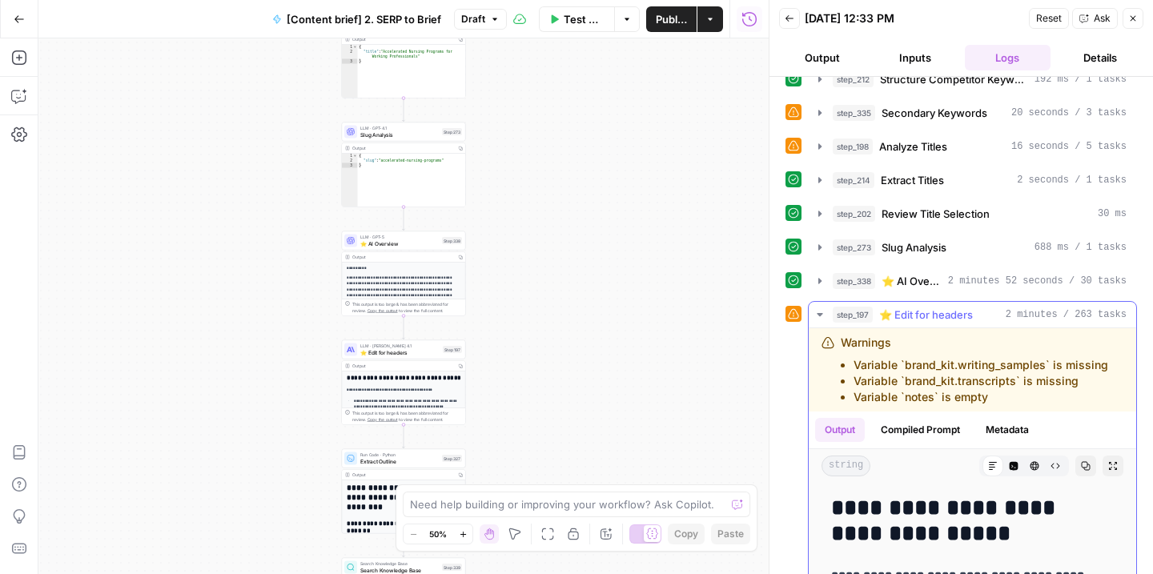
click at [817, 315] on icon "button" at bounding box center [819, 314] width 13 height 13
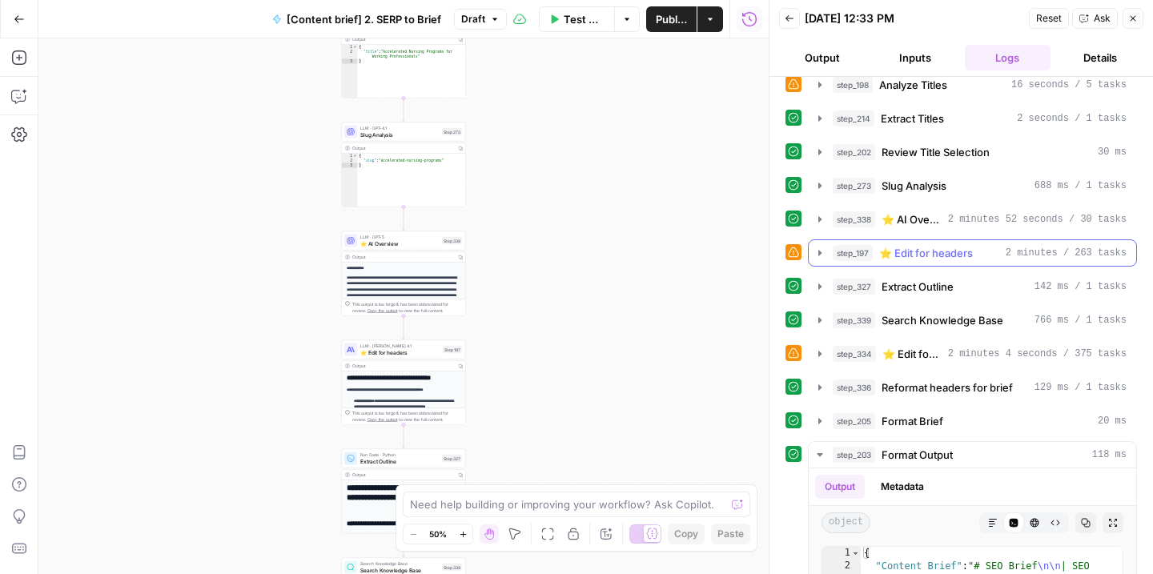
scroll to position [106, 0]
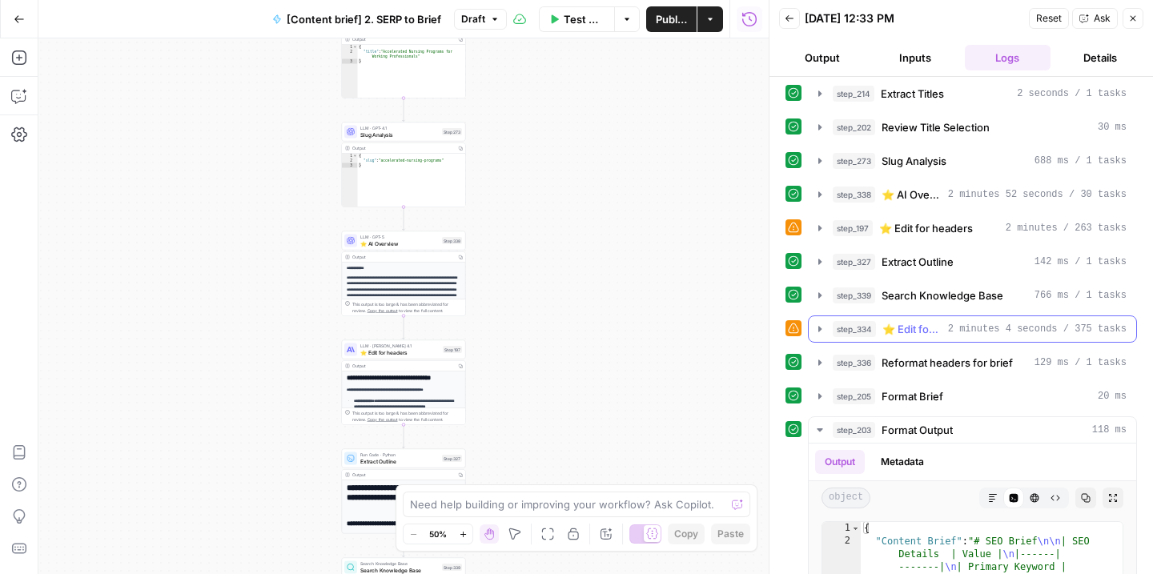
click at [820, 330] on icon "button" at bounding box center [819, 329] width 3 height 6
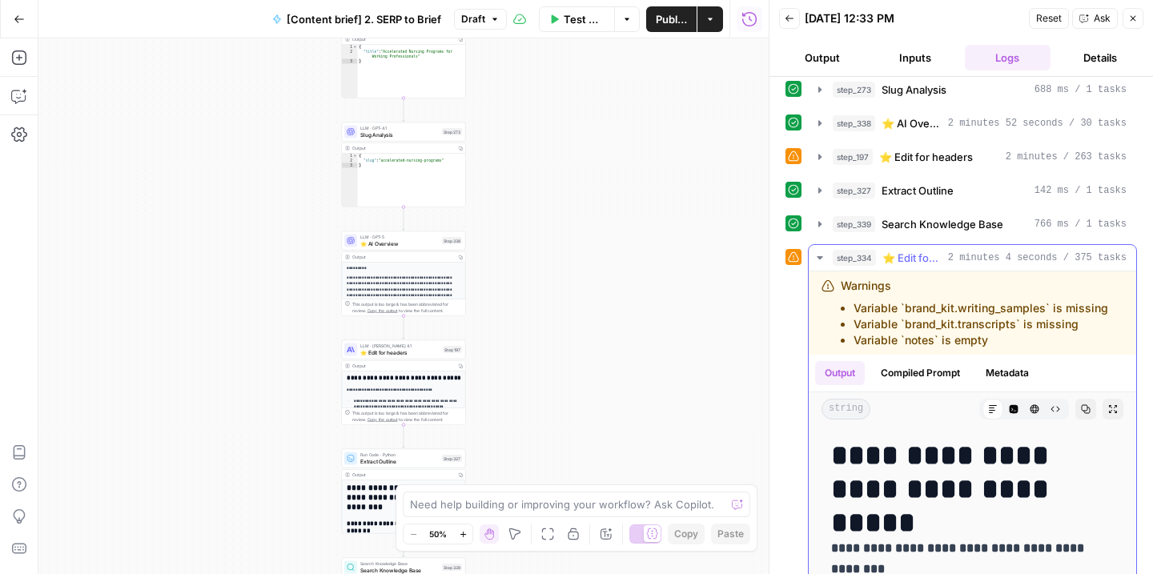
scroll to position [180, 0]
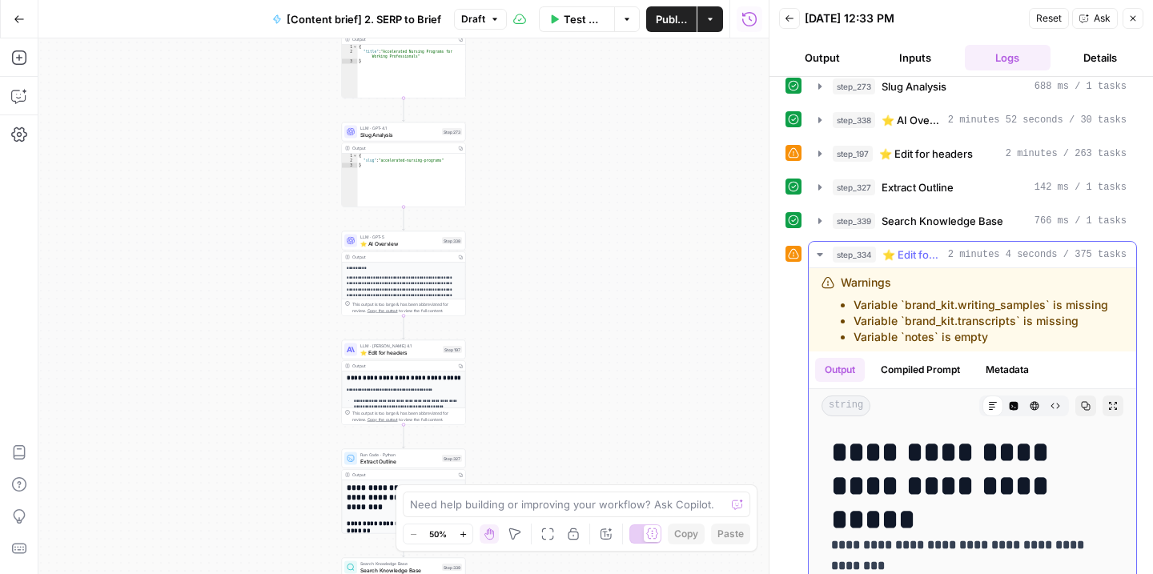
click at [818, 254] on icon "button" at bounding box center [819, 254] width 6 height 3
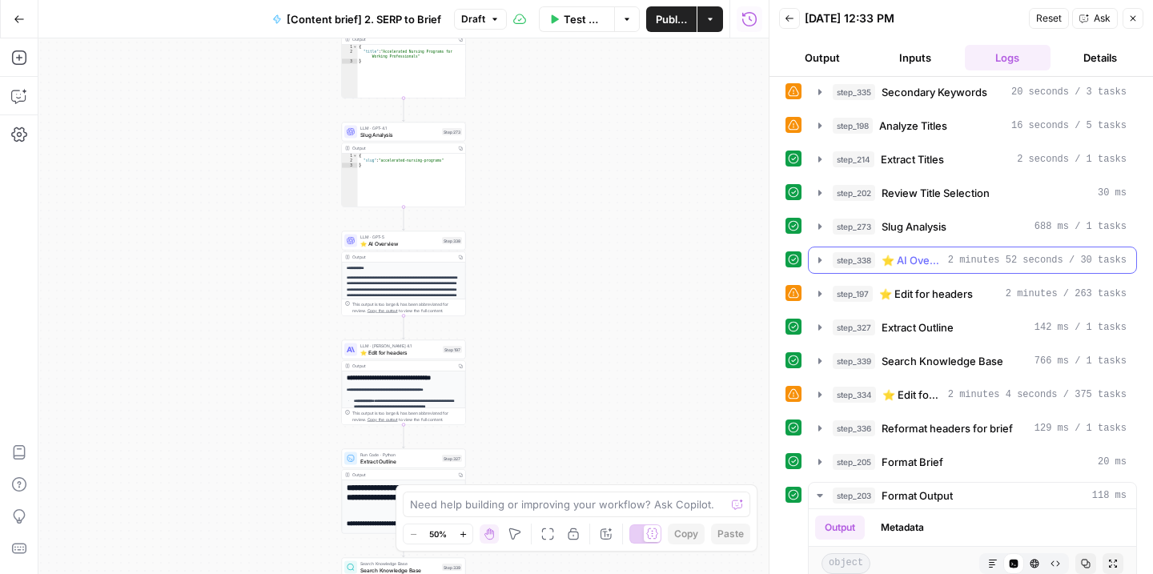
scroll to position [22, 0]
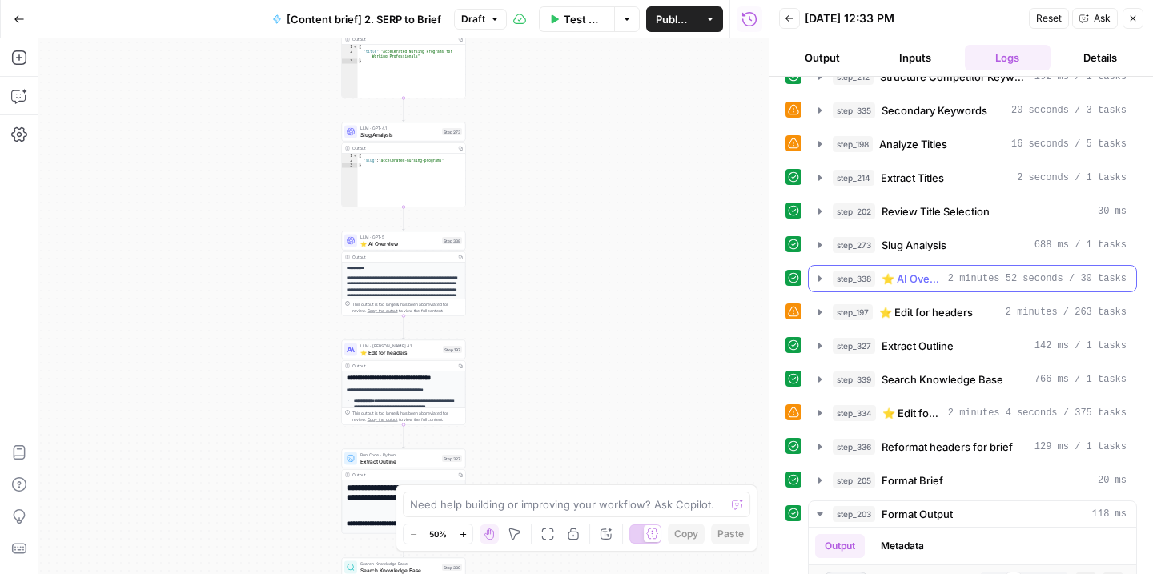
click at [820, 283] on icon "button" at bounding box center [819, 278] width 13 height 13
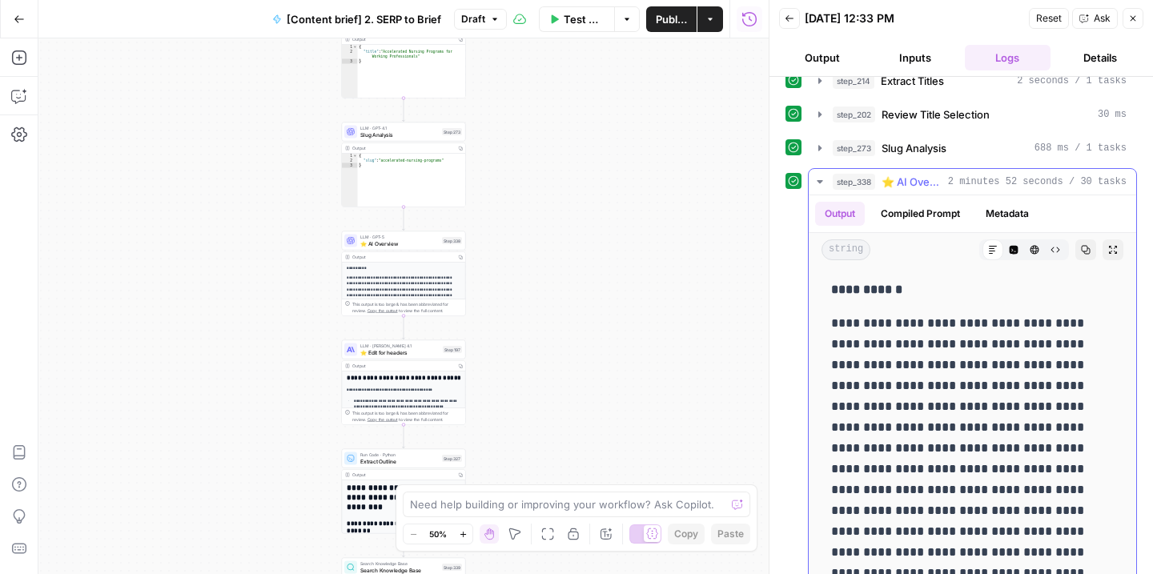
scroll to position [106, 0]
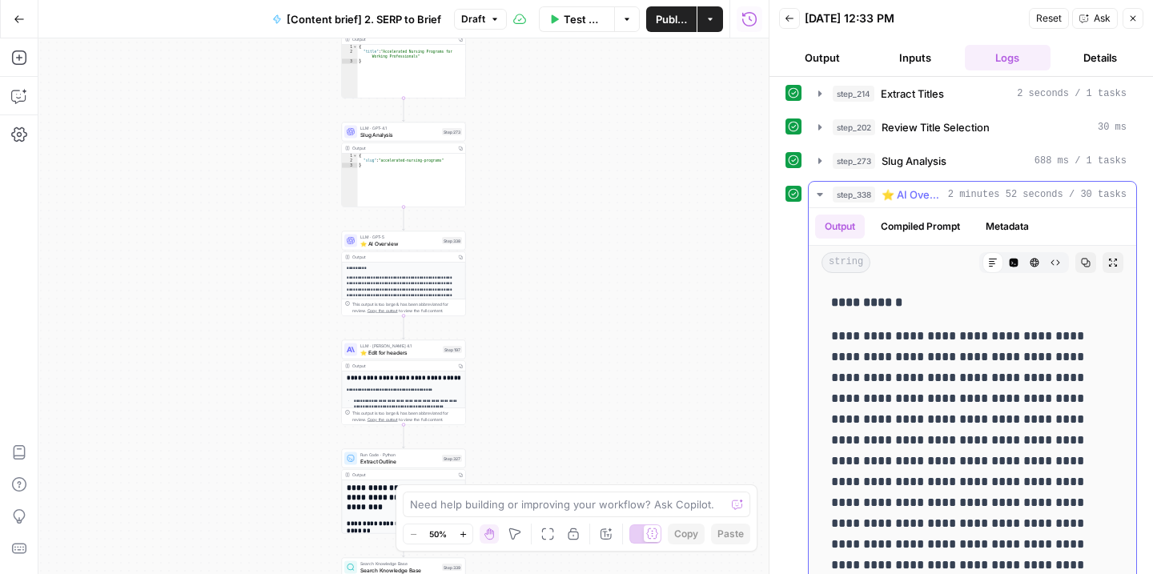
click at [846, 195] on span "step_338" at bounding box center [854, 195] width 42 height 16
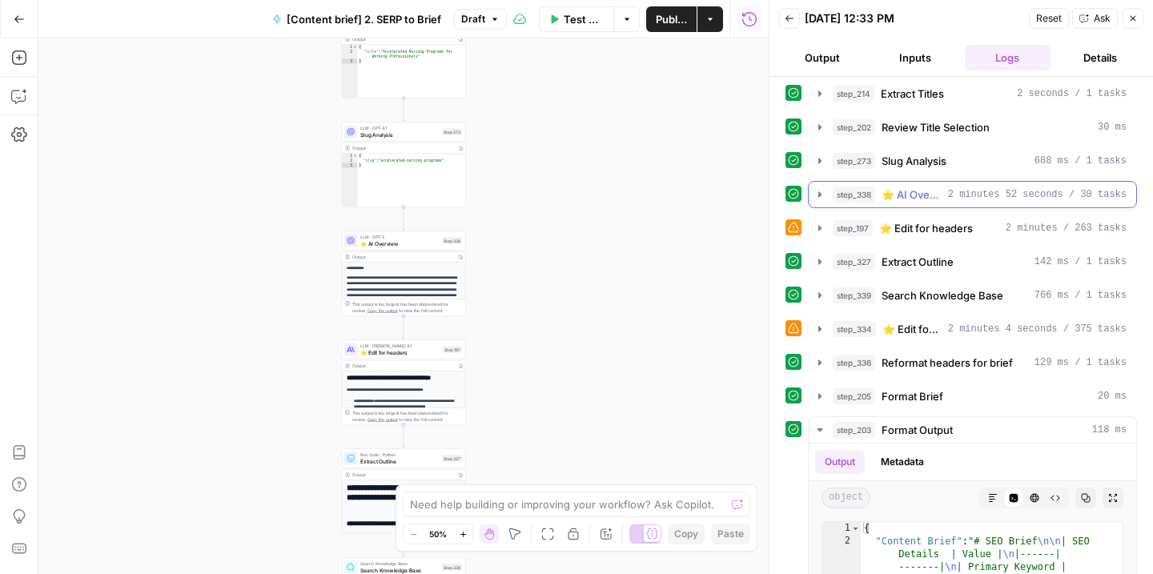
click at [846, 195] on span "step_338" at bounding box center [854, 195] width 42 height 16
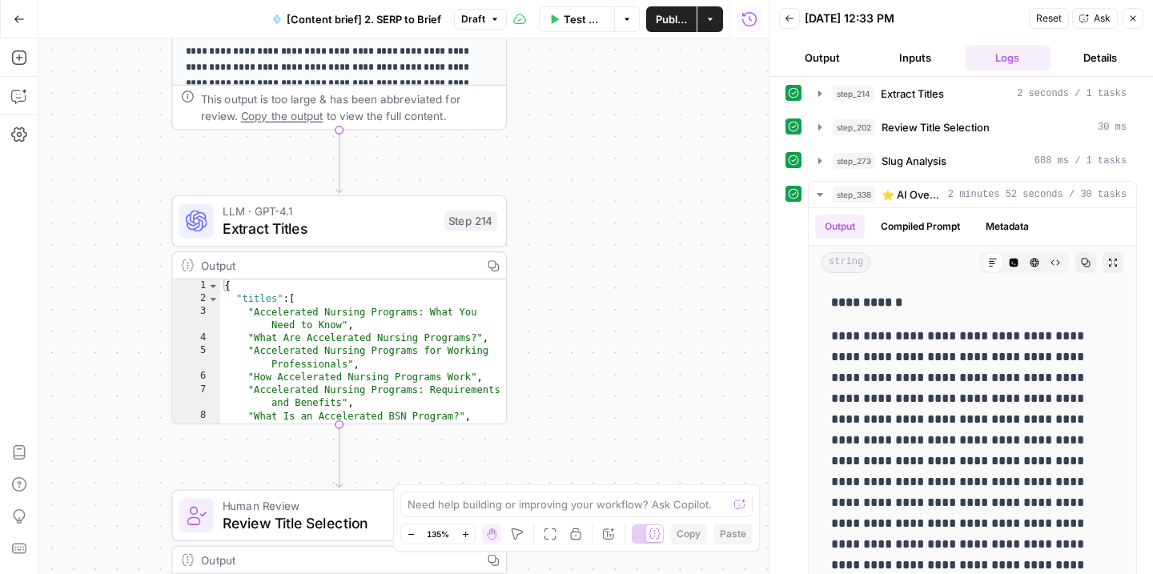
scroll to position [0, 0]
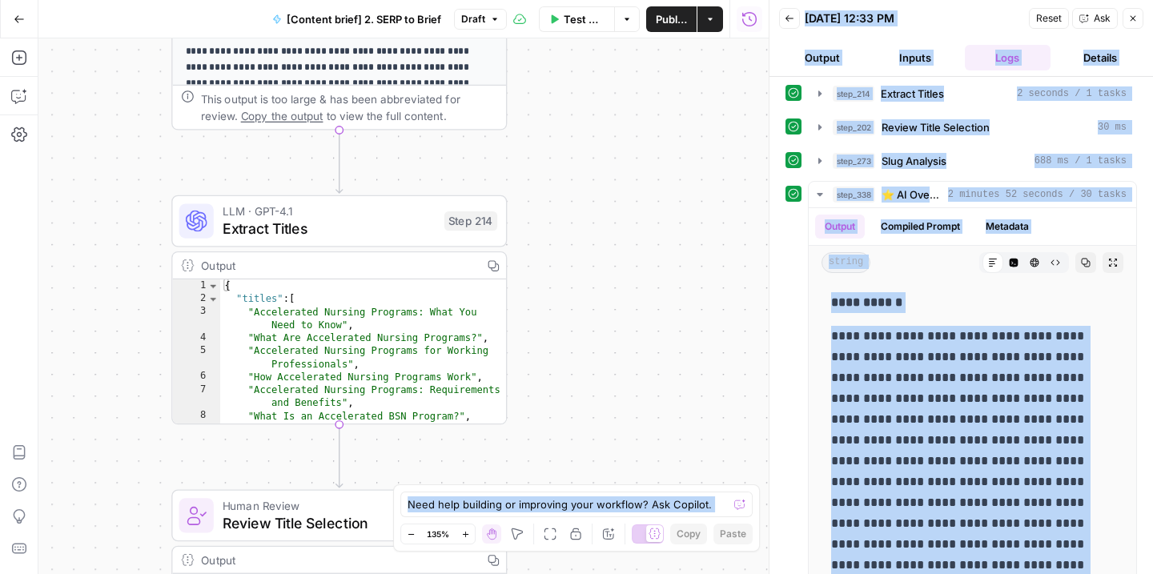
drag, startPoint x: 608, startPoint y: 200, endPoint x: 615, endPoint y: 349, distance: 149.0
click at [620, 326] on div "Workflow Input Settings Inputs Run Code · JavaScript Structure Competitor Keywo…" at bounding box center [403, 306] width 730 height 536
click at [602, 262] on div "Workflow Input Settings Inputs Run Code · JavaScript Structure Competitor Keywo…" at bounding box center [403, 306] width 730 height 536
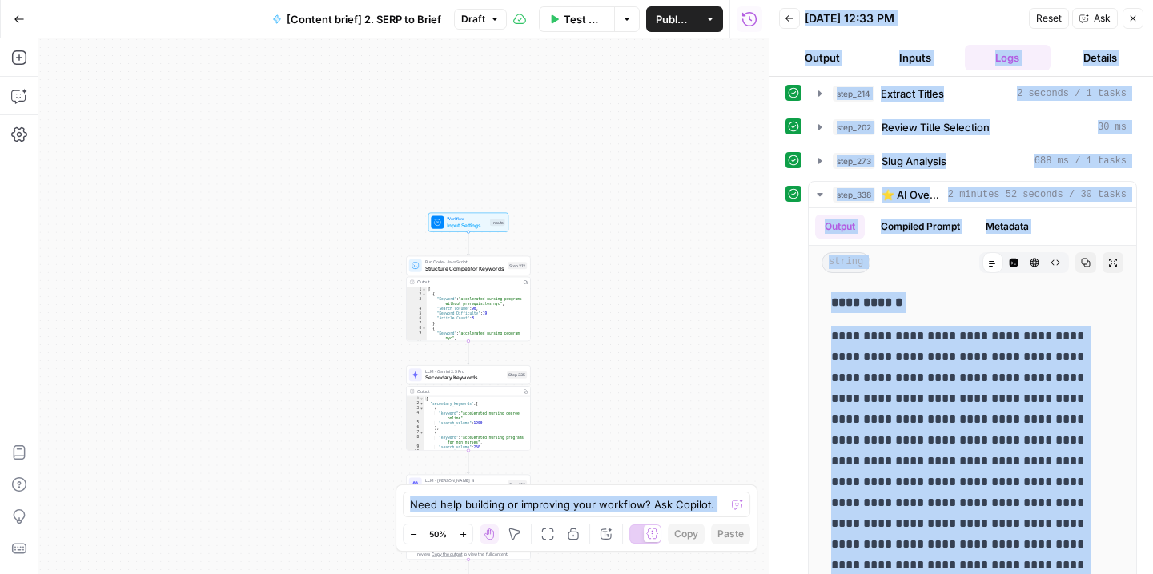
drag, startPoint x: 592, startPoint y: 117, endPoint x: 593, endPoint y: 335, distance: 218.5
click at [593, 335] on div "Workflow Input Settings Inputs Run Code · JavaScript Structure Competitor Keywo…" at bounding box center [403, 306] width 730 height 536
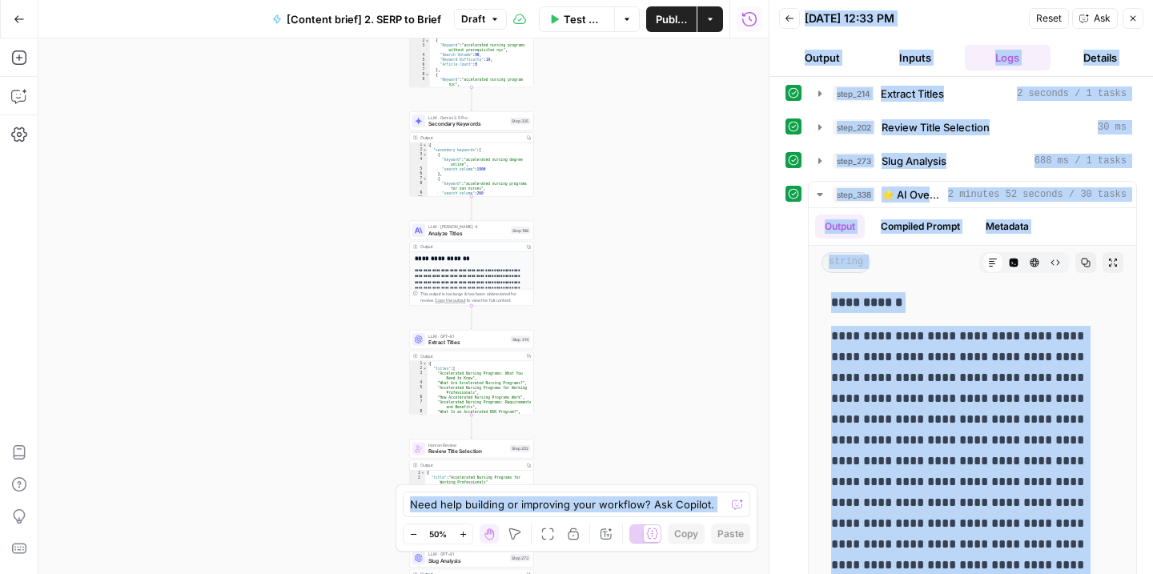
drag, startPoint x: 593, startPoint y: 335, endPoint x: 596, endPoint y: 82, distance: 253.0
click at [596, 82] on div "Workflow Input Settings Inputs Run Code · JavaScript Structure Competitor Keywo…" at bounding box center [403, 306] width 730 height 536
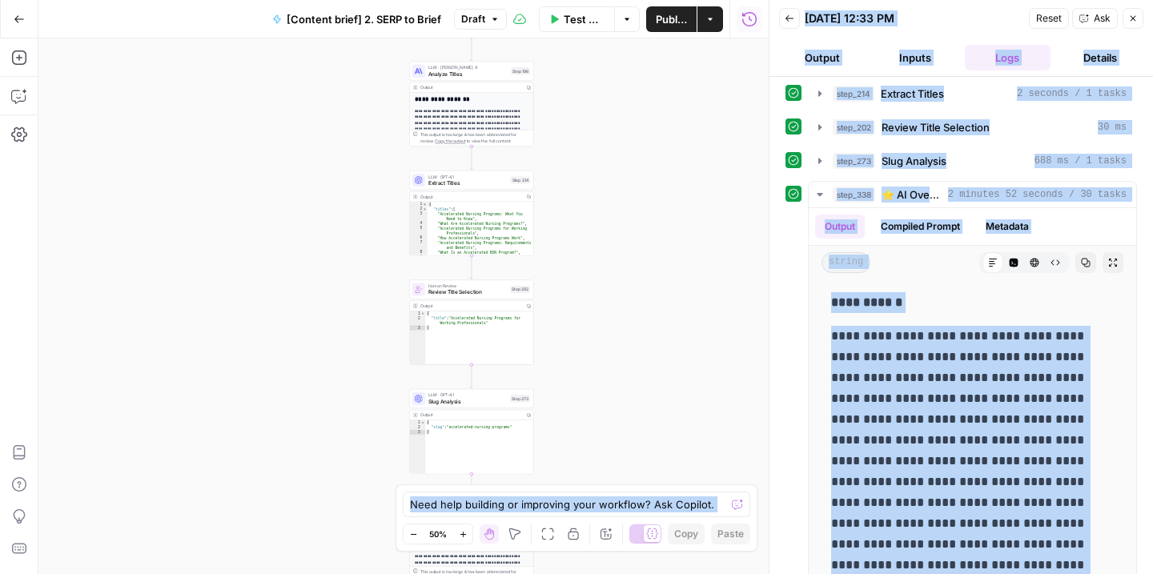
drag, startPoint x: 593, startPoint y: 248, endPoint x: 592, endPoint y: 78, distance: 170.5
click at [592, 78] on div "Workflow Input Settings Inputs Run Code · JavaScript Structure Competitor Keywo…" at bounding box center [403, 306] width 730 height 536
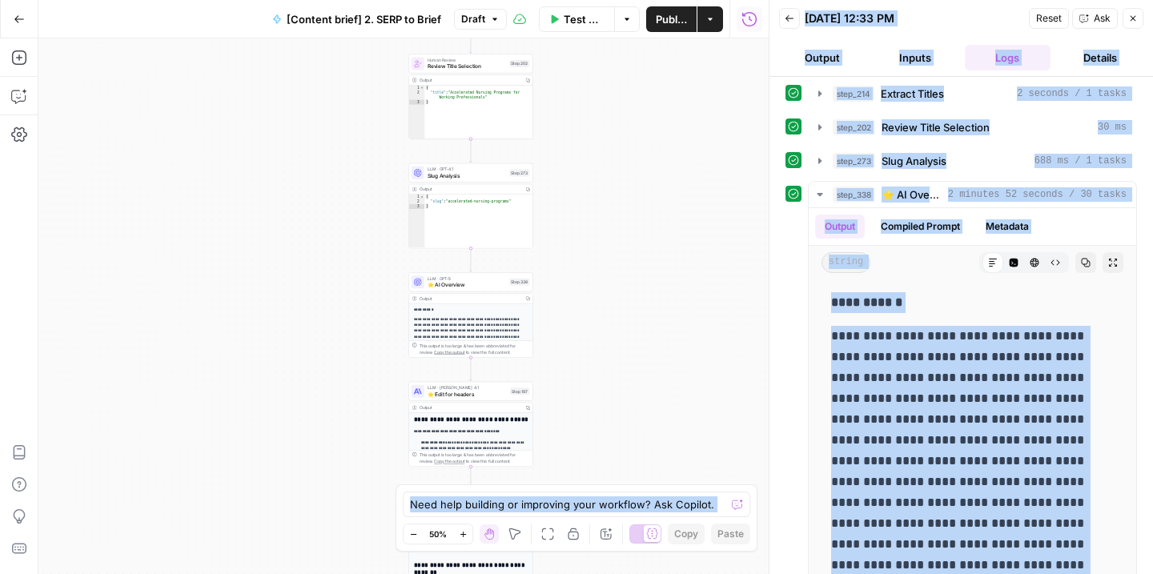
drag, startPoint x: 618, startPoint y: 334, endPoint x: 618, endPoint y: 119, distance: 214.5
click at [618, 119] on div "Workflow Input Settings Inputs Run Code · JavaScript Structure Competitor Keywo…" at bounding box center [403, 306] width 730 height 536
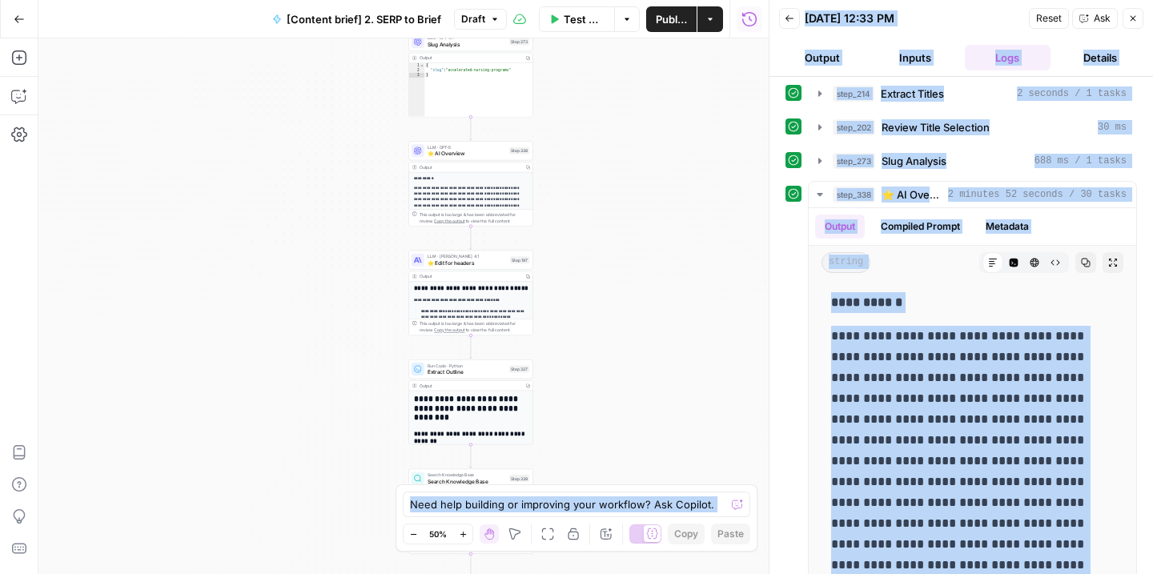
drag, startPoint x: 628, startPoint y: 352, endPoint x: 628, endPoint y: 216, distance: 136.1
click at [628, 216] on div "Workflow Input Settings Inputs Run Code · JavaScript Structure Competitor Keywo…" at bounding box center [403, 306] width 730 height 536
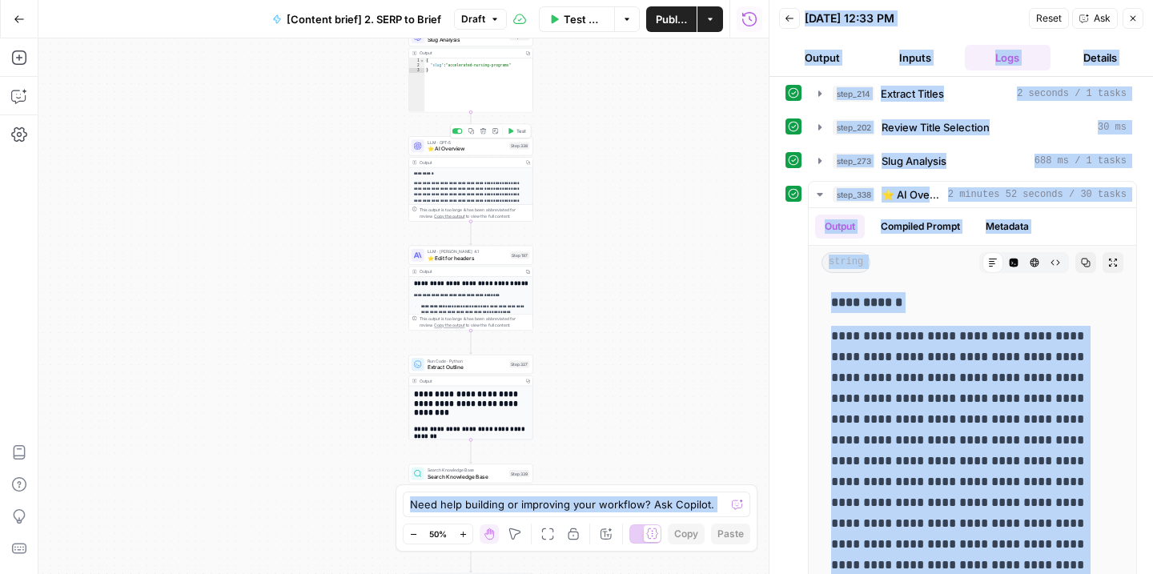
click at [475, 149] on span "⭐️ AI Overview" at bounding box center [466, 149] width 78 height 8
click at [769, 154] on div "**********" at bounding box center [928, 570] width 319 height 921
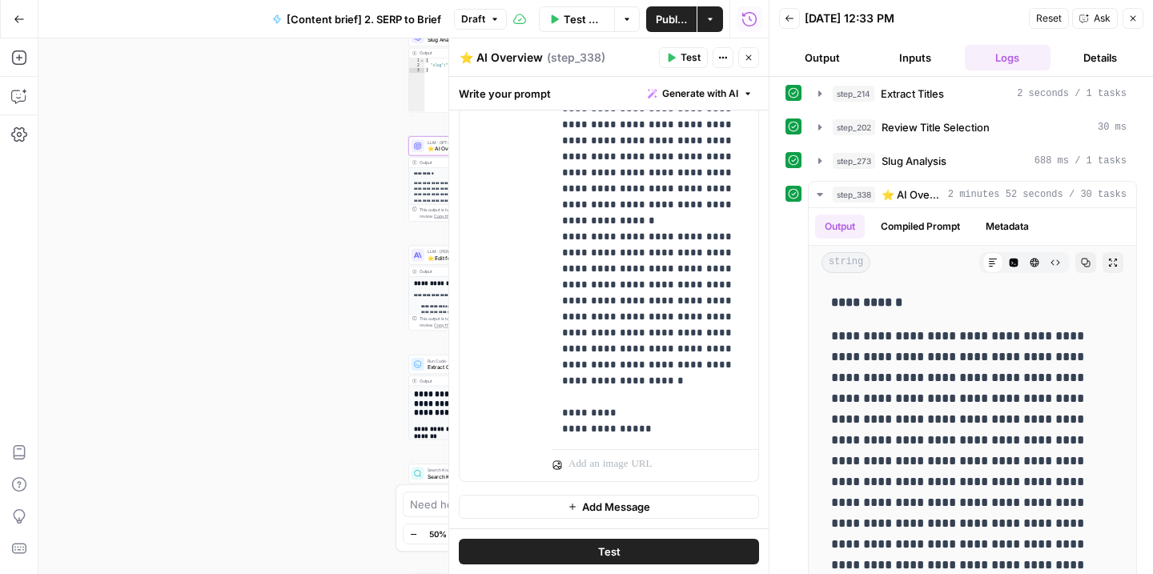
click at [680, 54] on button "Test" at bounding box center [683, 57] width 49 height 21
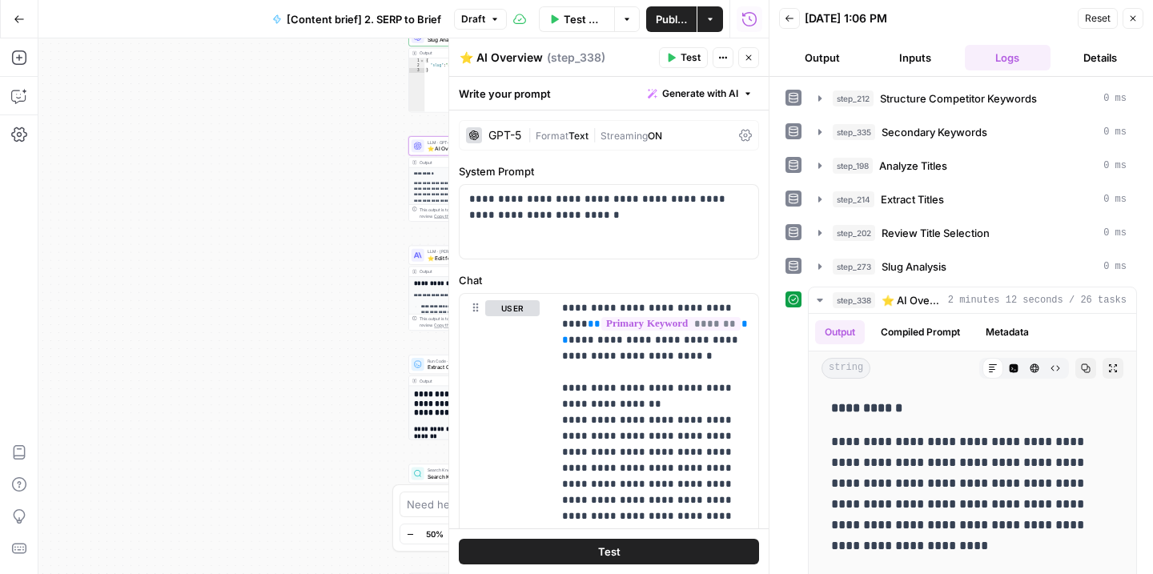
click at [323, 299] on div "Workflow Input Settings Inputs Run Code · JavaScript Structure Competitor Keywo…" at bounding box center [403, 306] width 730 height 536
click at [1130, 21] on icon "button" at bounding box center [1133, 19] width 6 height 6
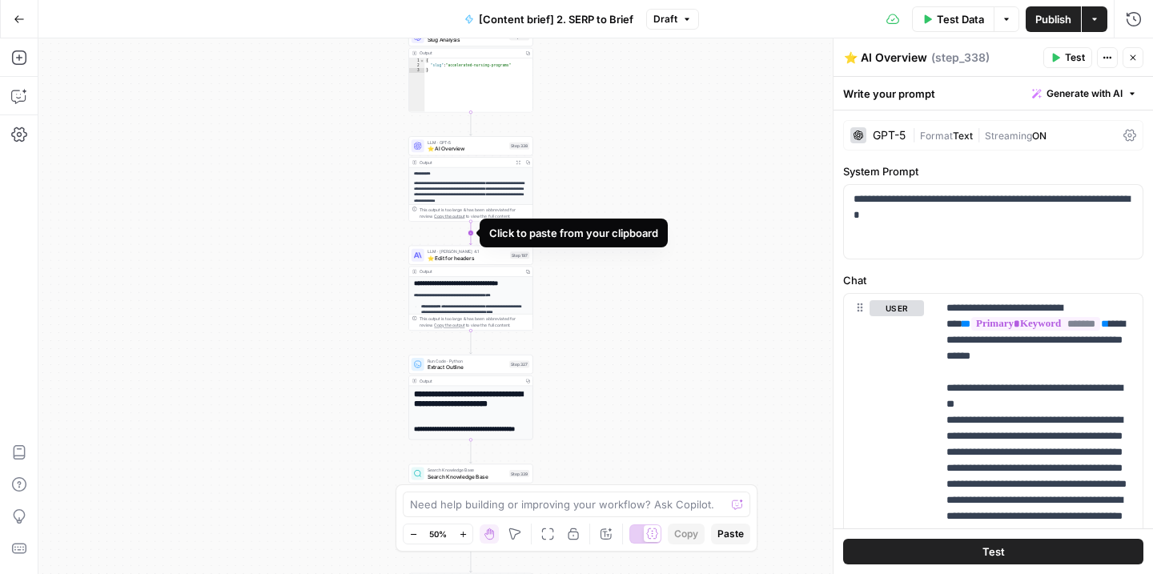
click at [471, 234] on icon "Edge from step_338 to step_197" at bounding box center [470, 233] width 2 height 23
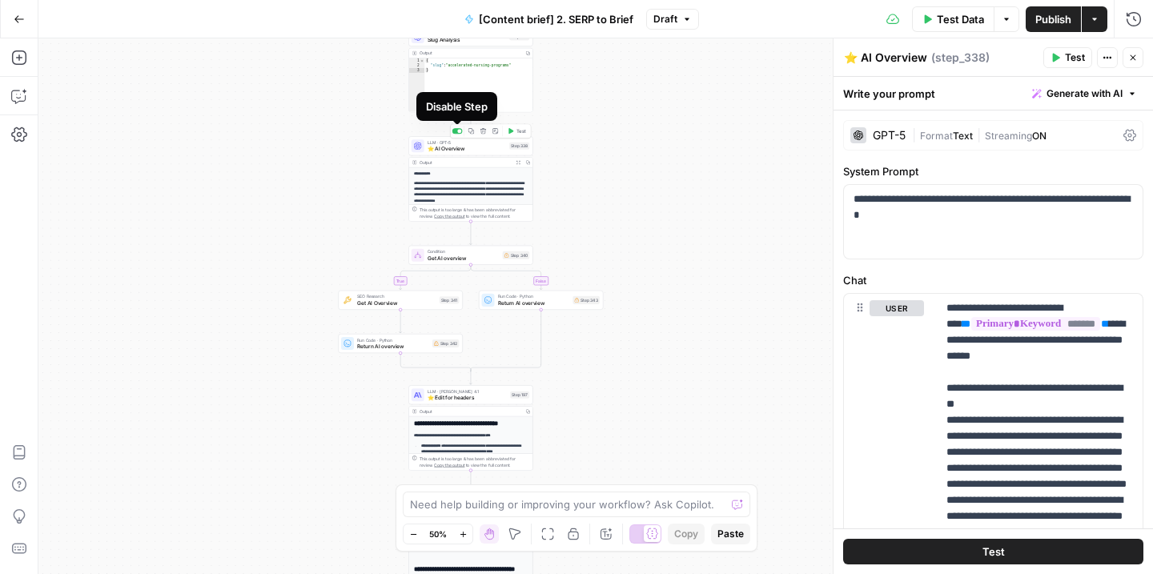
click at [460, 130] on div at bounding box center [459, 131] width 4 height 4
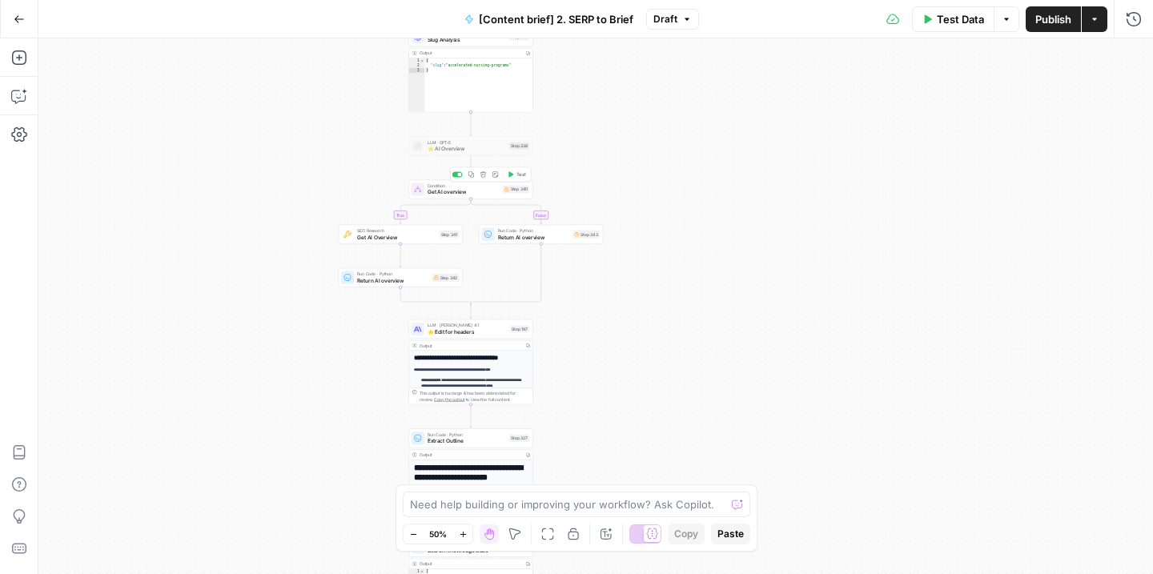
click at [512, 181] on div "Copy step Delete step Add Note Test" at bounding box center [490, 174] width 81 height 14
click at [513, 174] on icon "button" at bounding box center [511, 174] width 6 height 6
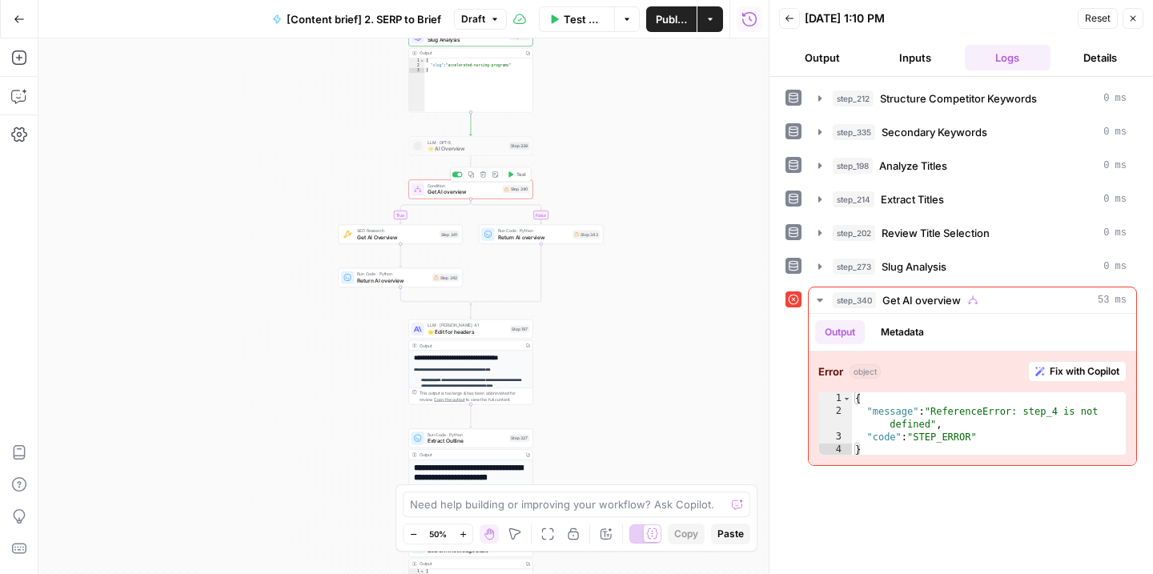
click at [478, 192] on span "Get AI overview" at bounding box center [463, 192] width 72 height 8
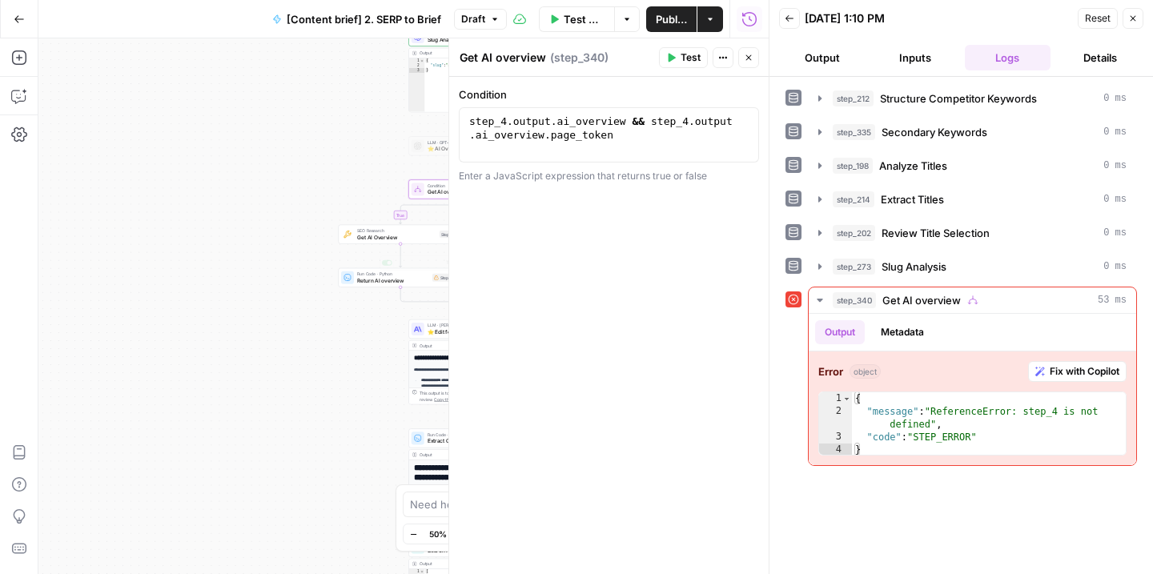
click at [296, 313] on div "true false Workflow Input Settings Inputs Run Code · JavaScript Structure Compe…" at bounding box center [403, 306] width 730 height 536
click at [746, 62] on icon "button" at bounding box center [749, 58] width 10 height 10
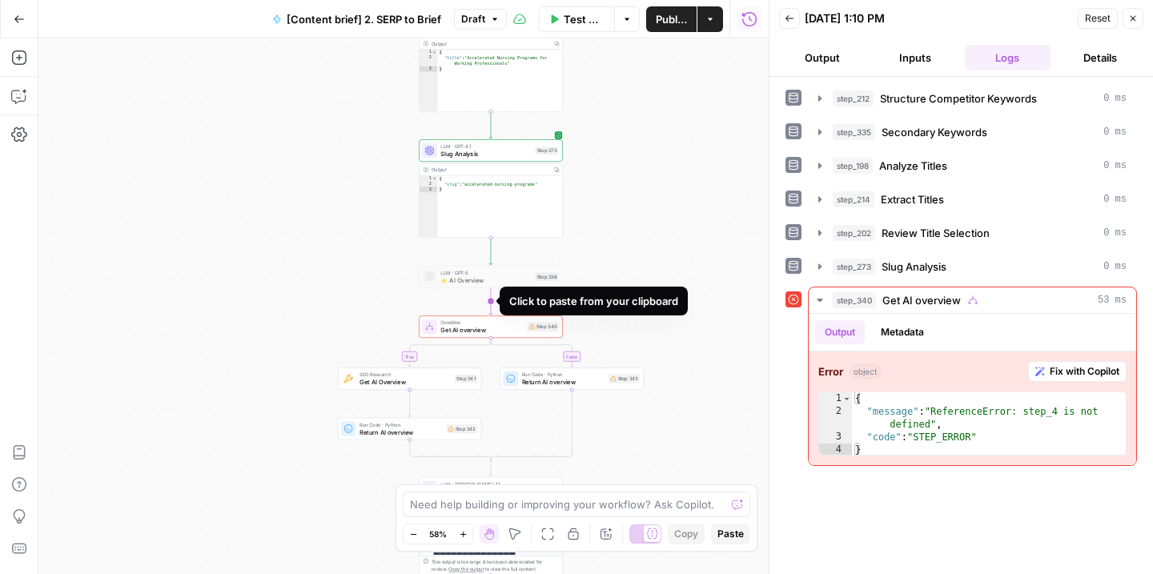
click at [491, 295] on icon "Edge from step_338 to step_340" at bounding box center [490, 301] width 2 height 27
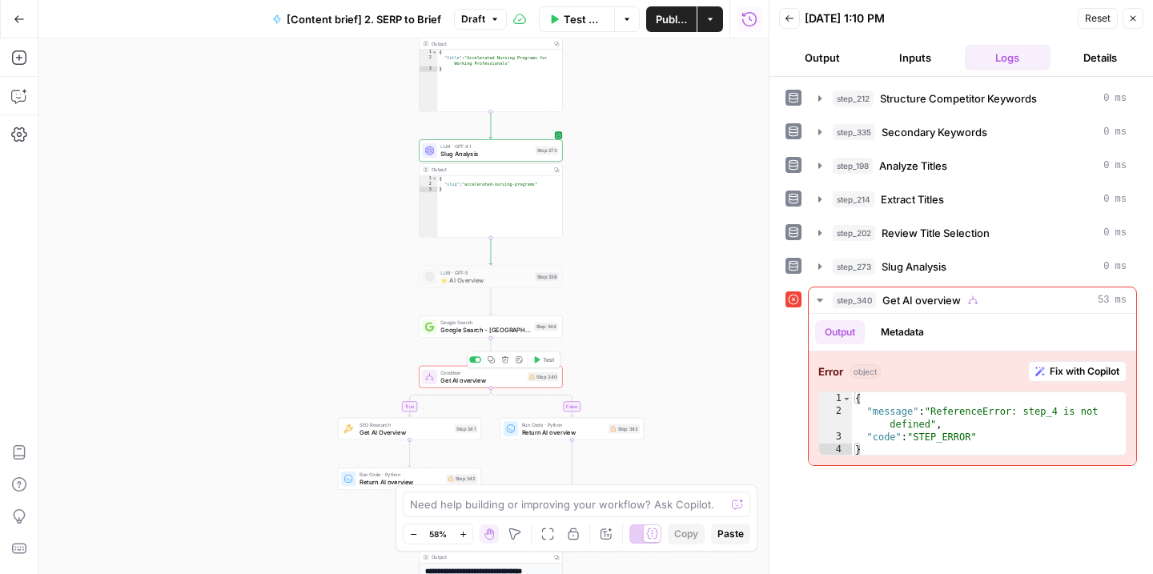
click at [540, 361] on icon "button" at bounding box center [536, 359] width 7 height 7
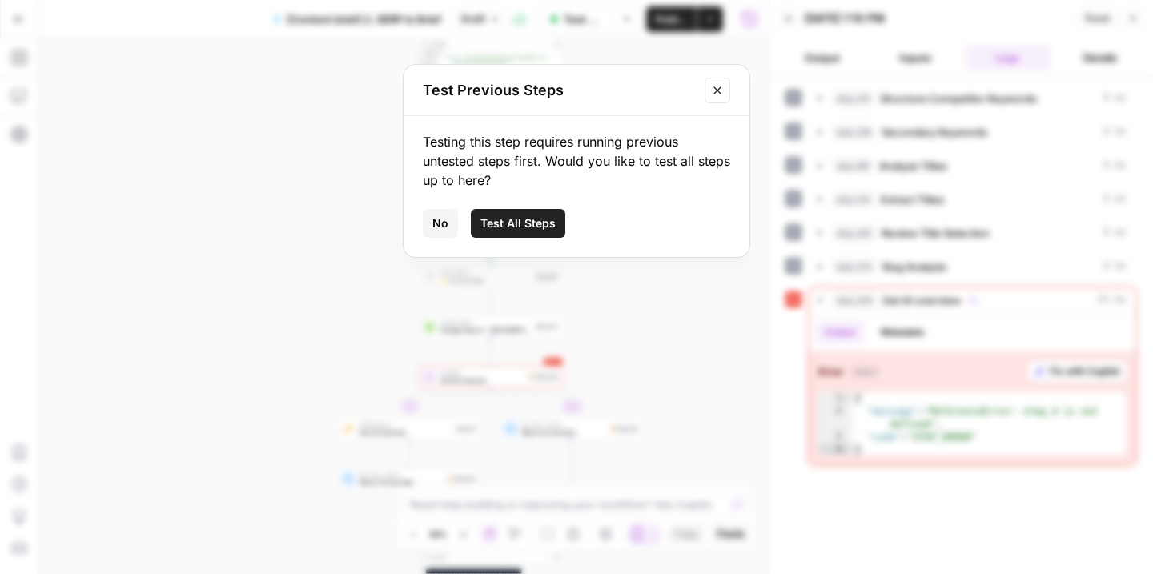
click at [502, 225] on span "Test All Steps" at bounding box center [517, 223] width 75 height 16
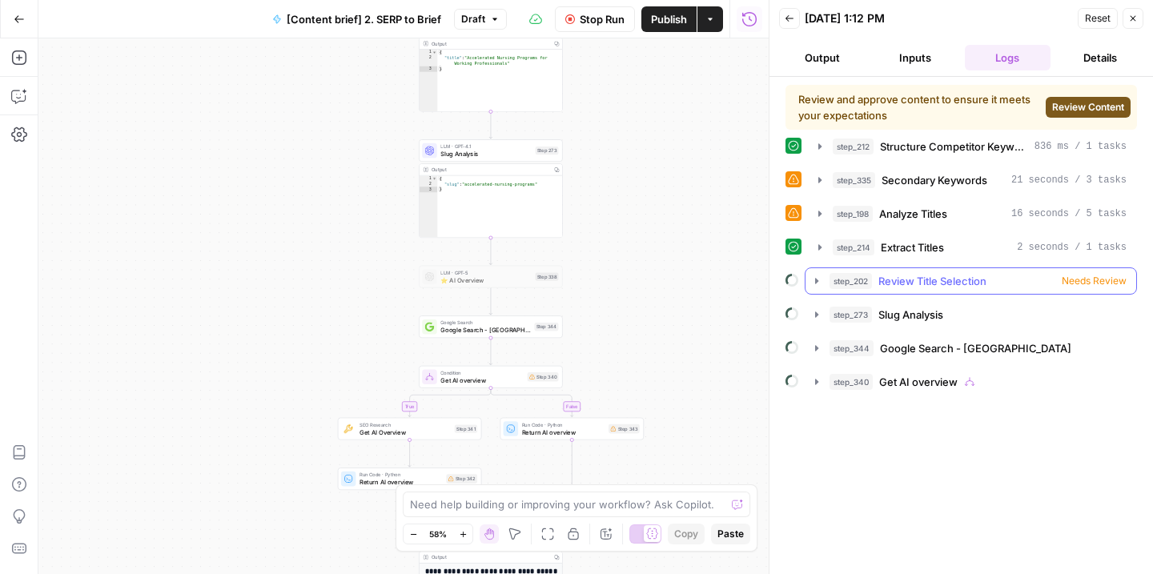
click at [817, 272] on button "step_202 Review Title Selection Needs Review" at bounding box center [970, 281] width 331 height 26
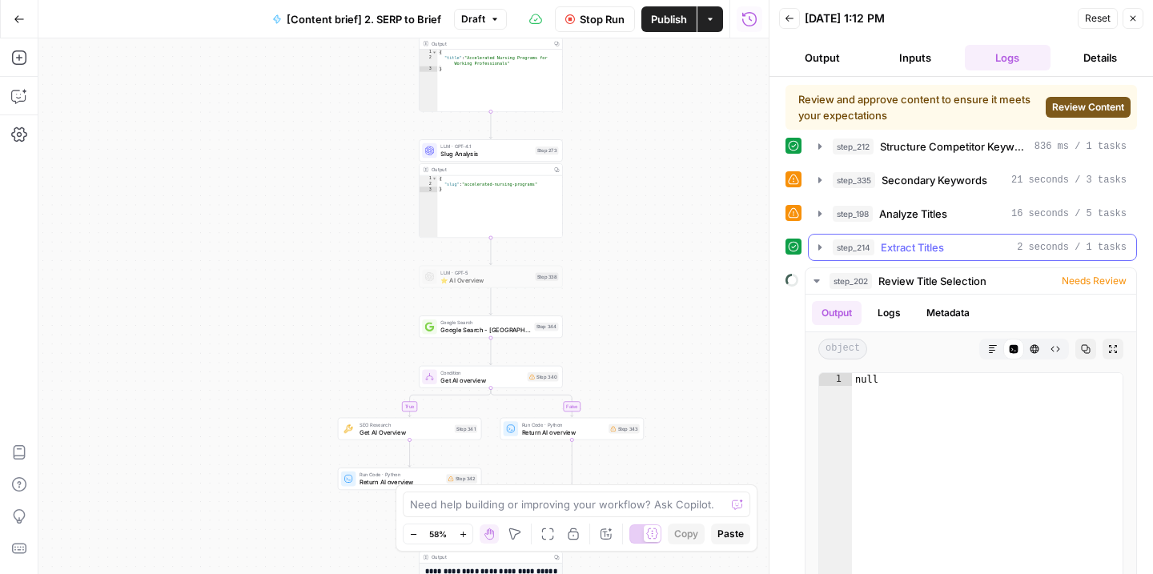
click at [817, 249] on icon "button" at bounding box center [819, 247] width 13 height 13
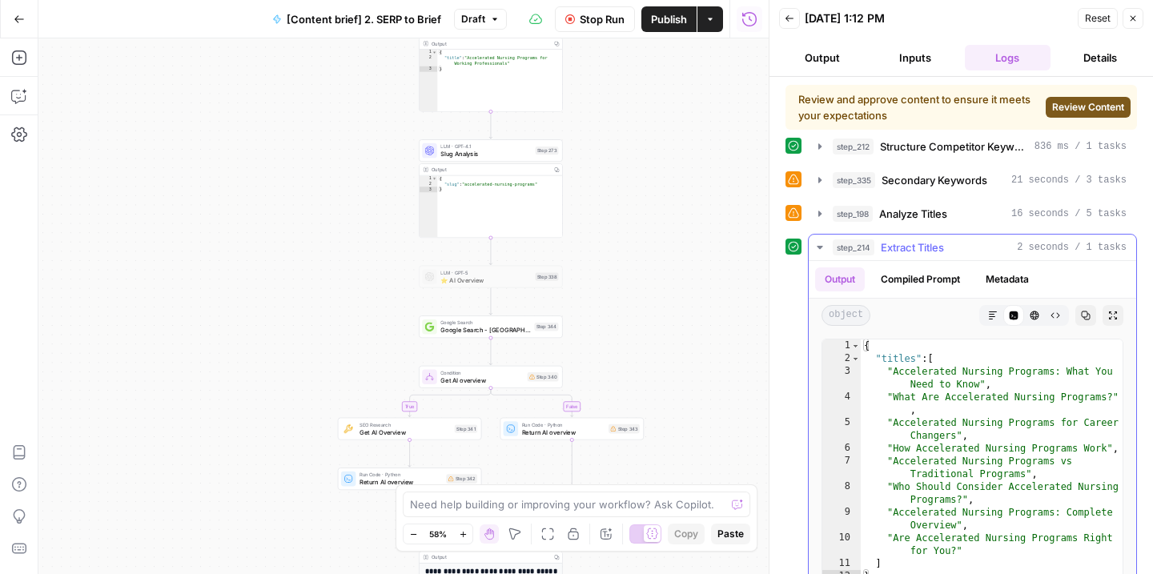
click at [822, 246] on icon "button" at bounding box center [819, 247] width 13 height 13
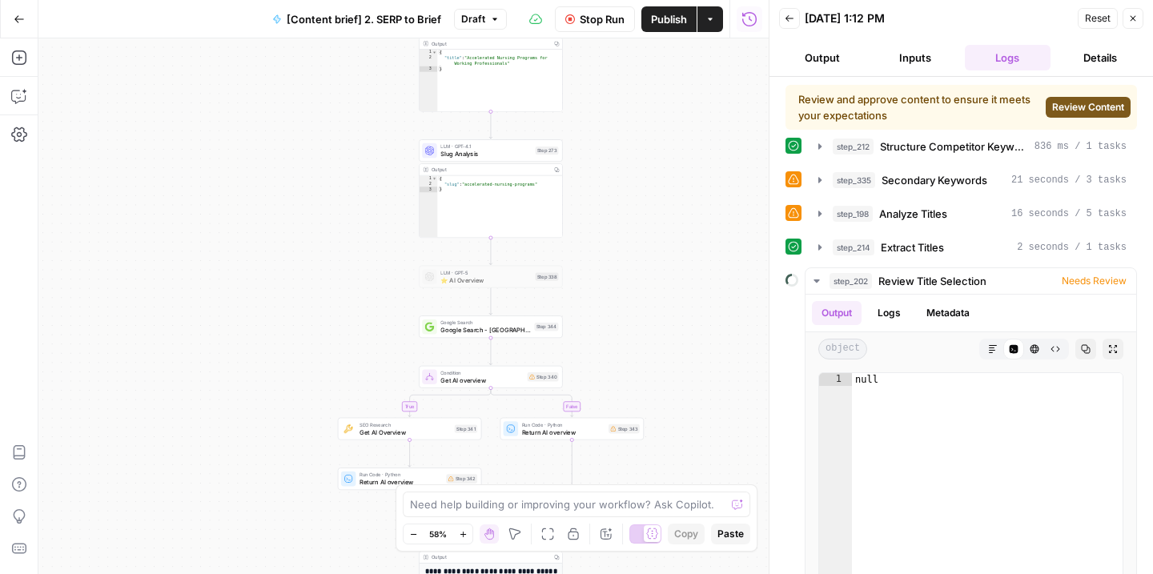
click at [1076, 102] on span "Review Content" at bounding box center [1088, 107] width 72 height 14
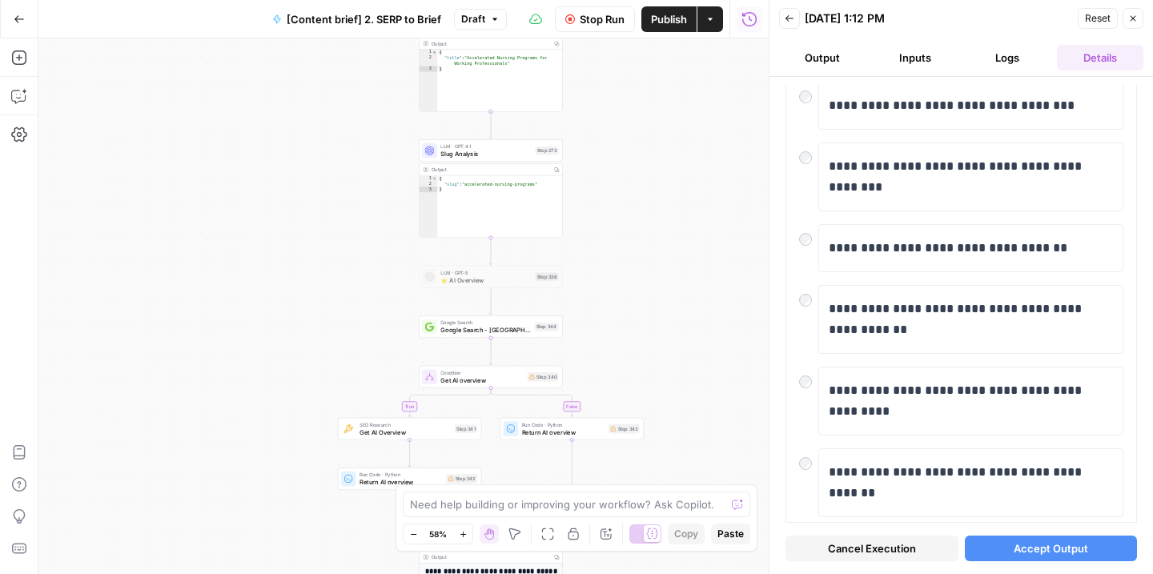
scroll to position [220, 0]
click at [1019, 549] on span "Accept Output" at bounding box center [1050, 548] width 74 height 16
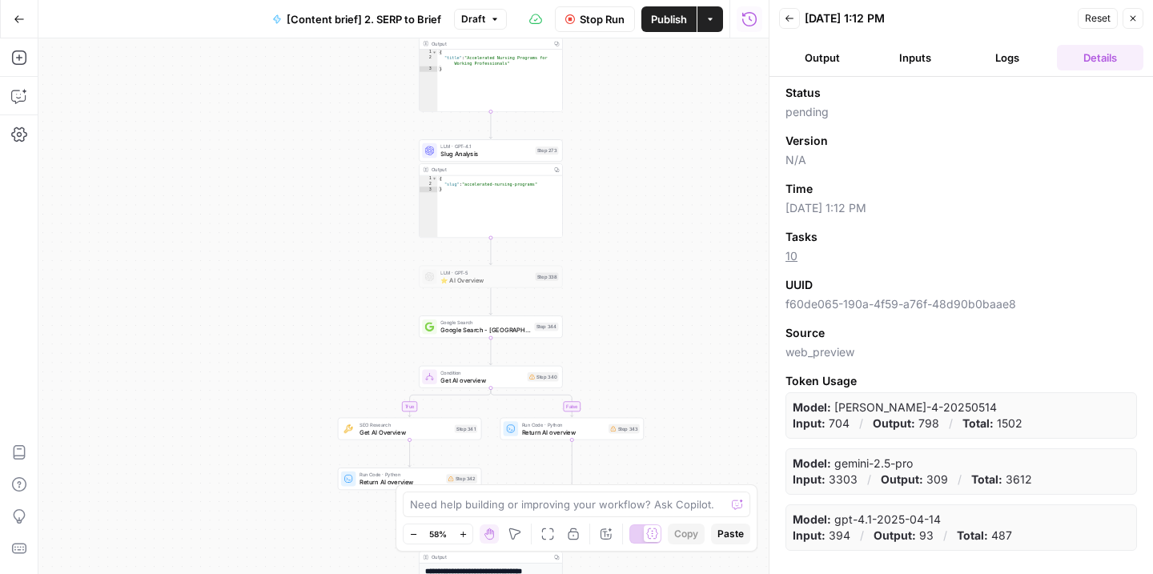
scroll to position [0, 0]
click at [833, 60] on button "Output" at bounding box center [822, 58] width 86 height 26
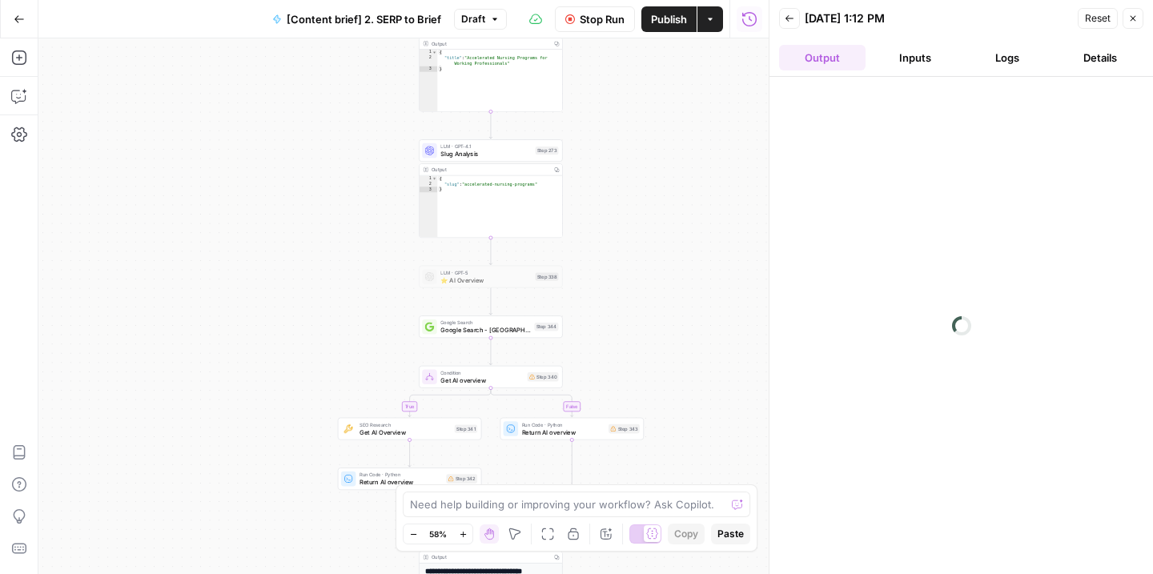
click at [984, 53] on button "Logs" at bounding box center [1008, 58] width 86 height 26
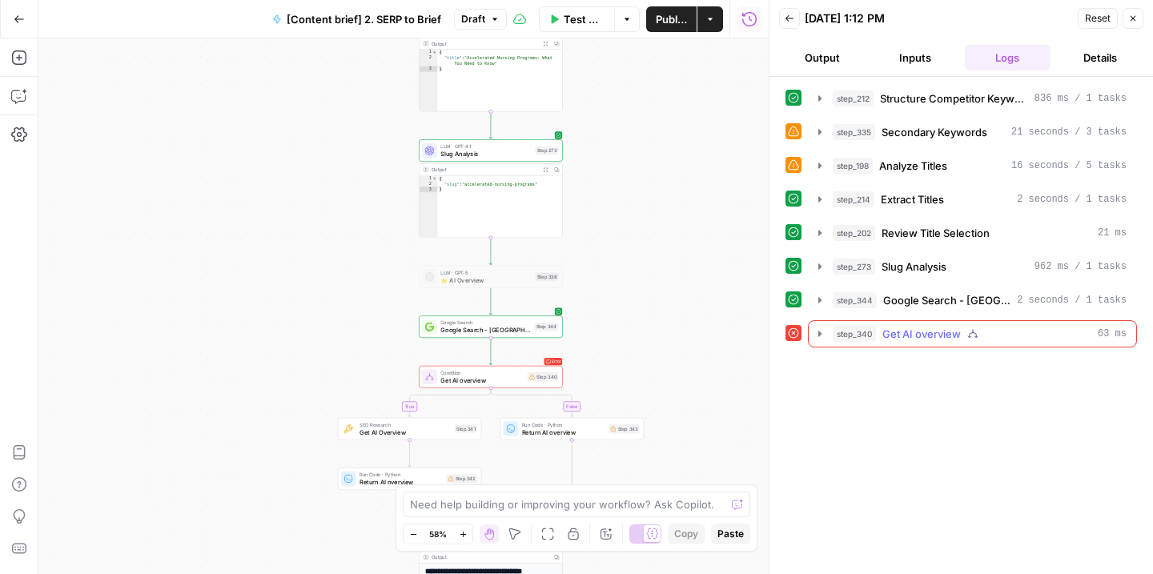
click at [816, 335] on icon "button" at bounding box center [819, 333] width 13 height 13
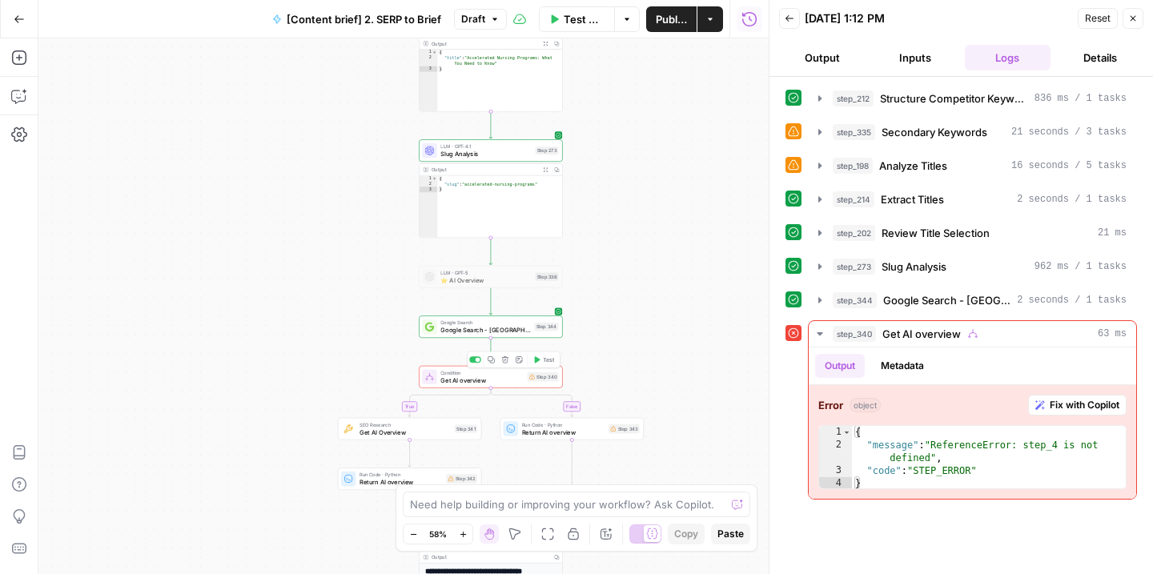
click at [494, 380] on span "Get AI overview" at bounding box center [481, 380] width 83 height 10
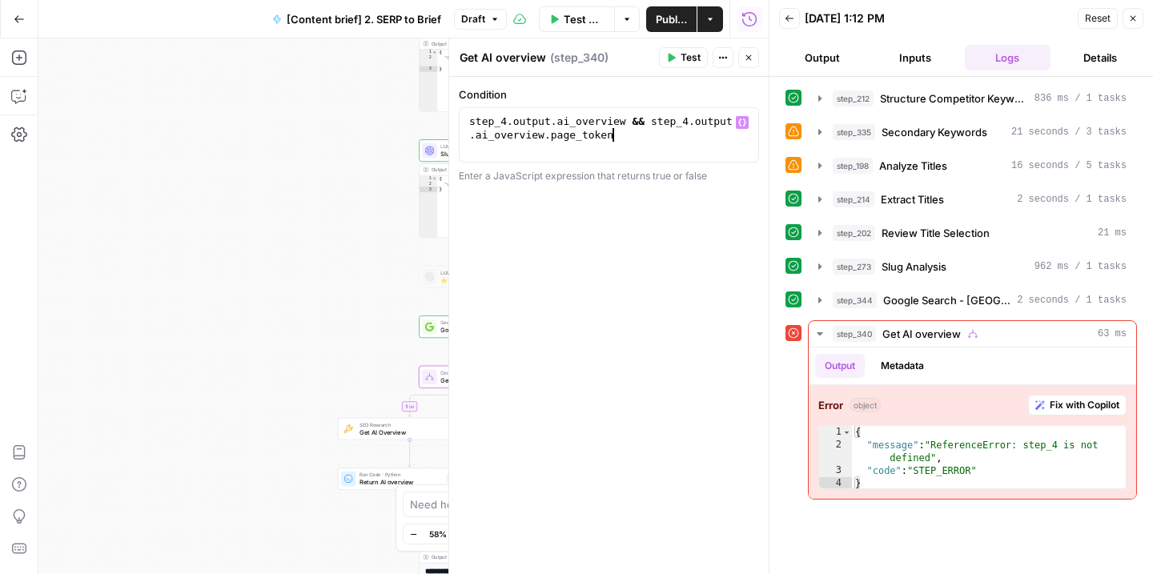
click at [508, 122] on div "step_4 . output . ai_overview && step_4 . output . ai_overview . page_token" at bounding box center [609, 161] width 286 height 95
click at [692, 122] on div "step_344 . output . ai_overview && step_4 . output . ai_overview . page_token" at bounding box center [609, 161] width 286 height 95
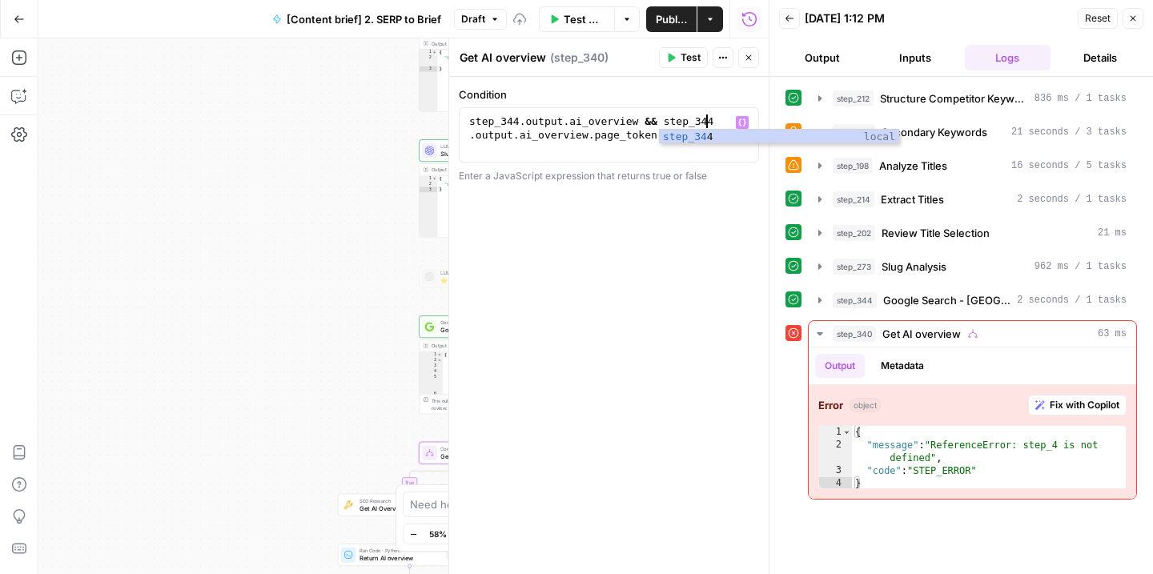
scroll to position [0, 18]
type textarea "**********"
click at [925, 523] on div "step_212 Structure Competitor Keywords 836 ms / 1 tasks step_335 Secondary Keyw…" at bounding box center [960, 325] width 351 height 481
click at [683, 61] on span "Test" at bounding box center [690, 57] width 20 height 14
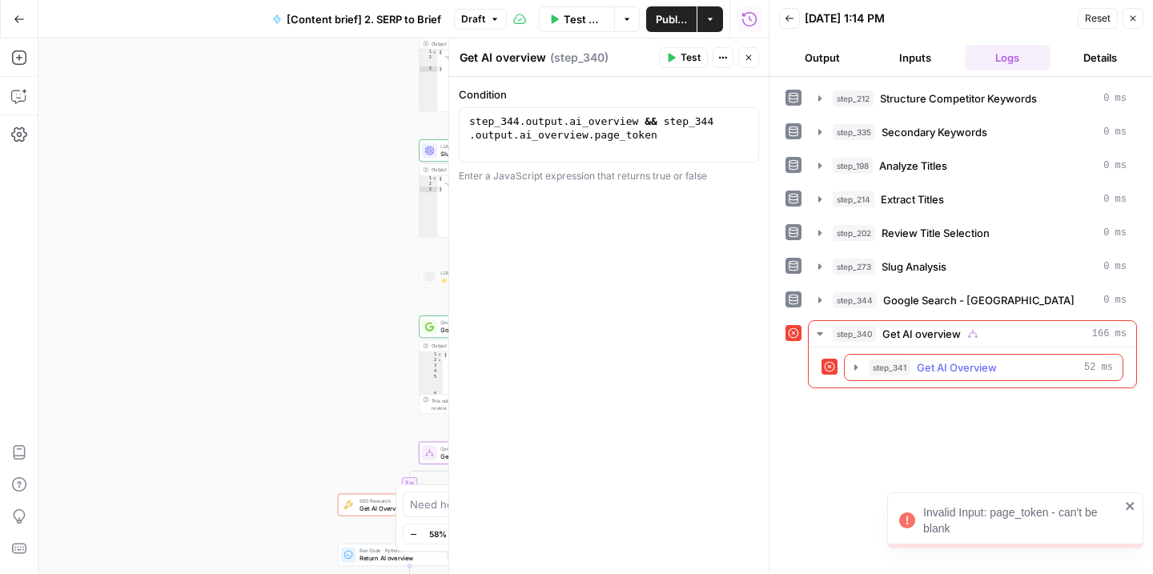
click at [851, 367] on icon "button" at bounding box center [855, 367] width 13 height 13
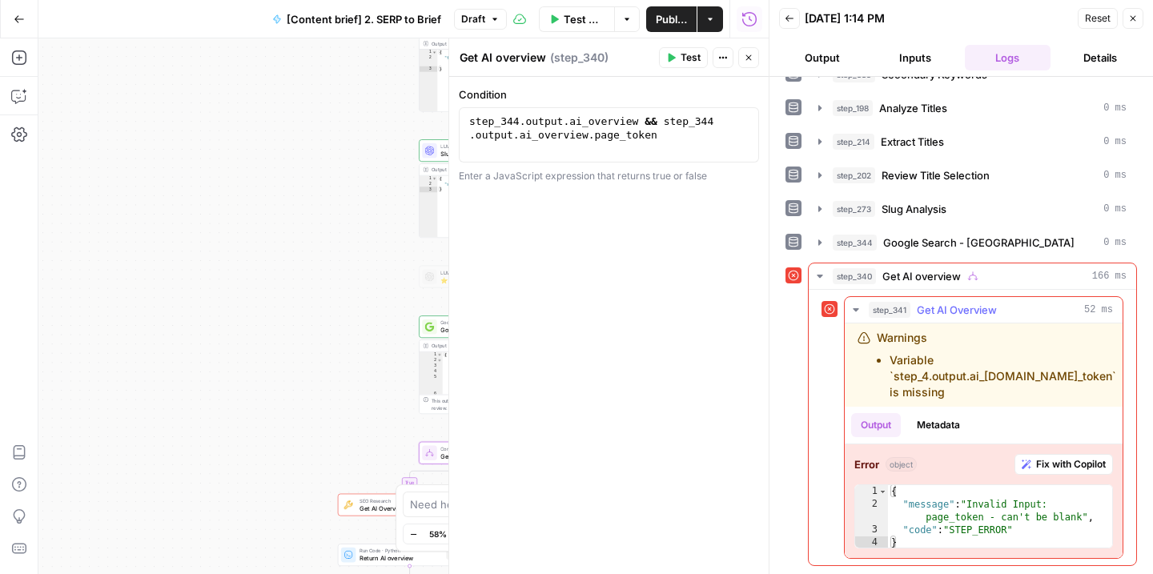
scroll to position [0, 0]
click at [300, 349] on div "true false Workflow Input Settings Inputs Run Code · JavaScript Structure Compe…" at bounding box center [403, 306] width 730 height 536
click at [755, 58] on button "Close" at bounding box center [748, 57] width 21 height 21
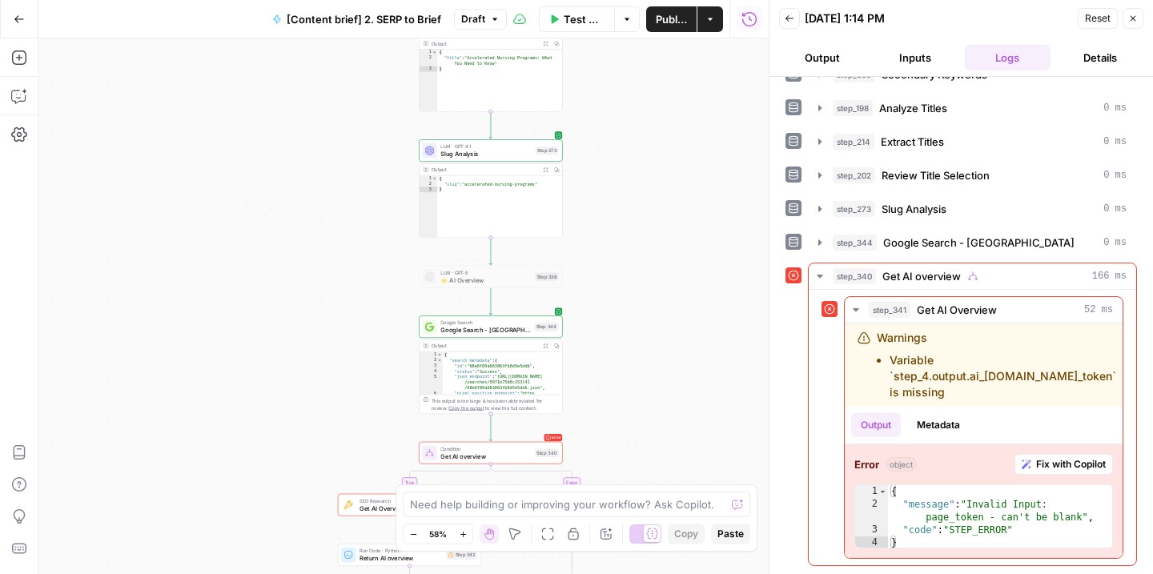
click at [1134, 22] on icon "button" at bounding box center [1133, 19] width 10 height 10
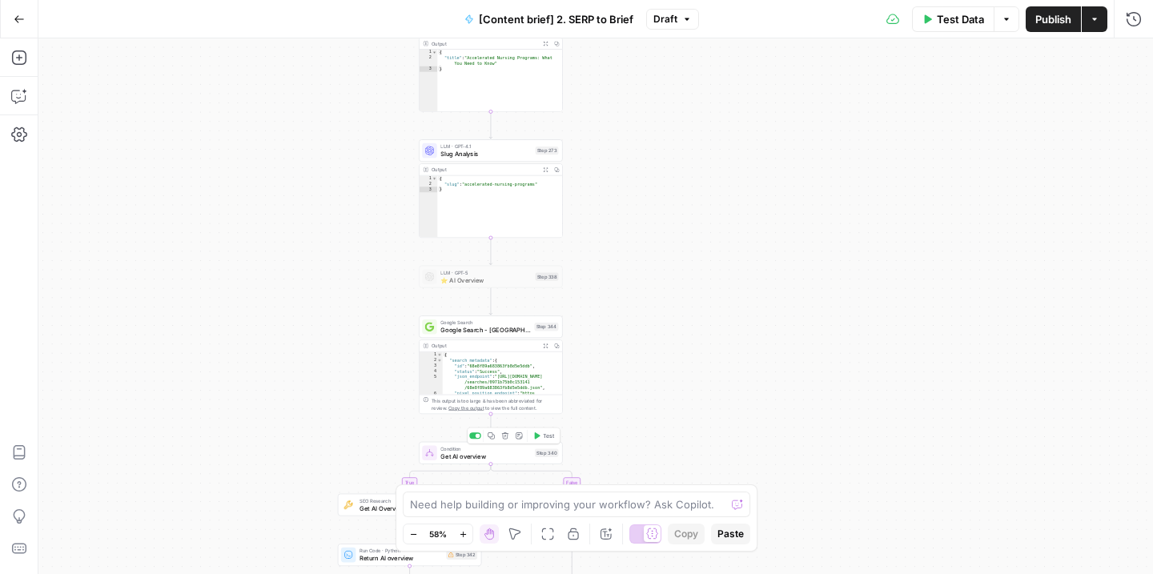
click at [547, 439] on span "Test" at bounding box center [548, 435] width 11 height 8
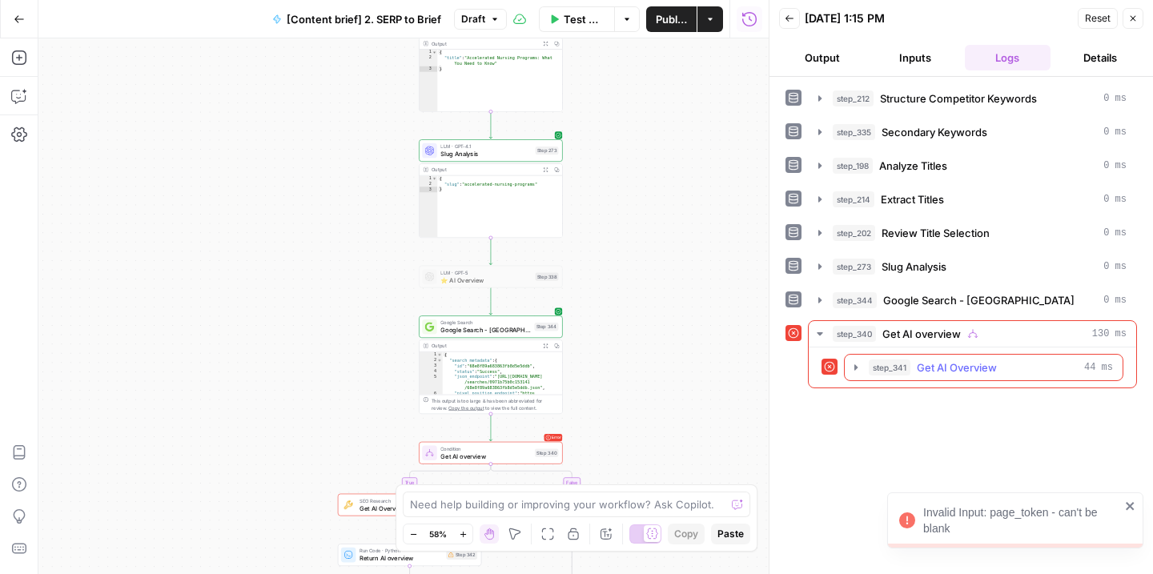
click at [853, 367] on icon "button" at bounding box center [855, 367] width 13 height 13
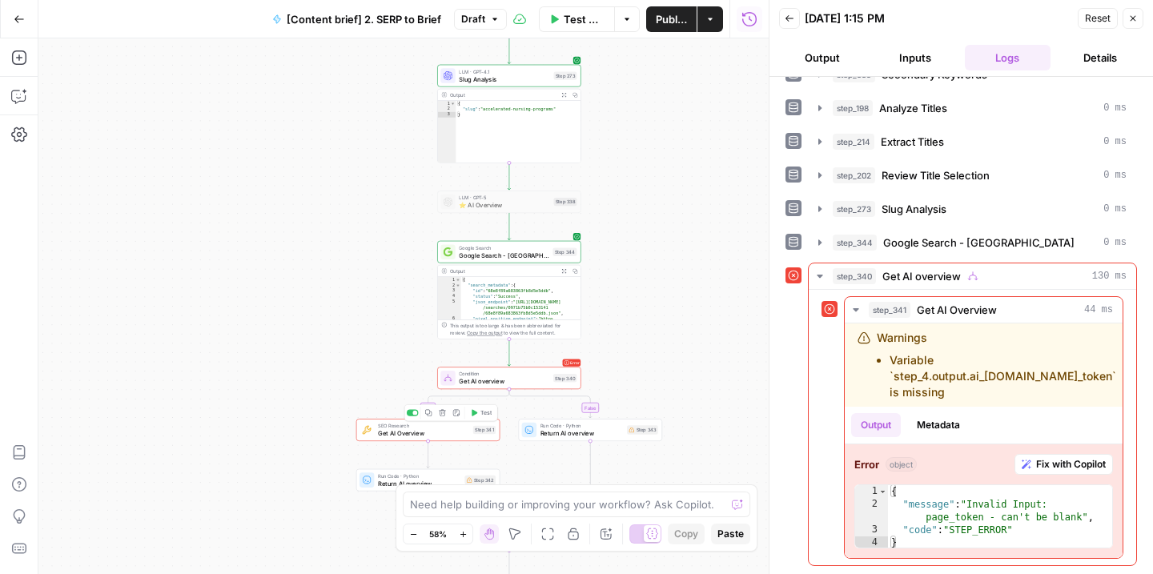
click at [445, 437] on span "Get AI Overview" at bounding box center [423, 433] width 91 height 10
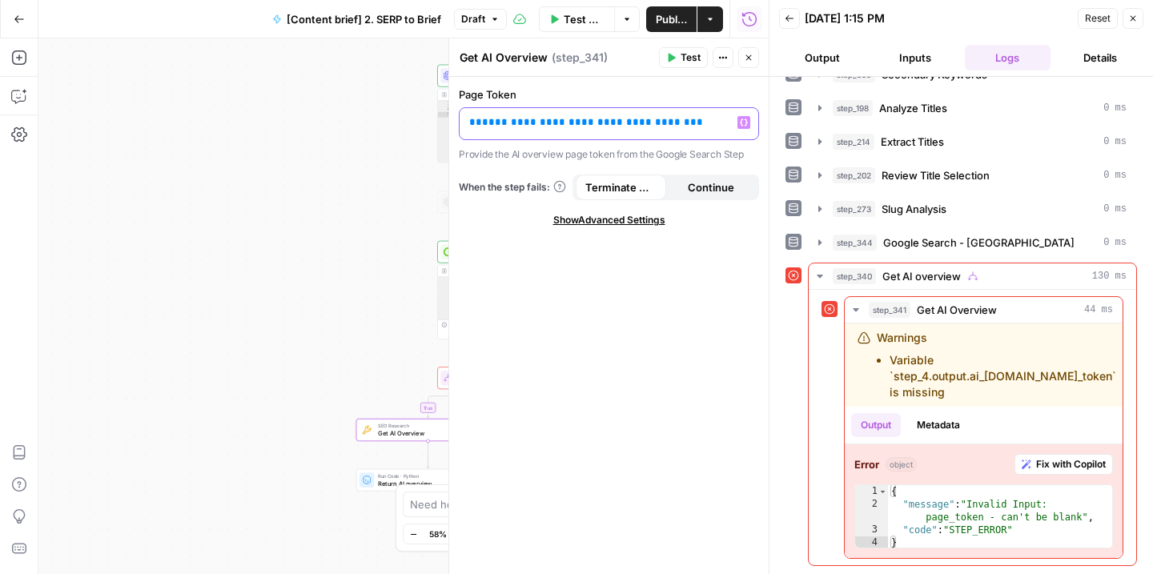
click at [508, 122] on span "**********" at bounding box center [586, 122] width 208 height 10
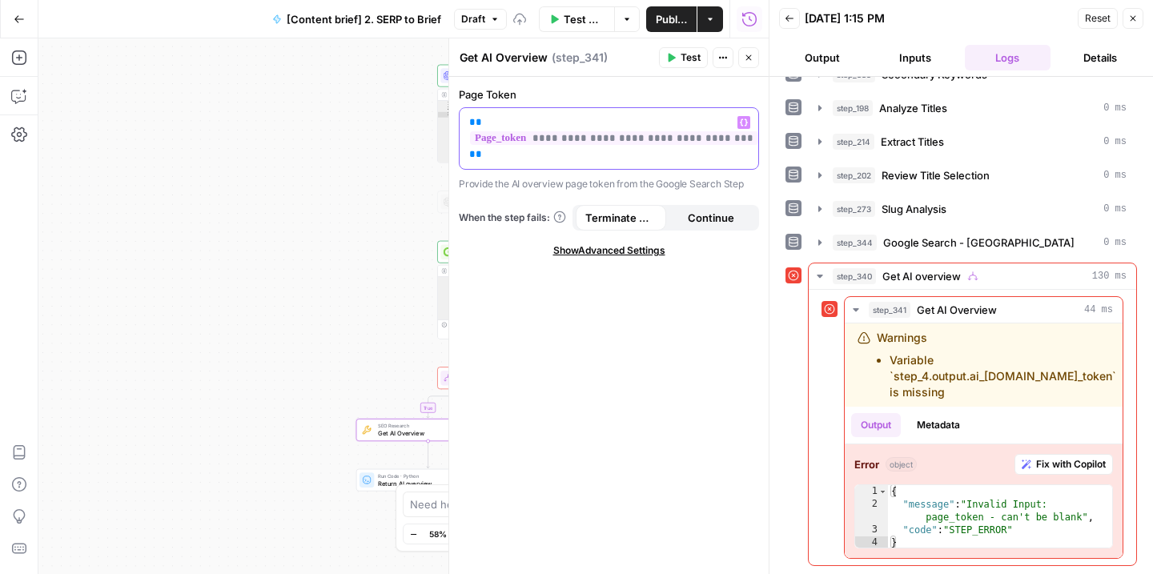
click at [529, 158] on p "**********" at bounding box center [608, 138] width 279 height 48
click at [576, 410] on div "**********" at bounding box center [608, 325] width 319 height 497
click at [318, 355] on div "true false Workflow Input Settings Inputs Run Code · JavaScript Structure Compe…" at bounding box center [403, 306] width 730 height 536
click at [753, 61] on button "Close" at bounding box center [748, 57] width 21 height 21
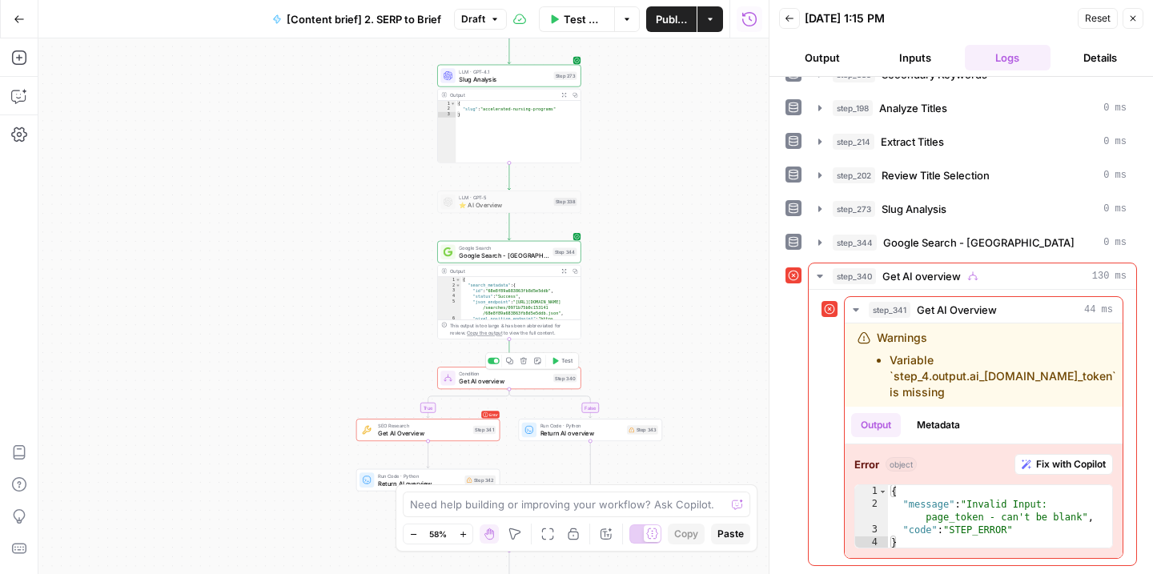
click at [553, 362] on icon "button" at bounding box center [556, 361] width 6 height 6
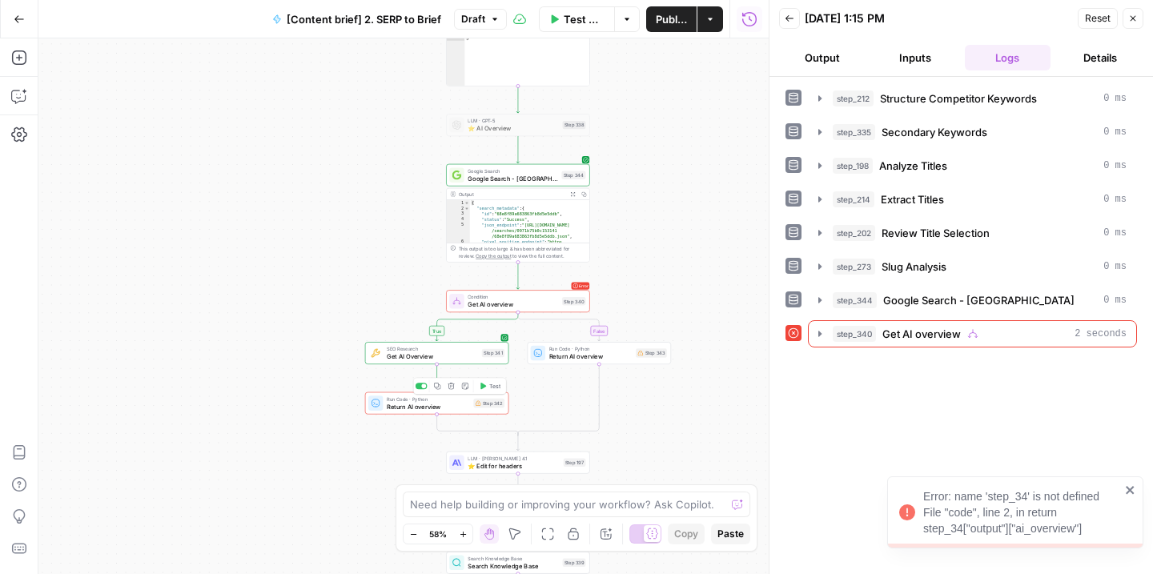
click at [449, 410] on span "Return AI overview" at bounding box center [428, 407] width 83 height 10
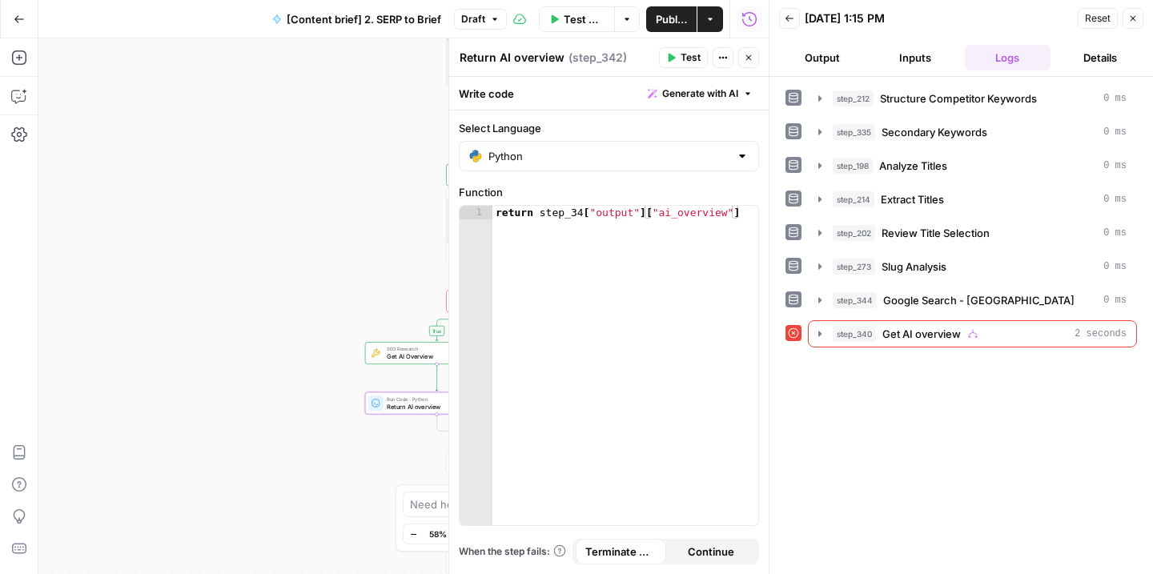
click at [355, 287] on div "true false Workflow Input Settings Inputs Run Code · JavaScript Structure Compe…" at bounding box center [403, 306] width 730 height 536
click at [752, 58] on icon "button" at bounding box center [749, 58] width 10 height 10
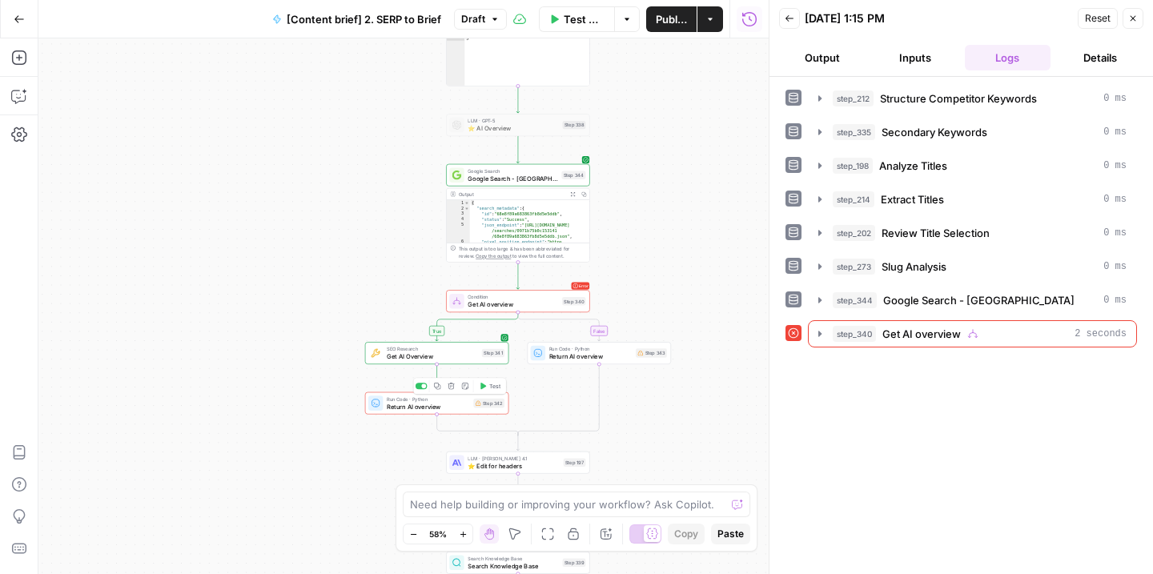
click at [446, 407] on span "Return AI overview" at bounding box center [428, 407] width 83 height 10
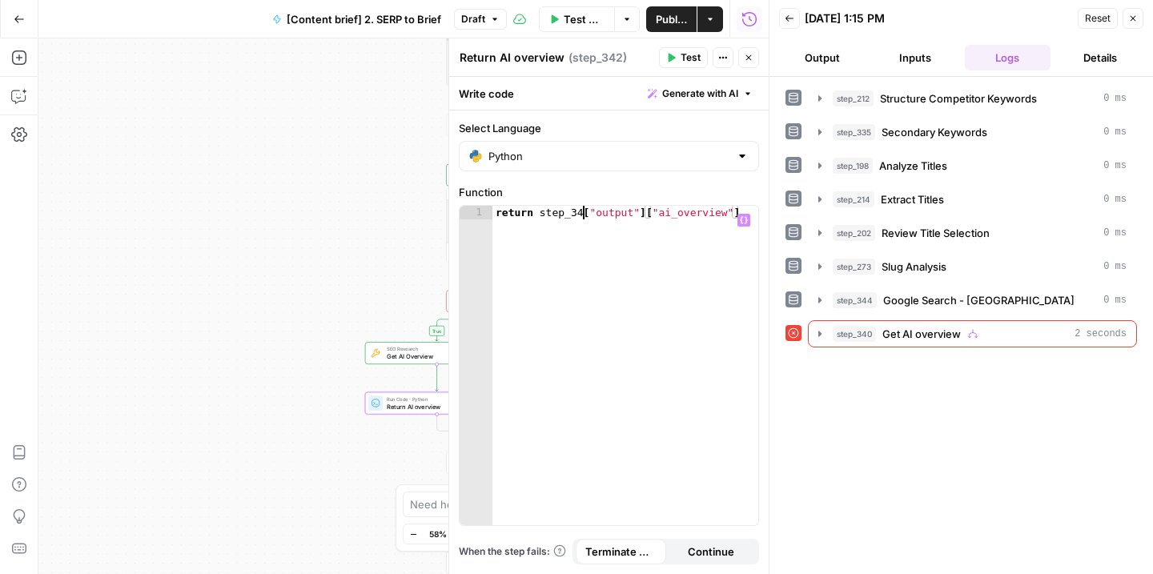
click at [583, 213] on div "return step_34 [ "output" ] [ "ai_overview" ]" at bounding box center [625, 379] width 266 height 347
click at [594, 287] on div "return step_341 [ "output" ] [ "ai_overview" ]" at bounding box center [625, 379] width 266 height 347
type textarea "**********"
click at [688, 58] on span "Test" at bounding box center [690, 57] width 20 height 14
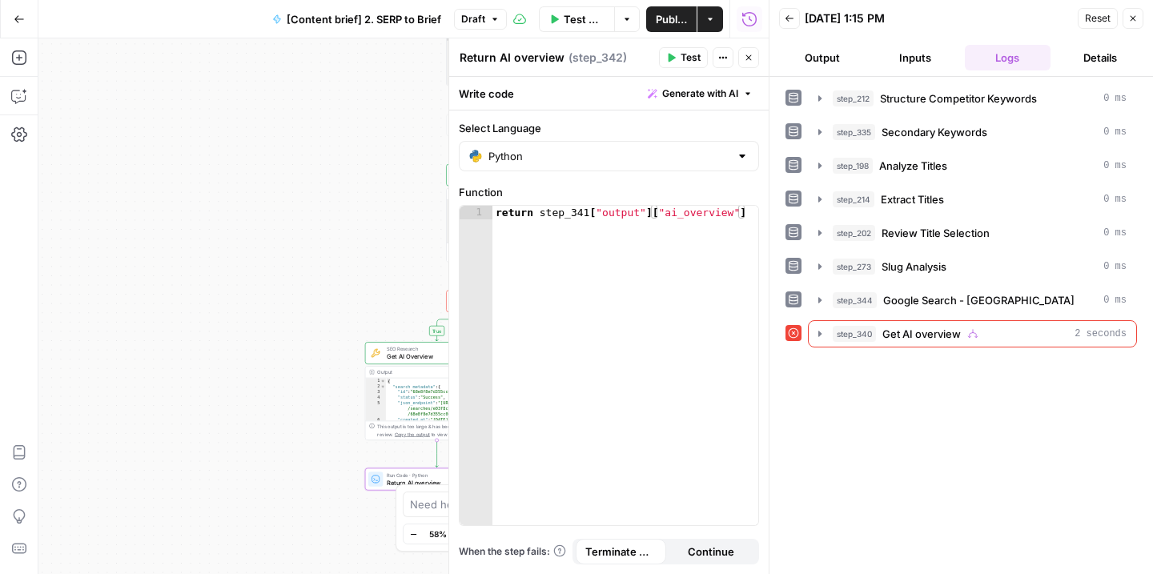
click at [751, 56] on icon "button" at bounding box center [749, 58] width 10 height 10
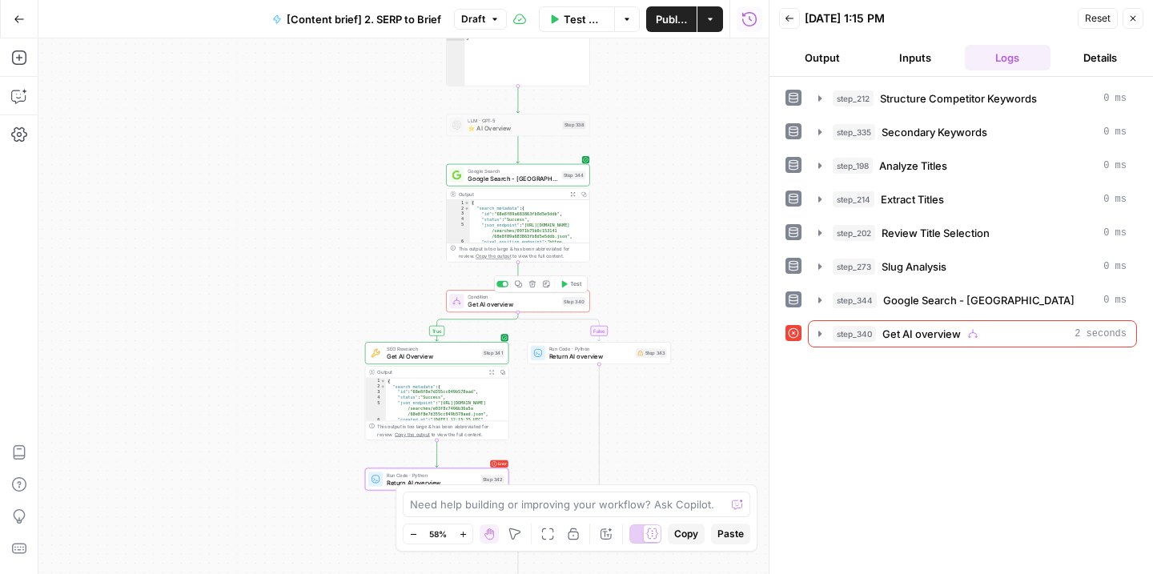
click at [570, 287] on span "Test" at bounding box center [575, 284] width 11 height 8
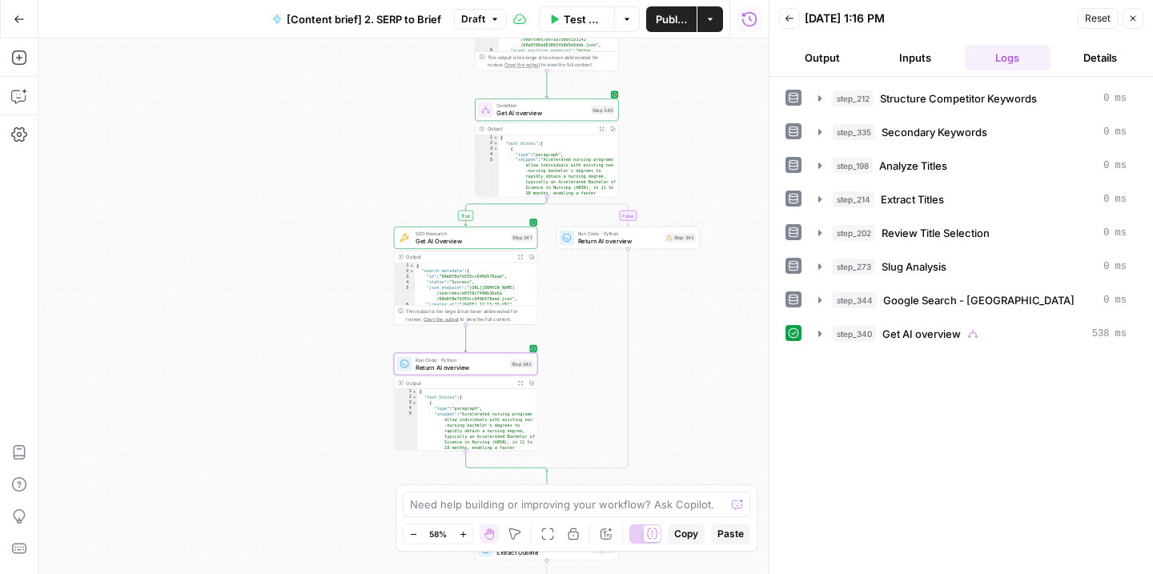
drag, startPoint x: 307, startPoint y: 353, endPoint x: 335, endPoint y: 162, distance: 193.5
click at [335, 162] on div "true false Workflow Input Settings Inputs Run Code · JavaScript Structure Compe…" at bounding box center [403, 306] width 730 height 536
click at [820, 335] on icon "button" at bounding box center [819, 334] width 3 height 6
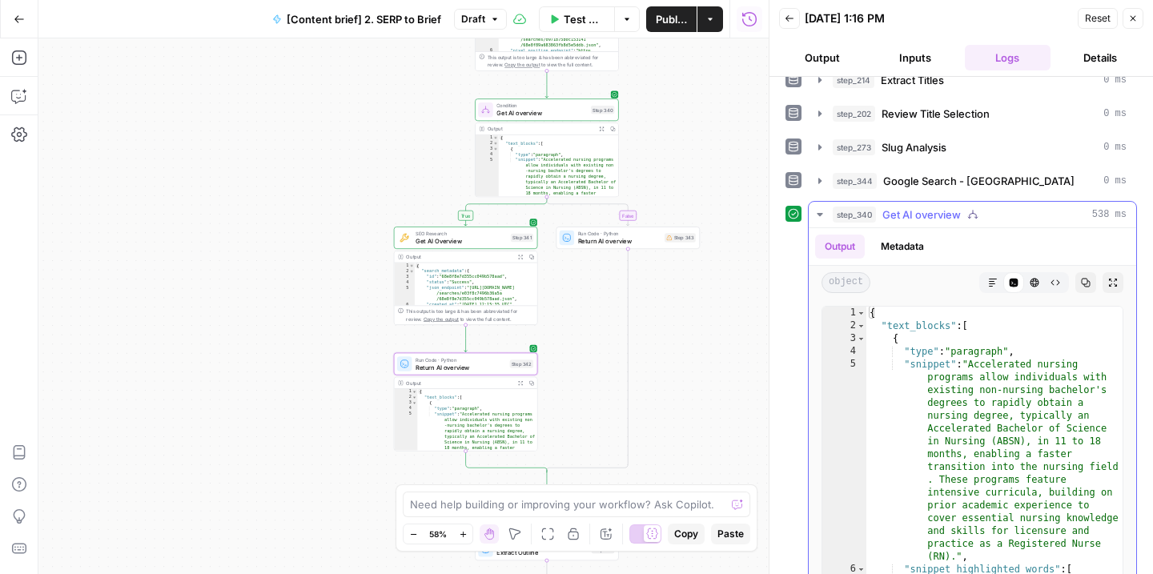
scroll to position [117, 0]
click at [825, 58] on button "Output" at bounding box center [822, 58] width 86 height 26
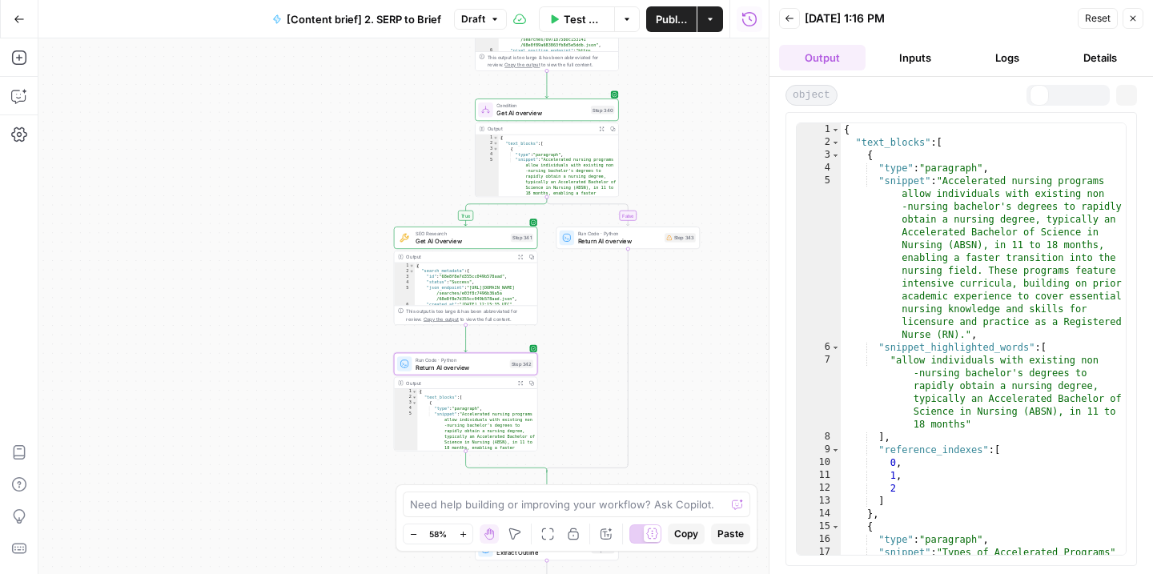
scroll to position [0, 0]
click at [825, 58] on button "Output" at bounding box center [822, 58] width 86 height 26
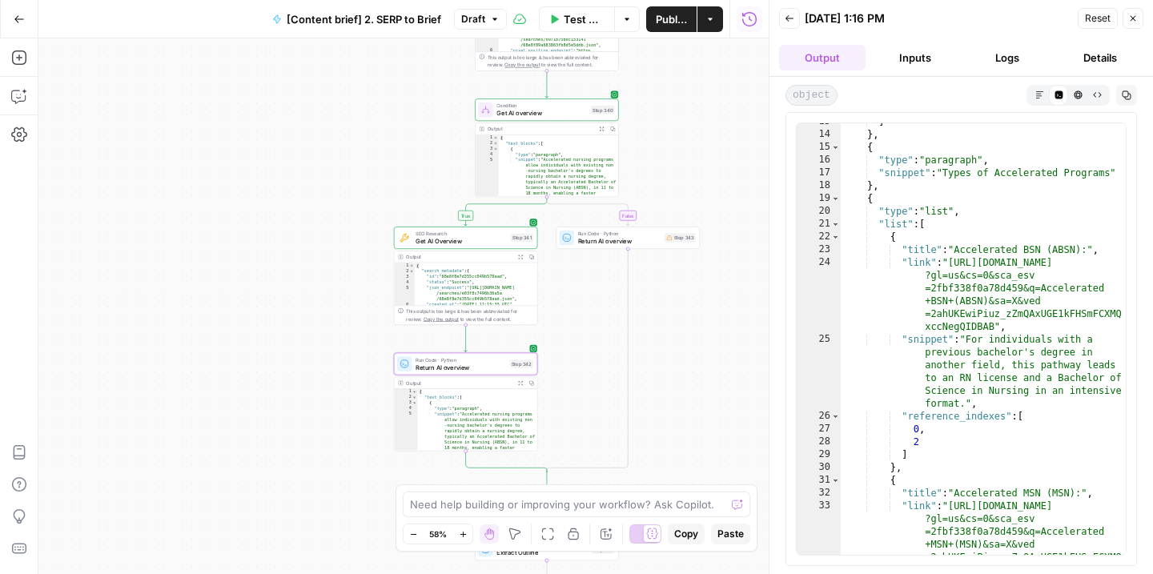
scroll to position [379, 0]
click at [1040, 94] on icon "button" at bounding box center [1039, 94] width 9 height 9
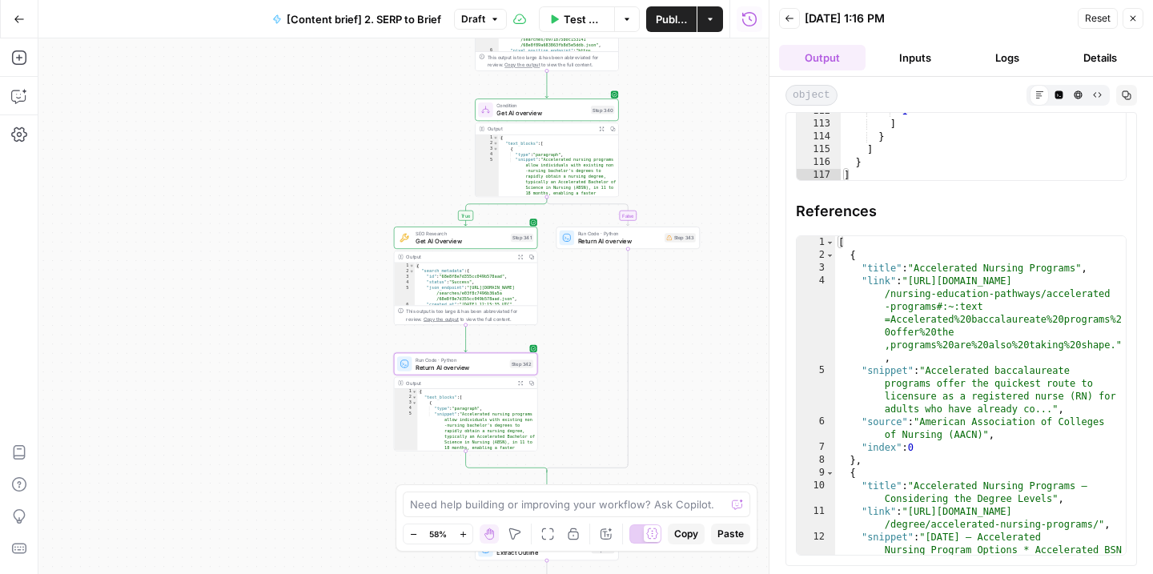
scroll to position [297, 0]
click at [659, 18] on span "Publish" at bounding box center [671, 19] width 31 height 16
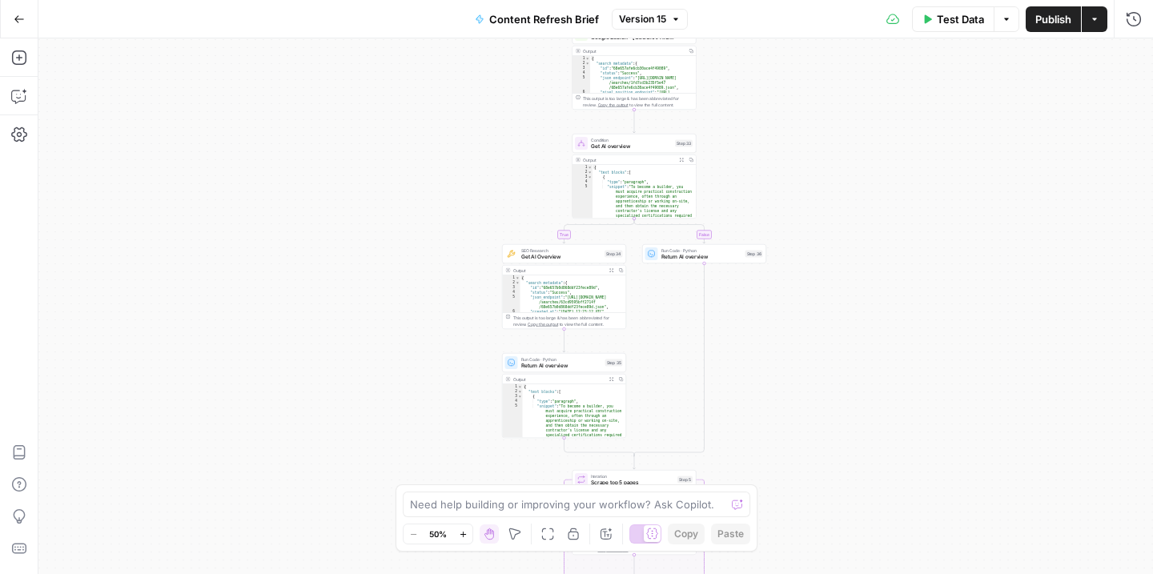
drag, startPoint x: 521, startPoint y: 119, endPoint x: 563, endPoint y: 144, distance: 48.5
click at [563, 144] on div "true false Workflow Input Settings Inputs Run Code · Python Word count Step 3 O…" at bounding box center [595, 306] width 1114 height 536
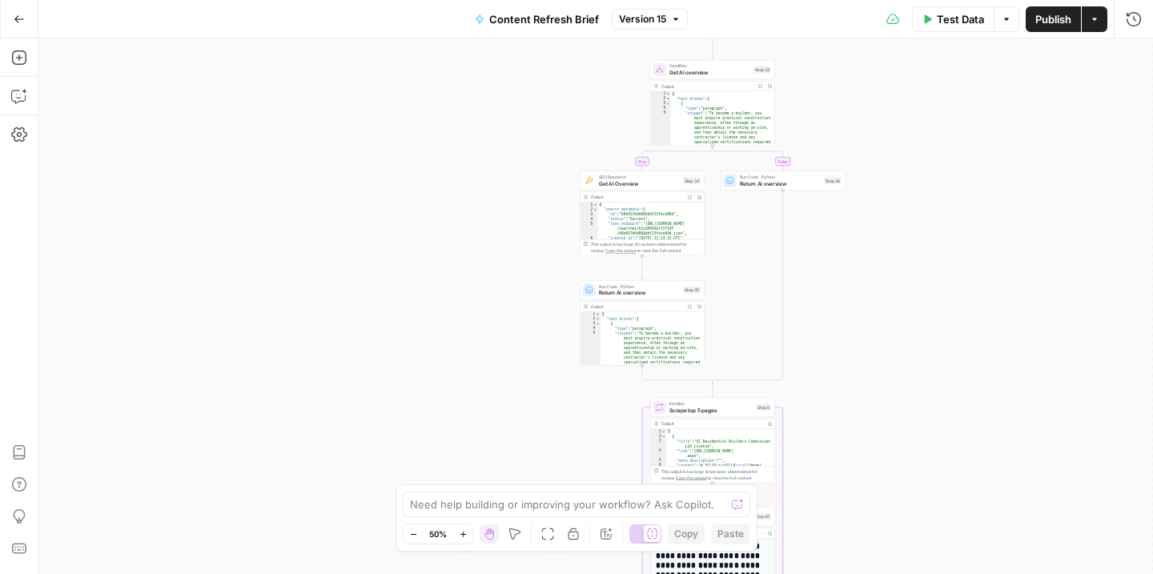
drag, startPoint x: 749, startPoint y: 363, endPoint x: 842, endPoint y: 412, distance: 104.9
click at [842, 412] on div "true false Workflow Input Settings Inputs Run Code · Python Word count Step 3 O…" at bounding box center [595, 306] width 1114 height 536
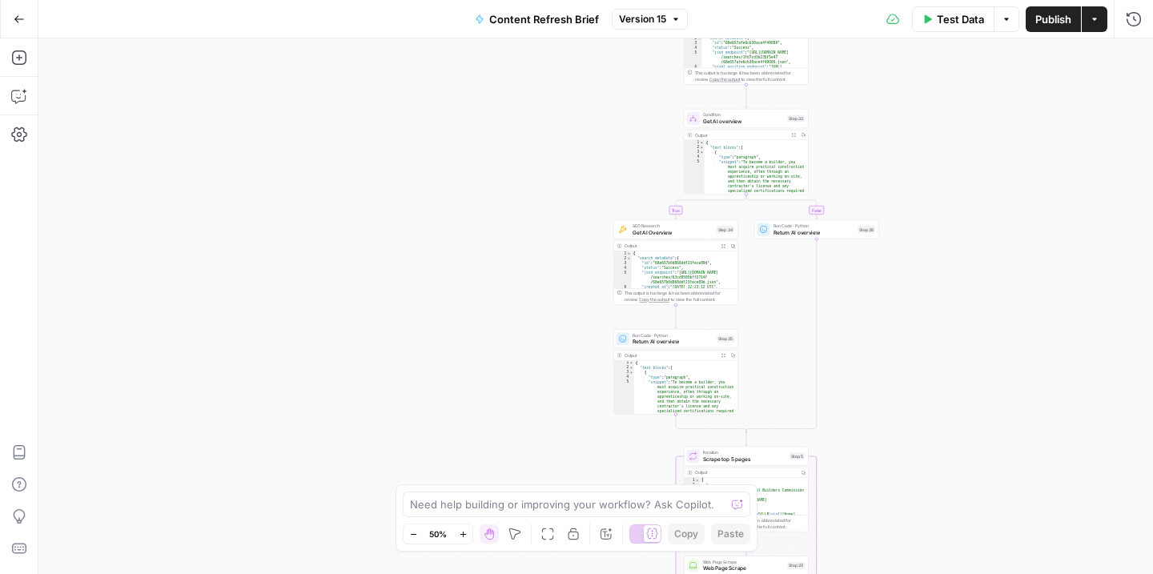
type textarea "**********"
click at [746, 194] on div "{ "text_blocks" : [ { "type" : "paragraph" , "snippet" : "To become a builder, …" at bounding box center [756, 201] width 104 height 122
click at [879, 293] on div "true false Workflow Input Settings Inputs Run Code · Python Word count Step 3 O…" at bounding box center [595, 306] width 1114 height 536
click at [746, 107] on button "Copy step" at bounding box center [746, 103] width 10 height 10
click at [751, 122] on span "Get AI overview" at bounding box center [743, 121] width 81 height 8
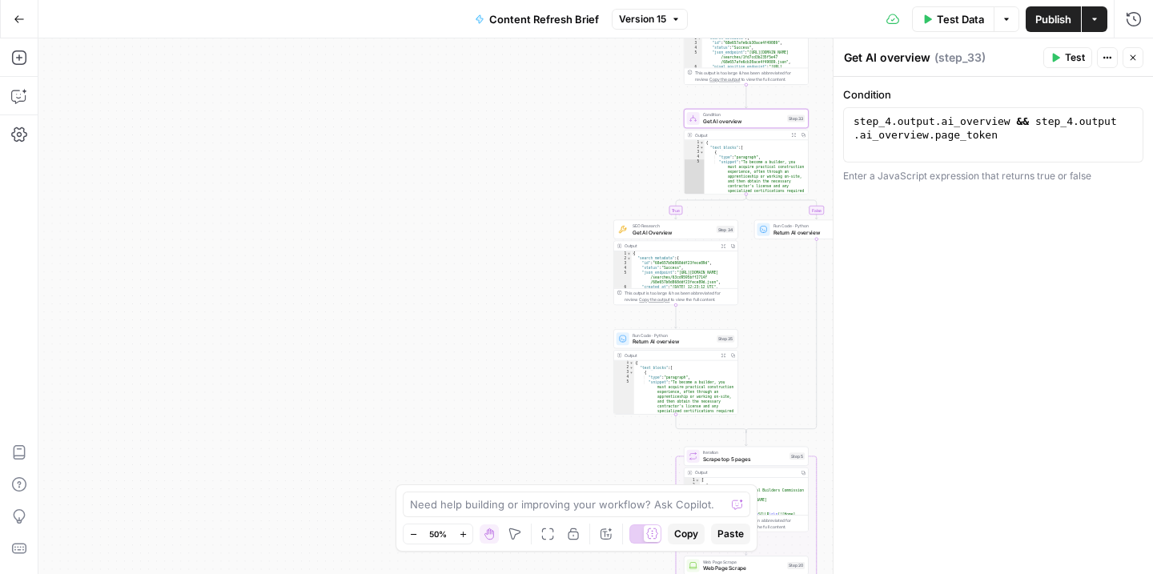
click at [545, 130] on div "true false Workflow Input Settings Inputs Run Code · Python Word count Step 3 O…" at bounding box center [595, 306] width 1114 height 536
click at [1133, 56] on icon "button" at bounding box center [1133, 58] width 10 height 10
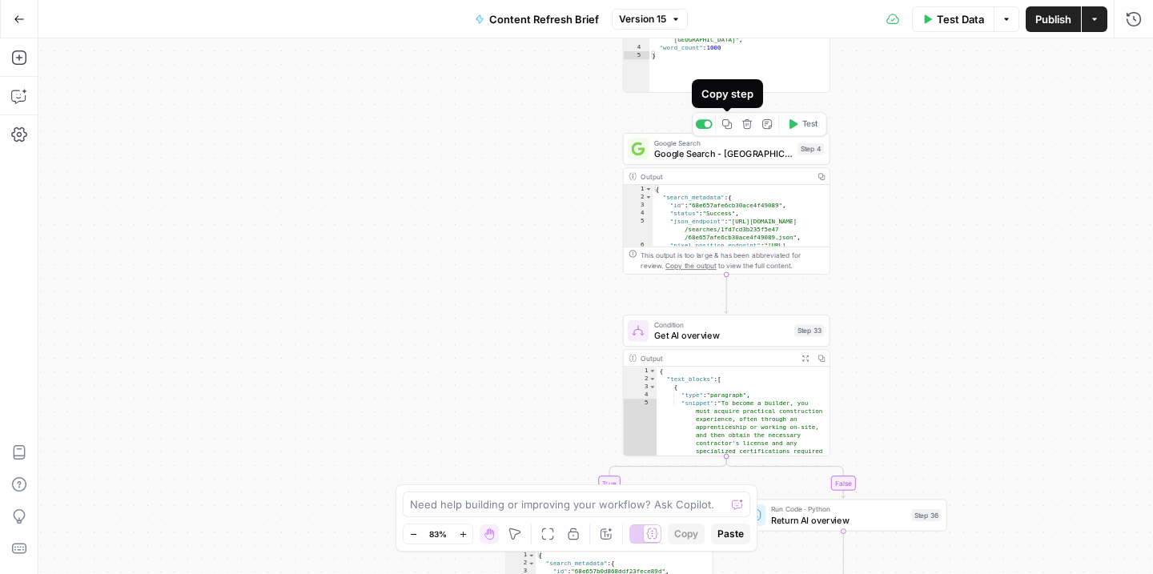
click at [728, 129] on icon "button" at bounding box center [727, 124] width 10 height 10
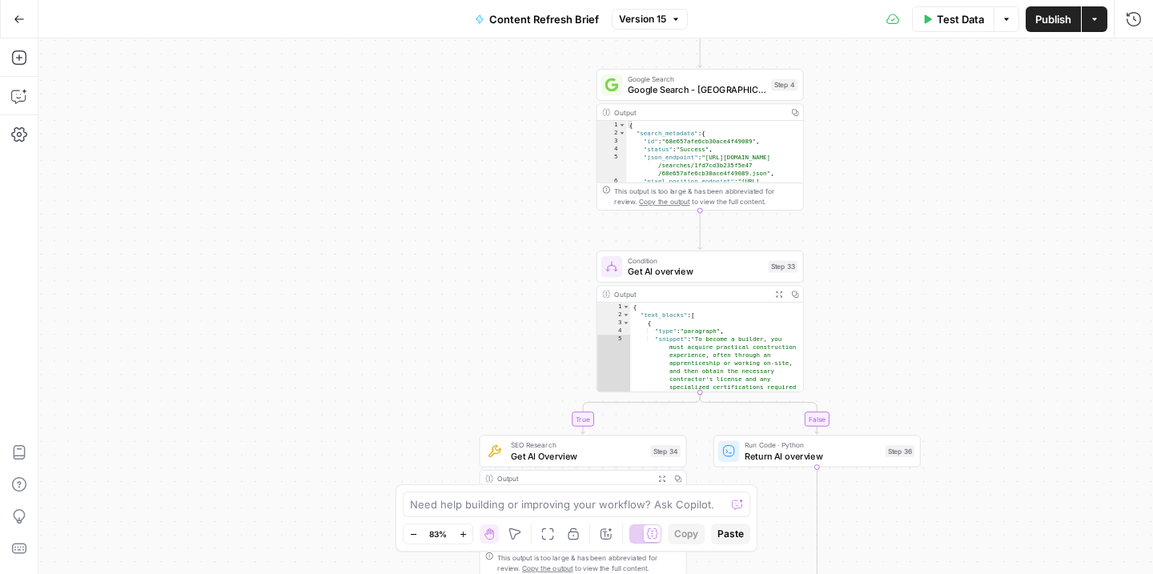
drag, startPoint x: 885, startPoint y: 298, endPoint x: 877, endPoint y: 40, distance: 257.9
click at [877, 40] on div "true false Workflow Input Settings Inputs Run Code · Python Word count Step 3 O…" at bounding box center [595, 306] width 1114 height 536
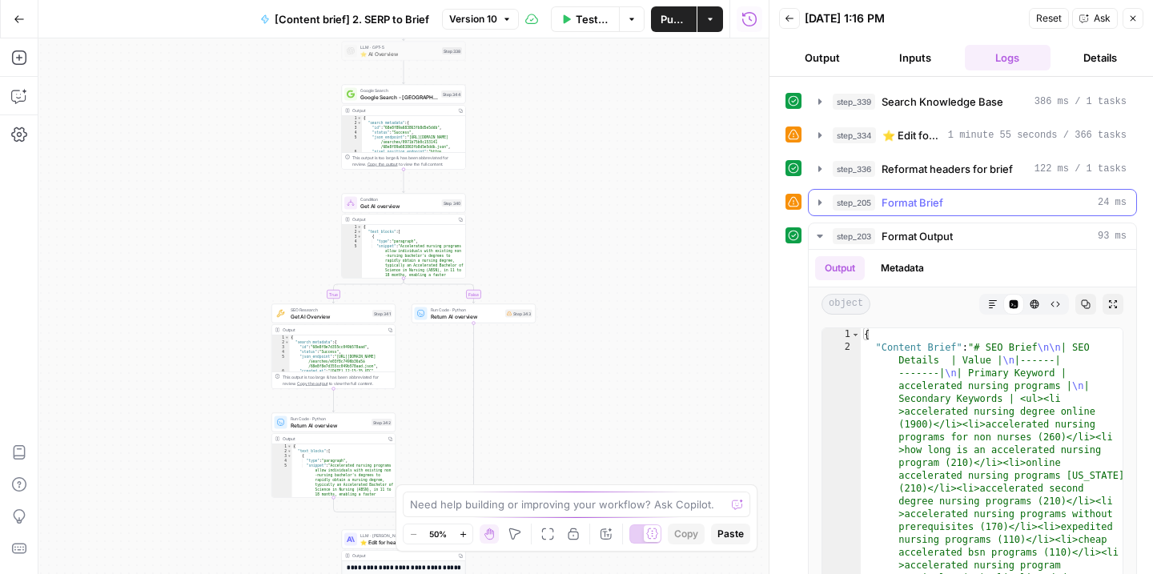
click at [821, 203] on icon "button" at bounding box center [819, 202] width 3 height 6
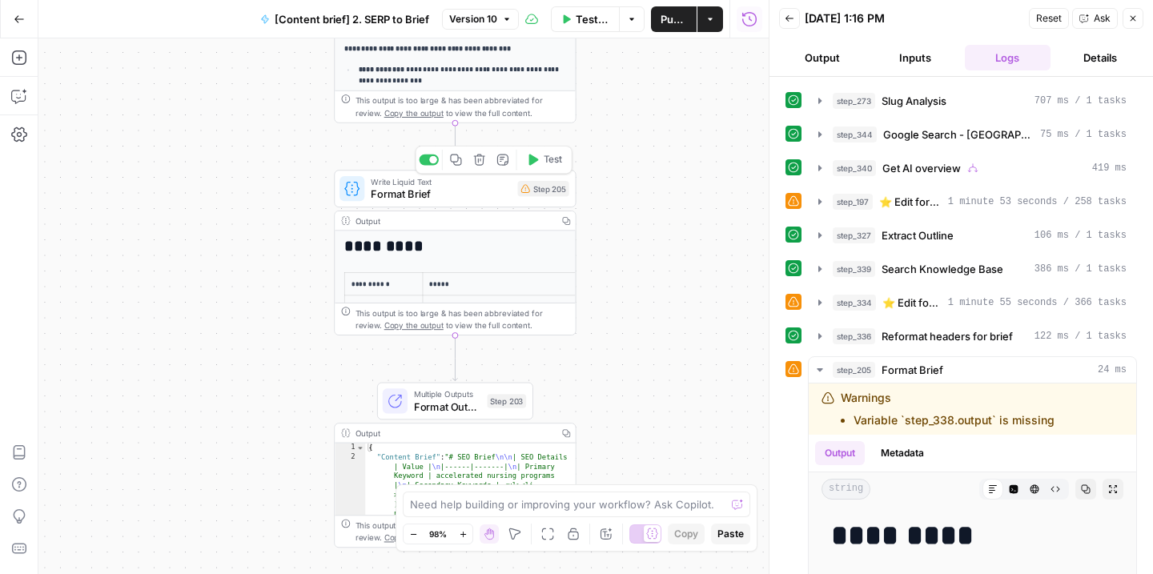
click at [490, 192] on span "Format Brief" at bounding box center [441, 195] width 141 height 16
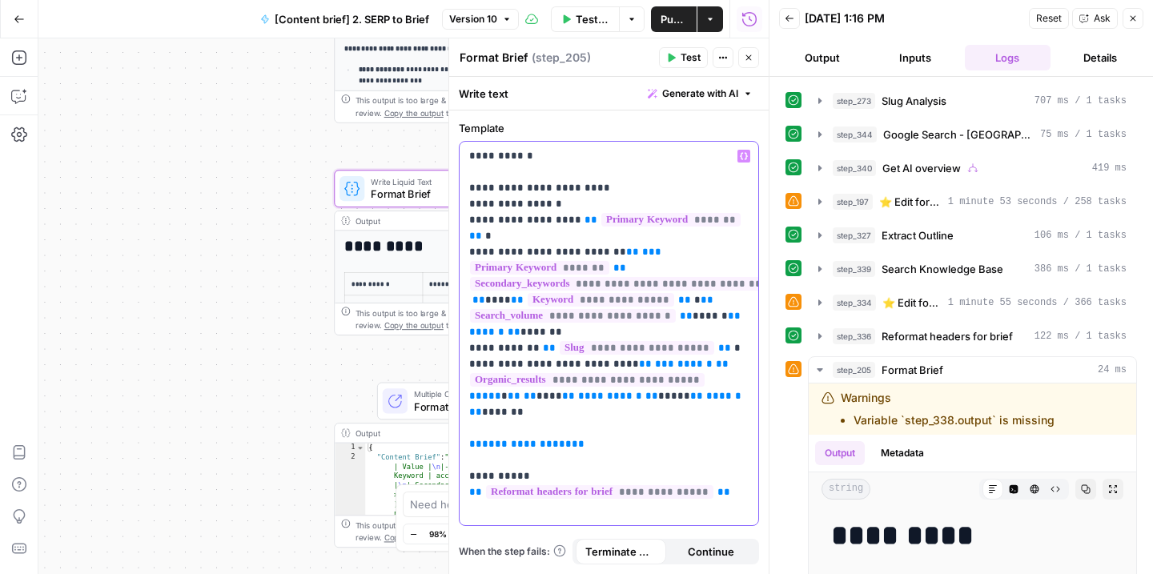
click at [588, 415] on p "**********" at bounding box center [608, 308] width 279 height 320
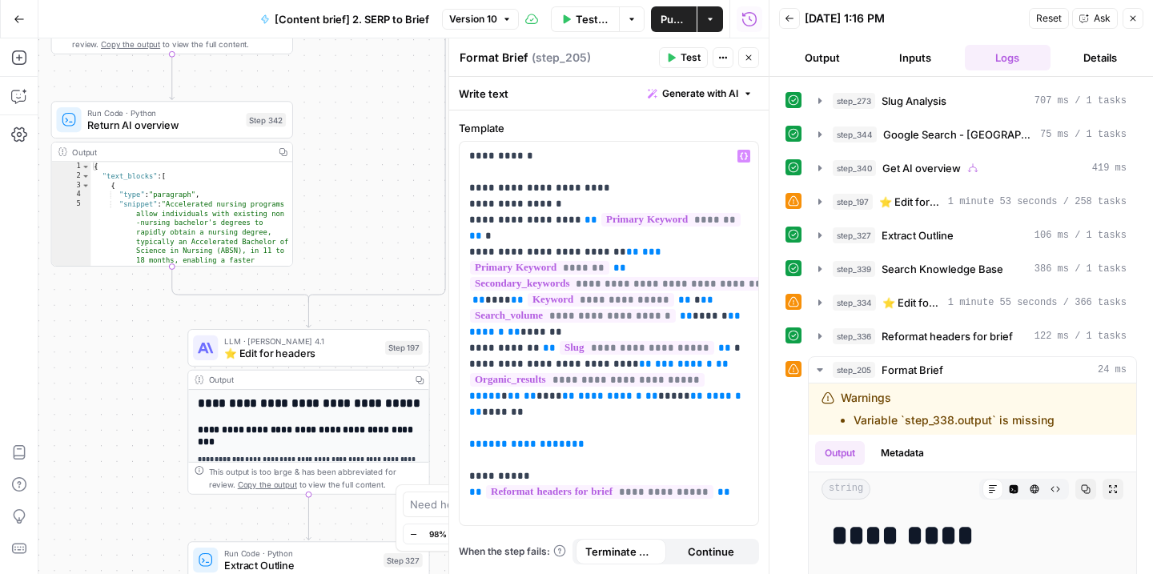
drag, startPoint x: 109, startPoint y: 244, endPoint x: 122, endPoint y: 506, distance: 262.1
click at [122, 506] on div "true false Workflow Input Settings Inputs Run Code · JavaScript Structure Compe…" at bounding box center [403, 306] width 730 height 536
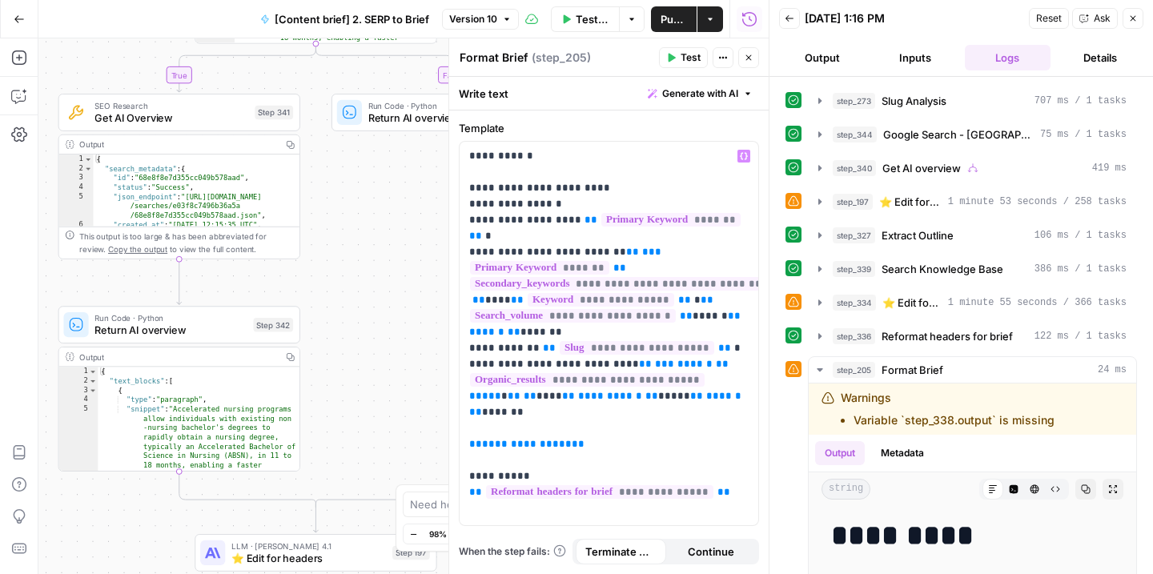
drag, startPoint x: 114, startPoint y: 417, endPoint x: 114, endPoint y: 579, distance: 161.7
click at [114, 573] on html "Foundation Inc. New Home Browse Insights Opportunities Your Data Recent Grids C…" at bounding box center [576, 287] width 1153 height 574
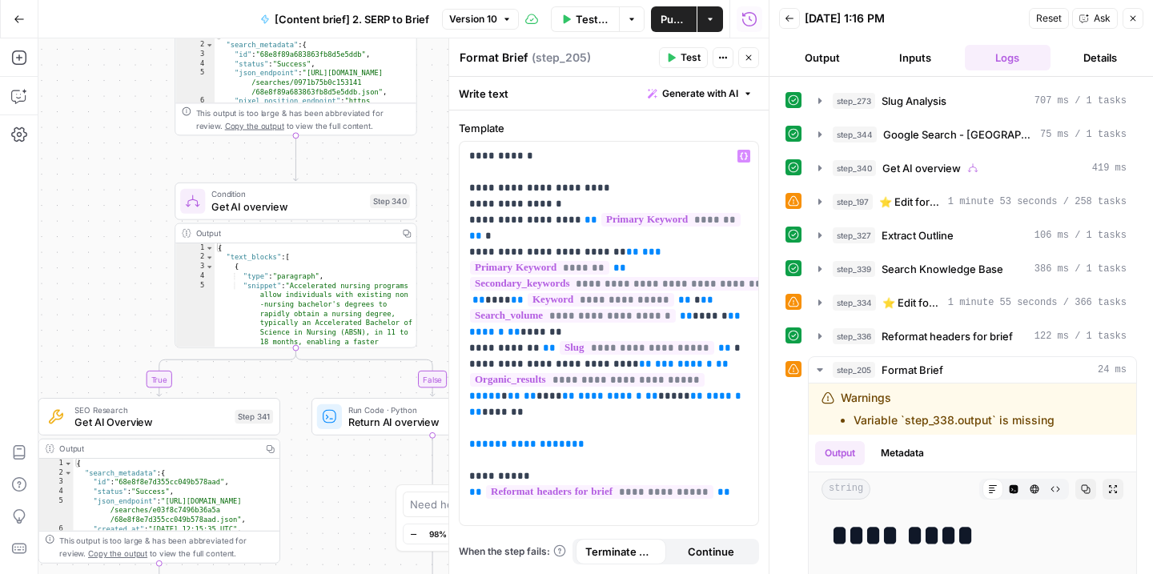
drag, startPoint x: 381, startPoint y: 265, endPoint x: 361, endPoint y: 570, distance: 305.6
click at [361, 570] on div "true false Workflow Input Settings Inputs Run Code · JavaScript Structure Compe…" at bounding box center [403, 306] width 730 height 536
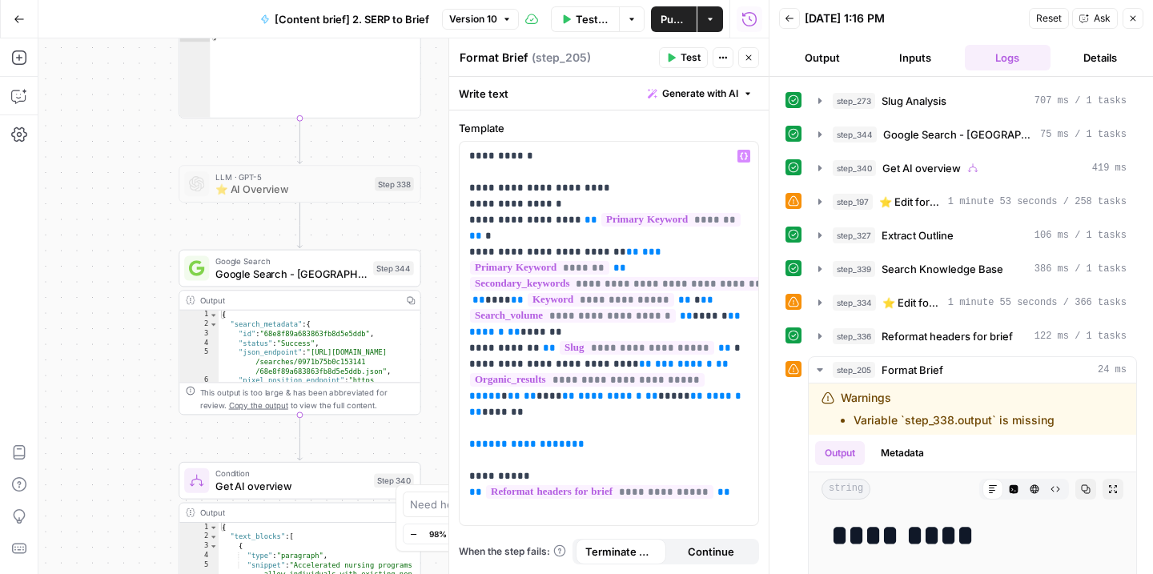
drag, startPoint x: 94, startPoint y: 318, endPoint x: 98, endPoint y: 596, distance: 278.6
click at [98, 573] on html "Foundation Inc. New Home Browse Insights Opportunities Your Data Recent Grids C…" at bounding box center [576, 287] width 1153 height 574
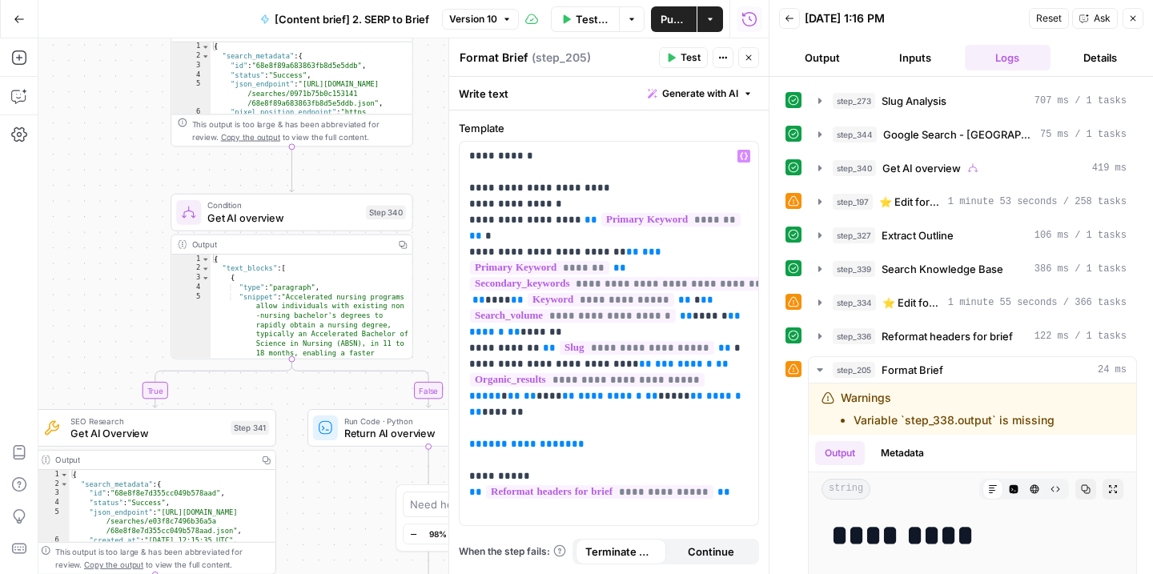
drag, startPoint x: 118, startPoint y: 395, endPoint x: 110, endPoint y: 127, distance: 267.5
click at [110, 127] on div "true false Workflow Input Settings Inputs Run Code · JavaScript Structure Compe…" at bounding box center [403, 306] width 730 height 536
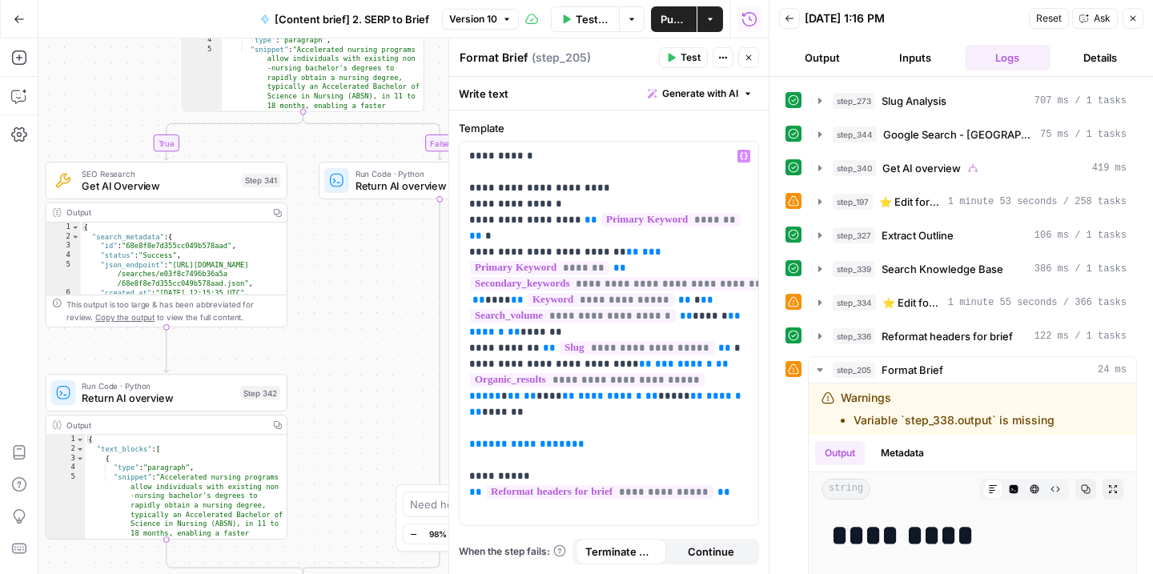
drag, startPoint x: 119, startPoint y: 323, endPoint x: 129, endPoint y: 71, distance: 252.3
click at [129, 71] on div "true false Workflow Input Settings Inputs Run Code · JavaScript Structure Compe…" at bounding box center [403, 306] width 730 height 536
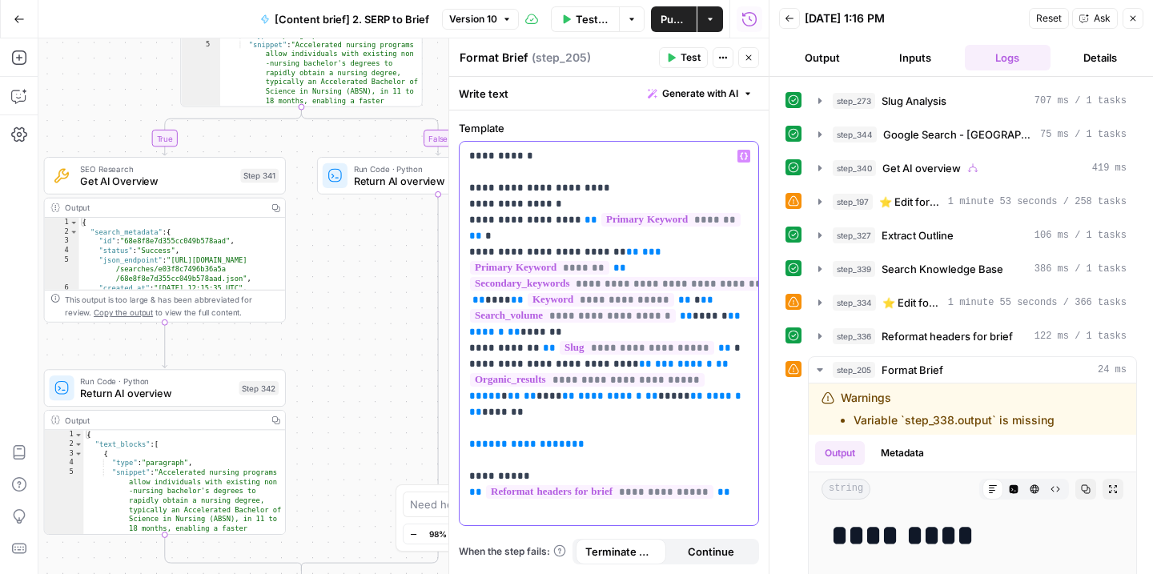
click at [521, 439] on span "**********" at bounding box center [527, 444] width 90 height 10
click at [764, 473] on div at bounding box center [769, 287] width 16 height 574
click at [592, 420] on p "**********" at bounding box center [608, 308] width 279 height 320
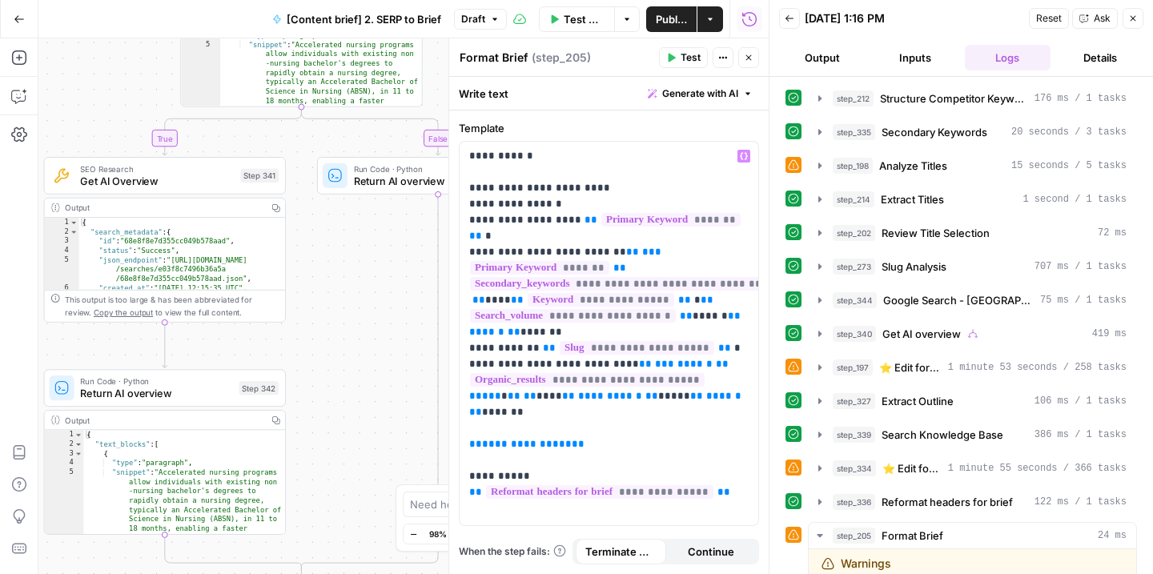
click at [674, 60] on icon "button" at bounding box center [671, 58] width 10 height 10
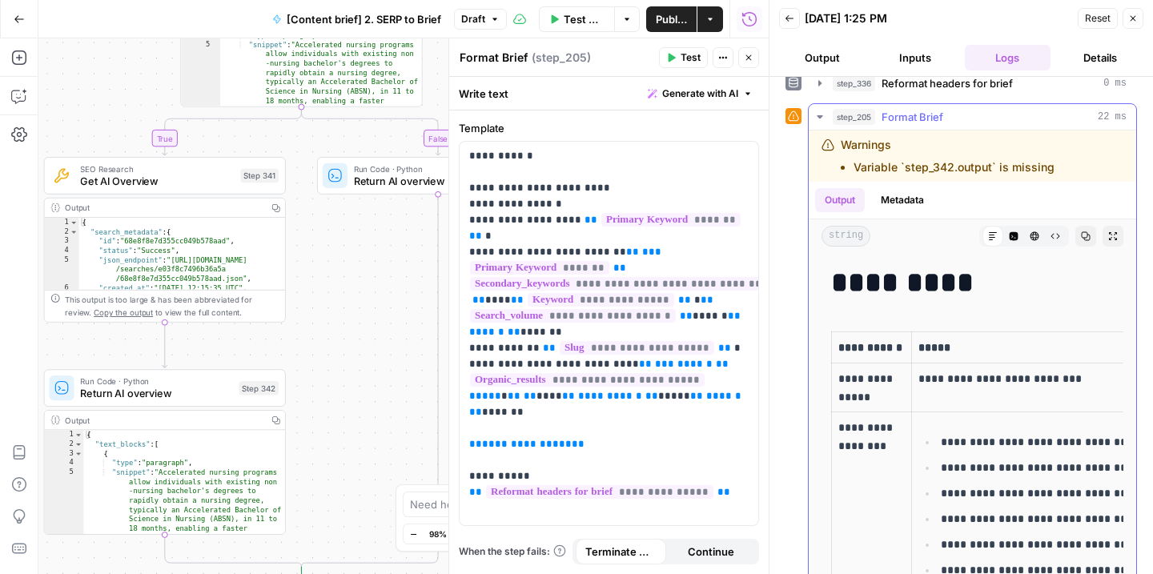
scroll to position [6, 0]
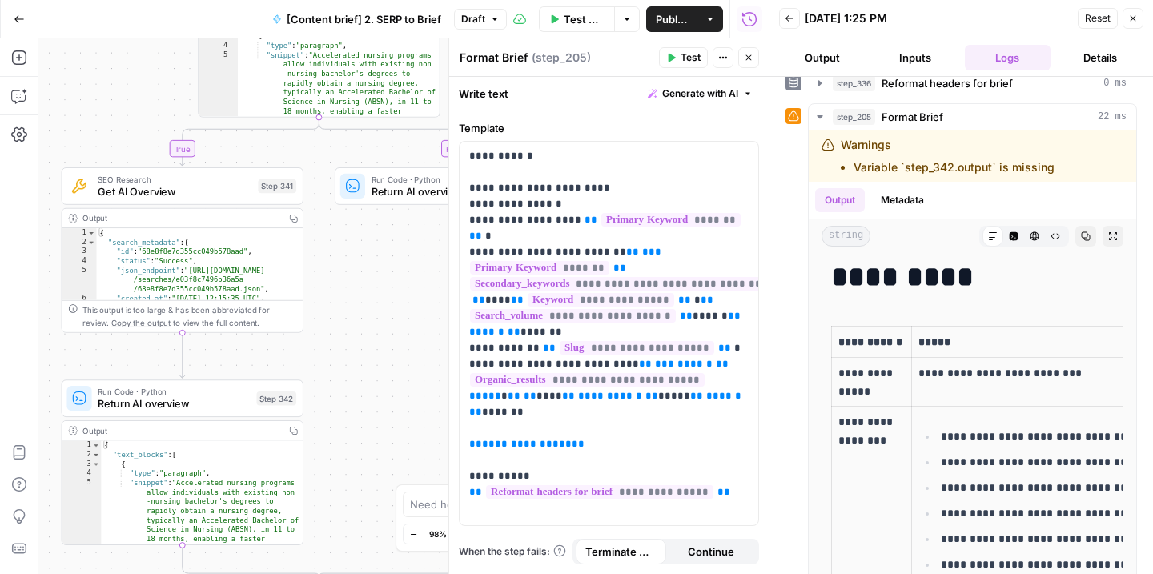
drag, startPoint x: 336, startPoint y: 317, endPoint x: 349, endPoint y: 327, distance: 16.0
click at [349, 327] on div "true false Workflow Input Settings Inputs Run Code · JavaScript Structure Compe…" at bounding box center [403, 306] width 730 height 536
click at [521, 439] on span "**********" at bounding box center [527, 444] width 90 height 10
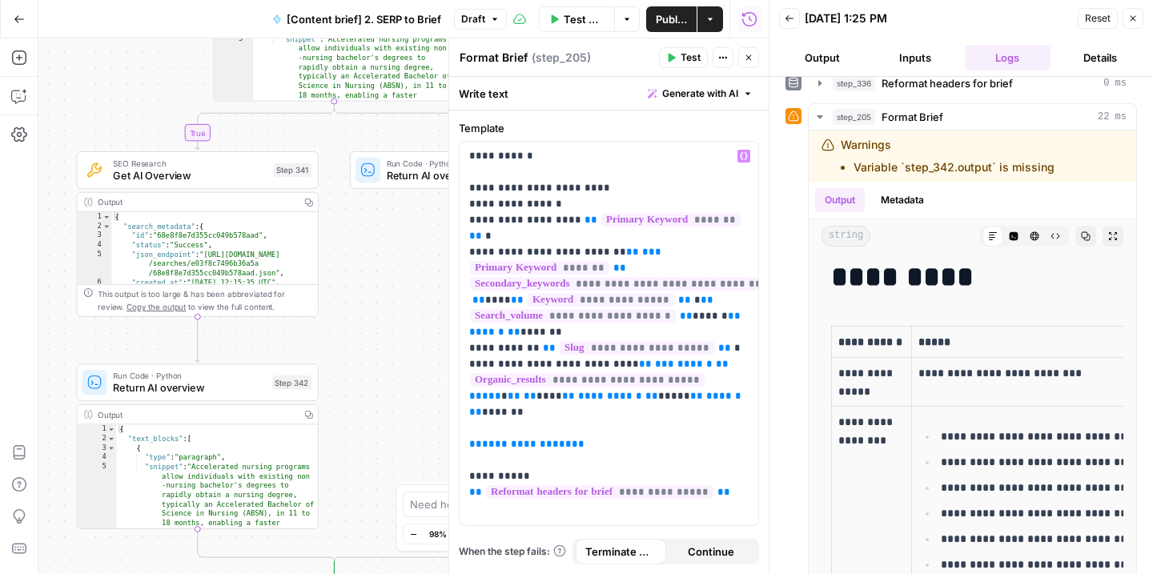
drag, startPoint x: 410, startPoint y: 270, endPoint x: 430, endPoint y: 255, distance: 25.1
click at [430, 255] on div "true false Workflow Input Settings Inputs Run Code · JavaScript Structure Compe…" at bounding box center [403, 306] width 730 height 536
click at [519, 439] on span "**********" at bounding box center [527, 444] width 90 height 10
click at [677, 60] on button "Test" at bounding box center [683, 57] width 49 height 21
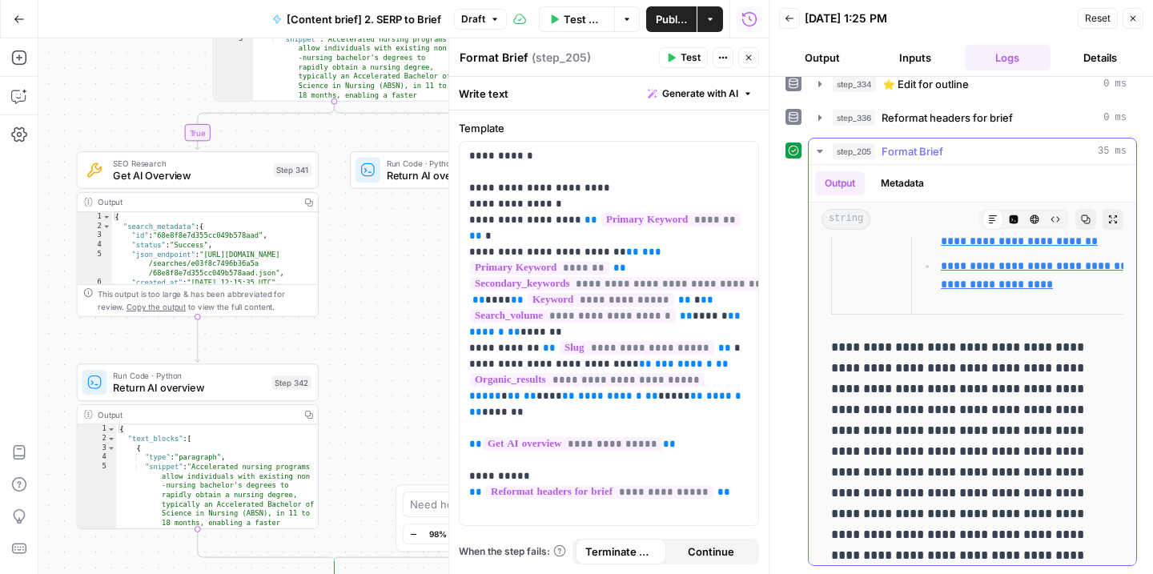
scroll to position [845, 0]
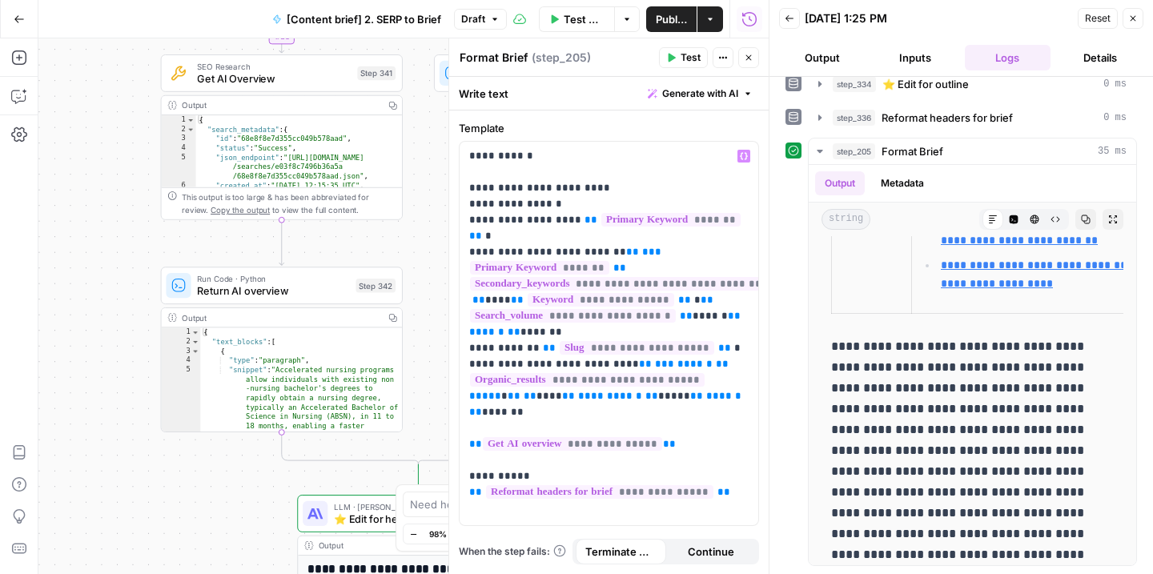
drag, startPoint x: 386, startPoint y: 335, endPoint x: 471, endPoint y: 240, distance: 127.6
click at [471, 240] on body "Foundation Inc. New Home Browse Insights Opportunities Your Data Recent Grids C…" at bounding box center [576, 287] width 1153 height 574
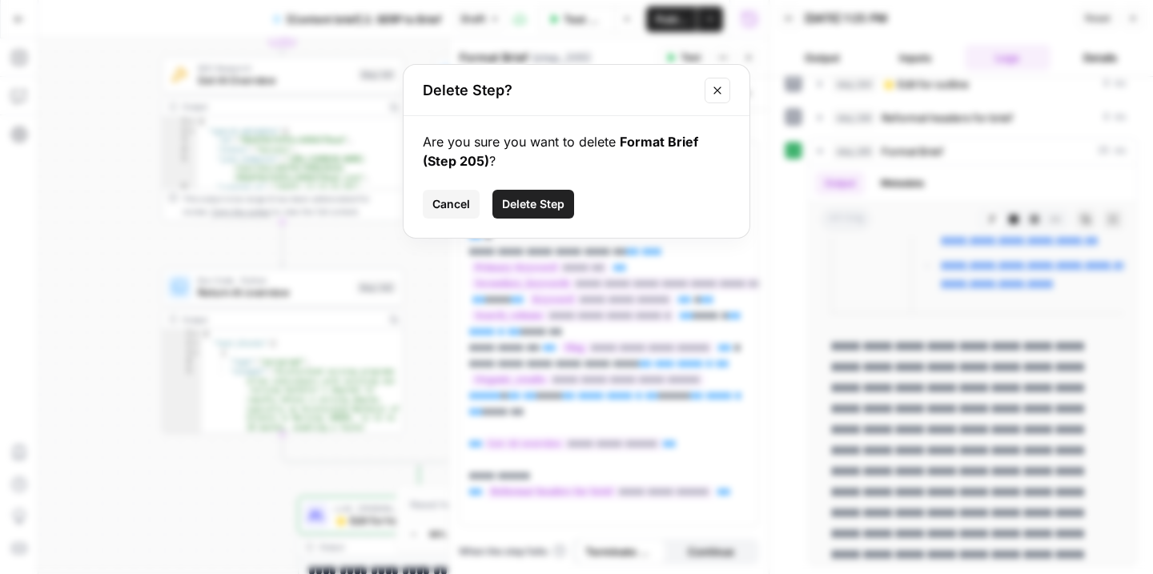
click at [715, 96] on icon "Close modal" at bounding box center [717, 90] width 13 height 13
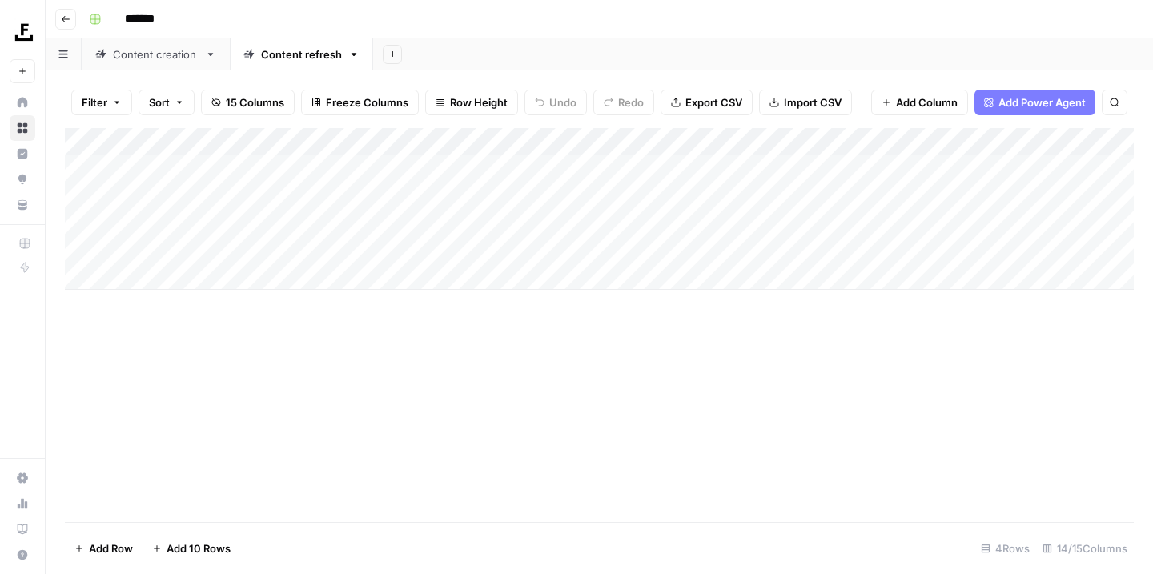
click at [171, 66] on link "Content creation" at bounding box center [156, 54] width 148 height 32
click at [669, 134] on div "Add Column" at bounding box center [599, 222] width 1069 height 189
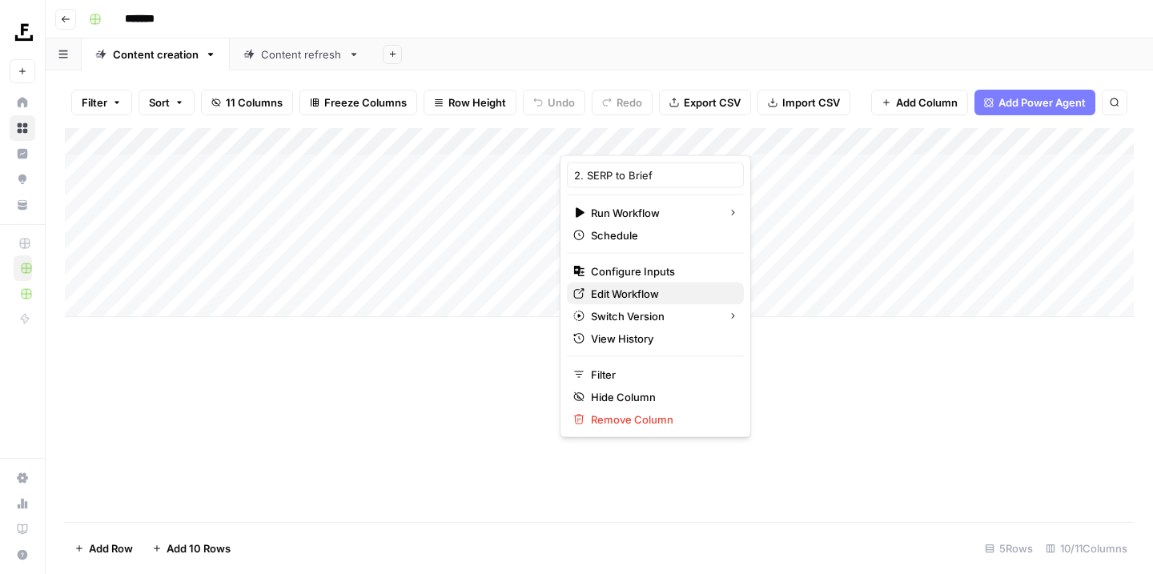
click at [654, 295] on span "Edit Workflow" at bounding box center [661, 294] width 140 height 16
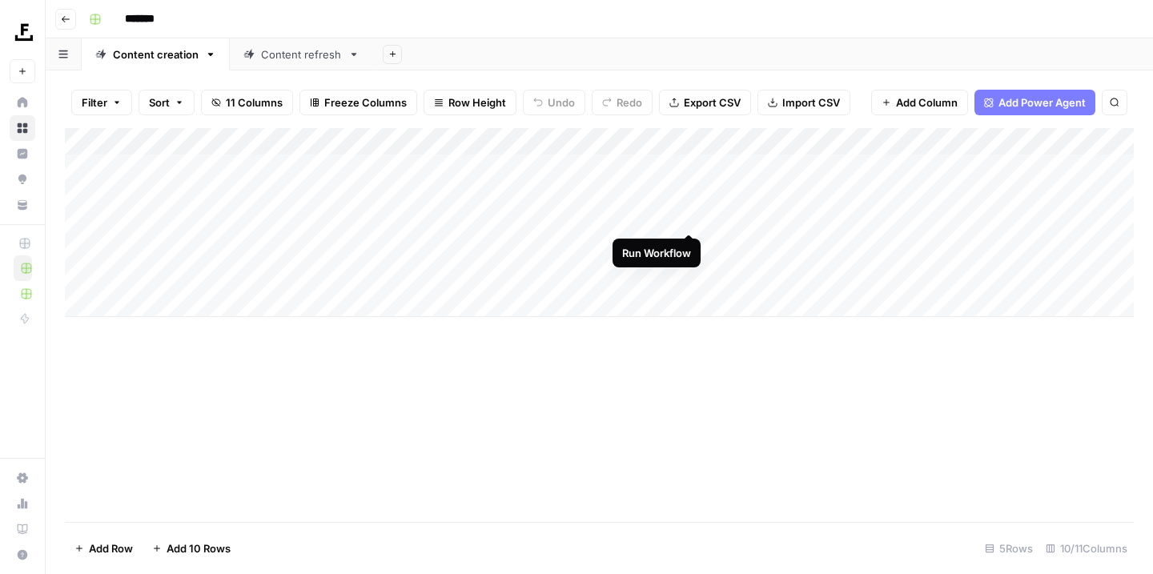
click at [692, 214] on div "Add Column" at bounding box center [599, 222] width 1069 height 189
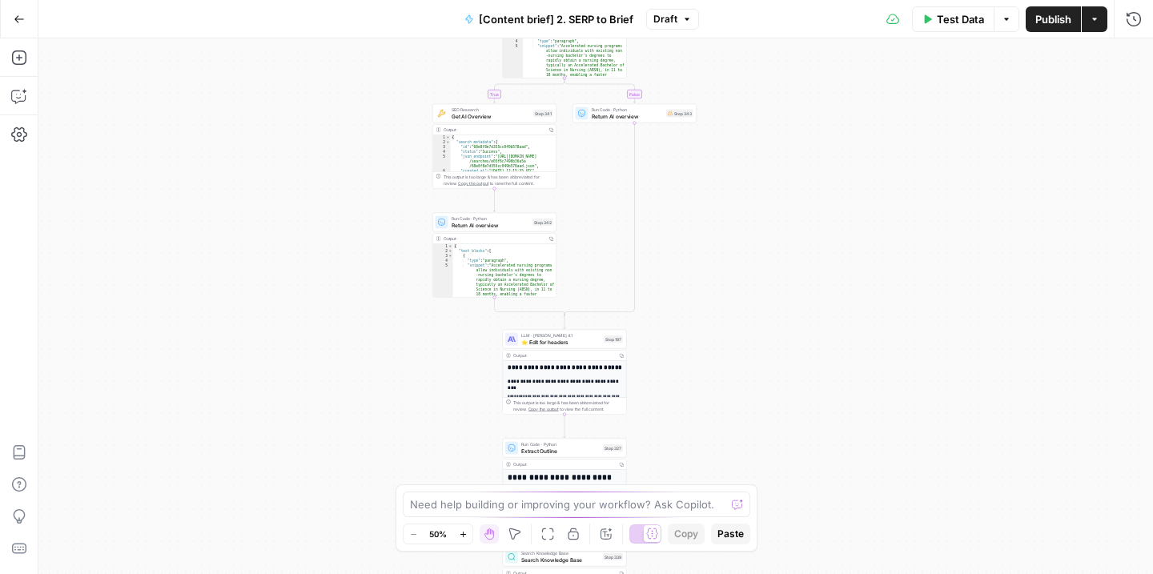
drag, startPoint x: 747, startPoint y: 339, endPoint x: 716, endPoint y: 138, distance: 202.5
click at [716, 138] on div "true false Workflow Input Settings Inputs Run Code · JavaScript Structure Compe…" at bounding box center [595, 306] width 1114 height 536
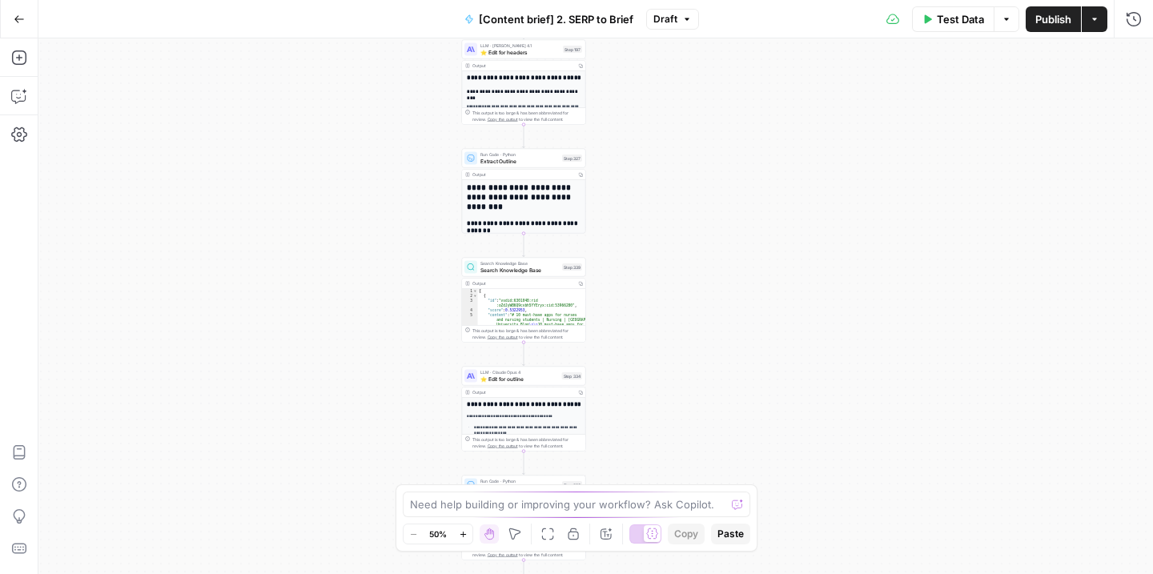
drag, startPoint x: 740, startPoint y: 280, endPoint x: 699, endPoint y: -10, distance: 293.4
click at [699, 0] on html "Foundation Inc. New Home Browse Insights Opportunities Your Data Recent Grids C…" at bounding box center [576, 287] width 1153 height 574
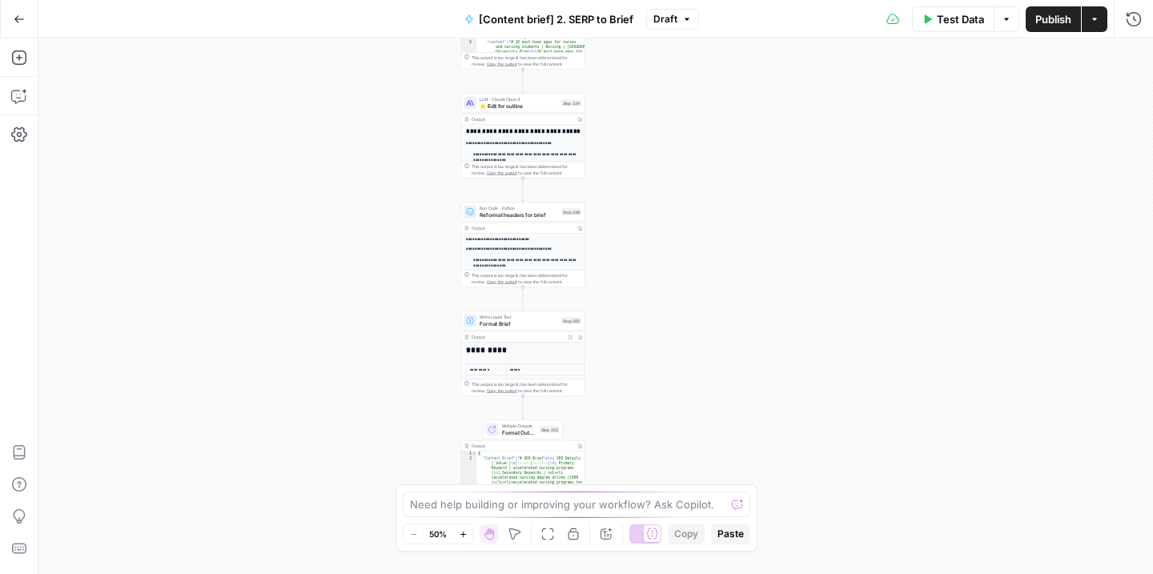
drag, startPoint x: 722, startPoint y: 251, endPoint x: 721, endPoint y: -21, distance: 272.2
click at [721, 0] on html "Foundation Inc. New Home Browse Insights Opportunities Your Data Recent Grids C…" at bounding box center [576, 287] width 1153 height 574
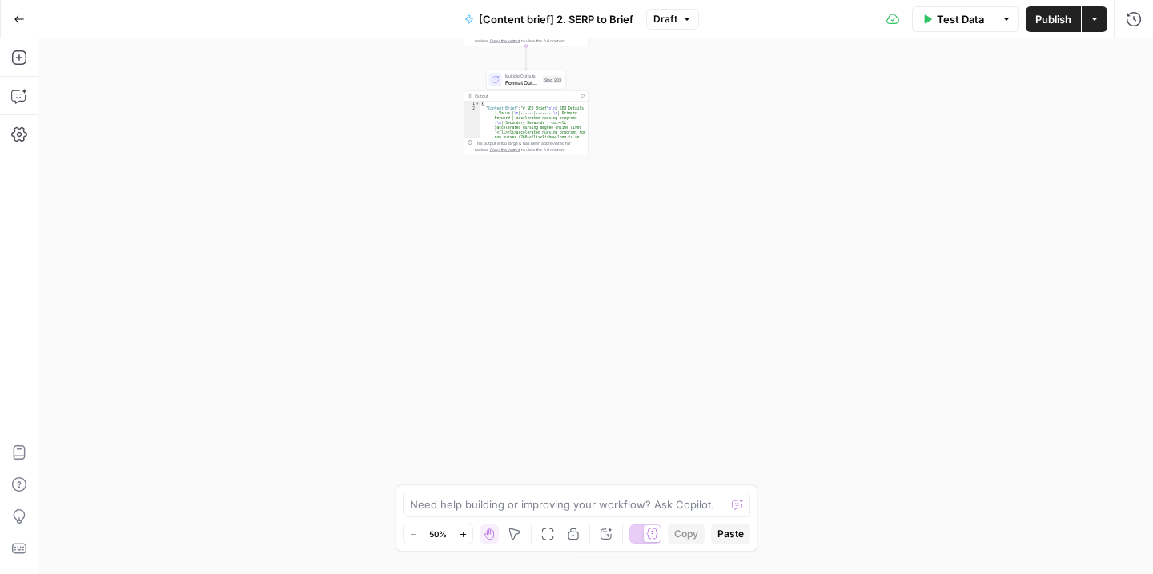
drag, startPoint x: 692, startPoint y: 359, endPoint x: 694, endPoint y: 7, distance: 351.4
click at [694, 7] on div "Go Back [Content brief] 2. SERP to Brief Draft Test Data Options Publish Action…" at bounding box center [576, 287] width 1153 height 574
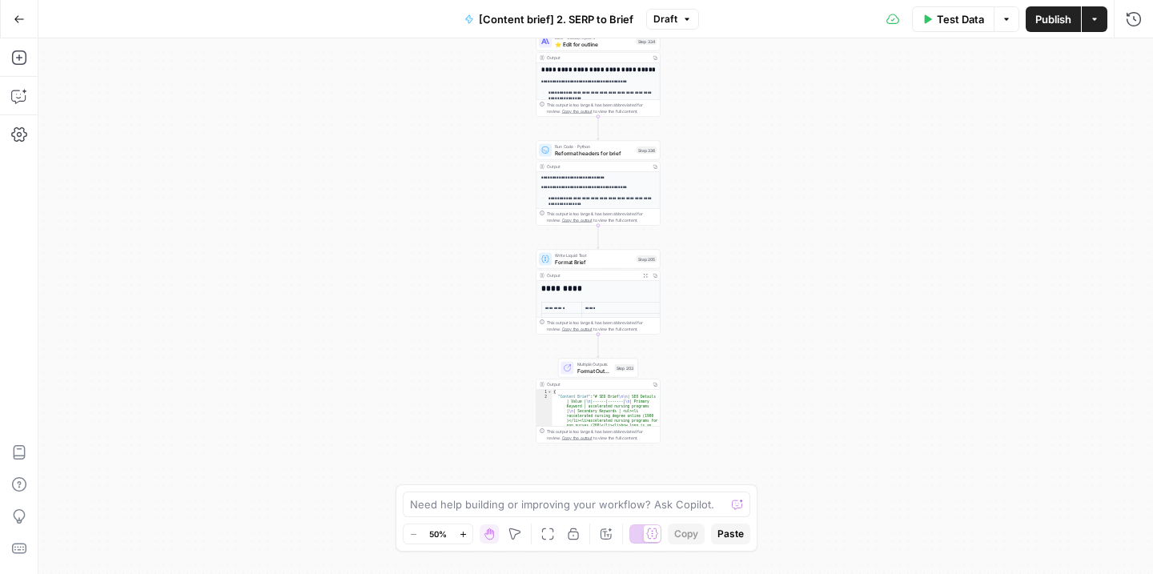
drag, startPoint x: 647, startPoint y: 303, endPoint x: 720, endPoint y: 593, distance: 298.8
click at [720, 573] on html "Foundation Inc. New Home Browse Insights Opportunities Your Data Recent Grids C…" at bounding box center [576, 287] width 1153 height 574
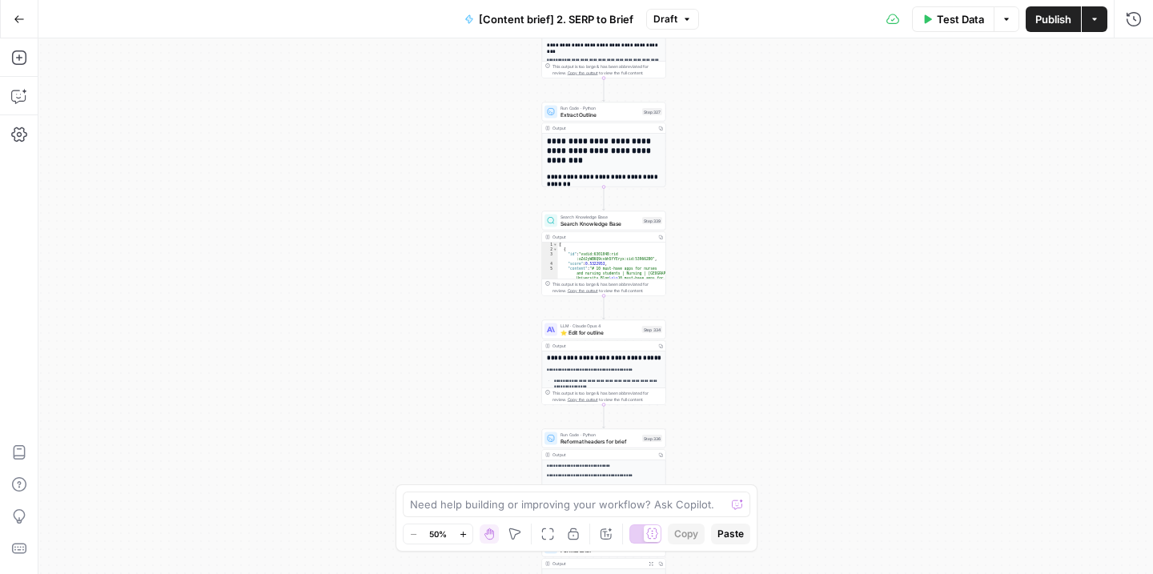
drag, startPoint x: 708, startPoint y: 302, endPoint x: 713, endPoint y: 587, distance: 285.0
click at [713, 573] on html "Foundation Inc. New Home Browse Insights Opportunities Your Data Recent Grids C…" at bounding box center [576, 287] width 1153 height 574
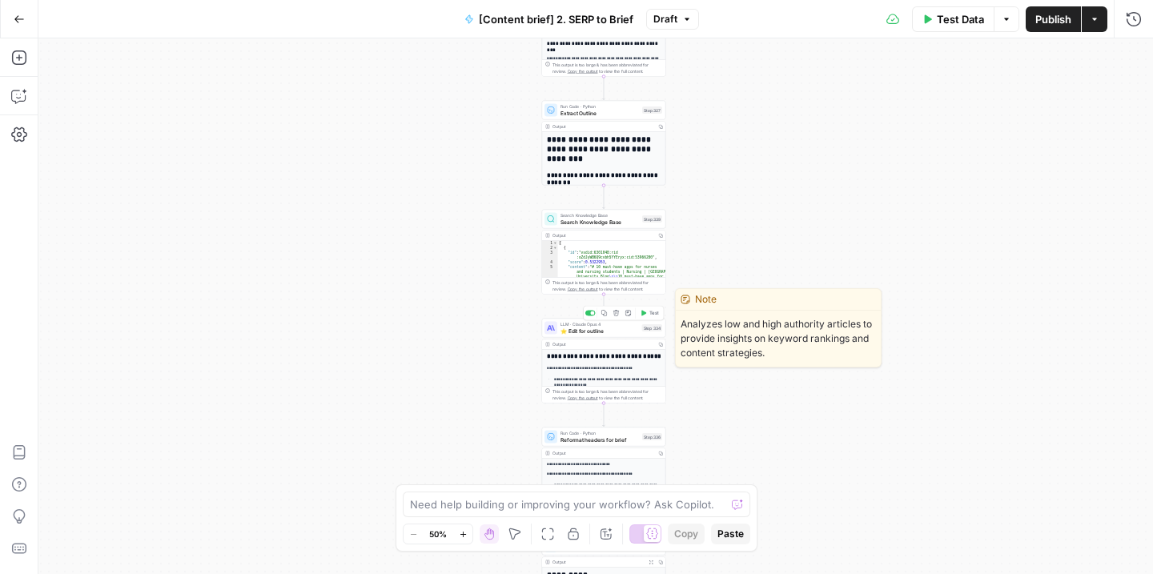
click at [592, 329] on span "⭐️ Edit for outline" at bounding box center [599, 331] width 78 height 8
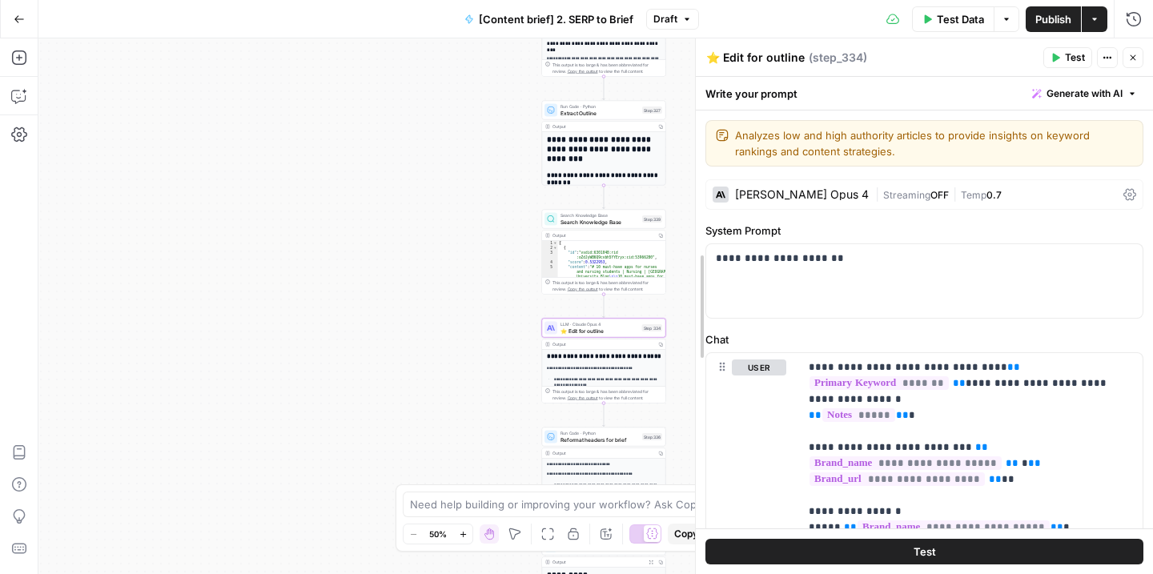
drag, startPoint x: 833, startPoint y: 311, endPoint x: 844, endPoint y: 317, distance: 12.5
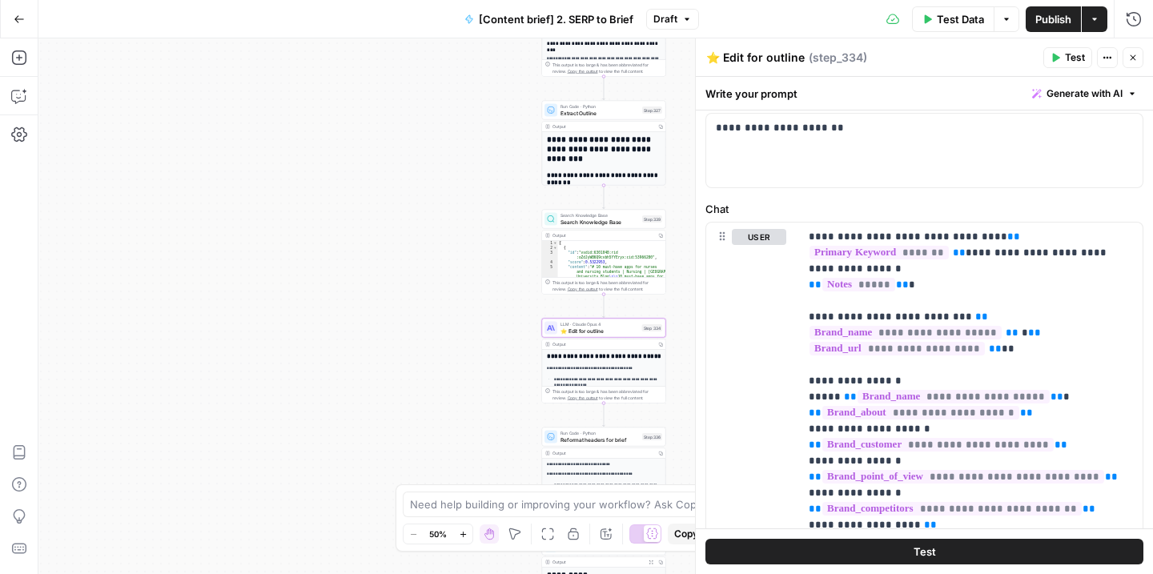
click at [1133, 52] on button "Close" at bounding box center [1132, 57] width 21 height 21
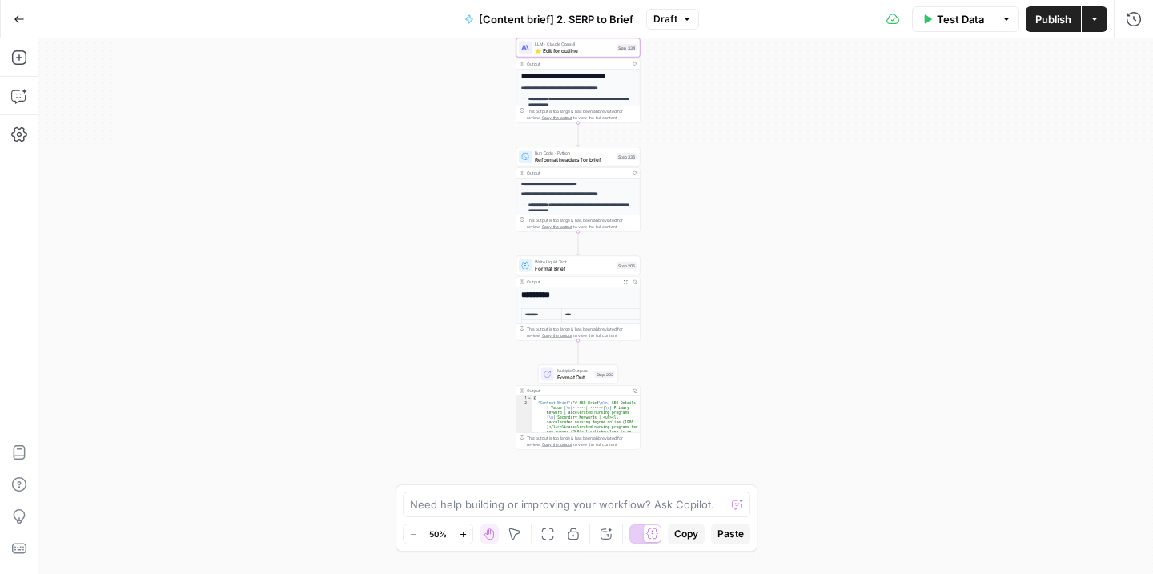
drag, startPoint x: 752, startPoint y: 359, endPoint x: 728, endPoint y: 96, distance: 264.5
click at [728, 96] on div "true false Workflow Input Settings Inputs Run Code · JavaScript Structure Compe…" at bounding box center [595, 306] width 1114 height 536
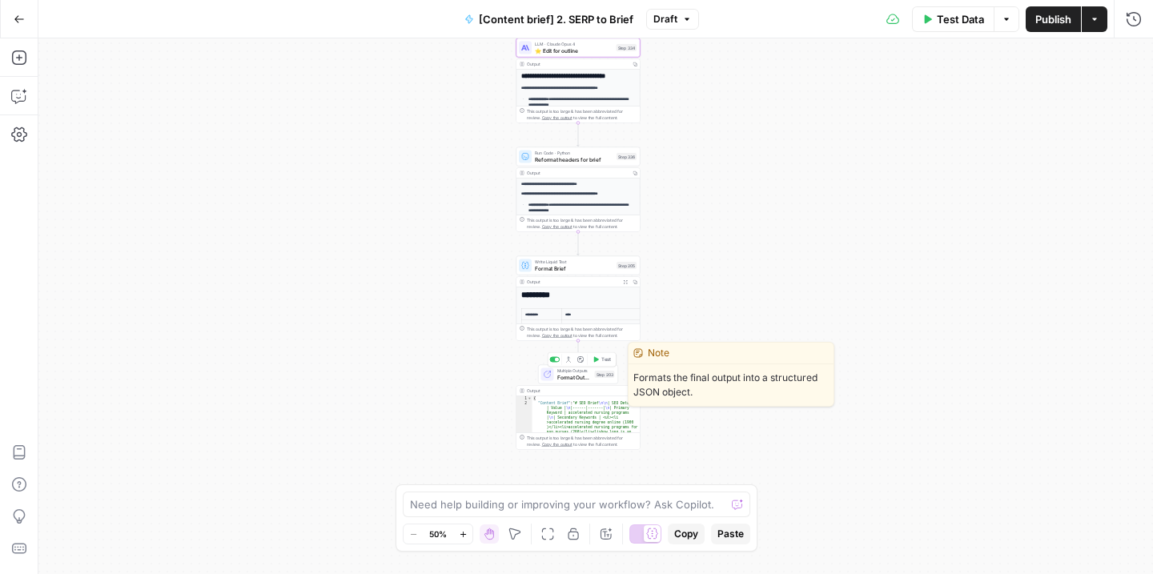
click at [578, 372] on span "Multiple Outputs" at bounding box center [574, 370] width 34 height 6
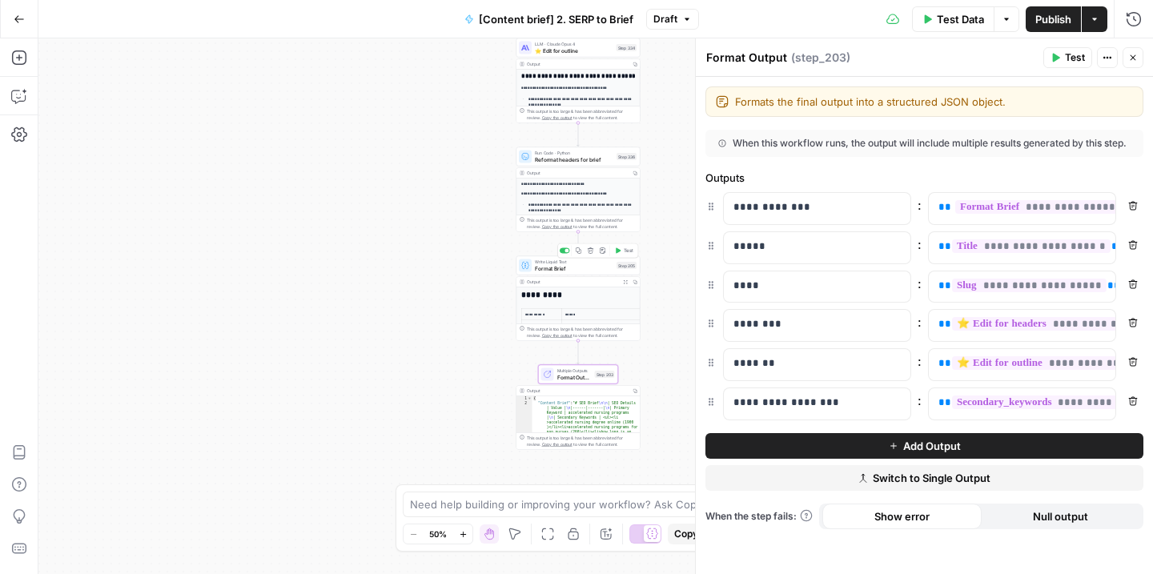
click at [570, 269] on span "Format Brief" at bounding box center [574, 268] width 78 height 8
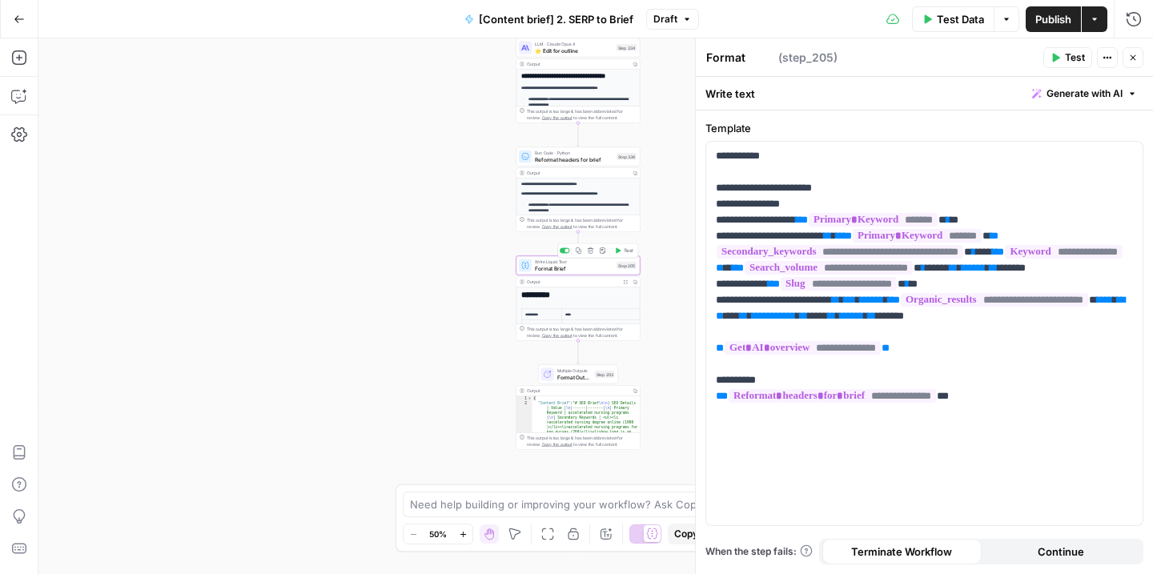
type textarea "Format Brief"
click at [933, 383] on p "**********" at bounding box center [924, 292] width 417 height 288
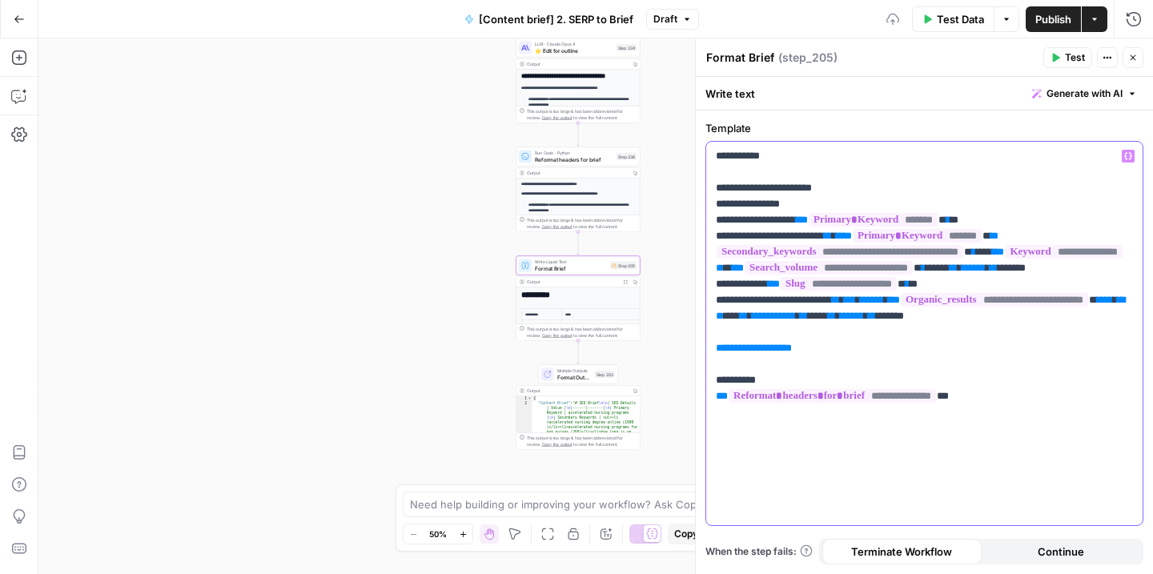
click at [876, 391] on p "**********" at bounding box center [924, 292] width 417 height 288
click at [792, 353] on span "**" at bounding box center [788, 348] width 8 height 10
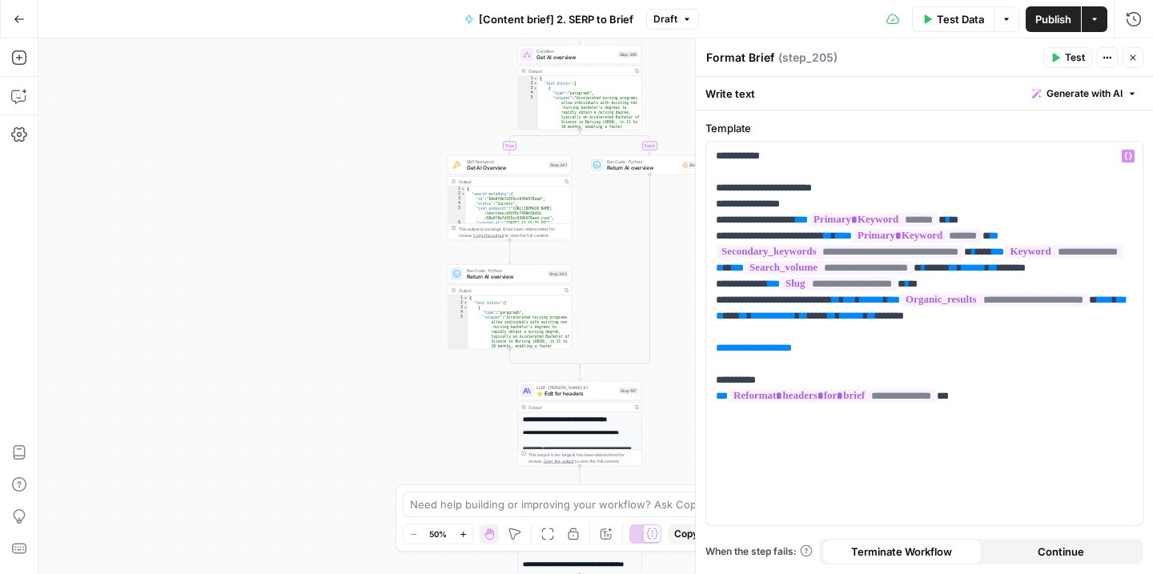
click at [351, 359] on div "true false Workflow Input Settings Inputs Run Code · JavaScript Structure Compe…" at bounding box center [595, 306] width 1114 height 536
click at [766, 353] on span "**********" at bounding box center [754, 348] width 60 height 10
click at [953, 384] on p "**********" at bounding box center [924, 292] width 417 height 288
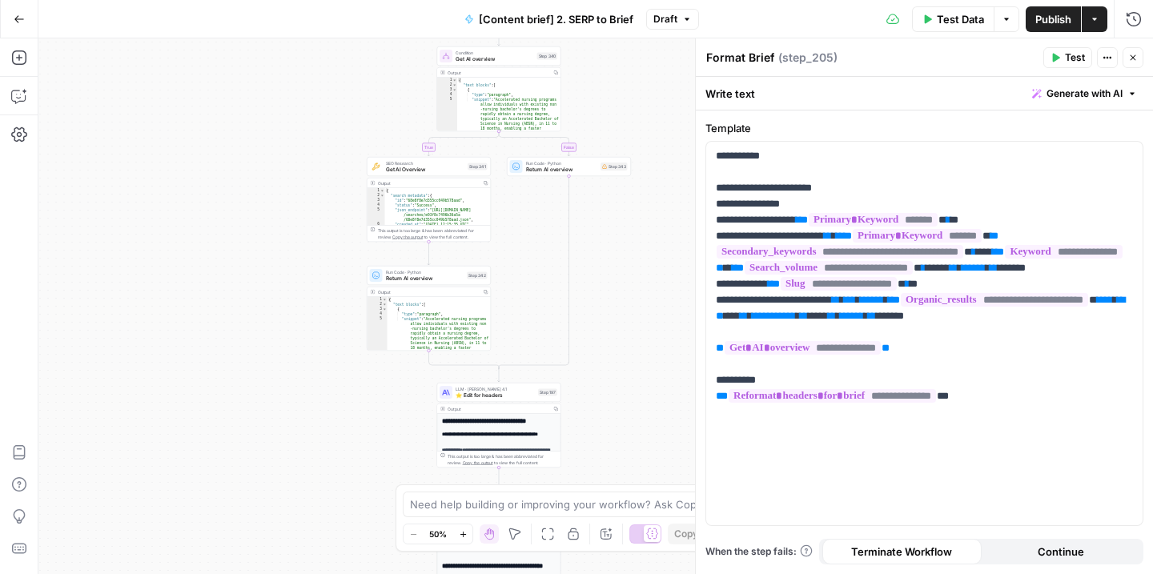
drag, startPoint x: 383, startPoint y: 218, endPoint x: 303, endPoint y: 218, distance: 80.8
click at [303, 218] on div "true false Workflow Input Settings Inputs Run Code · JavaScript Structure Compe…" at bounding box center [595, 306] width 1114 height 536
click at [1067, 58] on span "Test" at bounding box center [1075, 57] width 20 height 14
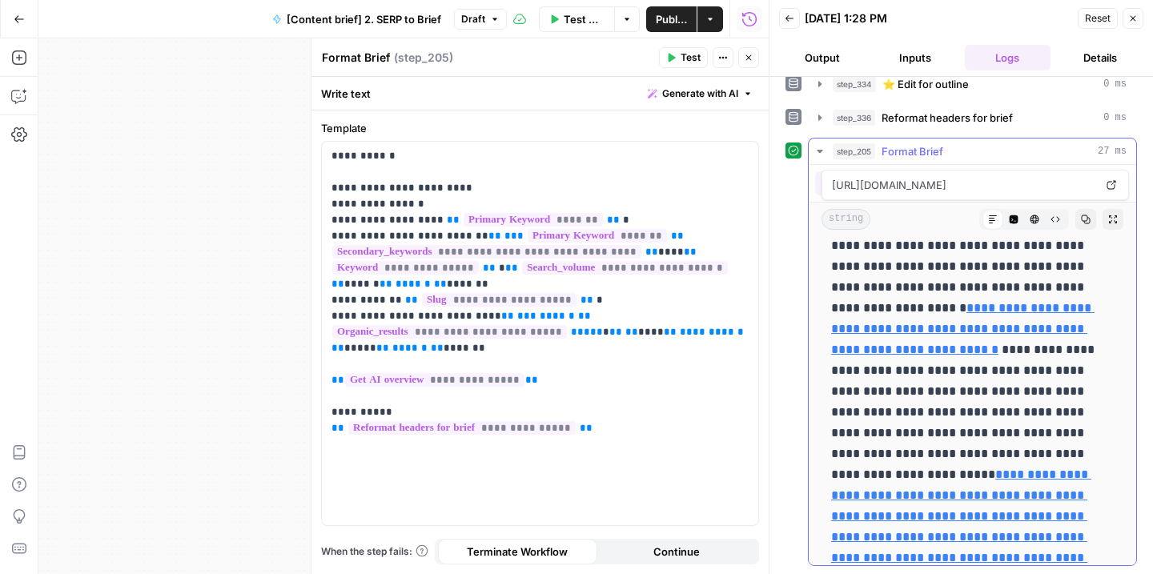
scroll to position [3251, 0]
